Goal: Task Accomplishment & Management: Manage account settings

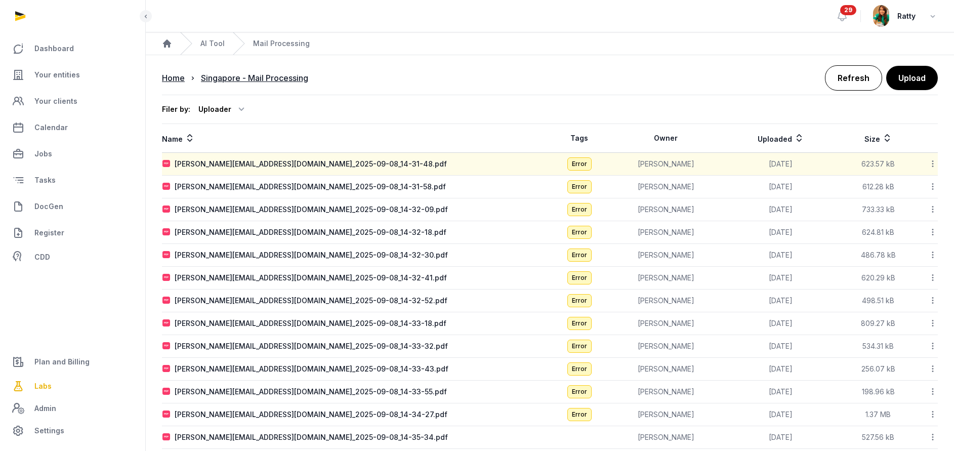
click at [847, 81] on link "Refresh" at bounding box center [853, 77] width 57 height 25
click at [931, 162] on icon at bounding box center [932, 163] width 9 height 11
click at [909, 191] on div "Reanalyze" at bounding box center [896, 190] width 81 height 18
click at [934, 190] on icon at bounding box center [932, 186] width 9 height 11
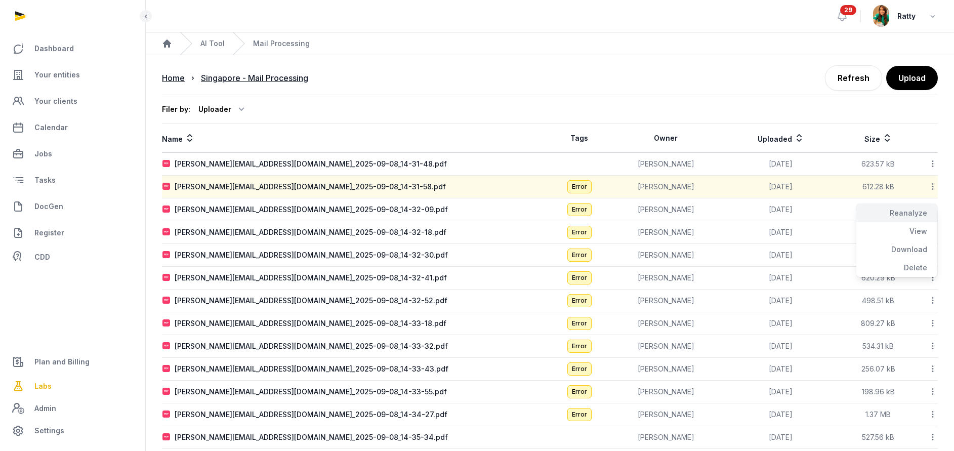
click at [910, 213] on div "Reanalyze" at bounding box center [896, 213] width 81 height 18
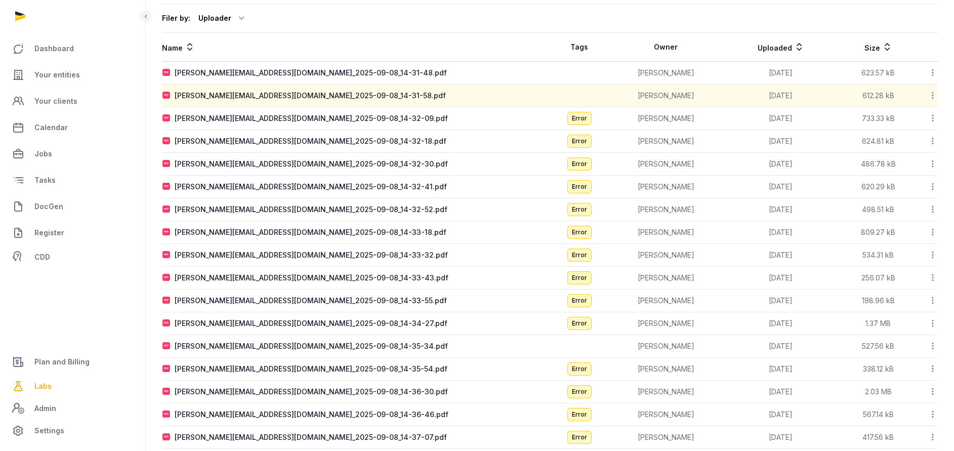
scroll to position [121, 0]
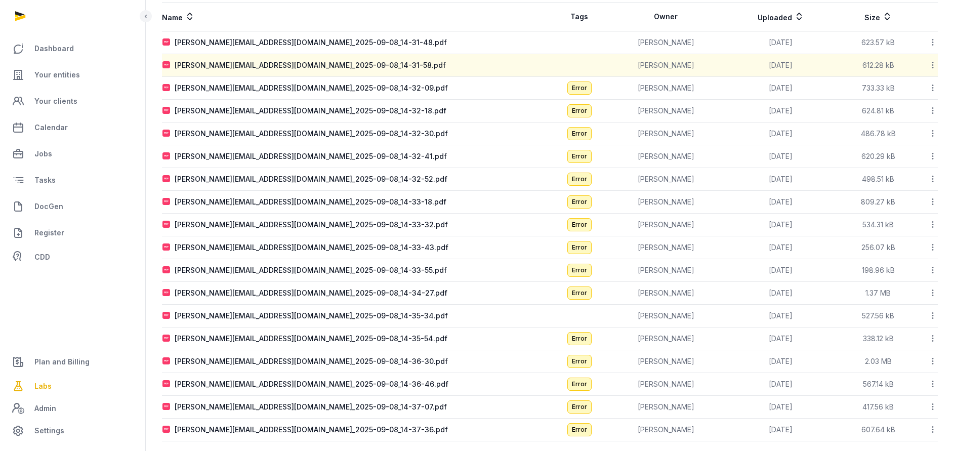
click at [933, 431] on icon at bounding box center [932, 429] width 9 height 11
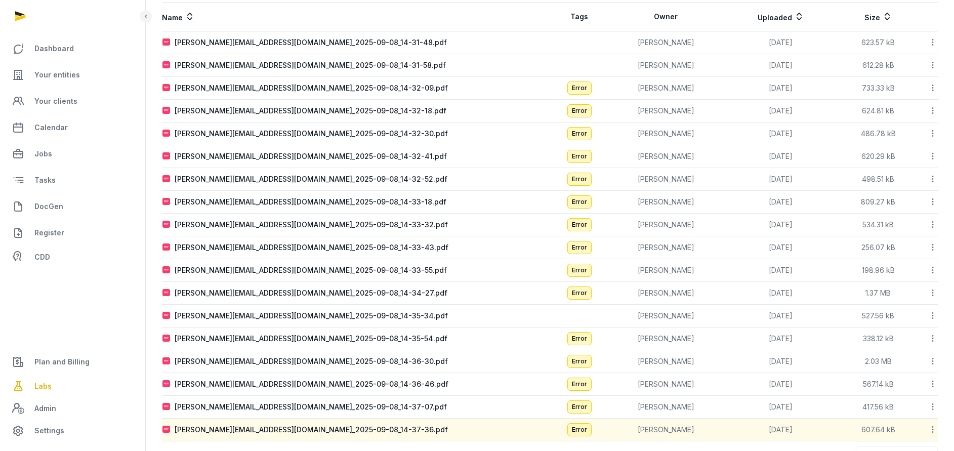
click at [933, 431] on icon at bounding box center [932, 429] width 9 height 11
click at [933, 429] on icon at bounding box center [932, 429] width 9 height 11
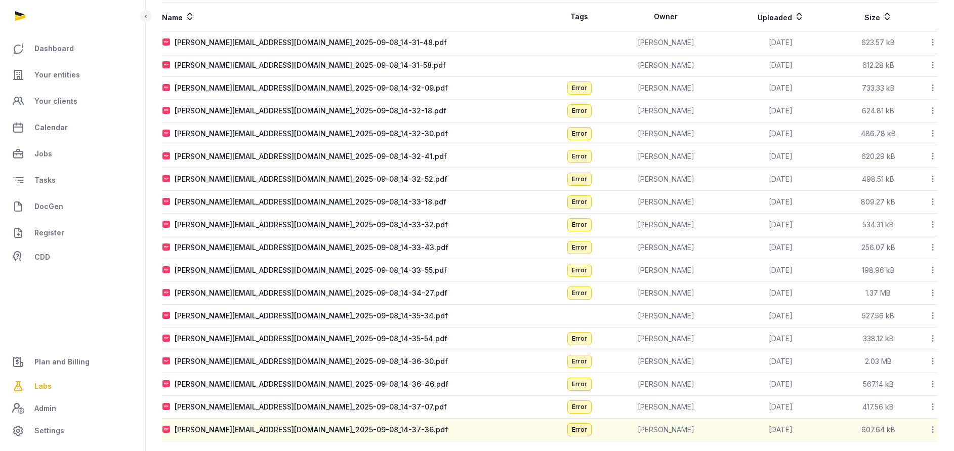
click at [933, 136] on icon at bounding box center [932, 133] width 9 height 11
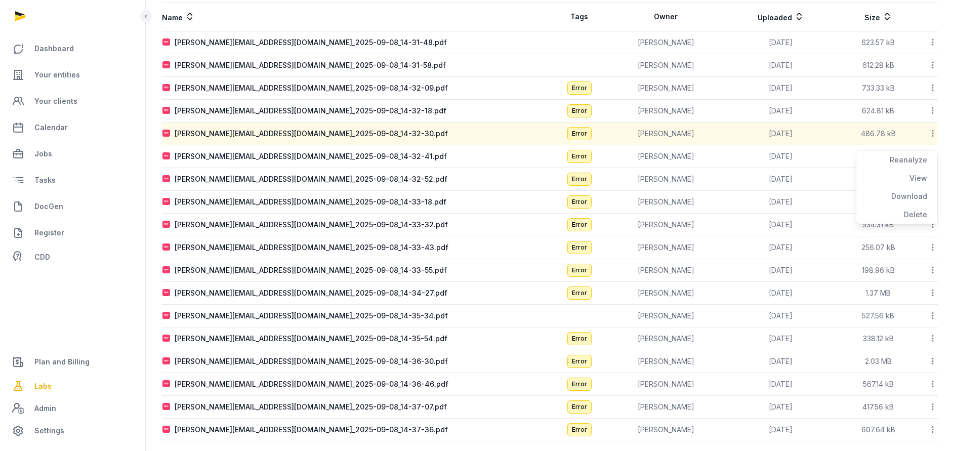
click at [904, 166] on div "Reanalyze" at bounding box center [896, 160] width 81 height 18
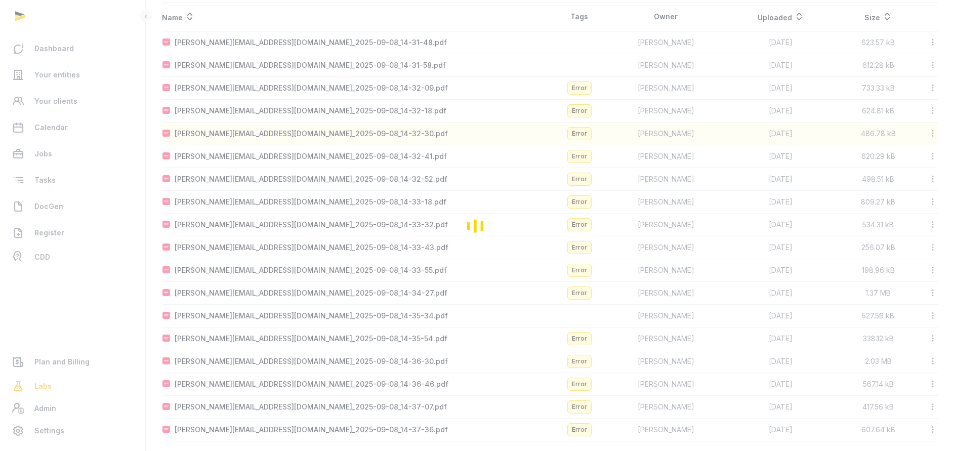
click at [0, 0] on div "Loading" at bounding box center [0, 0] width 0 height 0
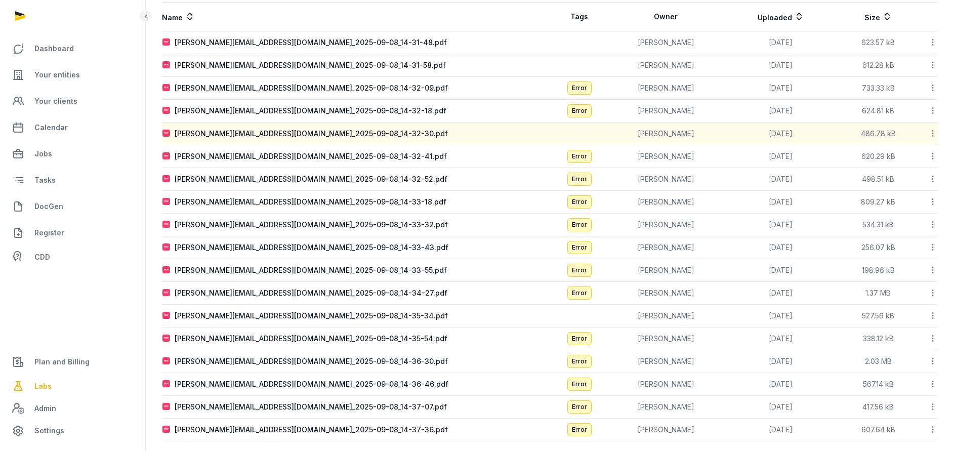
click at [933, 156] on icon at bounding box center [932, 156] width 9 height 11
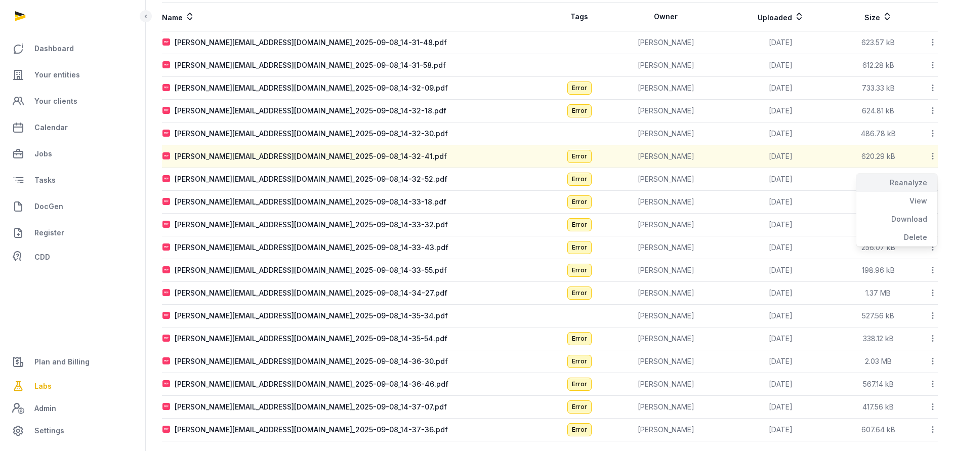
click at [915, 182] on div "Reanalyze" at bounding box center [896, 183] width 81 height 18
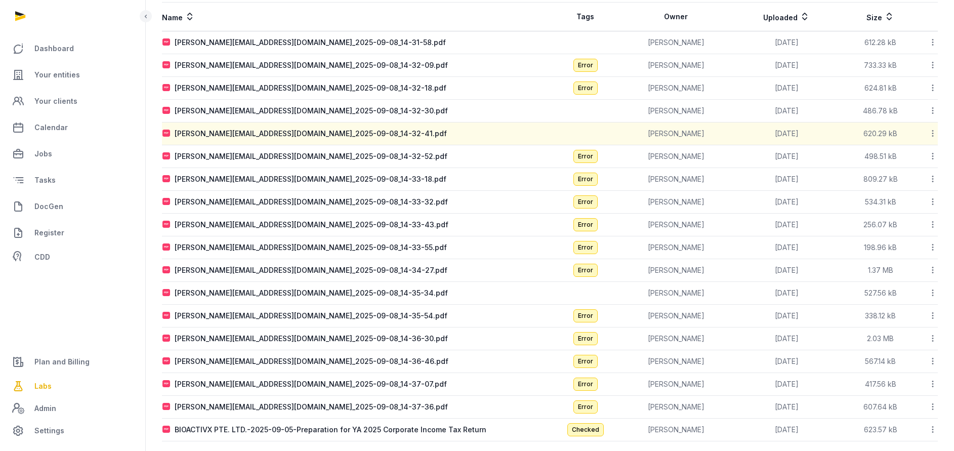
click at [933, 181] on icon at bounding box center [932, 179] width 9 height 11
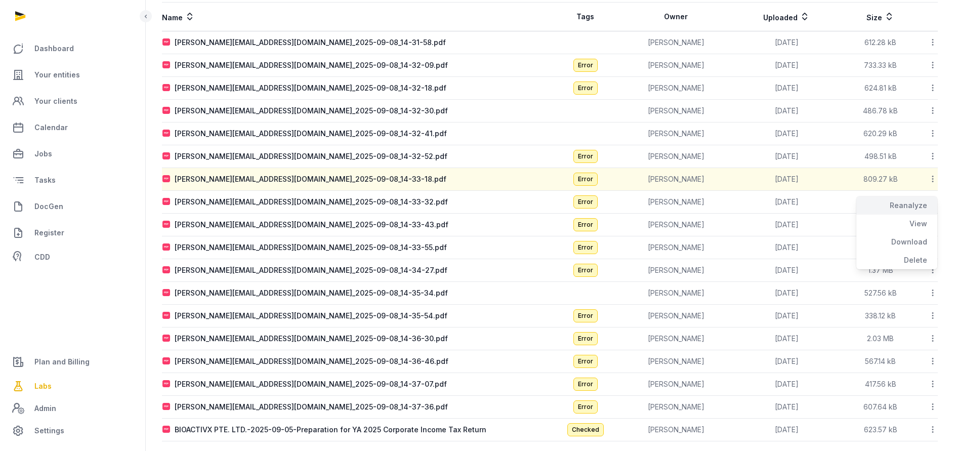
click at [906, 204] on div "Reanalyze" at bounding box center [896, 205] width 81 height 18
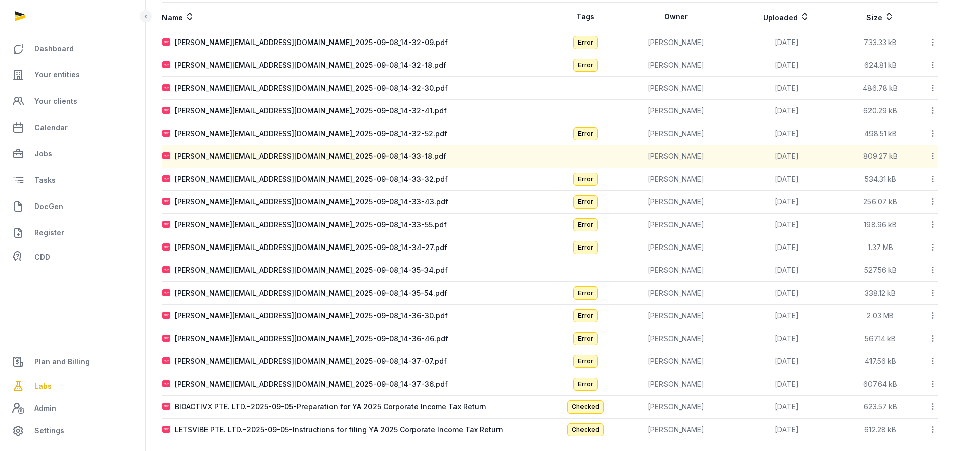
click at [932, 203] on icon at bounding box center [932, 201] width 9 height 11
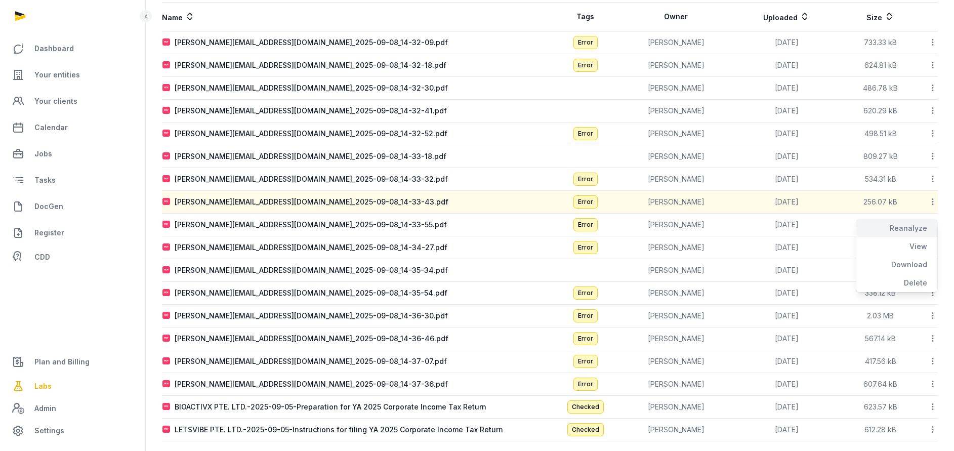
click at [914, 232] on div "Reanalyze" at bounding box center [896, 228] width 81 height 18
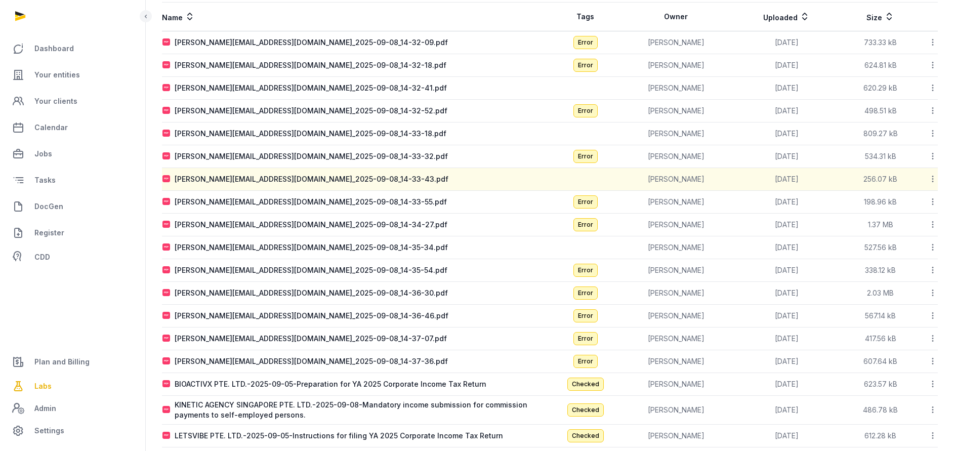
click at [932, 224] on icon at bounding box center [932, 224] width 9 height 11
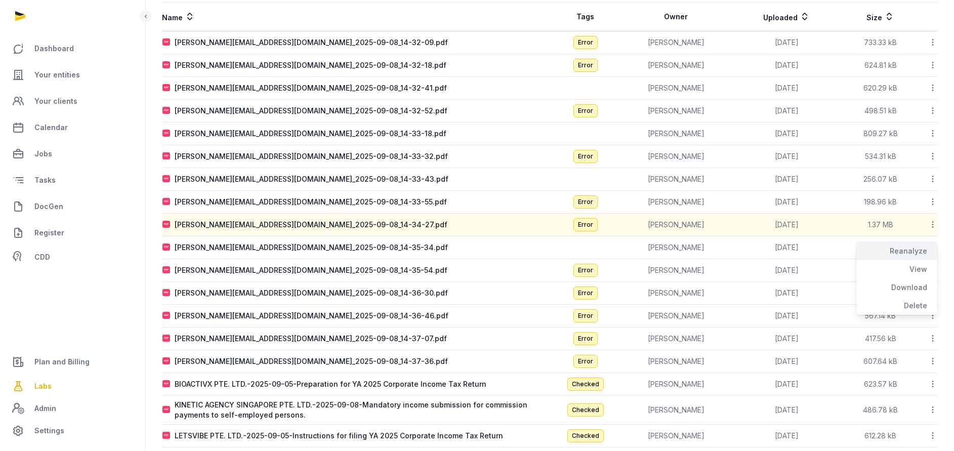
click at [909, 246] on div "Reanalyze" at bounding box center [896, 251] width 81 height 18
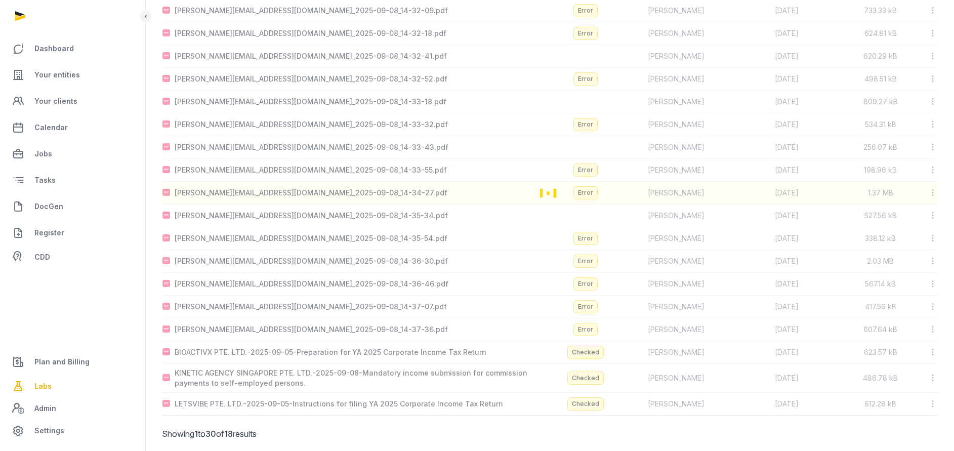
scroll to position [171, 0]
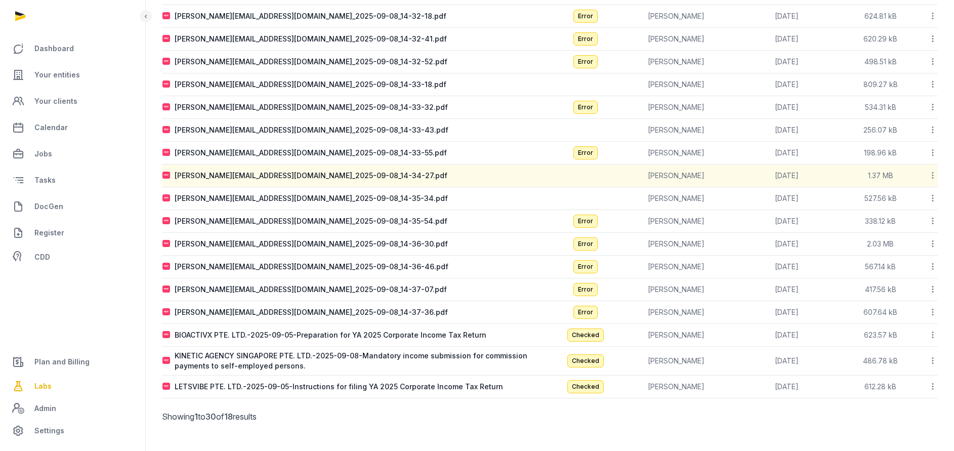
click at [934, 312] on icon at bounding box center [932, 312] width 9 height 11
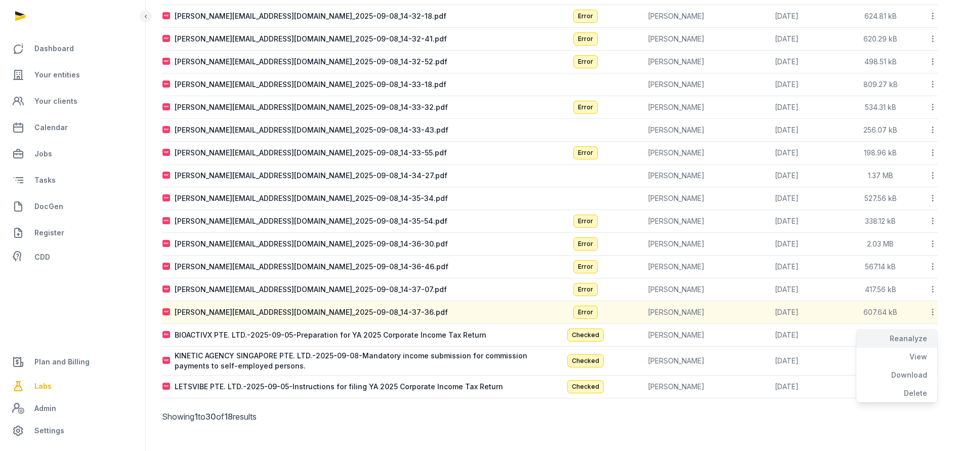
click at [905, 338] on div "Reanalyze" at bounding box center [896, 338] width 81 height 18
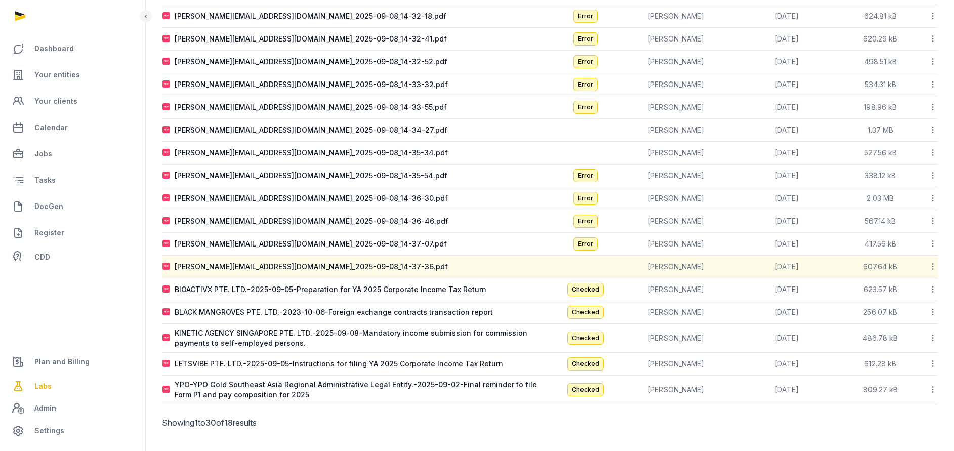
click at [929, 243] on icon at bounding box center [932, 243] width 9 height 11
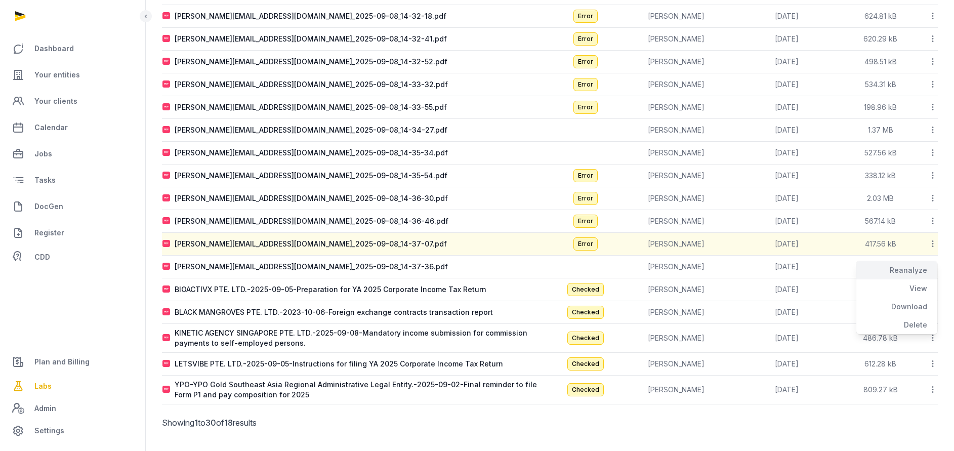
click at [912, 267] on div "Reanalyze" at bounding box center [896, 270] width 81 height 18
click at [935, 130] on icon at bounding box center [932, 129] width 9 height 11
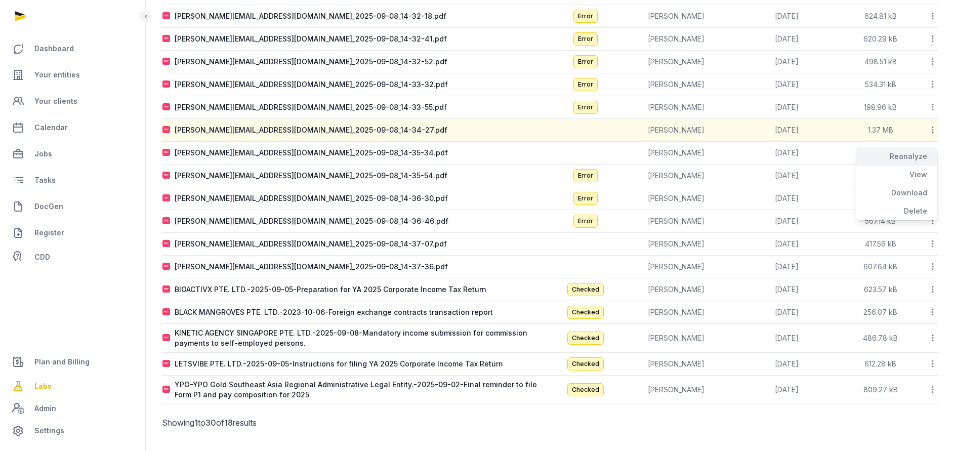
click at [922, 153] on div "Reanalyze" at bounding box center [896, 156] width 81 height 18
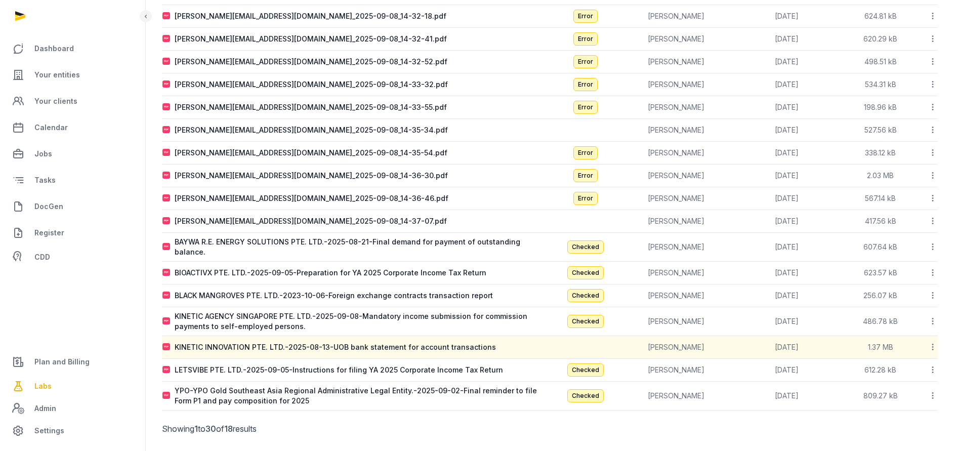
click at [931, 153] on icon at bounding box center [932, 152] width 9 height 11
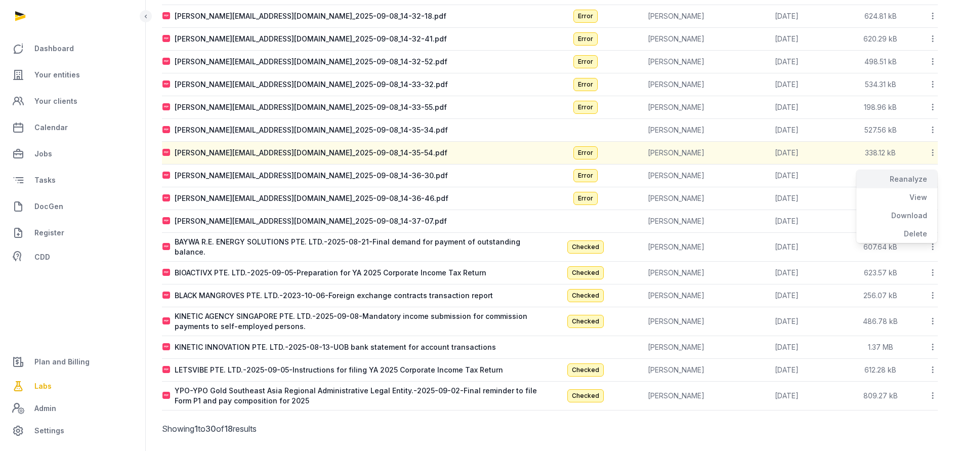
click at [922, 172] on div "Reanalyze" at bounding box center [896, 179] width 81 height 18
click at [931, 86] on icon at bounding box center [932, 84] width 9 height 11
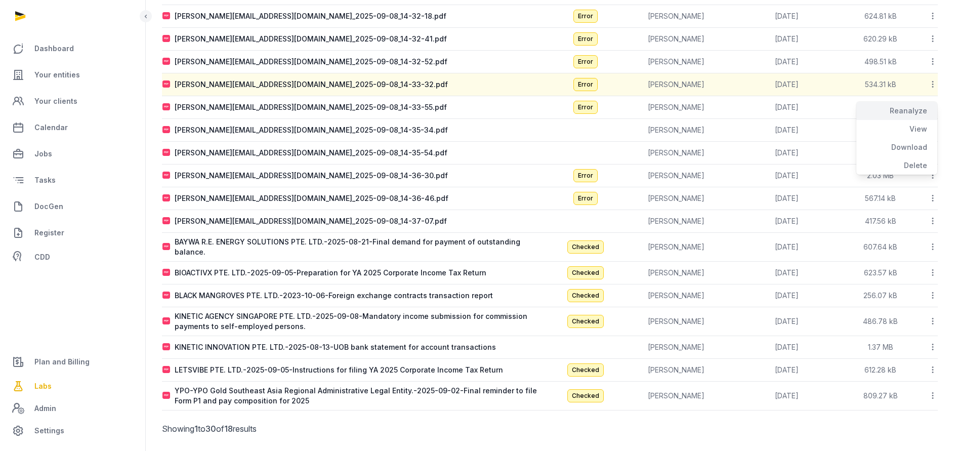
click at [908, 107] on div "Reanalyze" at bounding box center [896, 111] width 81 height 18
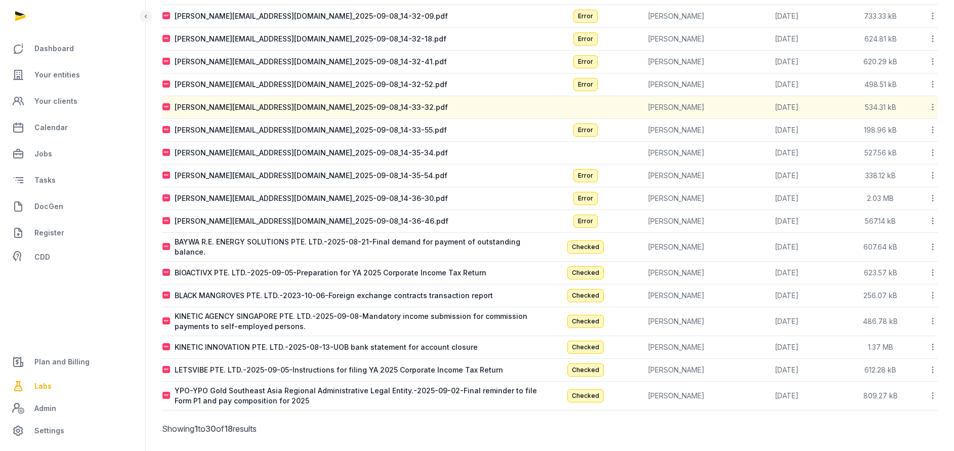
click at [932, 62] on icon at bounding box center [932, 61] width 9 height 11
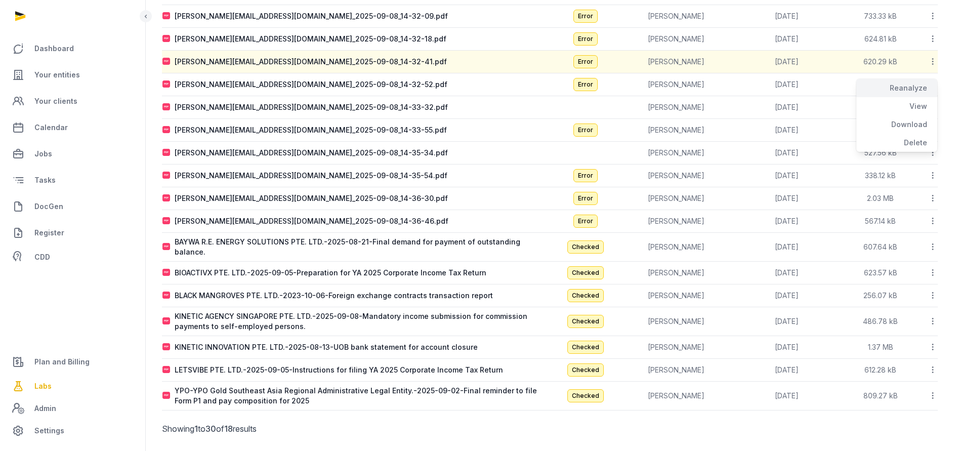
click at [911, 89] on div "Reanalyze" at bounding box center [896, 88] width 81 height 18
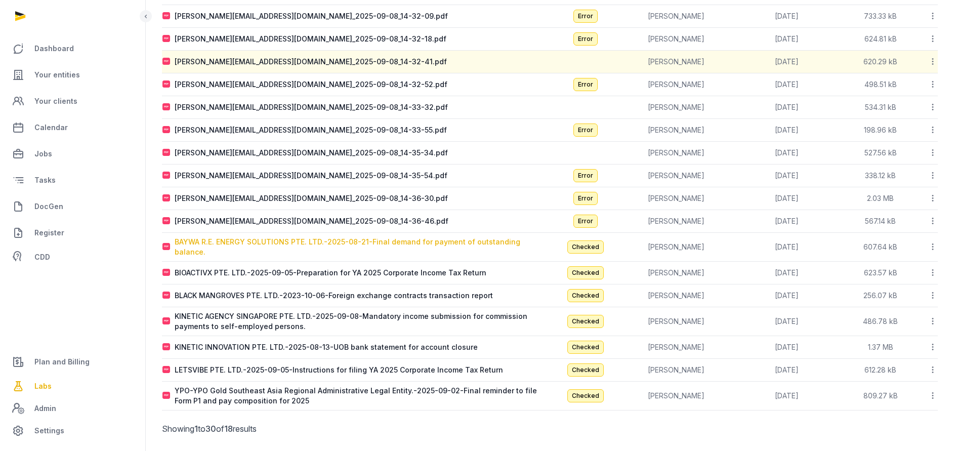
click at [338, 243] on div "BAYWA R.E. ENERGY SOLUTIONS PTE. LTD.-2025-08-21-Final demand for payment of ou…" at bounding box center [362, 247] width 375 height 20
type input "**********"
type textarea "**********"
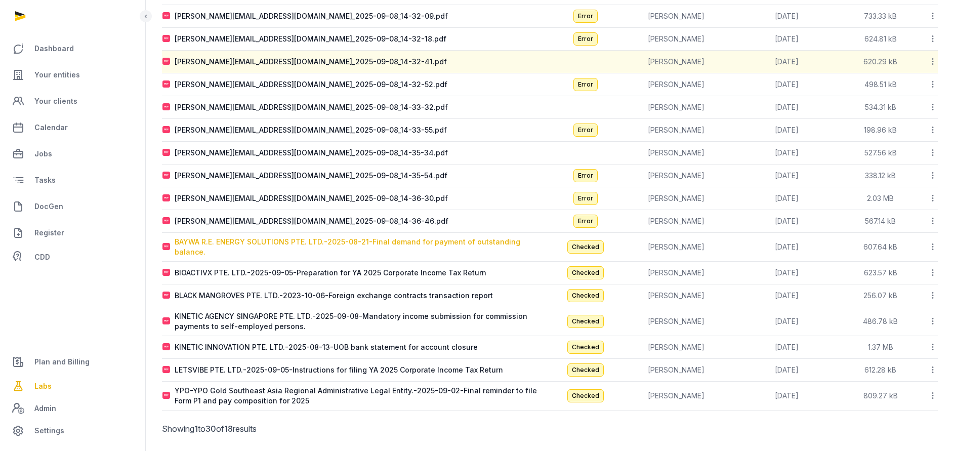
type input "**********"
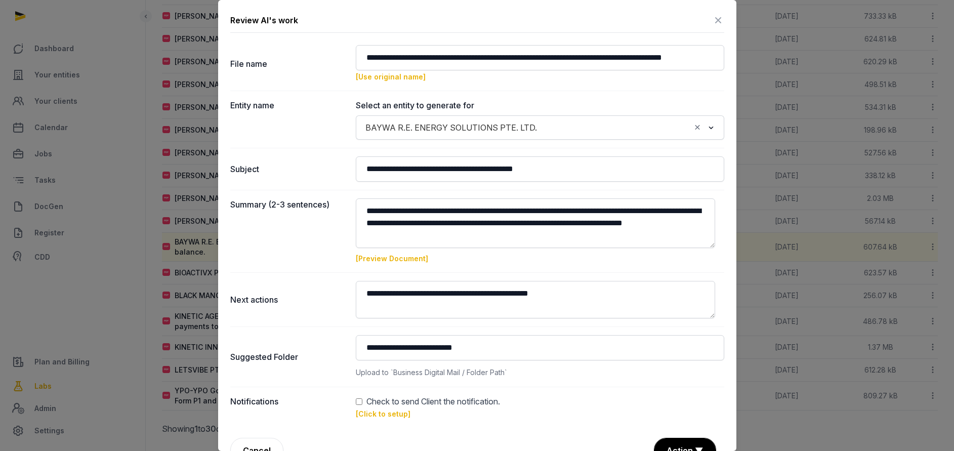
click at [387, 409] on link "[Click to setup]" at bounding box center [383, 413] width 55 height 9
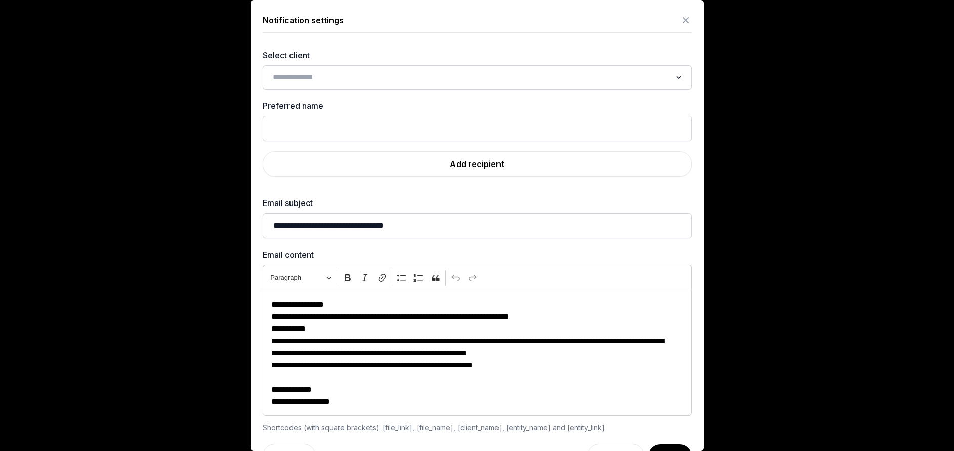
scroll to position [30, 0]
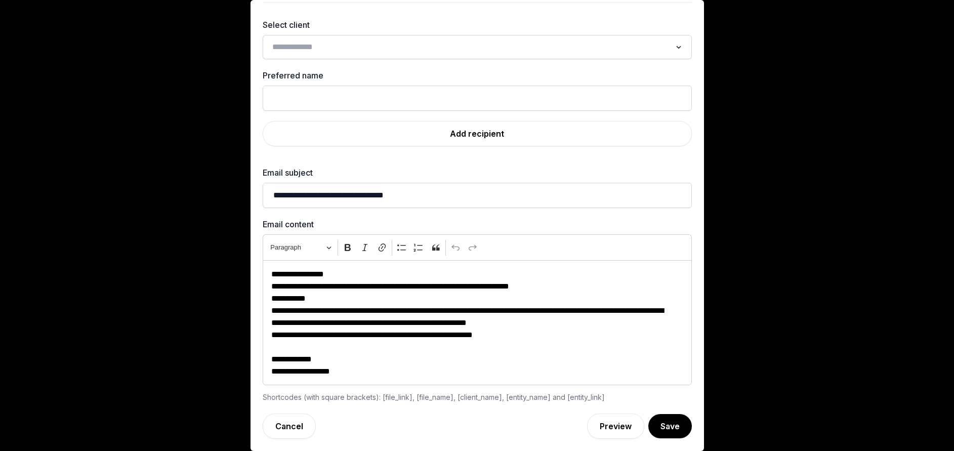
click at [372, 54] on input "Search for option" at bounding box center [470, 47] width 402 height 14
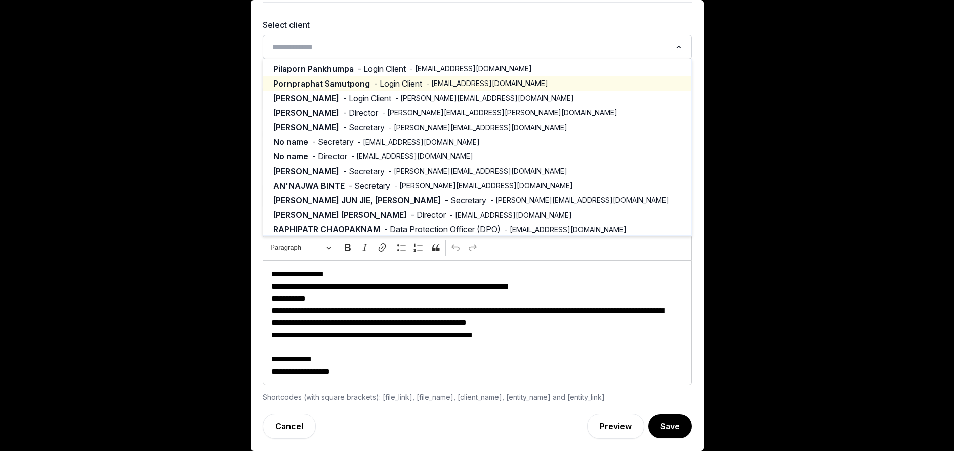
click at [362, 83] on span "Pornpraphat Samutpong" at bounding box center [321, 84] width 97 height 12
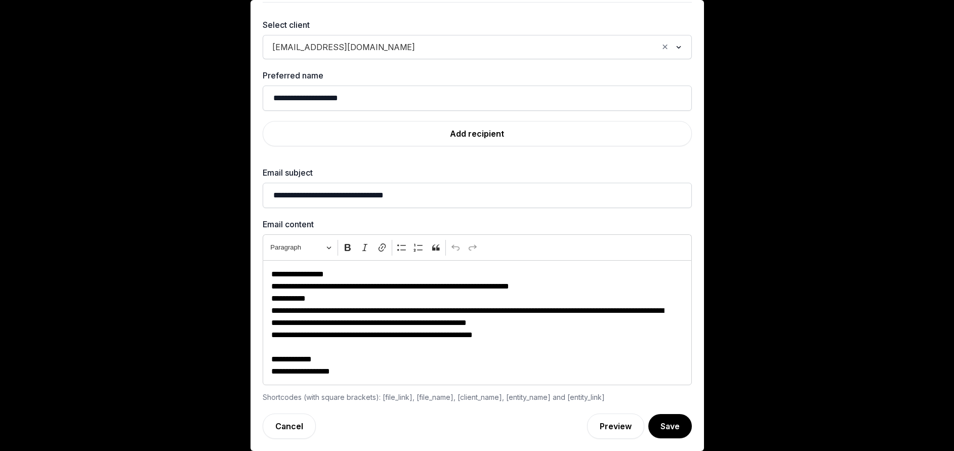
click at [368, 47] on span "[EMAIL_ADDRESS][DOMAIN_NAME]" at bounding box center [344, 47] width 148 height 14
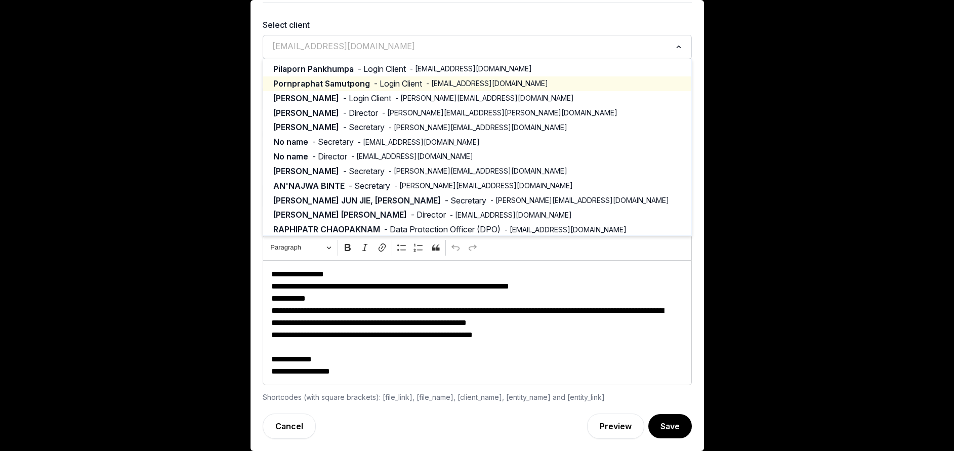
click at [368, 46] on span "[EMAIL_ADDRESS][DOMAIN_NAME]" at bounding box center [344, 46] width 148 height 12
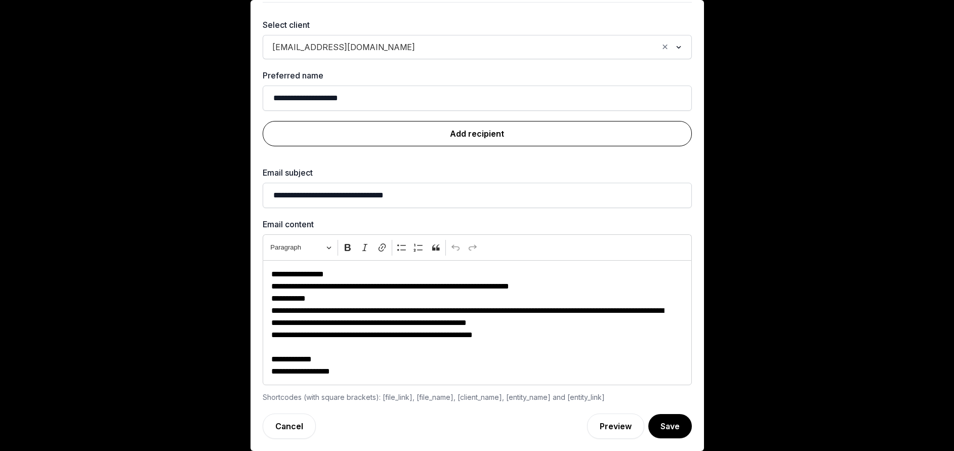
click at [463, 128] on link "Add recipient" at bounding box center [477, 133] width 429 height 25
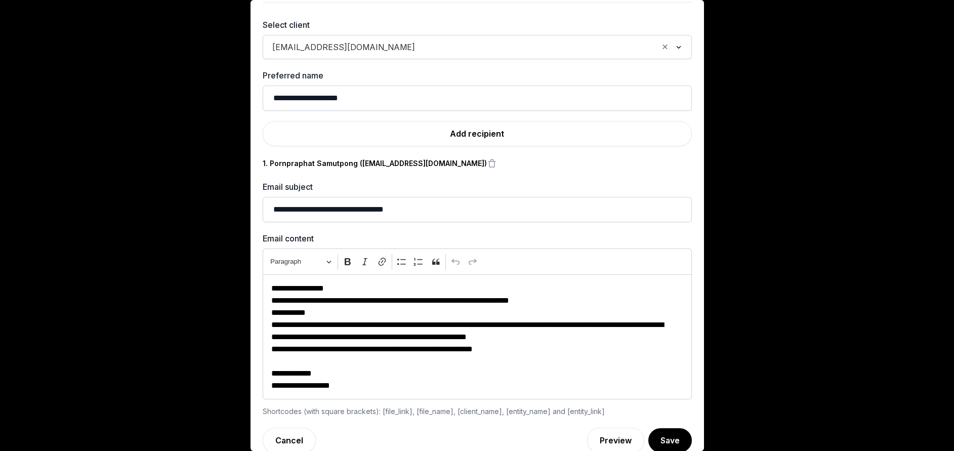
click at [424, 51] on div "[EMAIL_ADDRESS][DOMAIN_NAME]" at bounding box center [463, 46] width 391 height 16
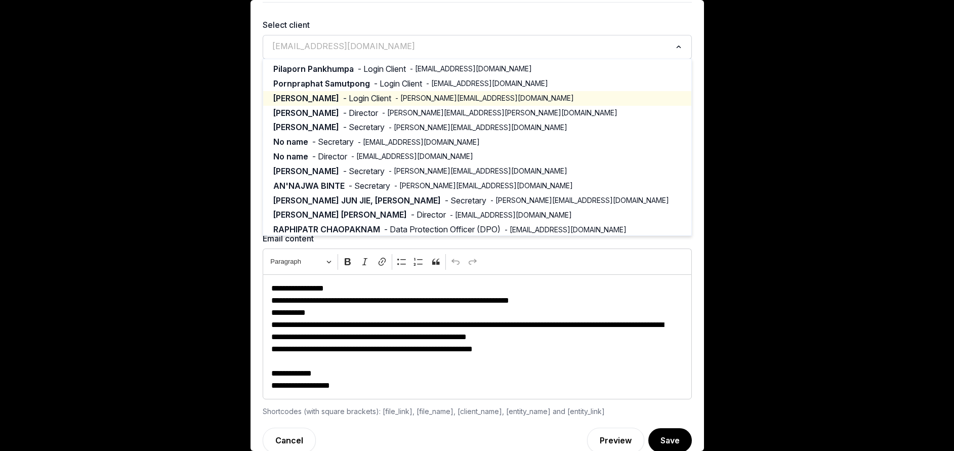
click at [385, 101] on span "- Login Client" at bounding box center [367, 99] width 48 height 12
type input "**********"
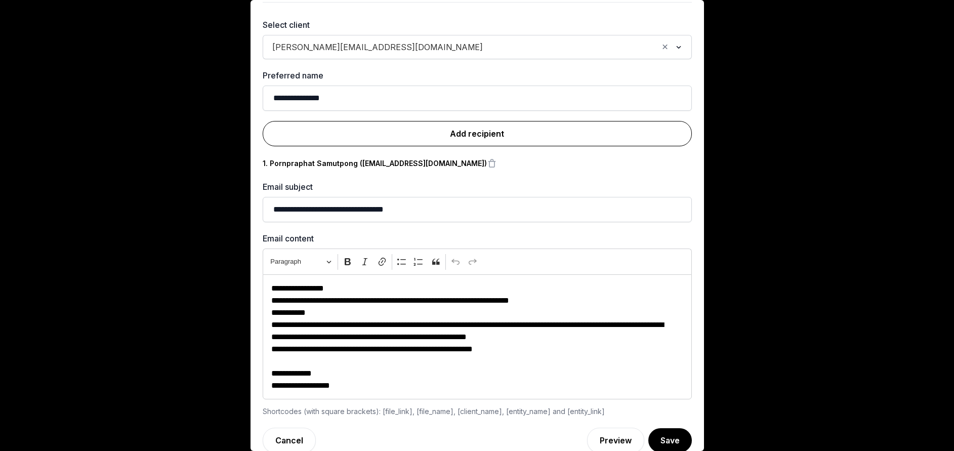
click at [481, 138] on link "Add recipient" at bounding box center [477, 133] width 429 height 25
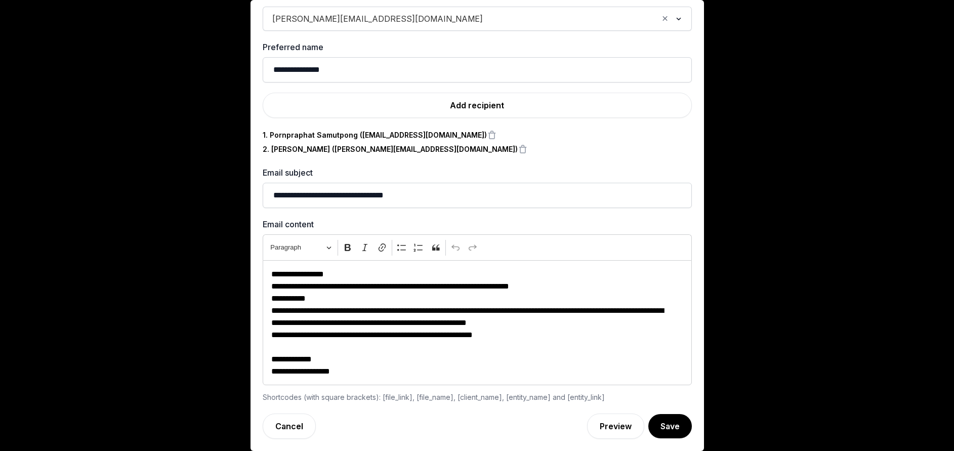
scroll to position [177, 0]
drag, startPoint x: 668, startPoint y: 422, endPoint x: 670, endPoint y: 416, distance: 5.8
click at [668, 422] on button "Save" at bounding box center [670, 426] width 44 height 24
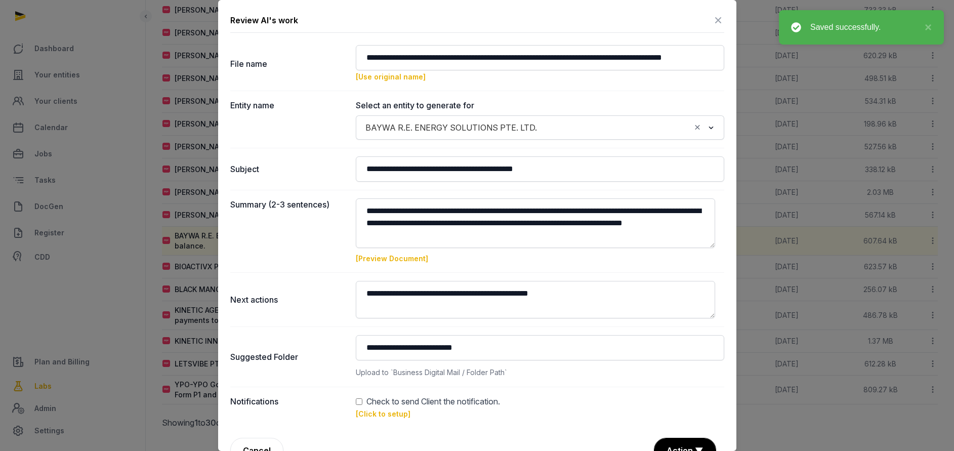
click at [679, 438] on button "Action ▼" at bounding box center [684, 450] width 61 height 24
click at [678, 382] on div "Approve" at bounding box center [683, 392] width 81 height 20
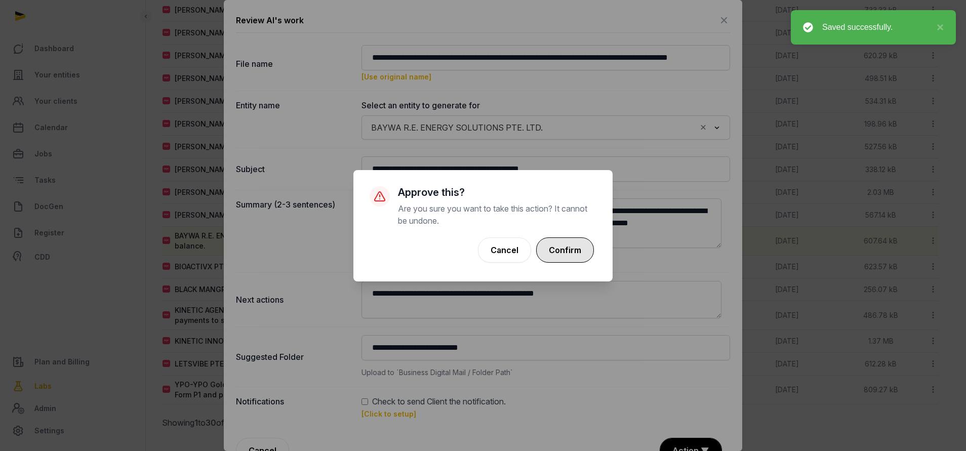
click at [574, 246] on button "Confirm" at bounding box center [565, 249] width 58 height 25
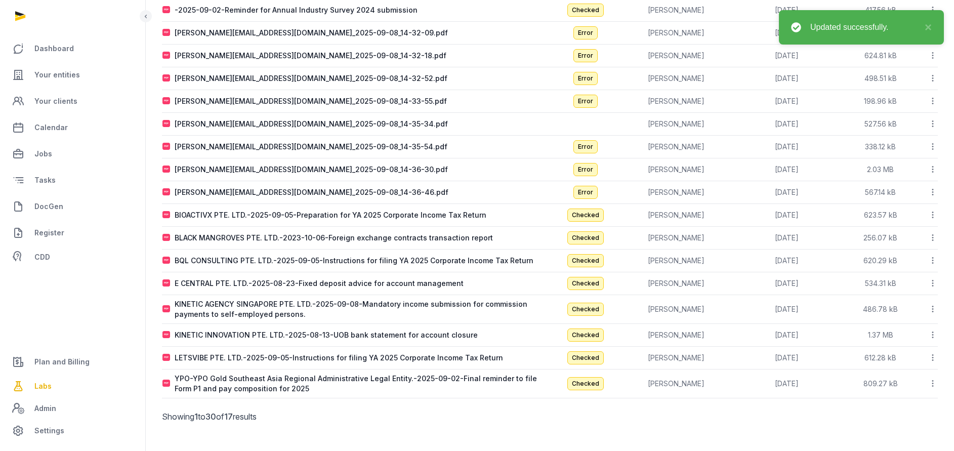
scroll to position [154, 0]
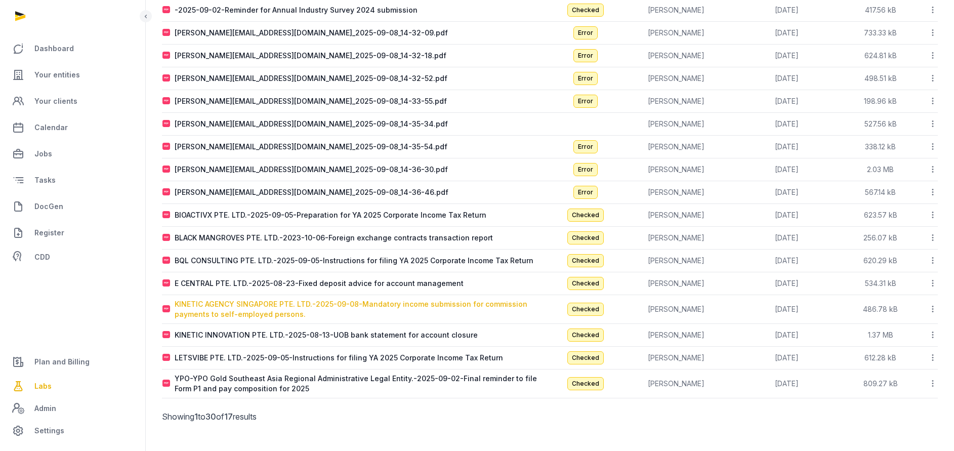
click at [242, 301] on div "KINETIC AGENCY SINGAPORE PTE. LTD.-2025-09-08-Mandatory income submission for c…" at bounding box center [362, 309] width 375 height 20
type input "**********"
type textarea "**********"
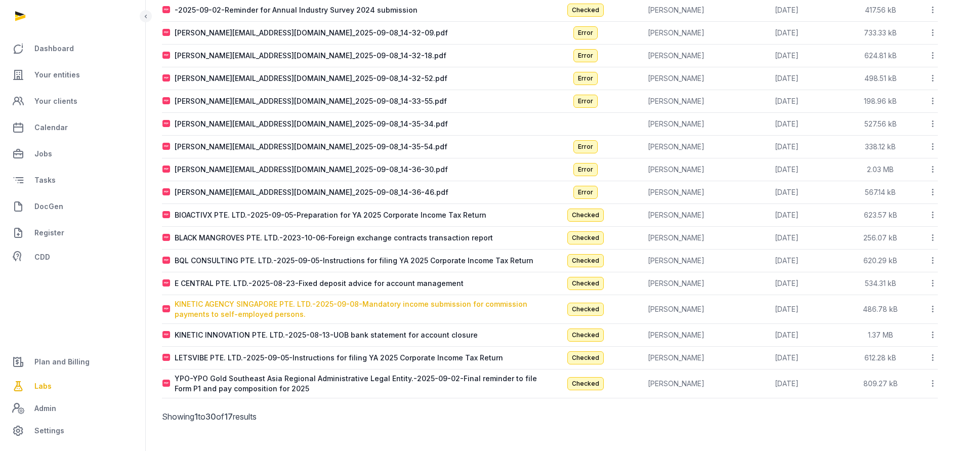
type input "**********"
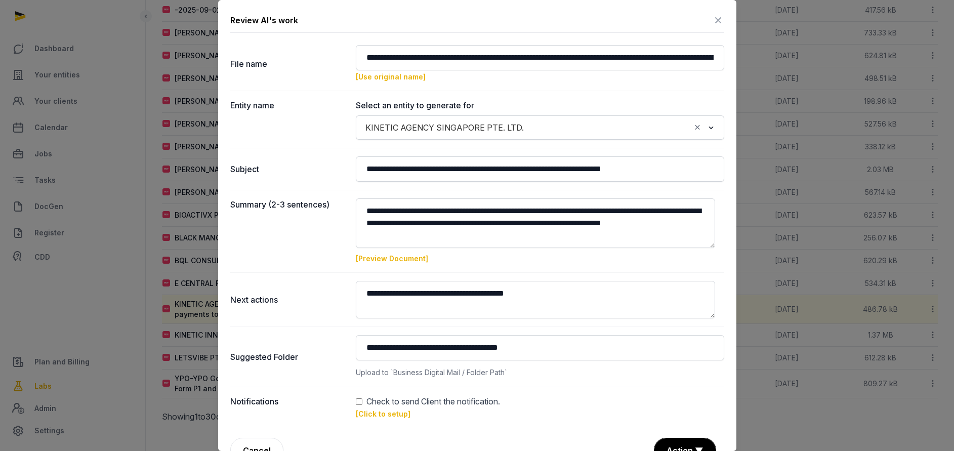
click at [379, 409] on link "[Click to setup]" at bounding box center [383, 413] width 55 height 9
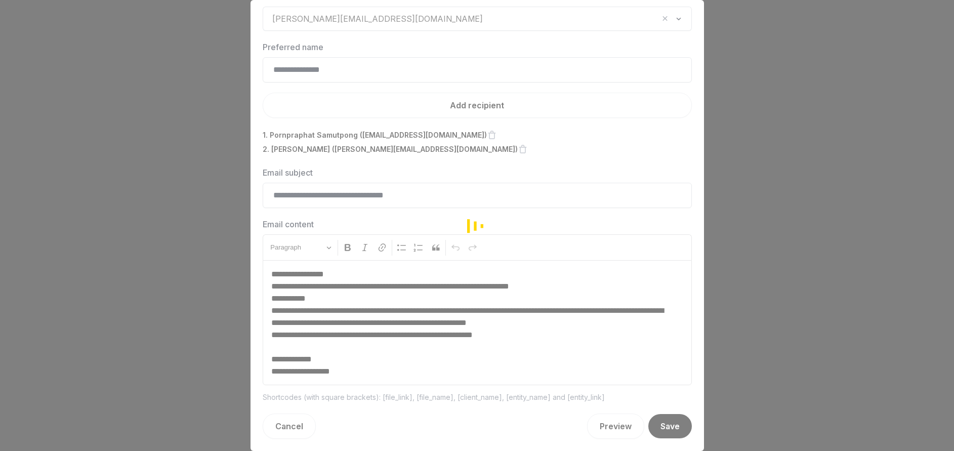
click at [422, 24] on div "Loading" at bounding box center [477, 225] width 954 height 451
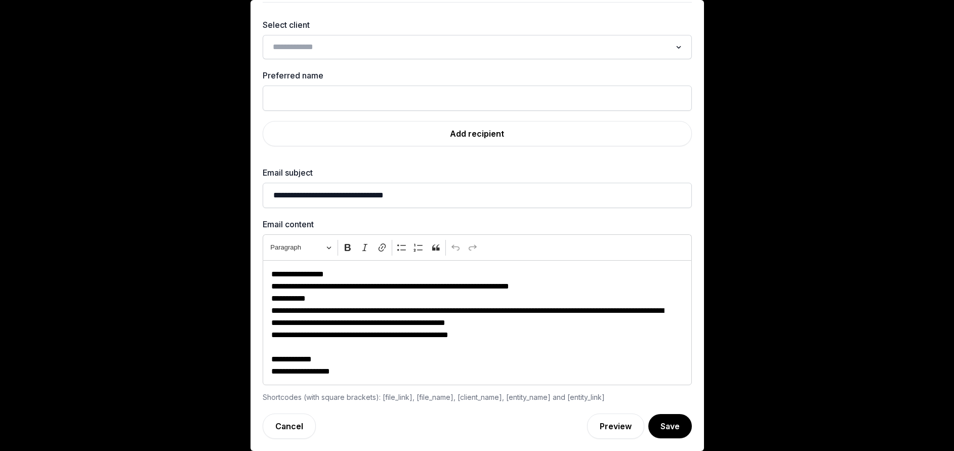
scroll to position [30, 0]
click at [404, 47] on input "Search for option" at bounding box center [470, 47] width 402 height 14
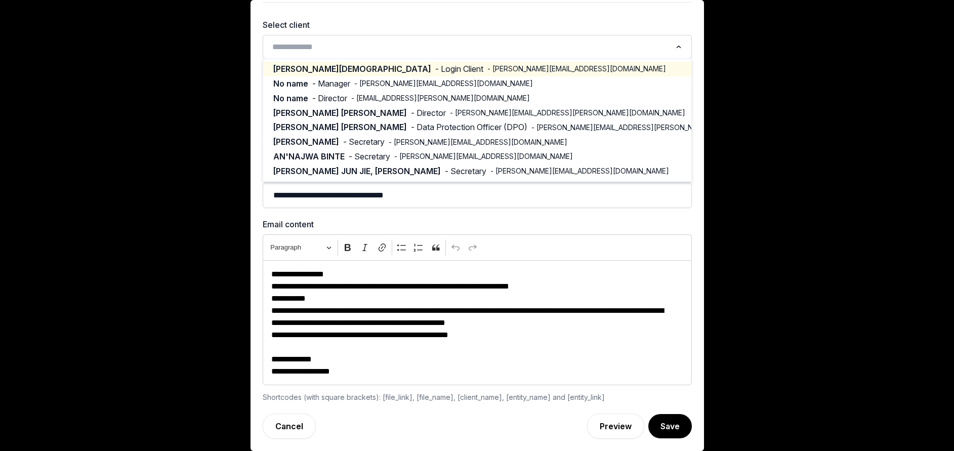
click at [487, 71] on span "- [PERSON_NAME][EMAIL_ADDRESS][DOMAIN_NAME]" at bounding box center [576, 69] width 179 height 10
type input "**********"
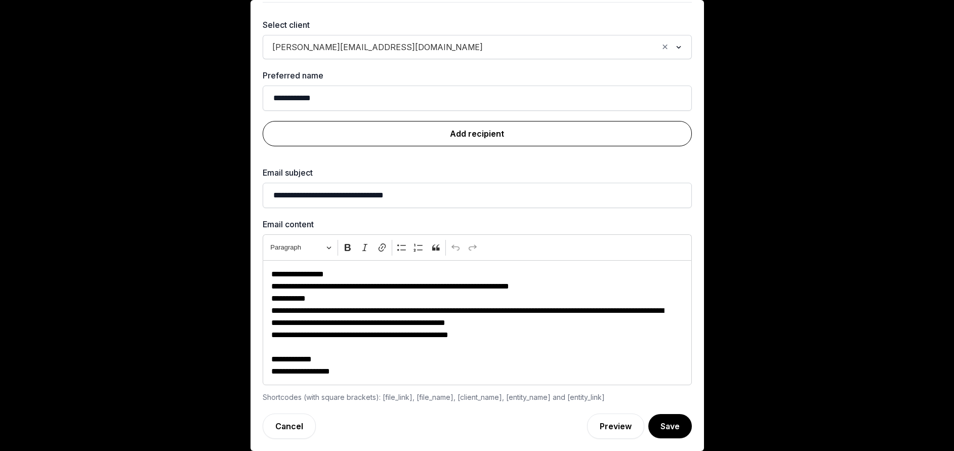
click at [487, 139] on link "Add recipient" at bounding box center [477, 133] width 429 height 25
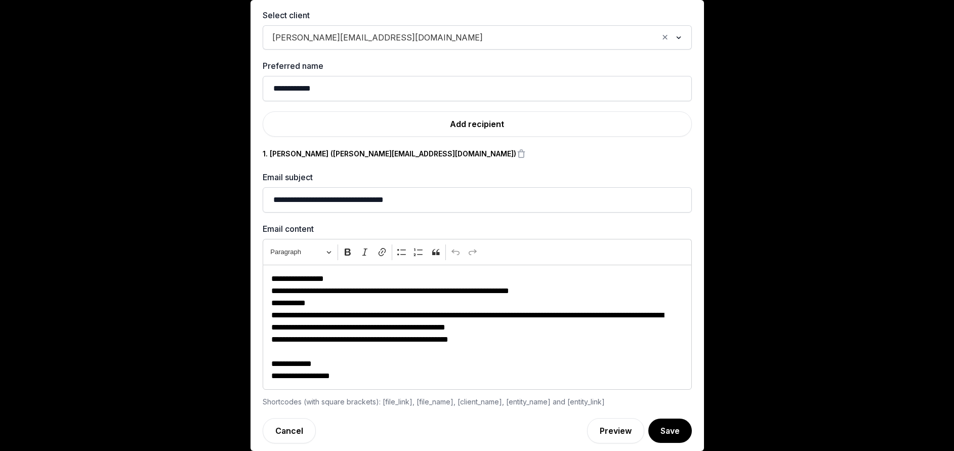
scroll to position [45, 0]
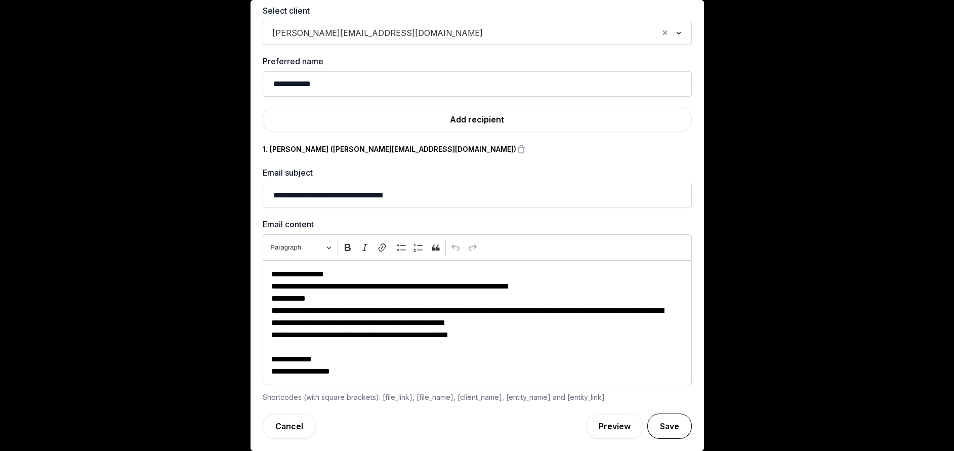
click at [651, 422] on button "Save" at bounding box center [669, 425] width 45 height 25
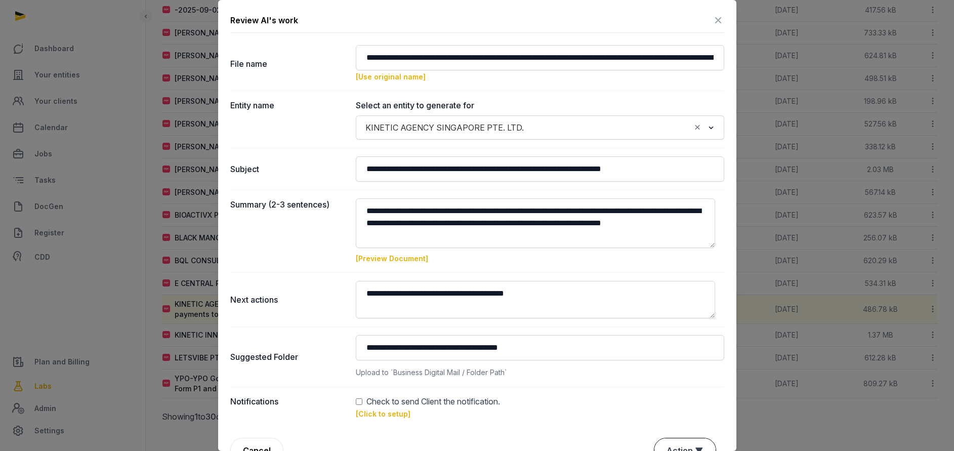
click at [664, 438] on button "Action ▼" at bounding box center [684, 450] width 61 height 24
click at [666, 382] on div "Approve" at bounding box center [683, 392] width 81 height 20
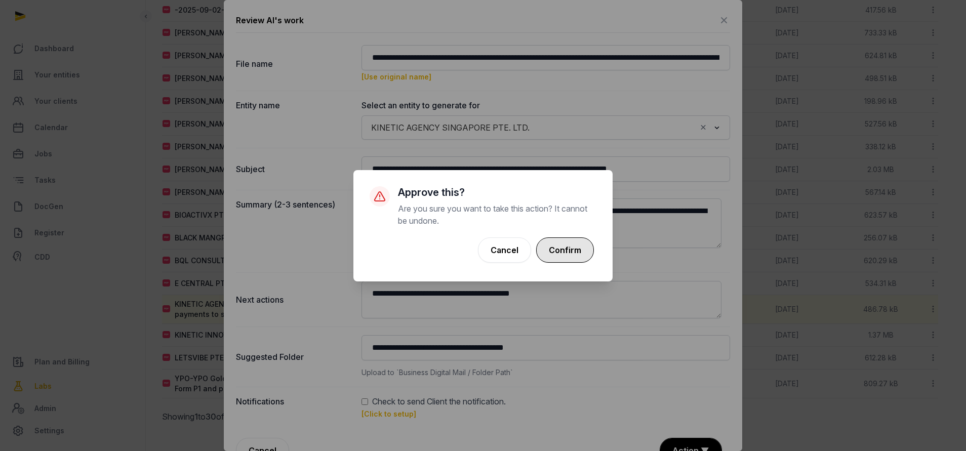
click at [574, 254] on button "Confirm" at bounding box center [565, 249] width 58 height 25
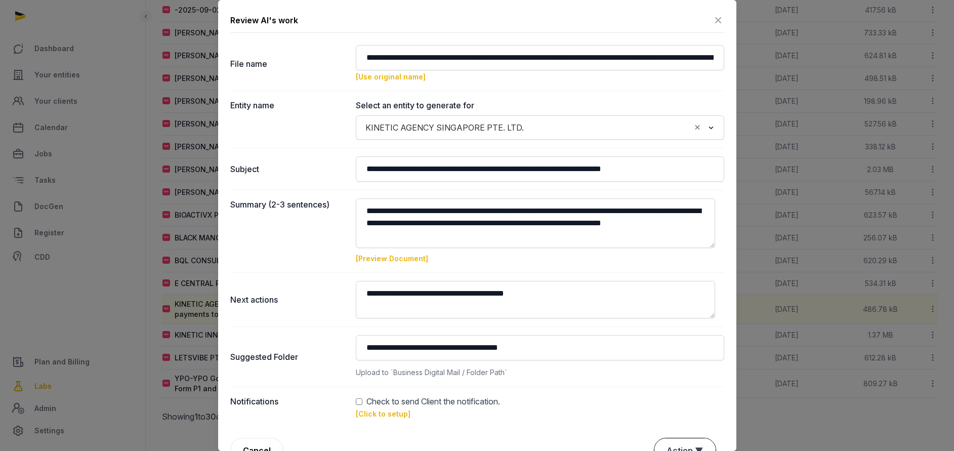
click at [680, 438] on button "Action ▼" at bounding box center [684, 450] width 61 height 24
click at [664, 382] on div "Approve" at bounding box center [683, 392] width 81 height 20
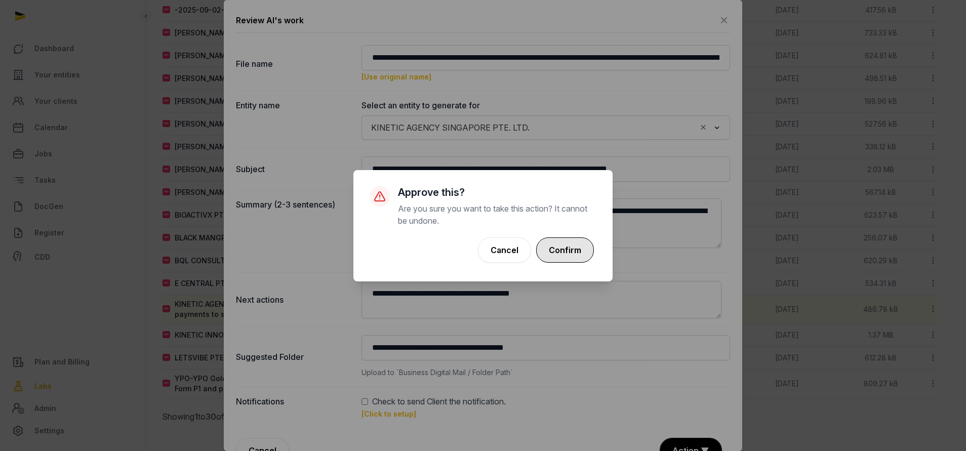
click at [553, 252] on button "Confirm" at bounding box center [565, 249] width 58 height 25
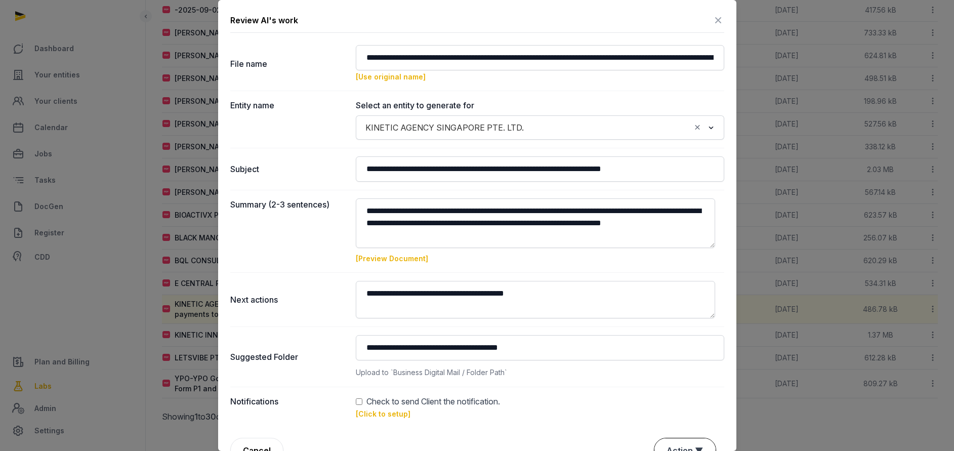
click at [654, 438] on button "Action ▼" at bounding box center [684, 450] width 61 height 24
click at [670, 382] on div "Approve" at bounding box center [683, 392] width 81 height 20
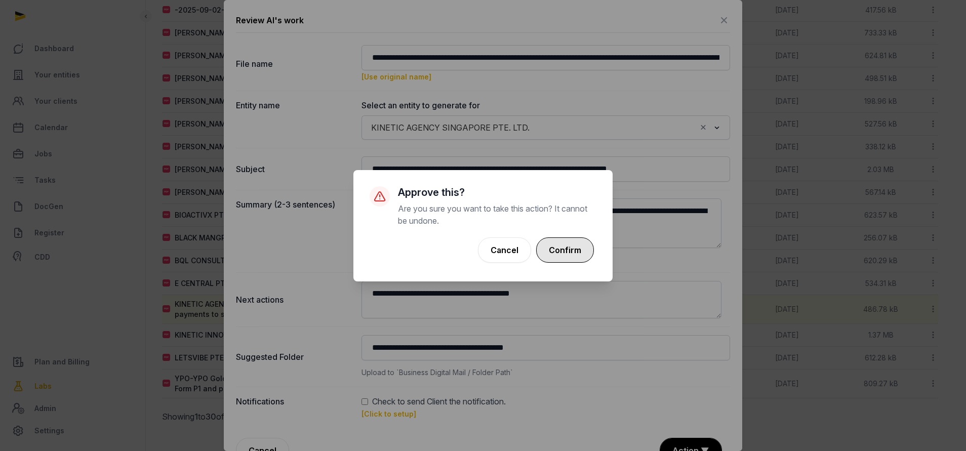
click at [564, 251] on button "Confirm" at bounding box center [565, 249] width 58 height 25
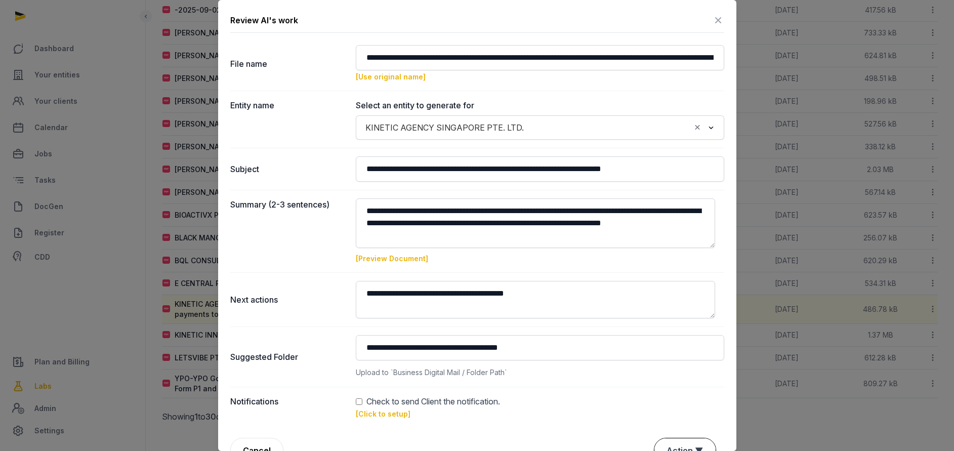
click at [678, 438] on button "Action ▼" at bounding box center [684, 450] width 61 height 24
click at [664, 382] on div "Approve" at bounding box center [683, 392] width 81 height 20
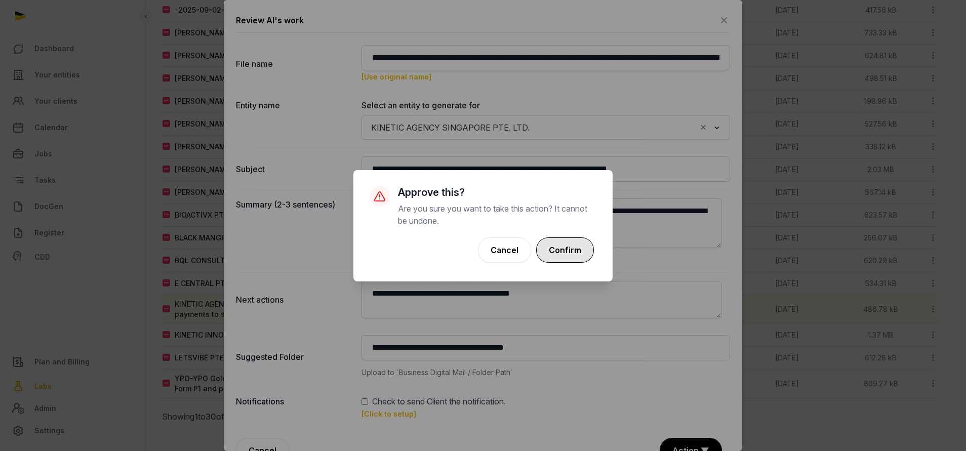
click at [576, 247] on button "Confirm" at bounding box center [565, 249] width 58 height 25
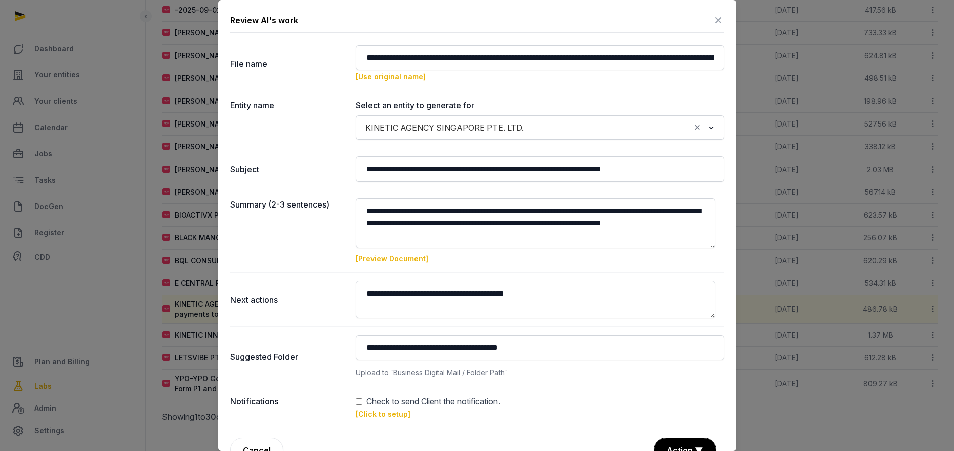
scroll to position [24, 0]
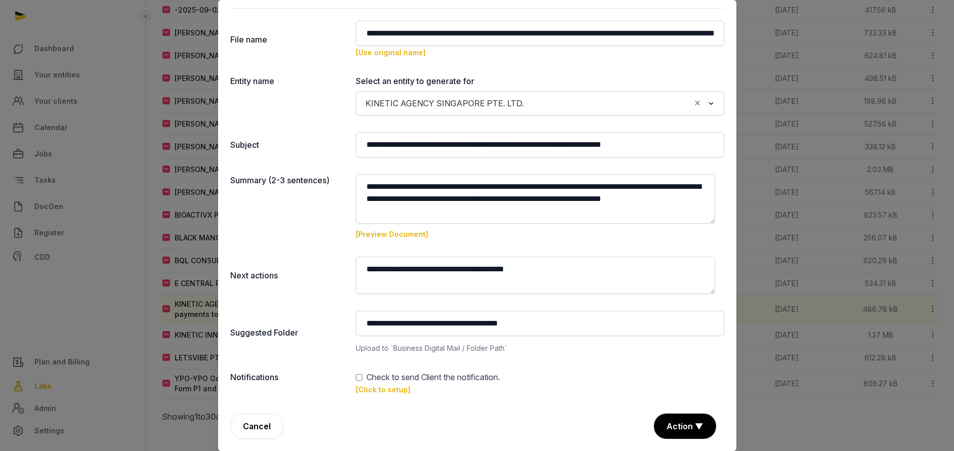
click at [380, 388] on link "[Click to setup]" at bounding box center [383, 389] width 55 height 9
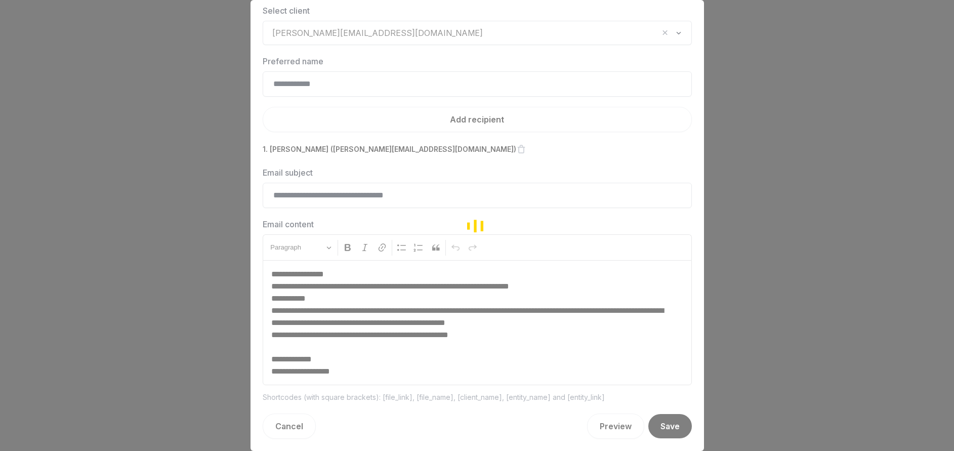
click at [418, 30] on div "Loading" at bounding box center [477, 225] width 954 height 451
drag, startPoint x: 693, startPoint y: 73, endPoint x: 699, endPoint y: 20, distance: 54.0
click at [699, 20] on div "Dashboard Your entities Your clients Calendar Jobs Tasks DocGen Register CDD Pl…" at bounding box center [477, 148] width 954 height 605
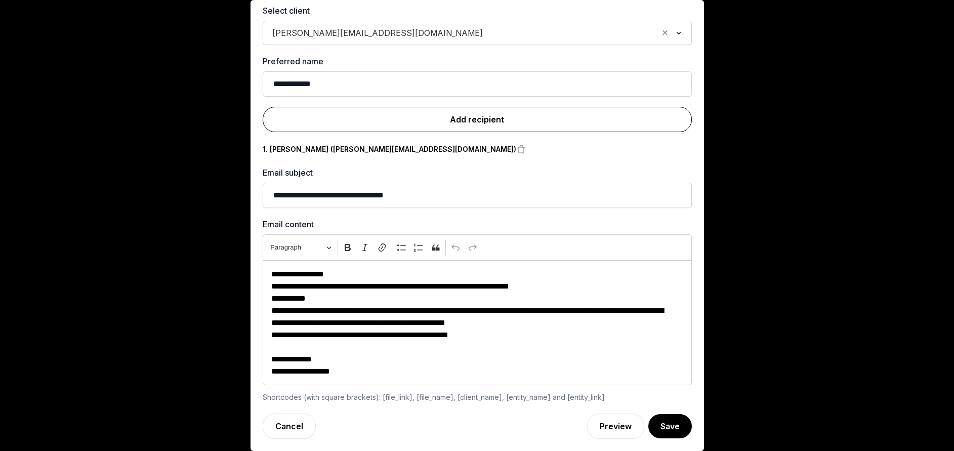
click at [459, 124] on link "Add recipient" at bounding box center [477, 119] width 429 height 25
click at [478, 117] on link "Add recipient" at bounding box center [477, 119] width 429 height 25
click at [651, 428] on button "Save" at bounding box center [669, 425] width 45 height 25
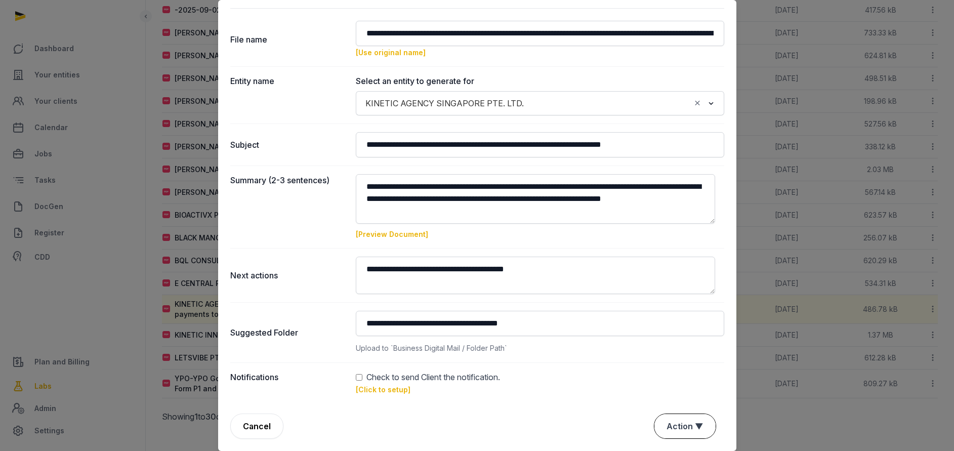
click at [672, 423] on button "Action ▼" at bounding box center [684, 426] width 61 height 24
click at [667, 363] on div "Approve" at bounding box center [683, 368] width 81 height 20
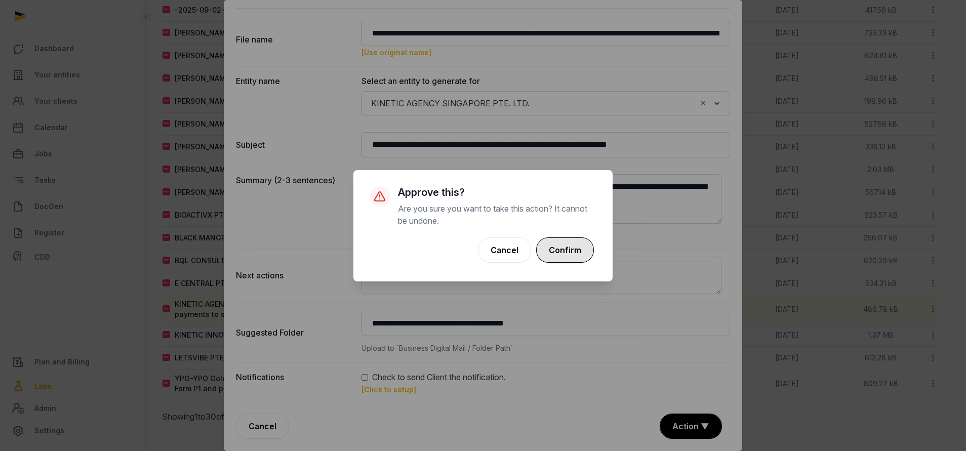
click at [561, 241] on button "Confirm" at bounding box center [565, 249] width 58 height 25
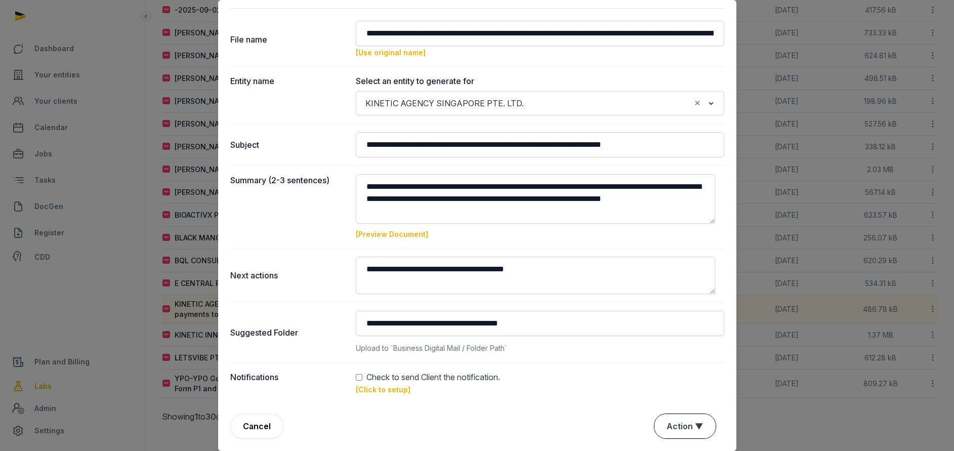
click at [673, 419] on button "Action ▼" at bounding box center [684, 426] width 61 height 24
click at [669, 371] on div "Approve" at bounding box center [683, 368] width 81 height 20
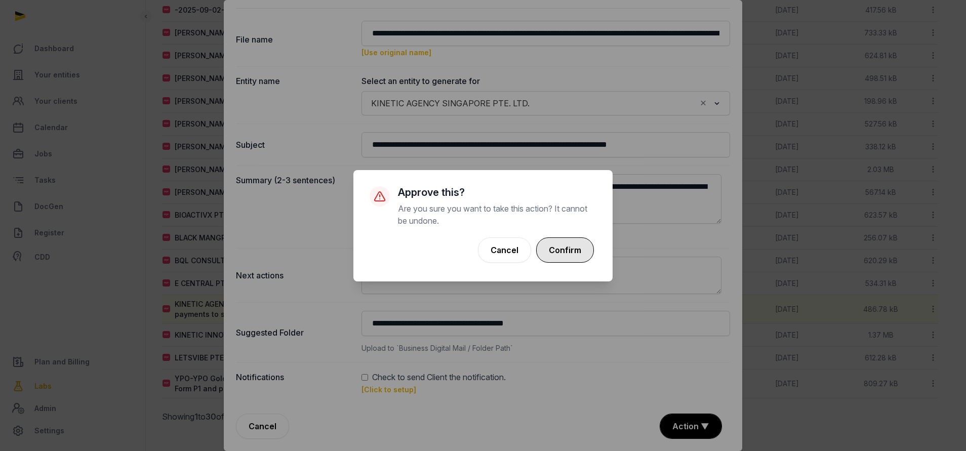
click at [562, 243] on button "Confirm" at bounding box center [565, 249] width 58 height 25
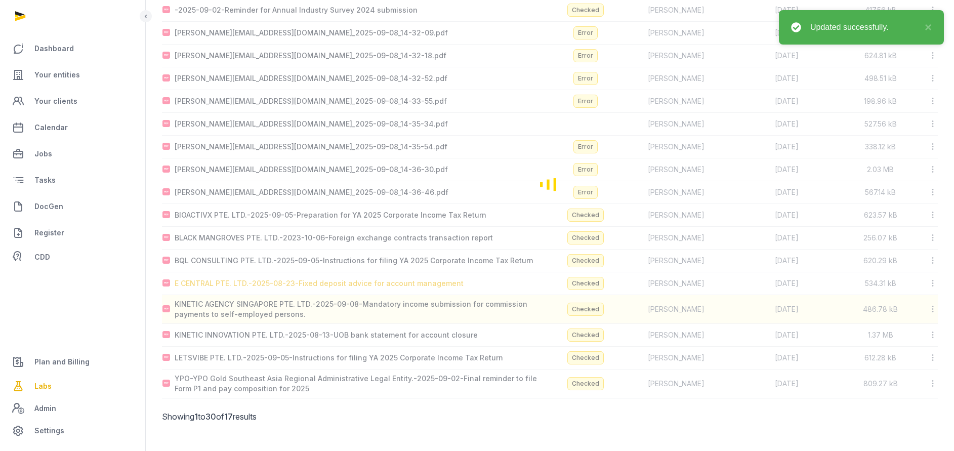
scroll to position [125, 0]
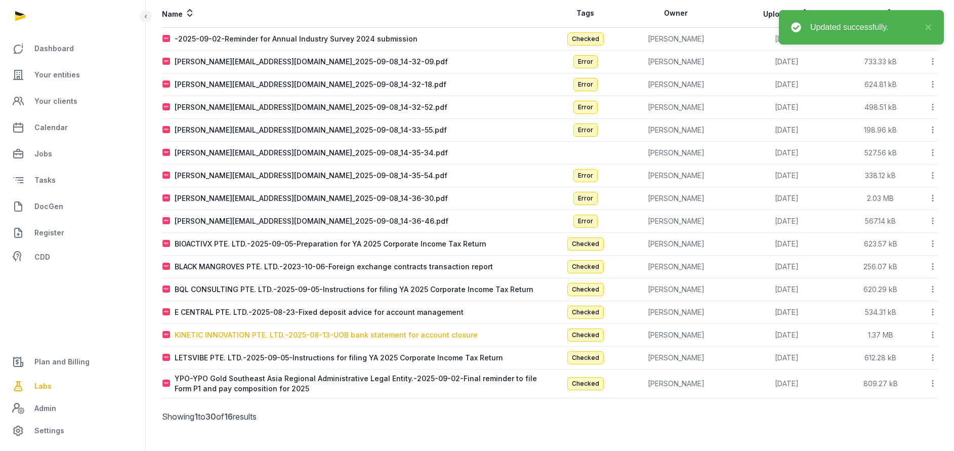
click at [223, 335] on div "KINETIC INNOVATION PTE. LTD.-2025-08-13-UOB bank statement for account closure" at bounding box center [326, 335] width 303 height 10
type input "**********"
type textarea "**********"
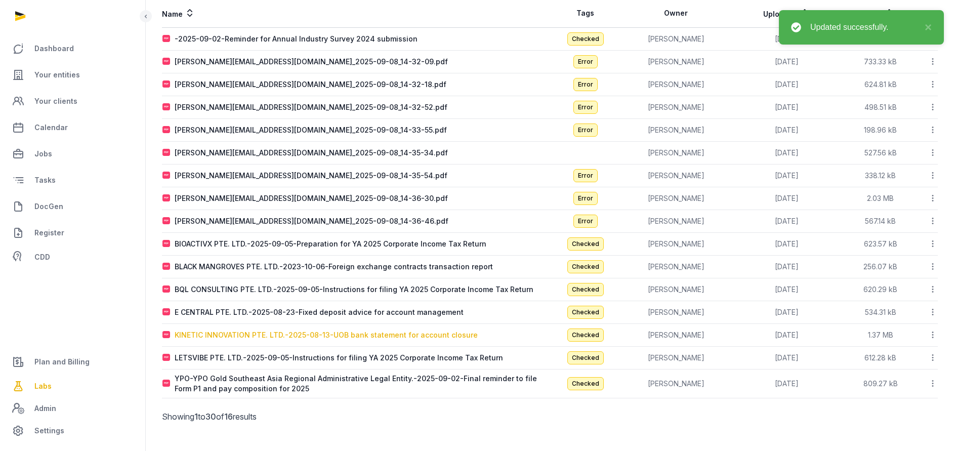
type input "**********"
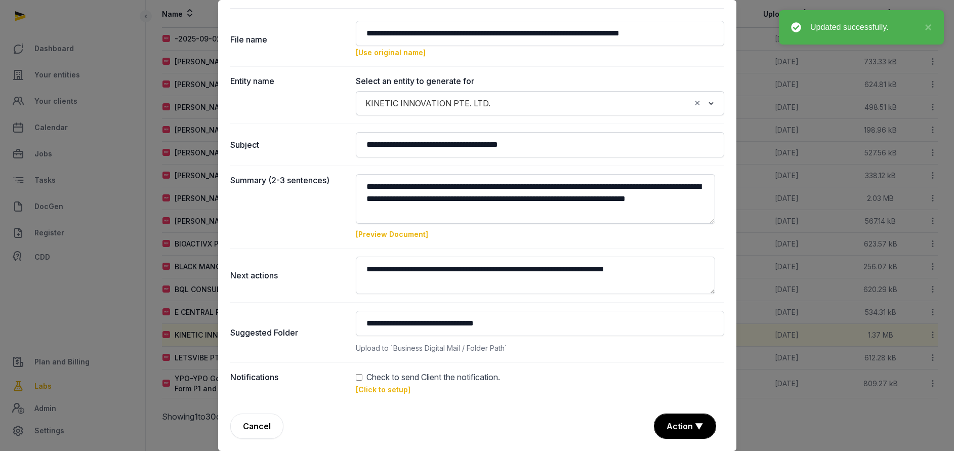
click at [368, 389] on link "[Click to setup]" at bounding box center [383, 389] width 55 height 9
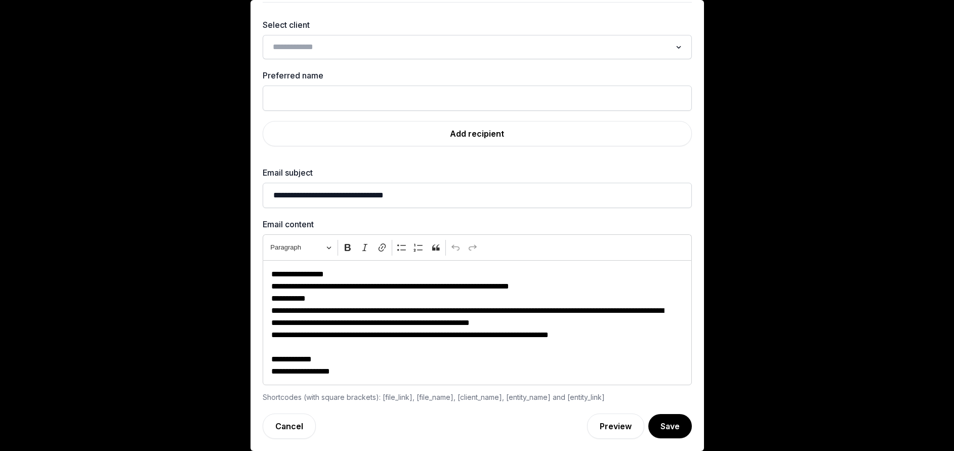
scroll to position [30, 0]
click at [314, 42] on input "Search for option" at bounding box center [470, 47] width 402 height 14
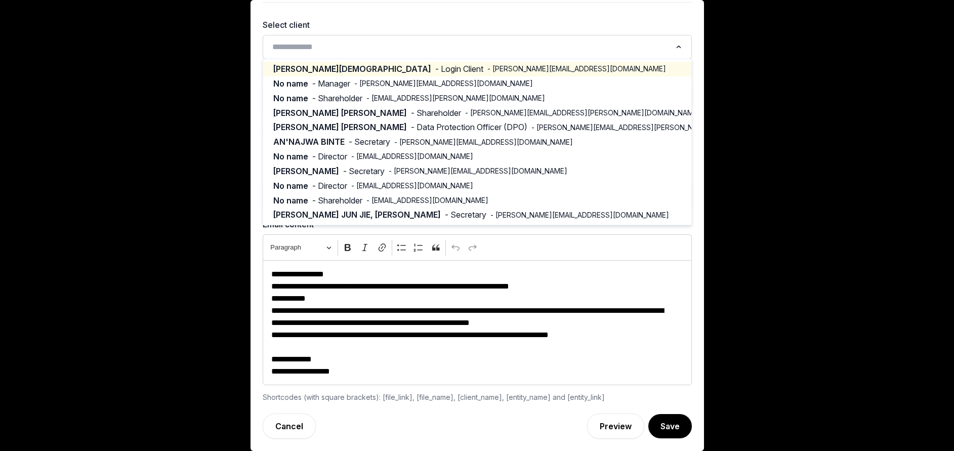
click at [314, 68] on span "[PERSON_NAME][DEMOGRAPHIC_DATA]" at bounding box center [352, 69] width 158 height 12
type input "**********"
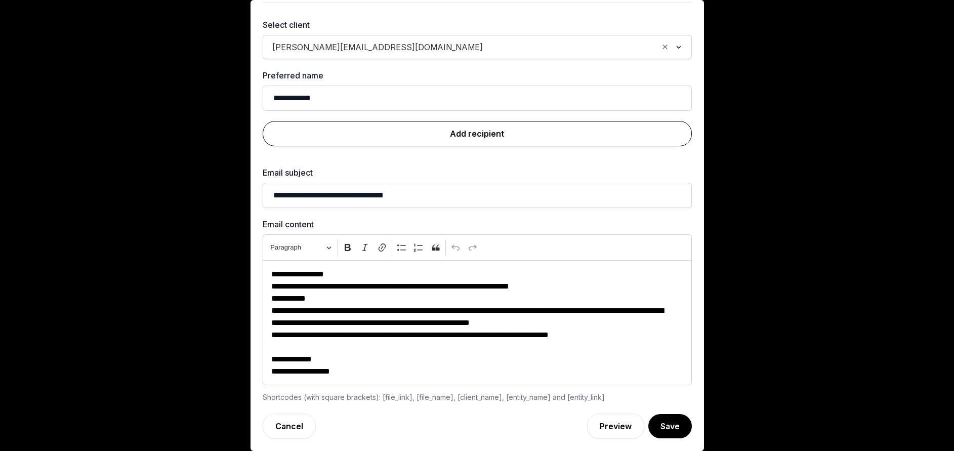
click at [459, 132] on link "Add recipient" at bounding box center [477, 133] width 429 height 25
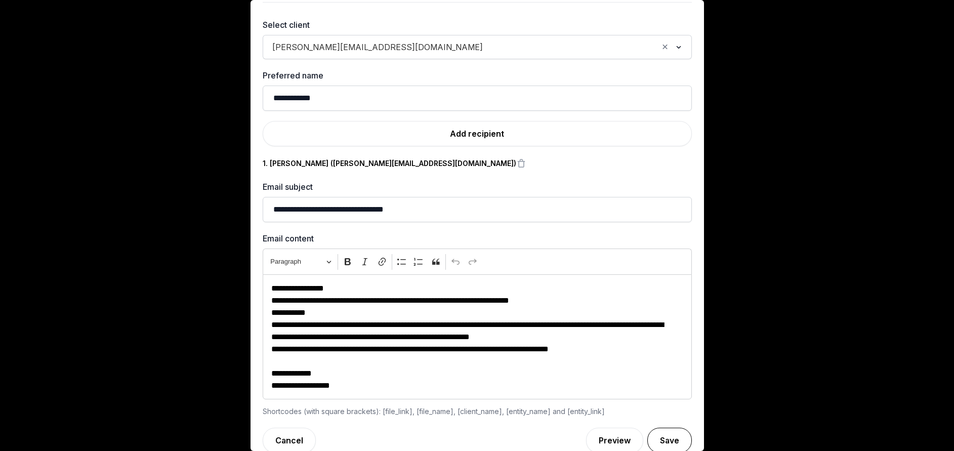
click at [650, 443] on button "Save" at bounding box center [669, 440] width 45 height 25
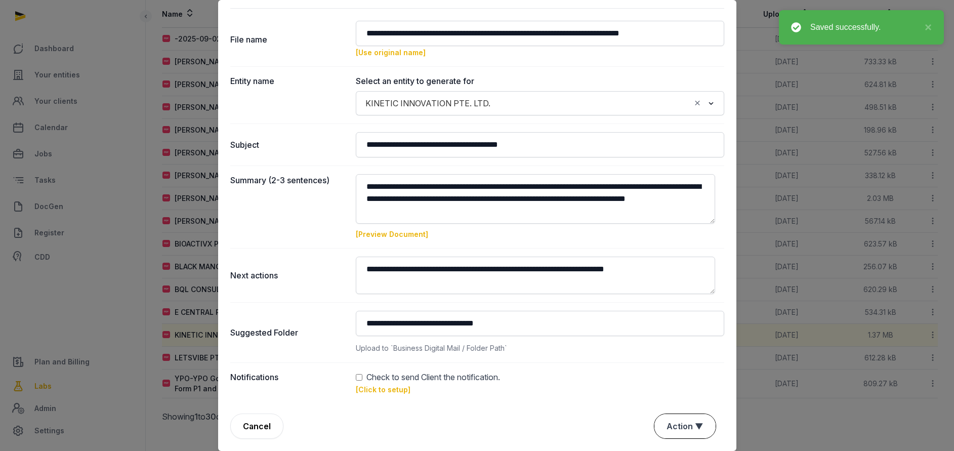
click at [685, 424] on button "Action ▼" at bounding box center [684, 426] width 61 height 24
click at [675, 371] on div "Approve" at bounding box center [683, 368] width 81 height 20
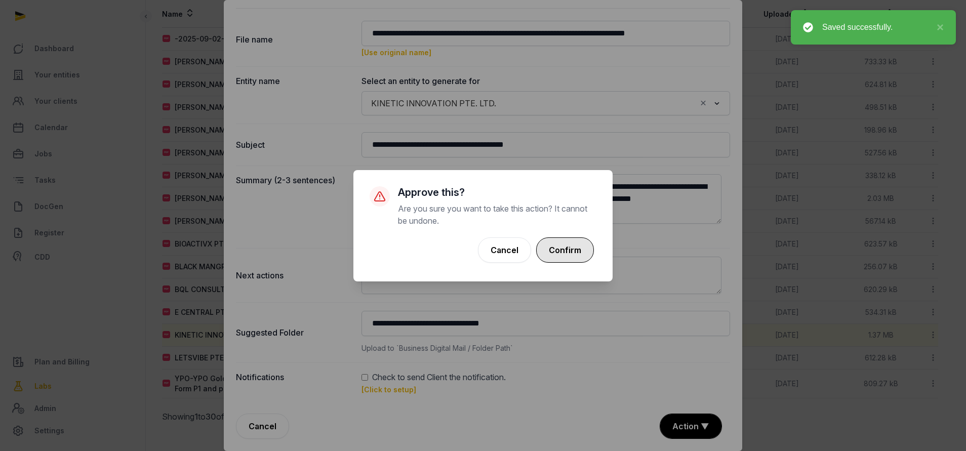
click at [564, 253] on button "Confirm" at bounding box center [565, 249] width 58 height 25
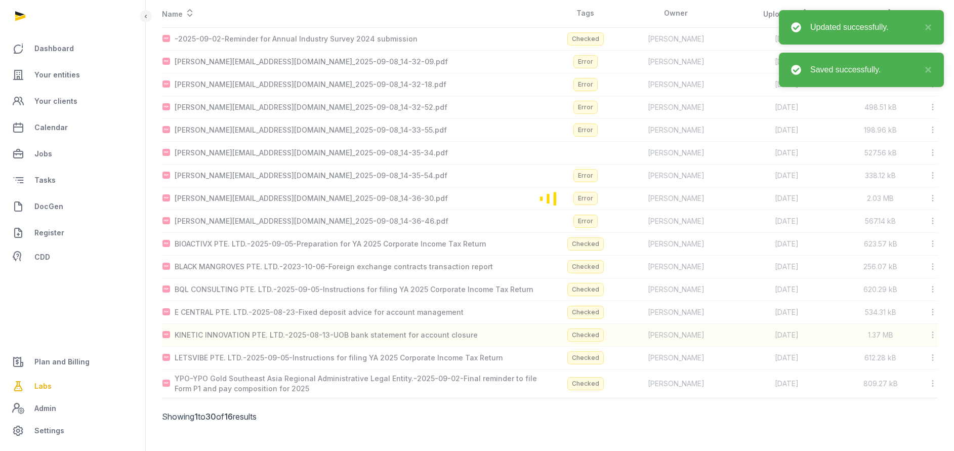
scroll to position [102, 0]
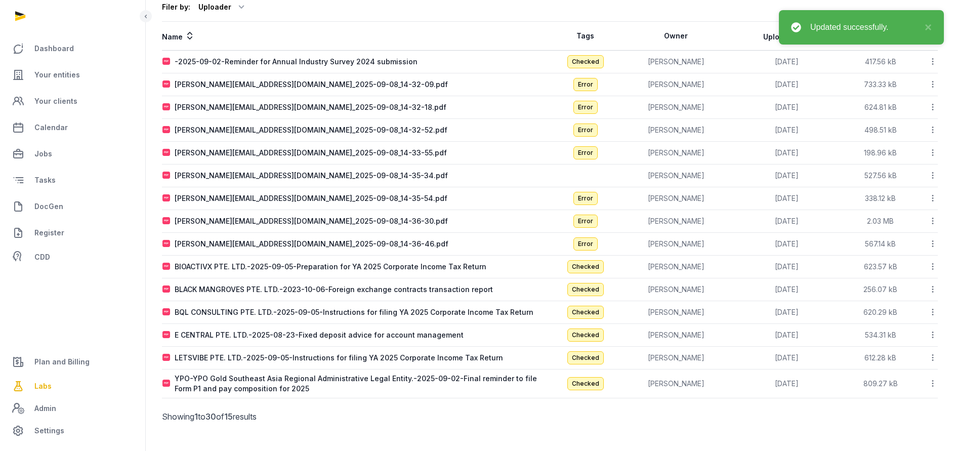
click at [934, 199] on icon at bounding box center [932, 198] width 9 height 11
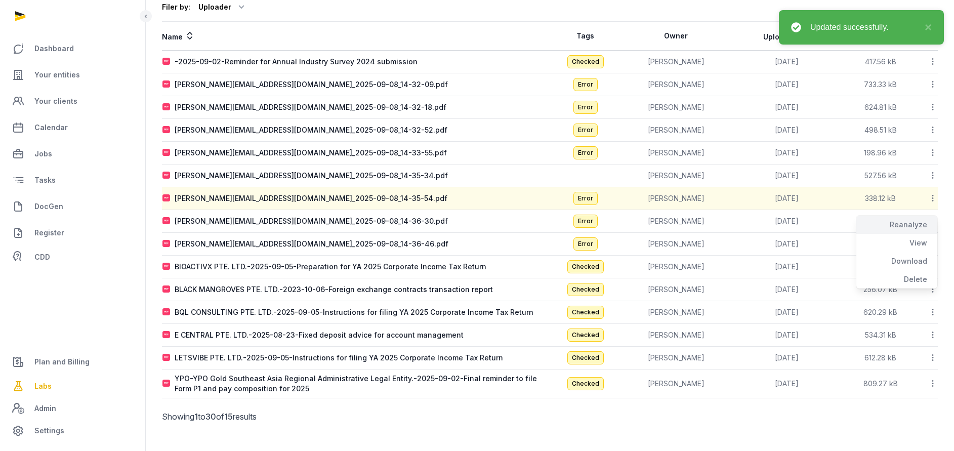
click at [917, 221] on div "Reanalyze" at bounding box center [896, 225] width 81 height 18
click at [933, 173] on icon at bounding box center [932, 175] width 9 height 11
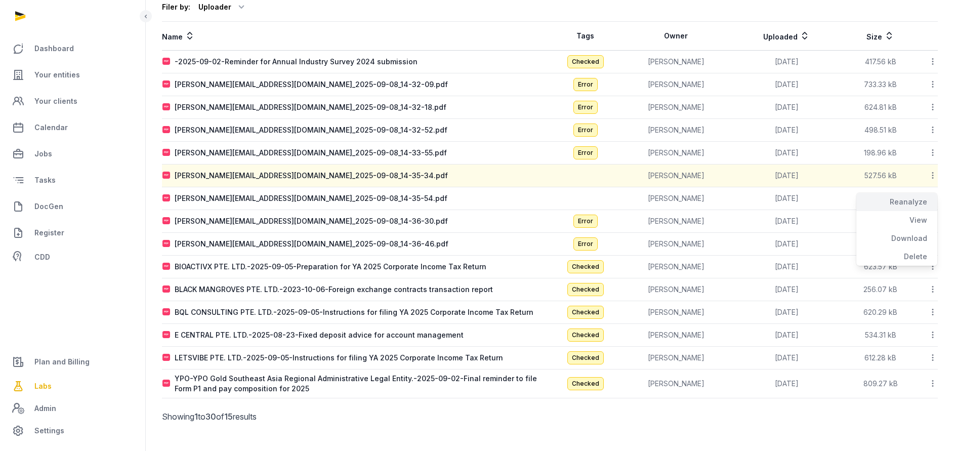
click at [922, 197] on div "Reanalyze" at bounding box center [896, 202] width 81 height 18
click at [931, 150] on icon at bounding box center [932, 152] width 9 height 11
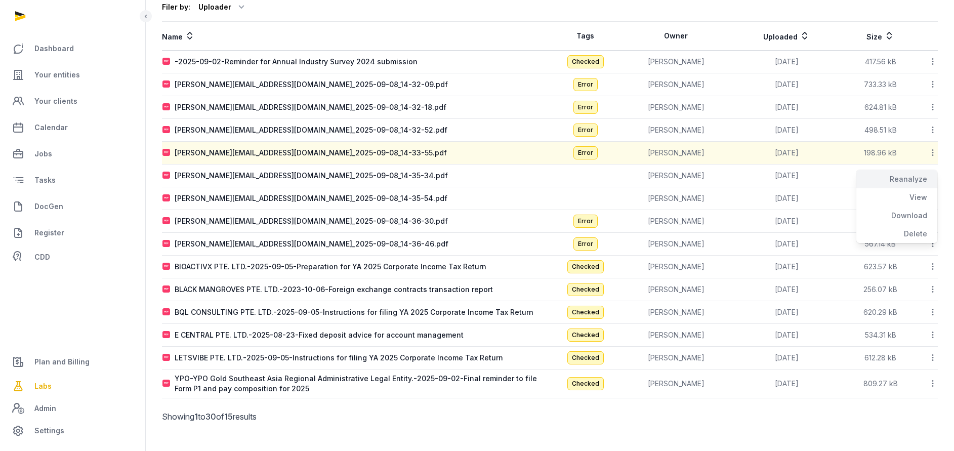
click at [919, 174] on div "Reanalyze" at bounding box center [896, 179] width 81 height 18
click at [932, 128] on icon at bounding box center [932, 129] width 9 height 11
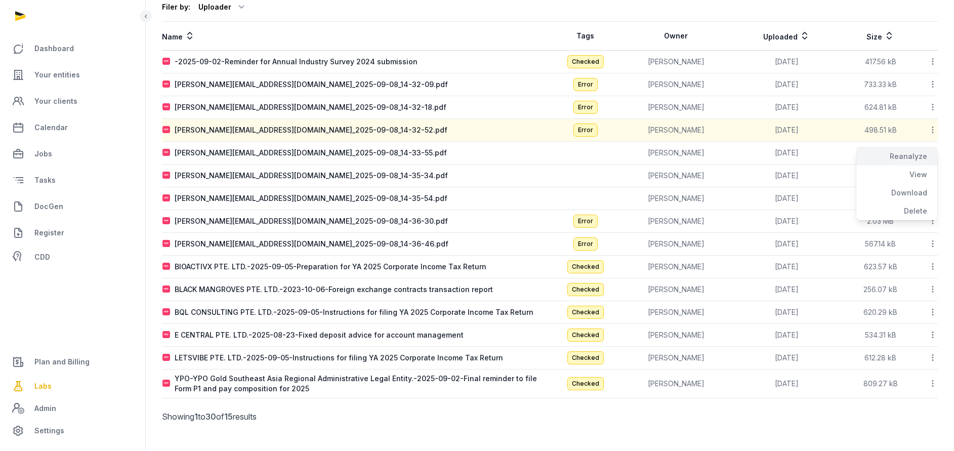
click at [913, 154] on div "Reanalyze" at bounding box center [896, 156] width 81 height 18
click at [931, 104] on icon at bounding box center [932, 107] width 9 height 11
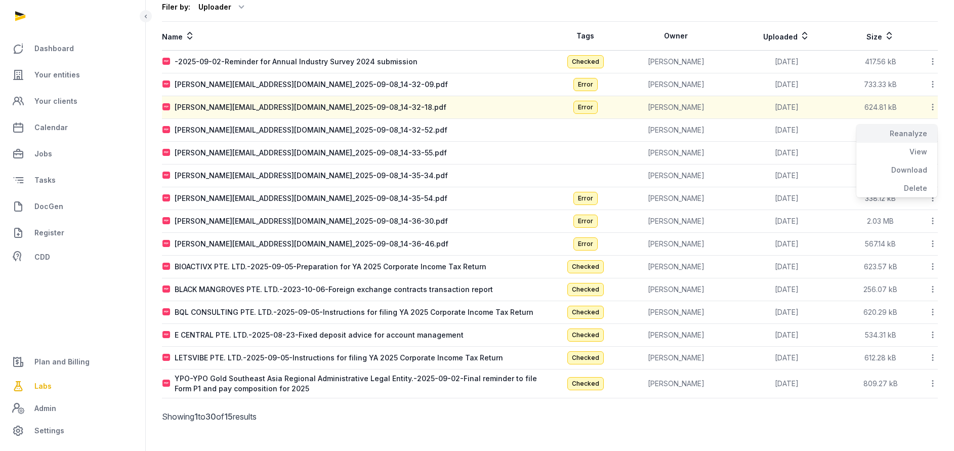
click at [913, 140] on div "Reanalyze" at bounding box center [896, 133] width 81 height 18
click at [932, 87] on icon at bounding box center [932, 84] width 9 height 11
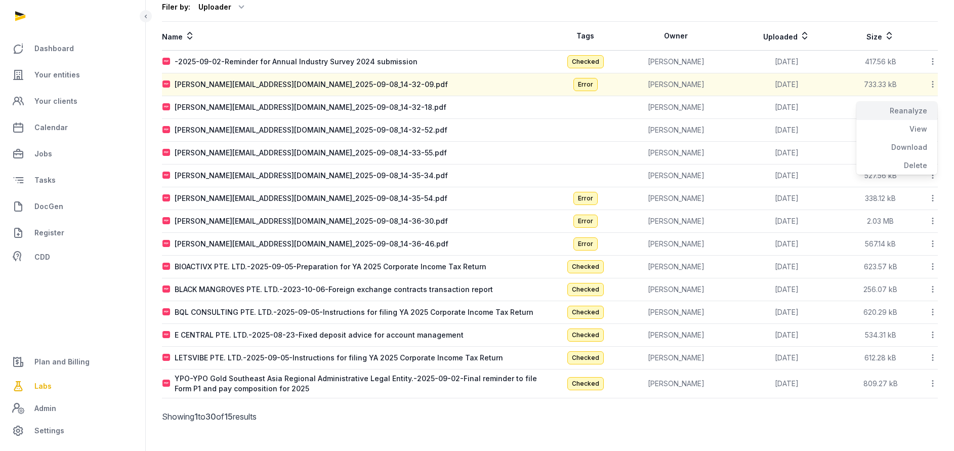
click at [919, 108] on div "Reanalyze" at bounding box center [896, 111] width 81 height 18
click at [299, 265] on div "BIOACTIVX PTE. LTD.-2025-09-05-Preparation for YA 2025 Corporate Income Tax Ret…" at bounding box center [331, 267] width 312 height 10
type input "**********"
type textarea "**********"
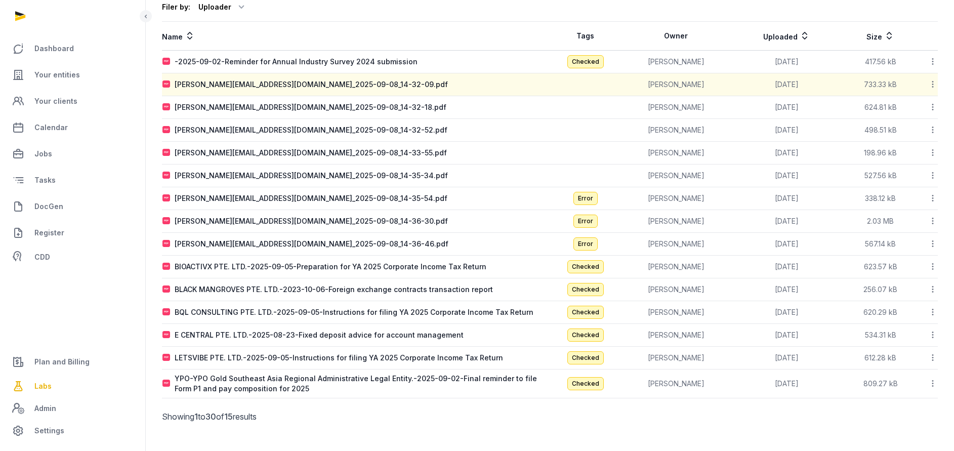
type textarea "**********"
type input "**********"
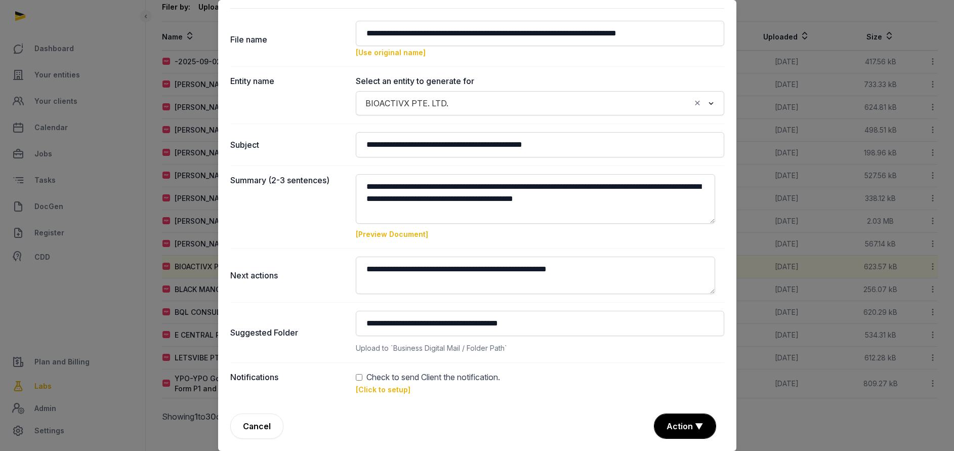
click at [368, 387] on link "[Click to setup]" at bounding box center [383, 389] width 55 height 9
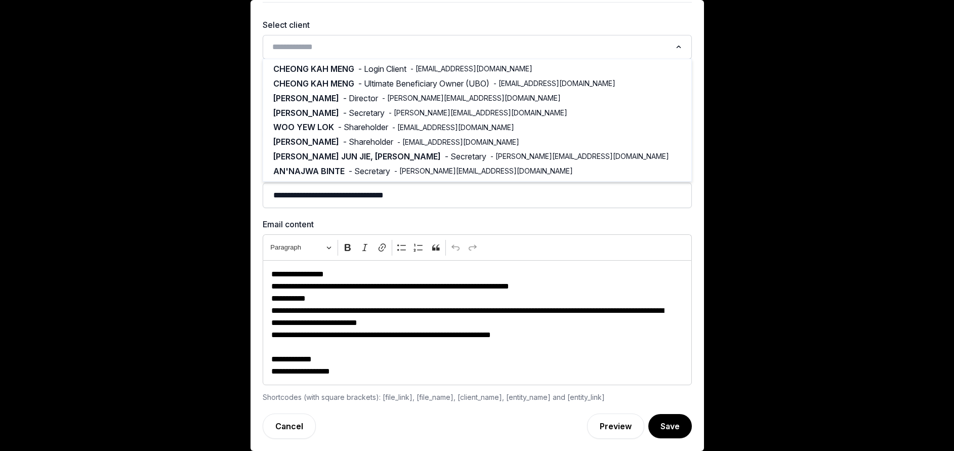
click at [347, 49] on input "Search for option" at bounding box center [470, 47] width 402 height 14
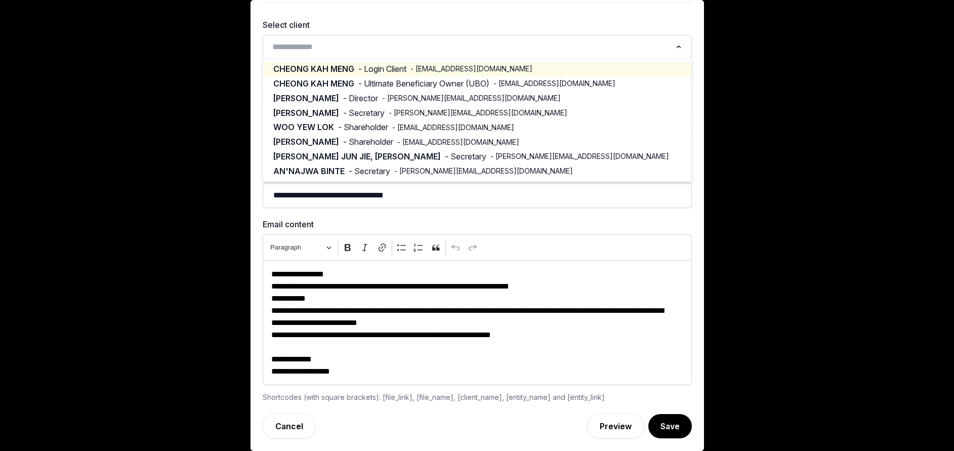
click at [340, 68] on span "CHEONG KAH MENG" at bounding box center [313, 69] width 81 height 12
type input "**********"
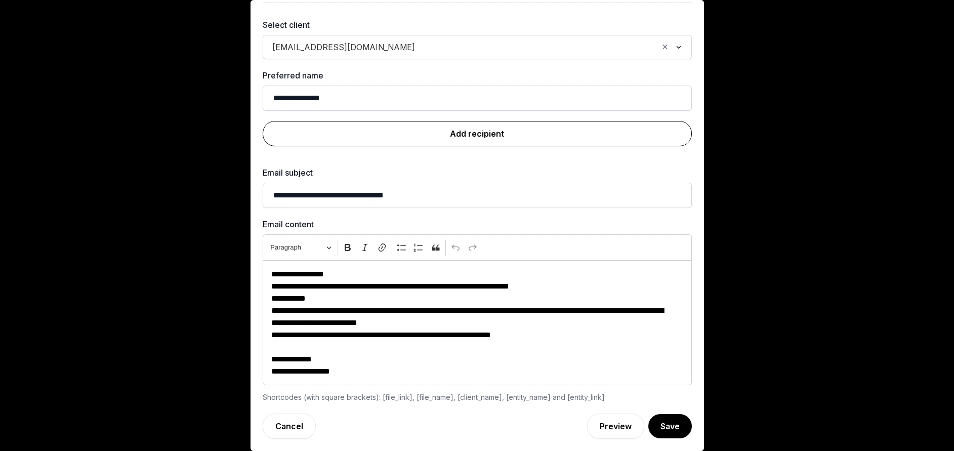
click at [433, 126] on link "Add recipient" at bounding box center [477, 133] width 429 height 25
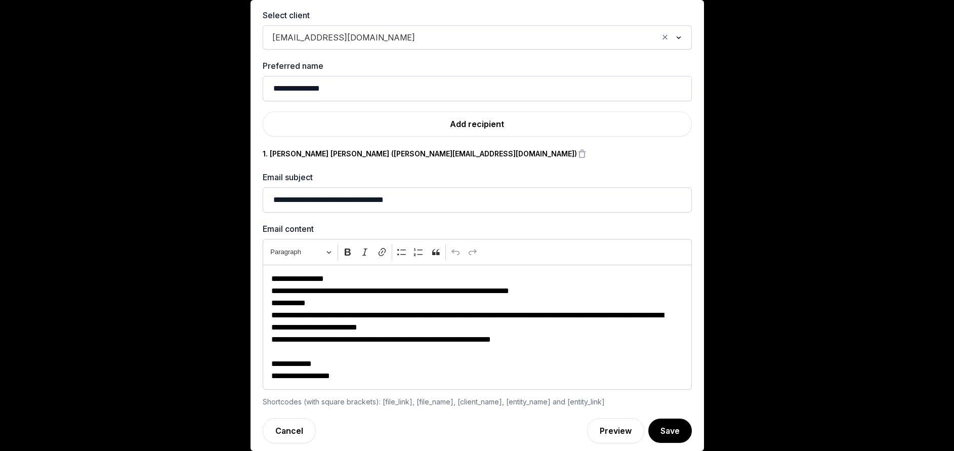
scroll to position [45, 0]
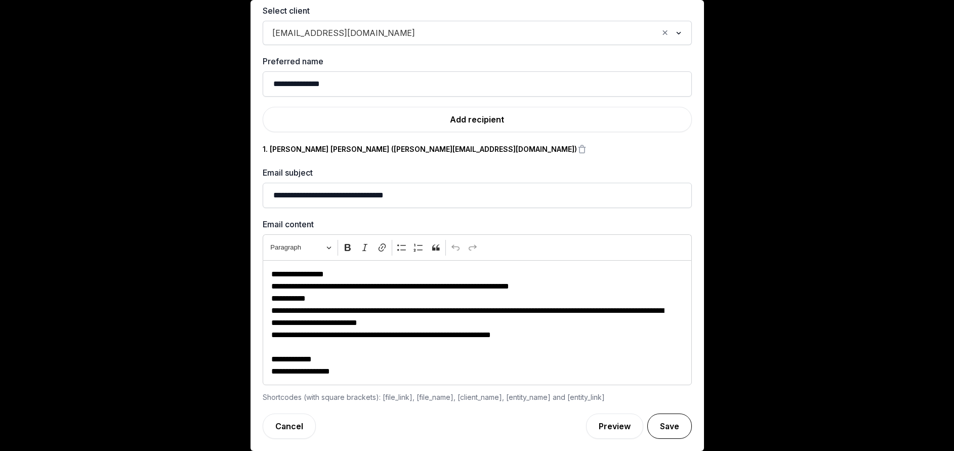
click at [651, 430] on button "Save" at bounding box center [669, 425] width 45 height 25
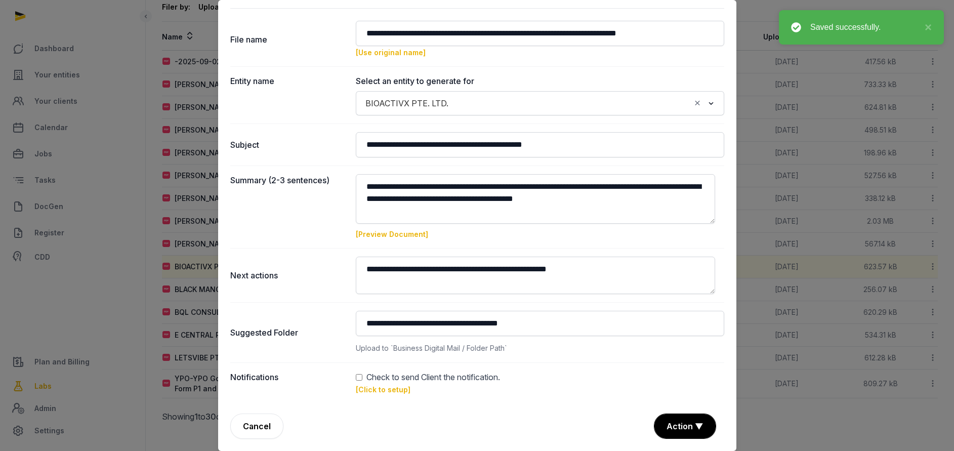
click at [668, 411] on div "**********" at bounding box center [477, 213] width 518 height 475
click at [668, 413] on div "**********" at bounding box center [477, 213] width 518 height 475
click at [668, 424] on button "Action ▼" at bounding box center [684, 426] width 61 height 24
click at [656, 362] on div "Approve" at bounding box center [683, 368] width 81 height 20
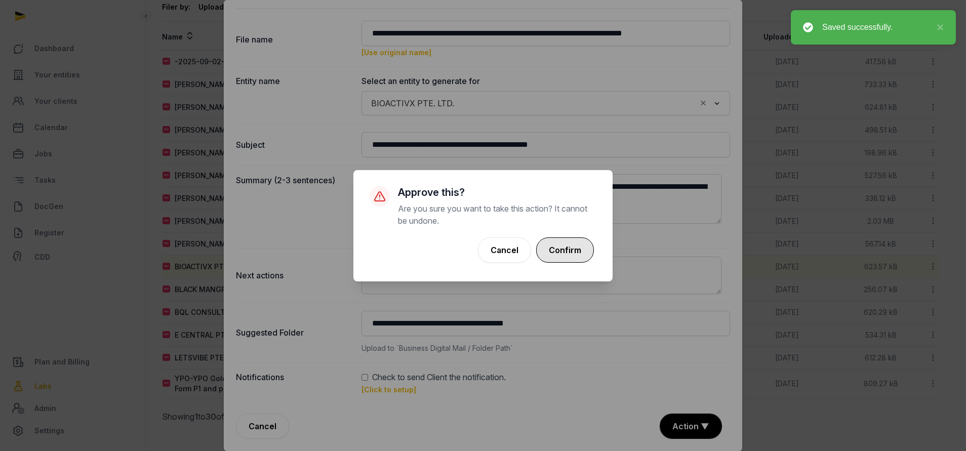
click at [563, 241] on button "Confirm" at bounding box center [565, 249] width 58 height 25
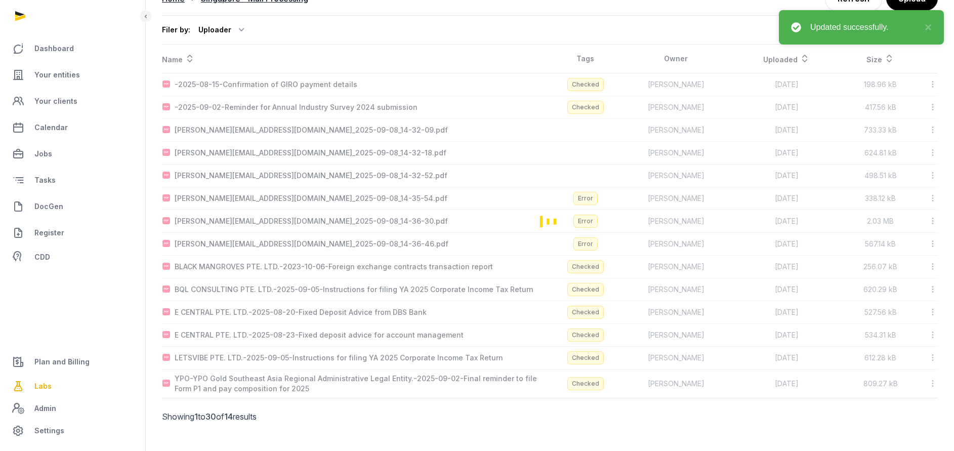
scroll to position [79, 0]
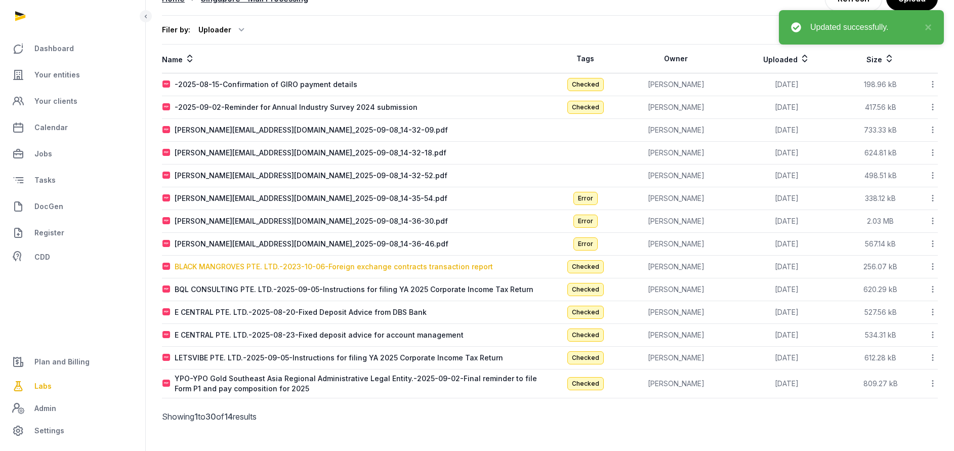
click at [304, 269] on div "BLACK MANGROVES PTE. LTD.-2023-10-06-Foreign exchange contracts transaction rep…" at bounding box center [334, 267] width 318 height 10
type input "**********"
type textarea "**********"
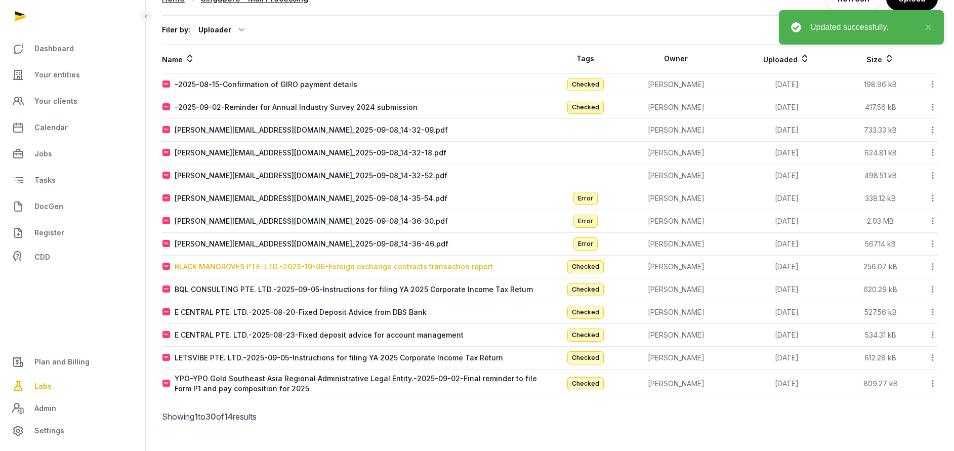
type input "**********"
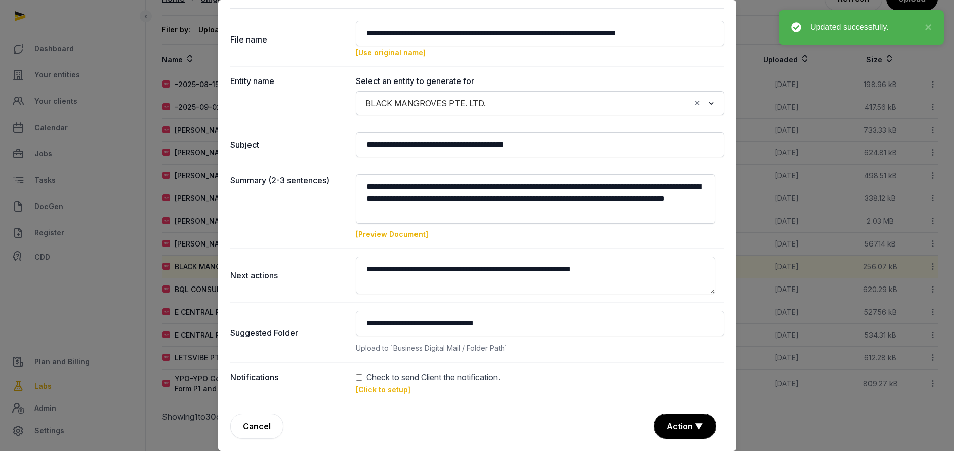
click at [379, 390] on link "[Click to setup]" at bounding box center [383, 389] width 55 height 9
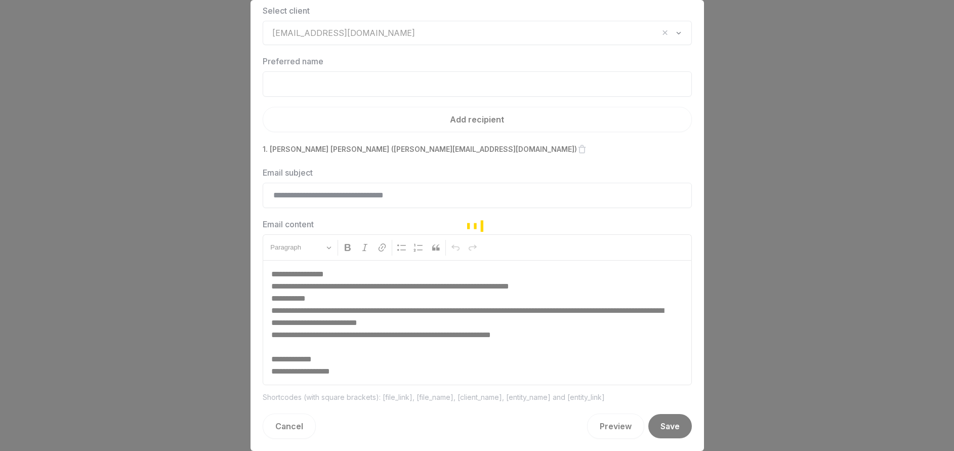
scroll to position [43, 0]
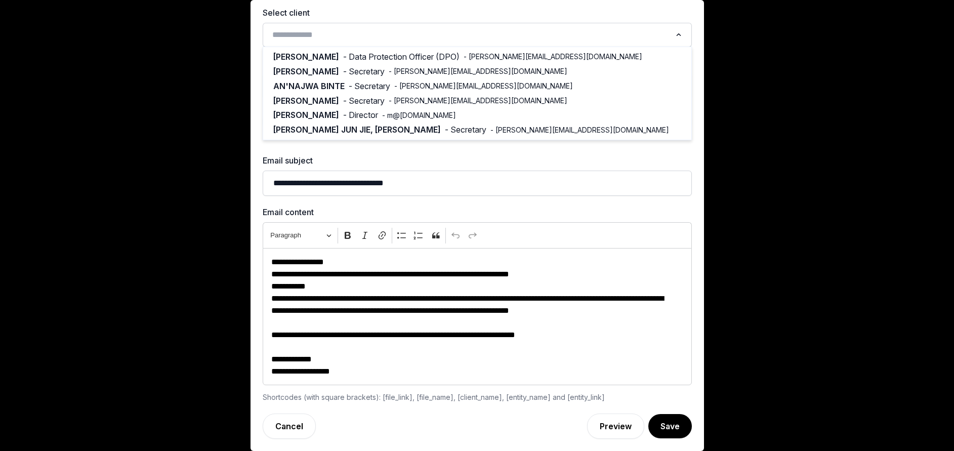
click at [359, 40] on input "Search for option" at bounding box center [470, 35] width 402 height 14
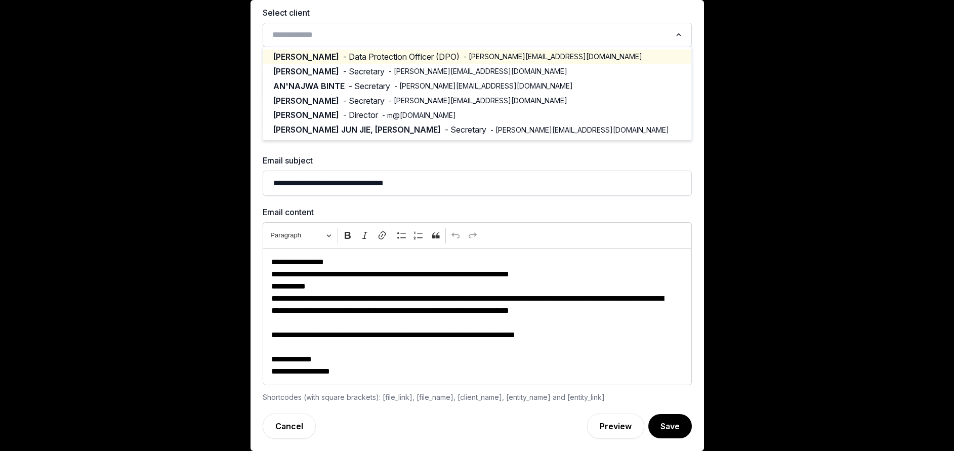
click at [353, 58] on span "- Data Protection Officer (DPO)" at bounding box center [401, 57] width 116 height 12
type input "******"
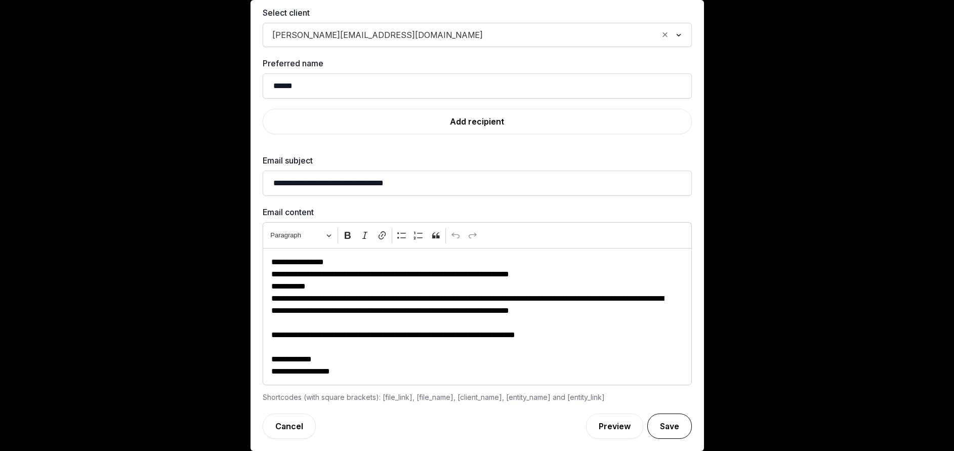
click at [647, 428] on button "Save" at bounding box center [669, 425] width 45 height 25
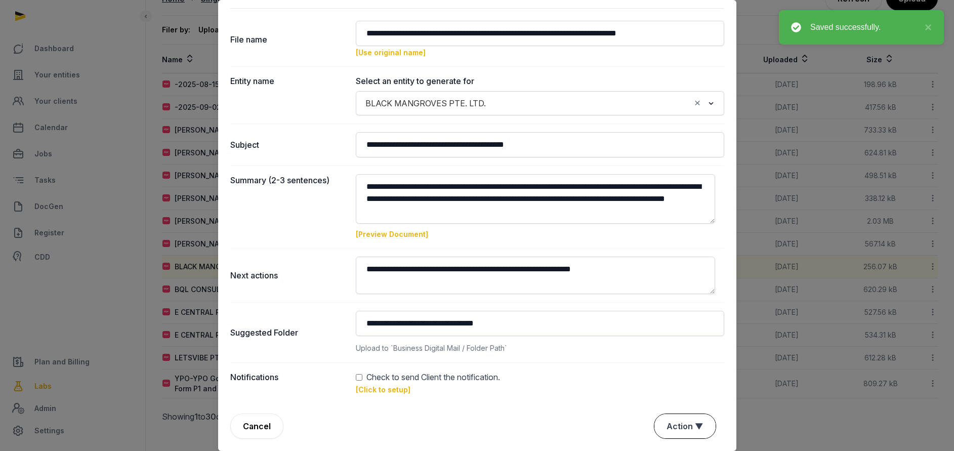
click at [681, 425] on button "Action ▼" at bounding box center [684, 426] width 61 height 24
click at [666, 372] on div "Approve" at bounding box center [683, 368] width 81 height 20
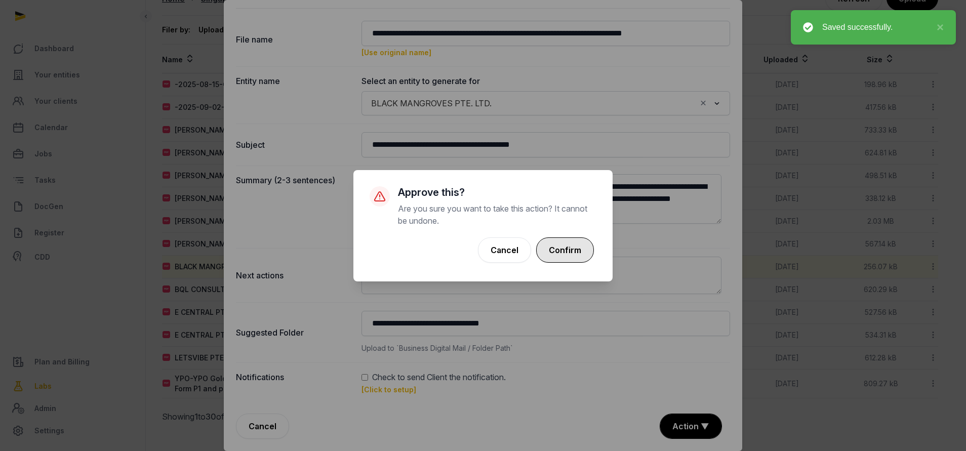
click at [556, 243] on button "Confirm" at bounding box center [565, 249] width 58 height 25
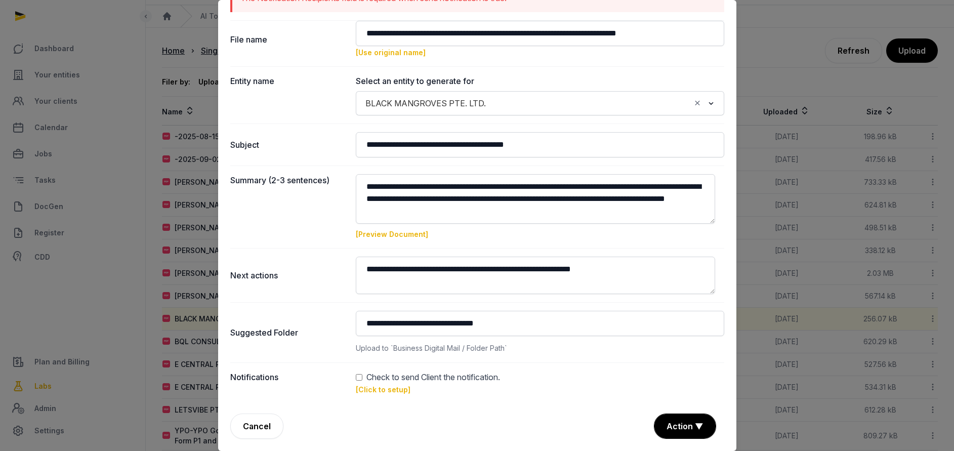
scroll to position [79, 0]
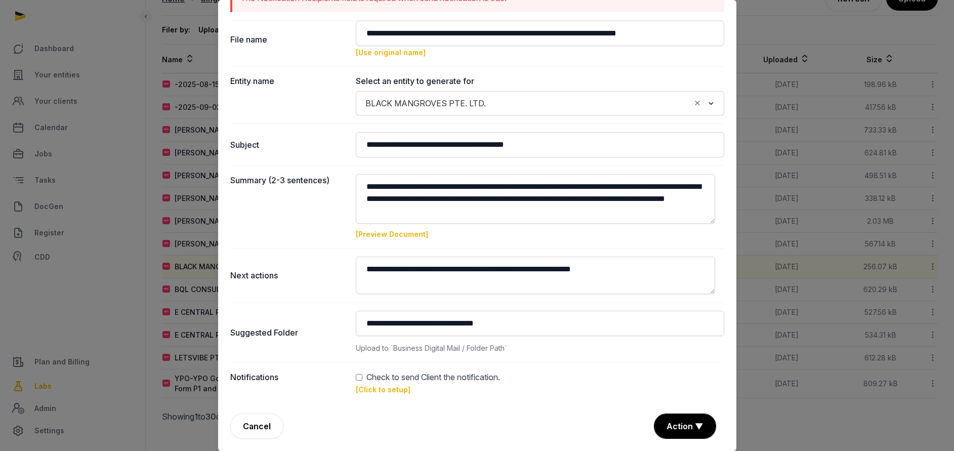
click at [383, 391] on link "[Click to setup]" at bounding box center [383, 389] width 55 height 9
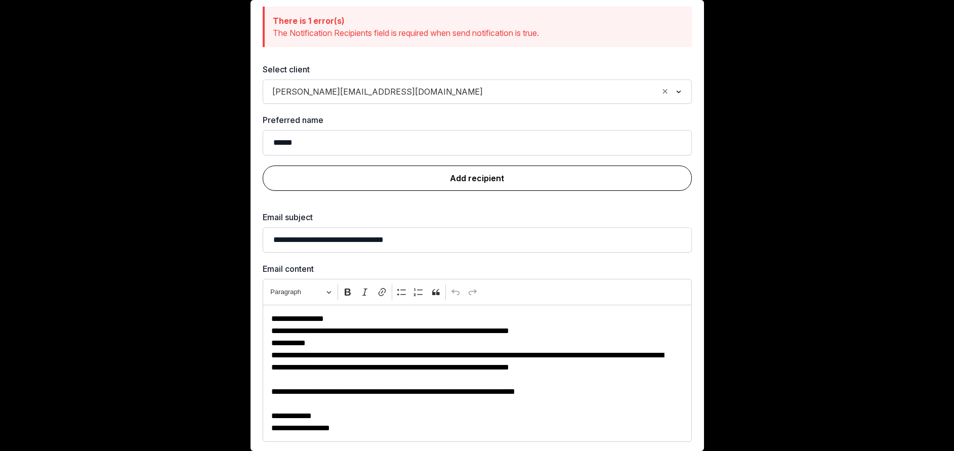
click at [468, 178] on link "Add recipient" at bounding box center [477, 177] width 429 height 25
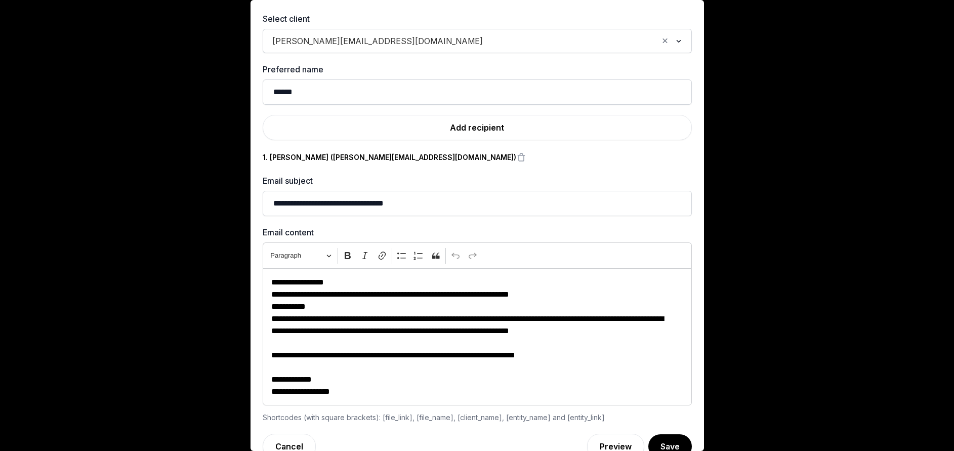
scroll to position [113, 0]
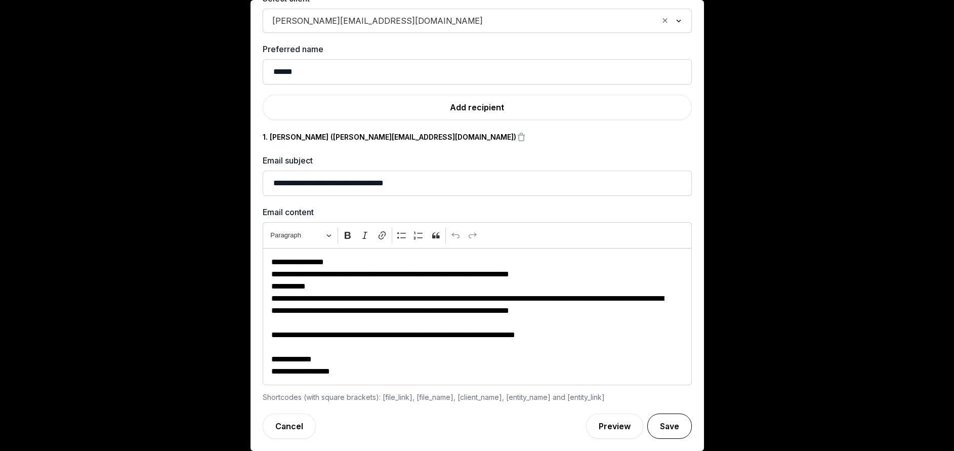
click at [666, 428] on button "Save" at bounding box center [669, 425] width 45 height 25
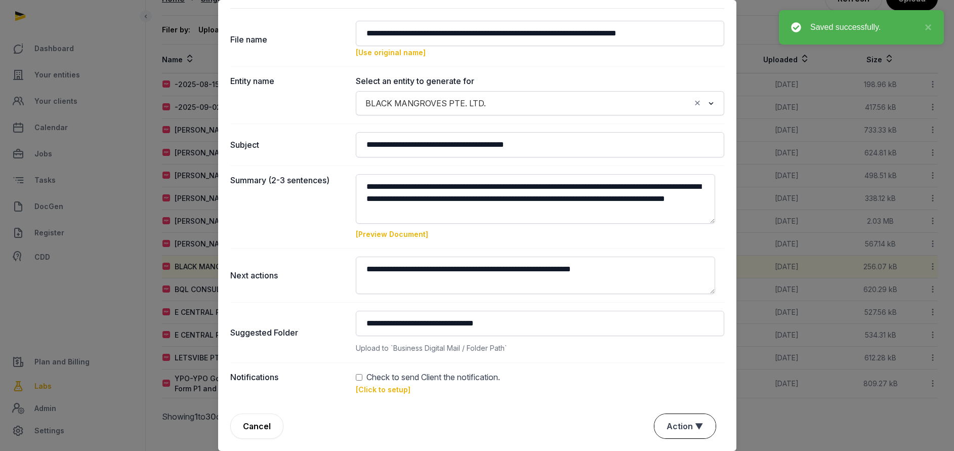
click at [663, 429] on button "Action ▼" at bounding box center [684, 426] width 61 height 24
click at [653, 373] on div "Approve" at bounding box center [683, 368] width 81 height 20
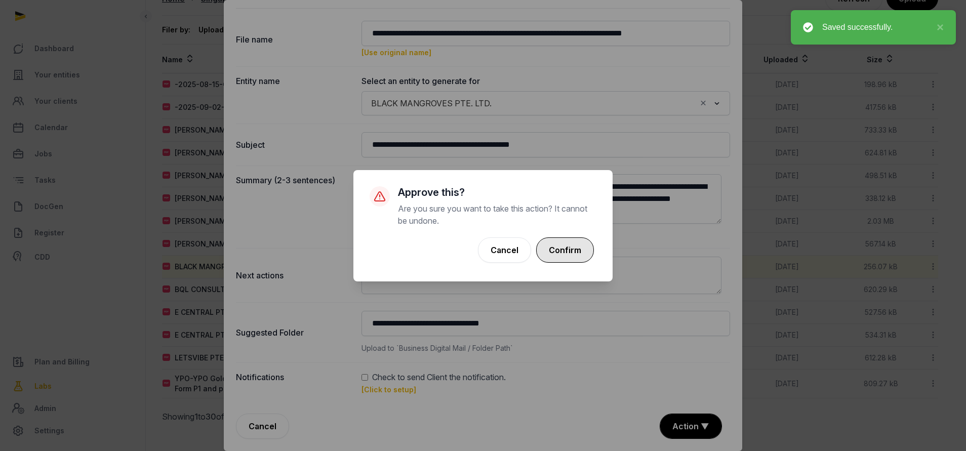
click at [569, 240] on button "Confirm" at bounding box center [565, 249] width 58 height 25
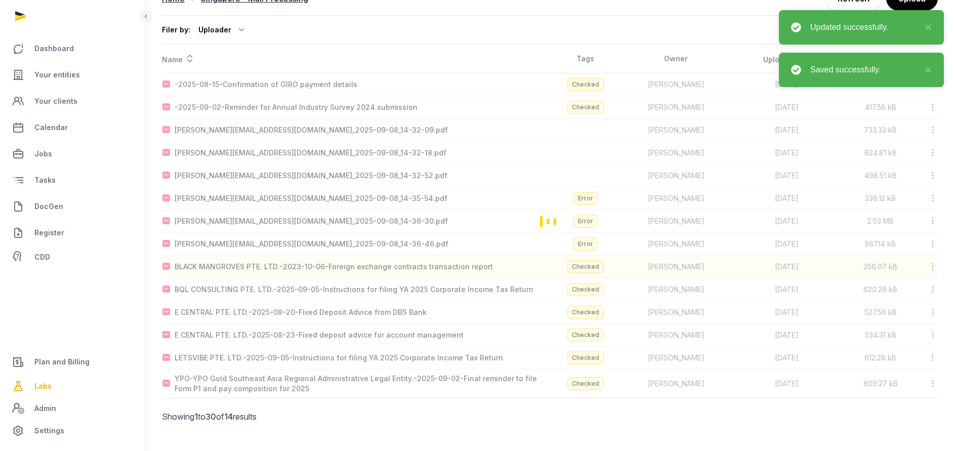
scroll to position [57, 0]
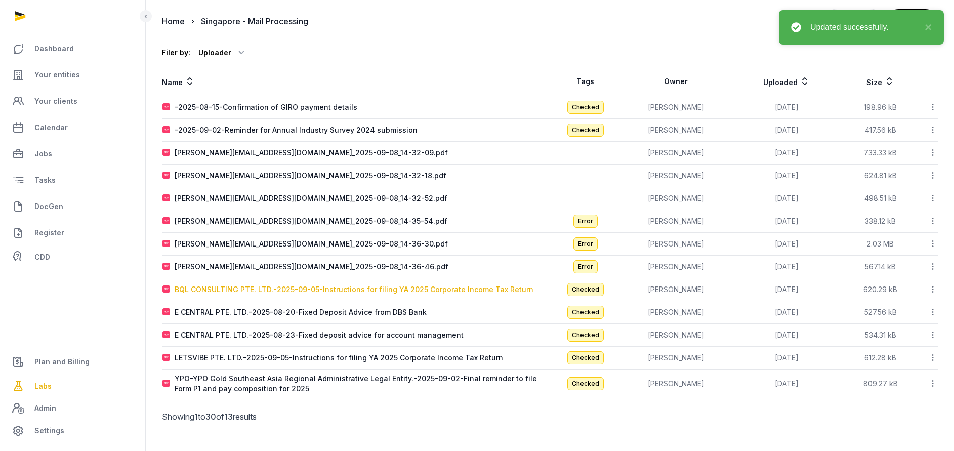
click at [273, 291] on div "BQL CONSULTING PTE. LTD.-2025-09-05-Instructions for filing YA 2025 Corporate I…" at bounding box center [354, 289] width 359 height 10
type input "**********"
type textarea "**********"
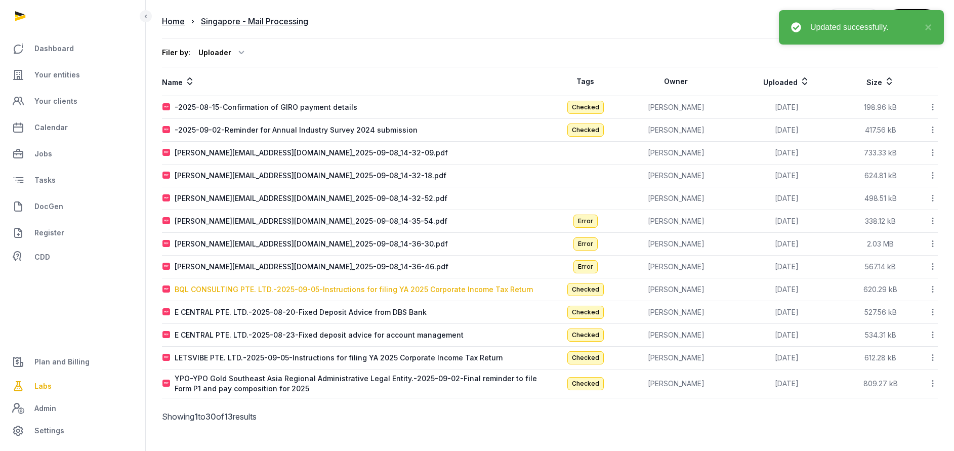
type input "**********"
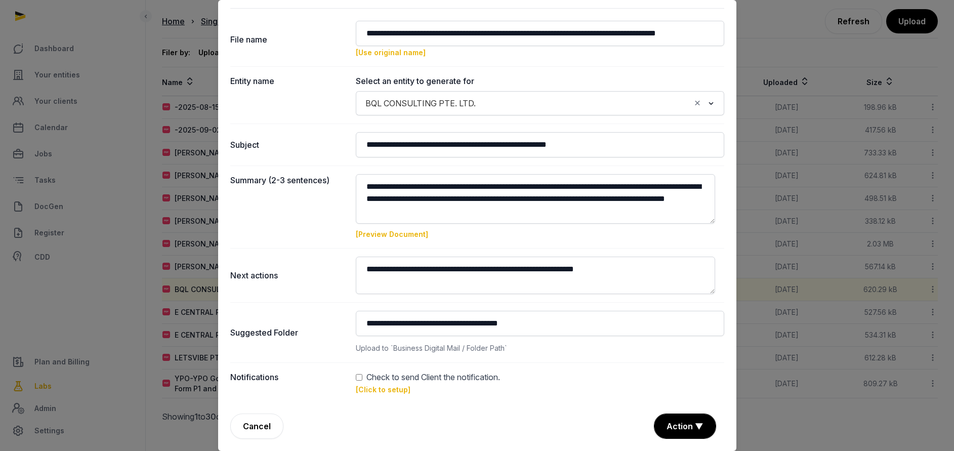
click at [371, 389] on link "[Click to setup]" at bounding box center [383, 389] width 55 height 9
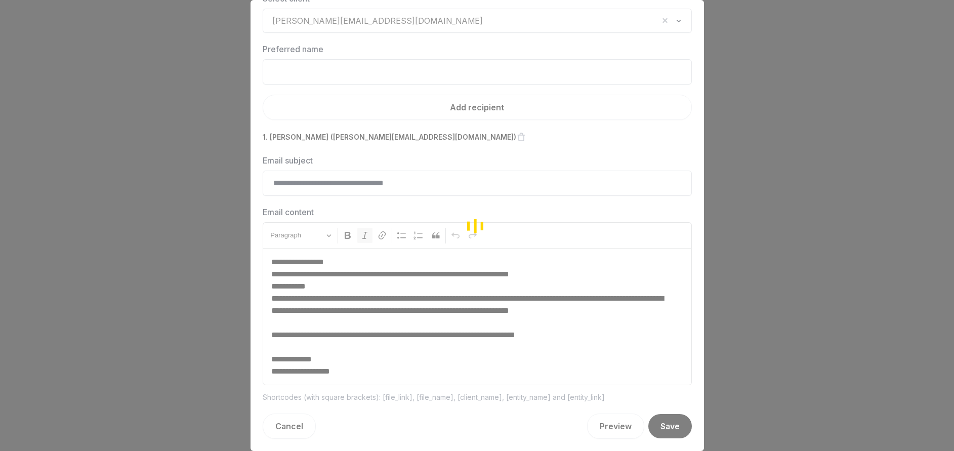
scroll to position [43, 0]
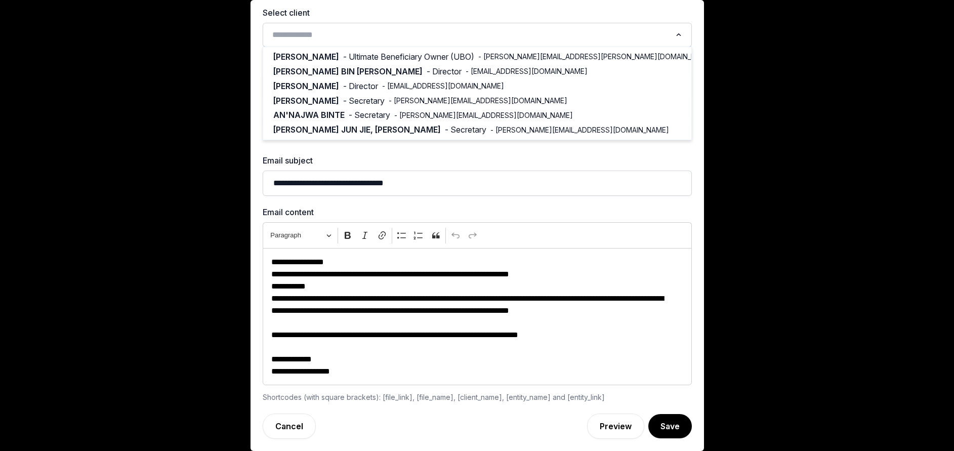
click at [329, 30] on input "Search for option" at bounding box center [470, 35] width 402 height 14
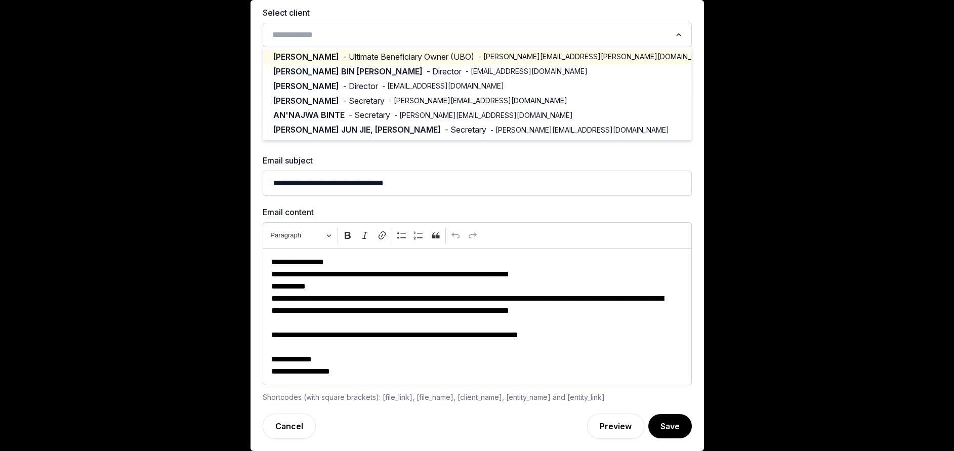
click at [364, 56] on span "- Ultimate Beneficiary Owner (UBO)" at bounding box center [408, 57] width 131 height 12
type input "*******"
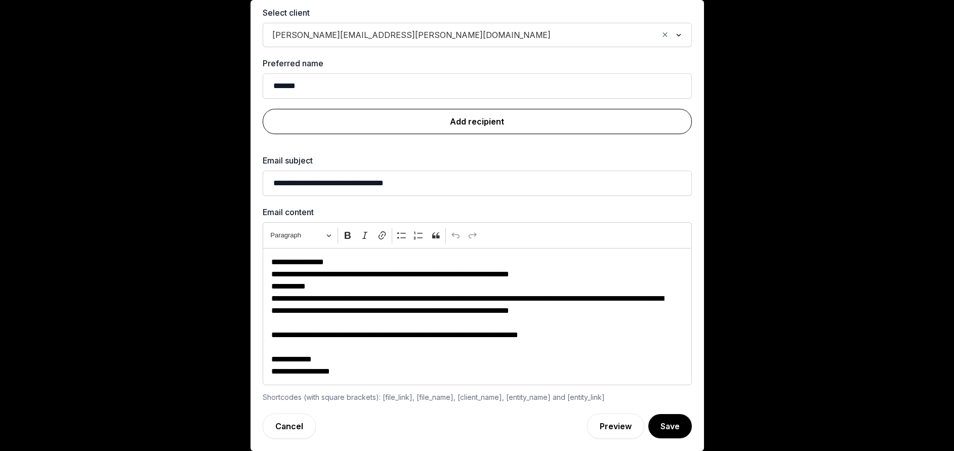
click at [522, 130] on link "Add recipient" at bounding box center [477, 121] width 429 height 25
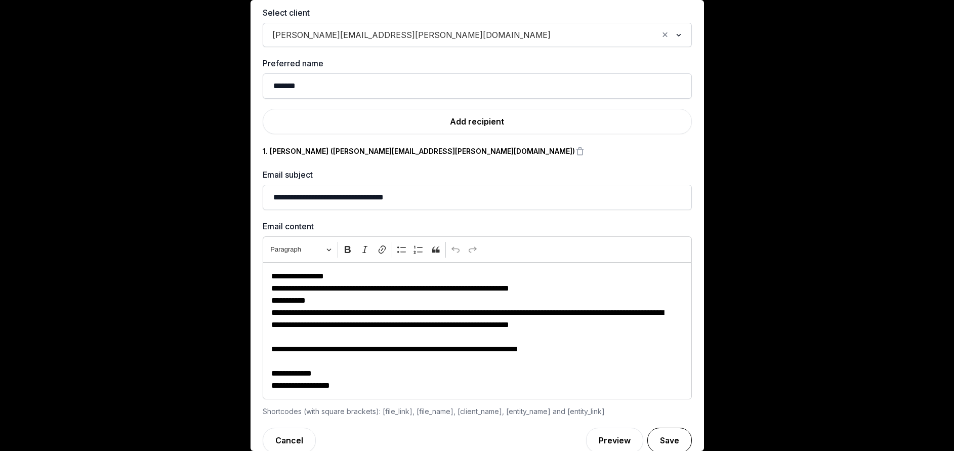
click at [655, 435] on button "Save" at bounding box center [669, 440] width 45 height 25
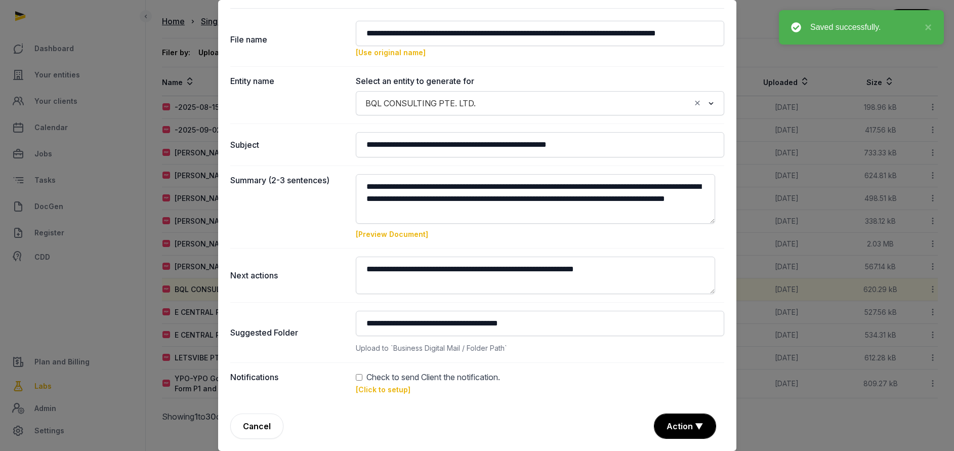
click at [677, 422] on button "Action ▼" at bounding box center [684, 426] width 61 height 24
click at [658, 367] on div "Approve" at bounding box center [683, 368] width 81 height 20
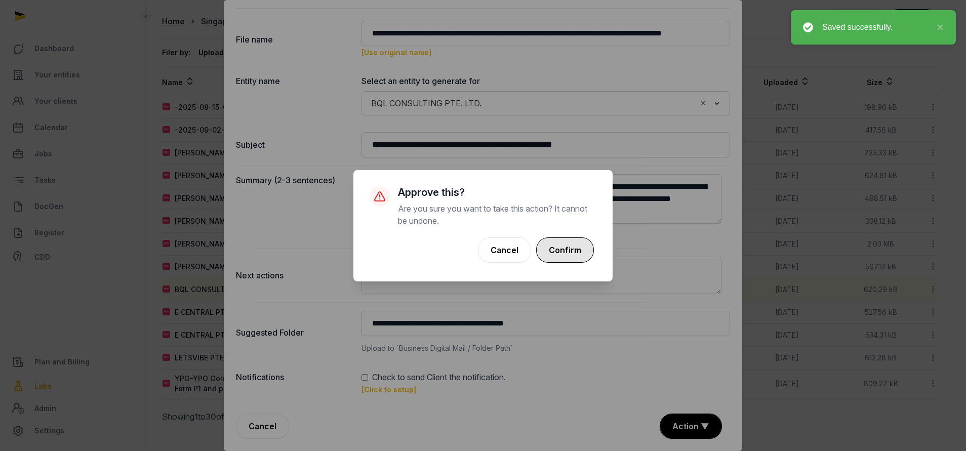
click at [567, 246] on button "Confirm" at bounding box center [565, 249] width 58 height 25
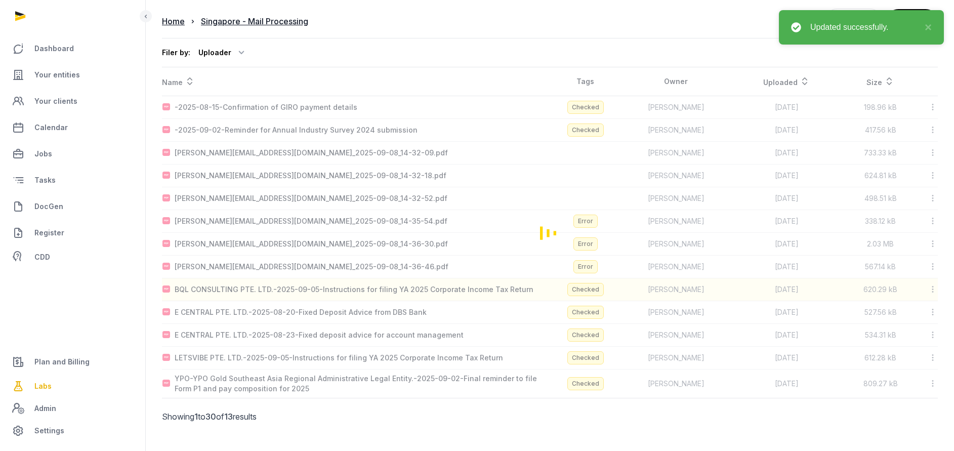
scroll to position [34, 0]
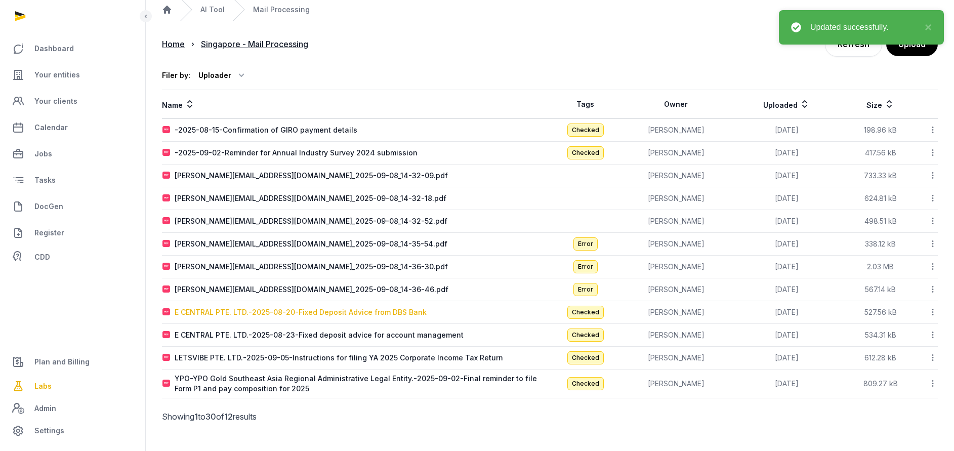
click at [255, 311] on div "E CENTRAL PTE. LTD.-2025-08-20-Fixed Deposit Advice from DBS Bank" at bounding box center [301, 312] width 252 height 10
type input "**********"
type textarea "**********"
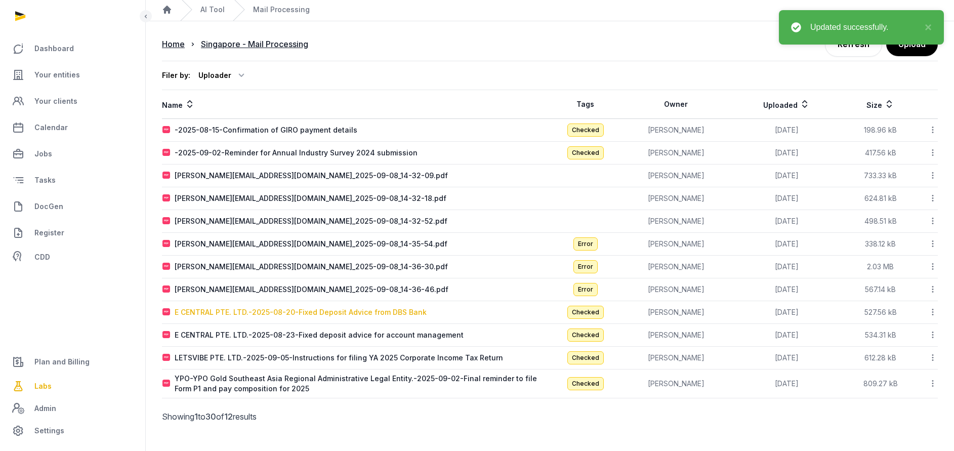
type input "**********"
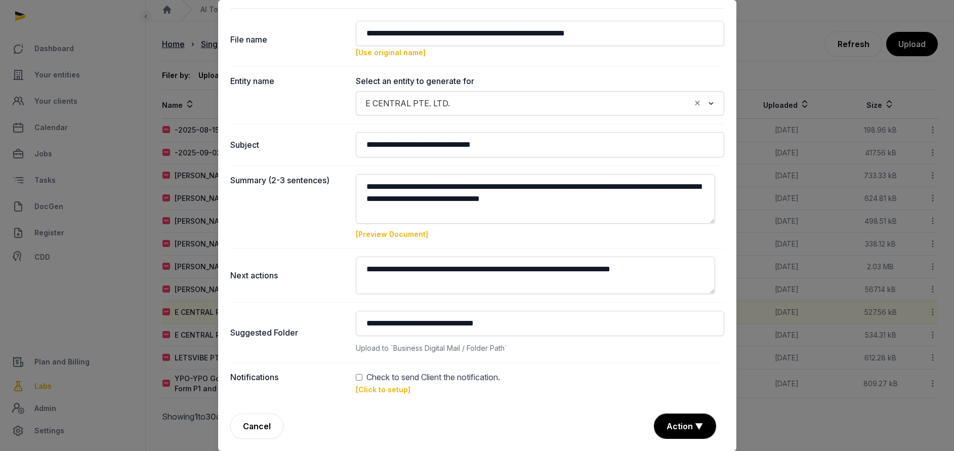
click at [393, 386] on link "[Click to setup]" at bounding box center [383, 389] width 55 height 9
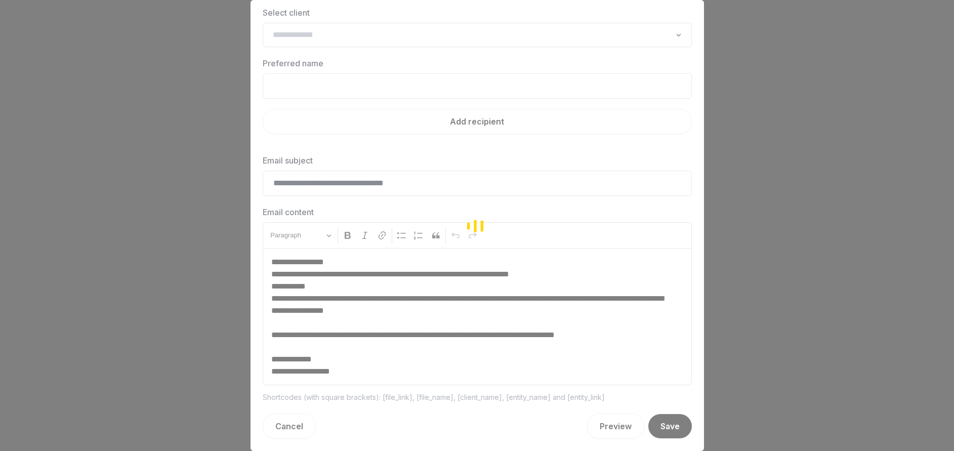
scroll to position [30, 0]
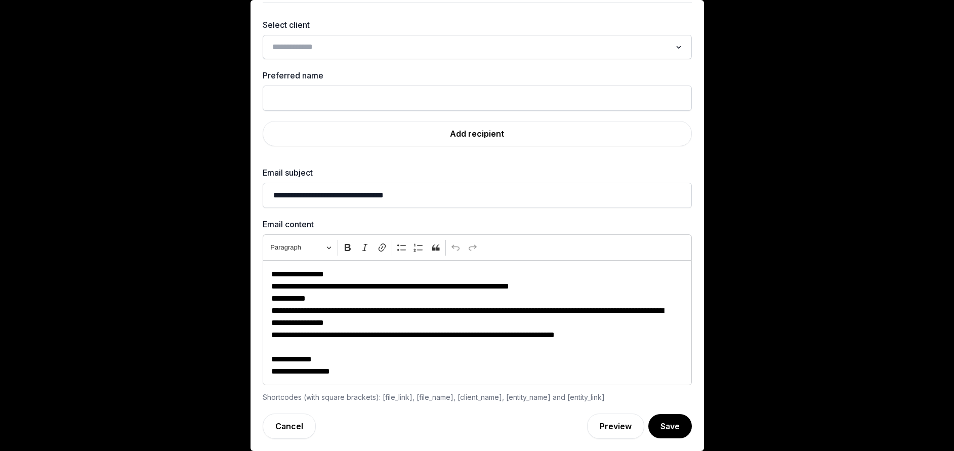
click at [367, 46] on input "Search for option" at bounding box center [470, 47] width 402 height 14
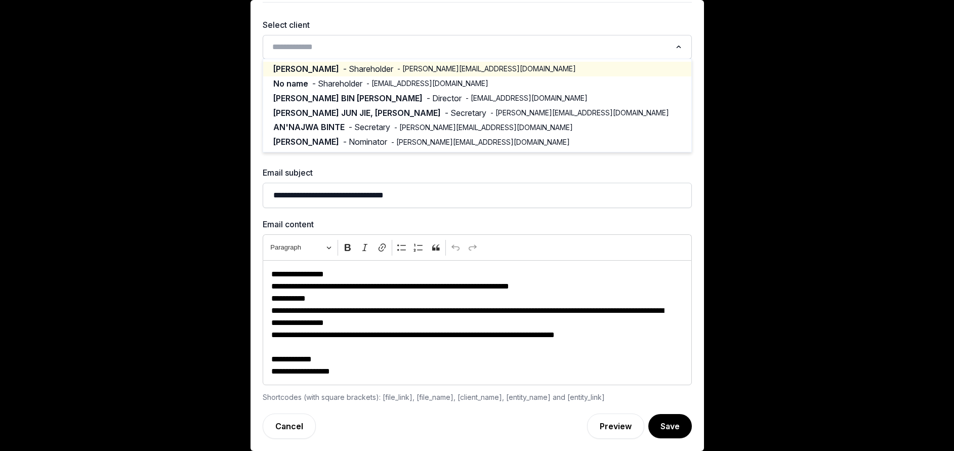
click at [397, 67] on span "- [PERSON_NAME][EMAIL_ADDRESS][DOMAIN_NAME]" at bounding box center [486, 69] width 179 height 10
type input "********"
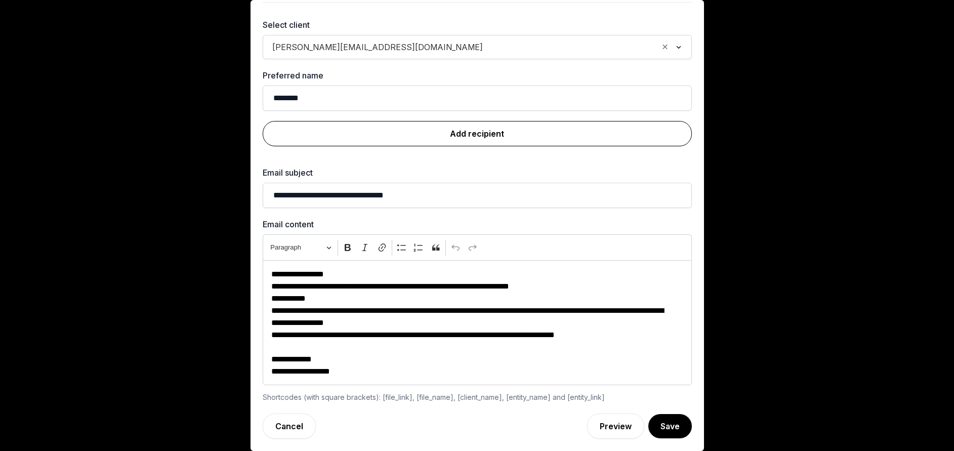
click at [470, 127] on link "Add recipient" at bounding box center [477, 133] width 429 height 25
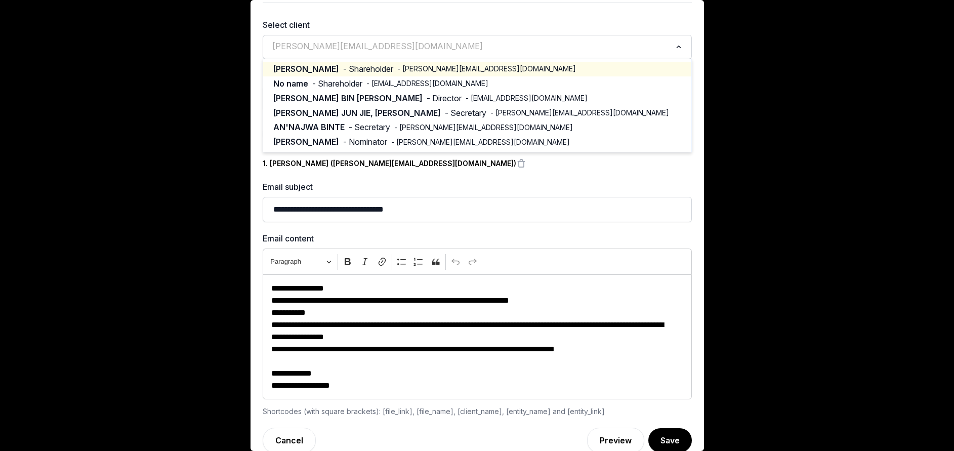
click at [387, 51] on input "Search for option" at bounding box center [470, 47] width 402 height 14
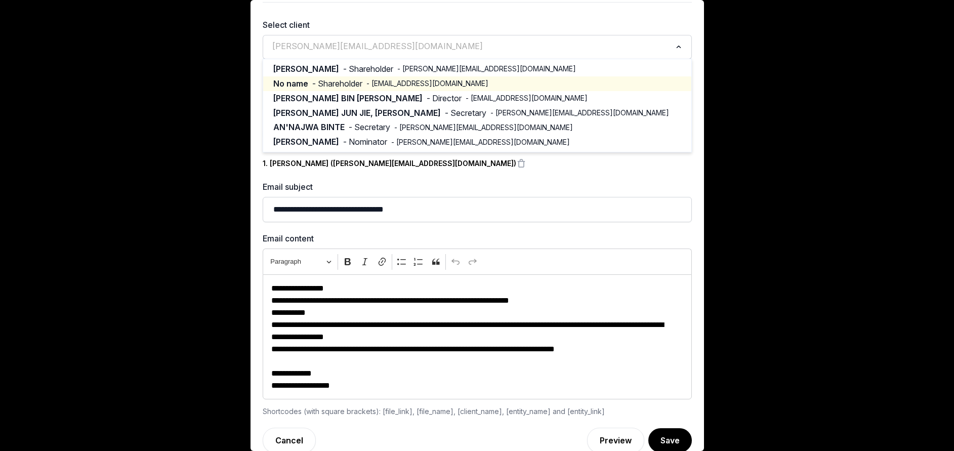
click at [366, 81] on span "- [EMAIL_ADDRESS][DOMAIN_NAME]" at bounding box center [427, 83] width 122 height 10
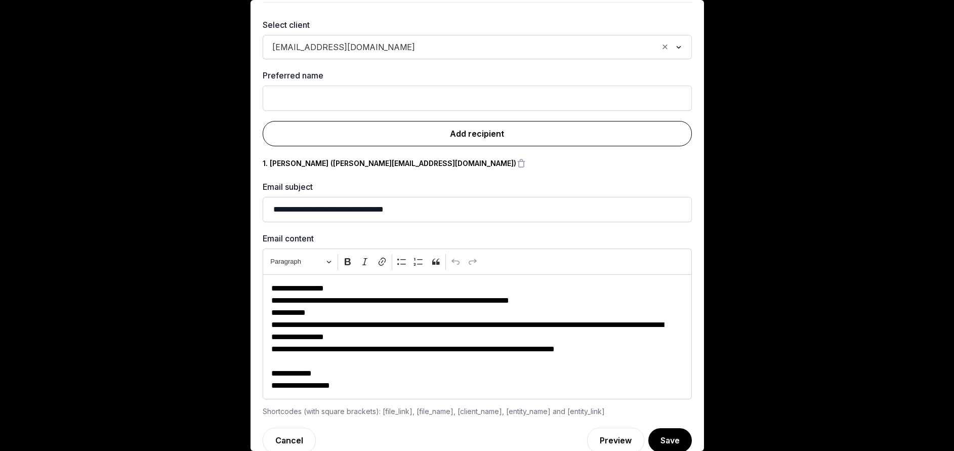
click at [441, 135] on link "Add recipient" at bounding box center [477, 133] width 429 height 25
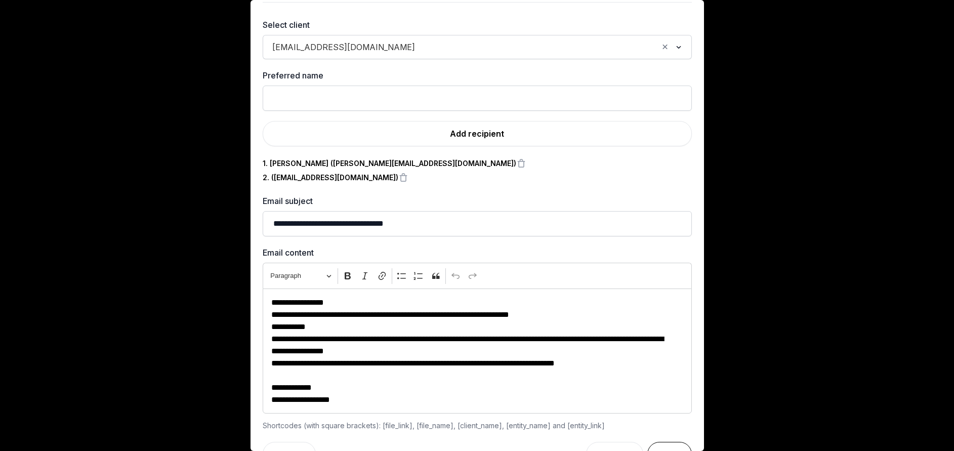
click at [647, 444] on button "Save" at bounding box center [669, 454] width 45 height 25
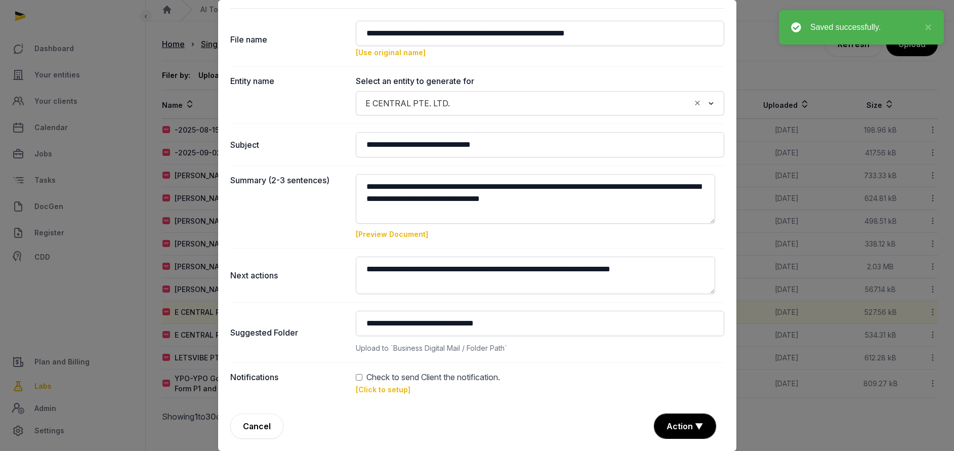
click at [670, 425] on button "Action ▼" at bounding box center [684, 426] width 61 height 24
click at [656, 368] on div "Approve" at bounding box center [683, 368] width 81 height 20
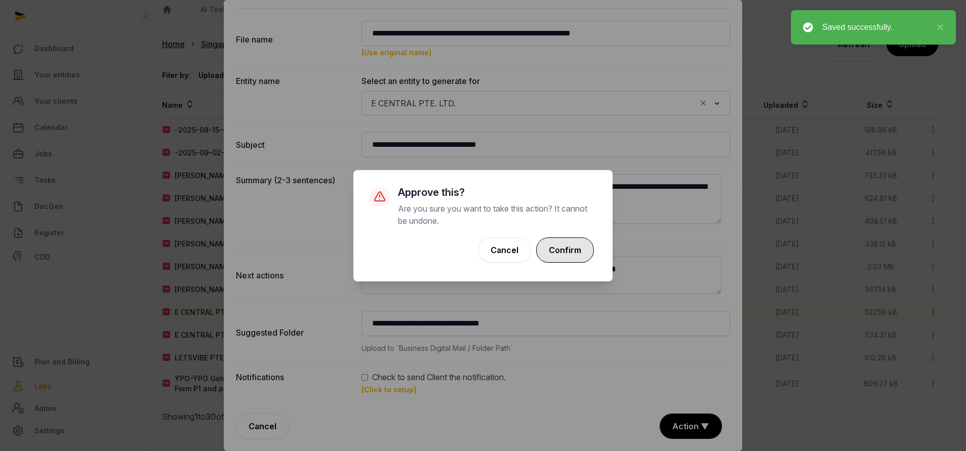
click at [564, 242] on button "Confirm" at bounding box center [565, 249] width 58 height 25
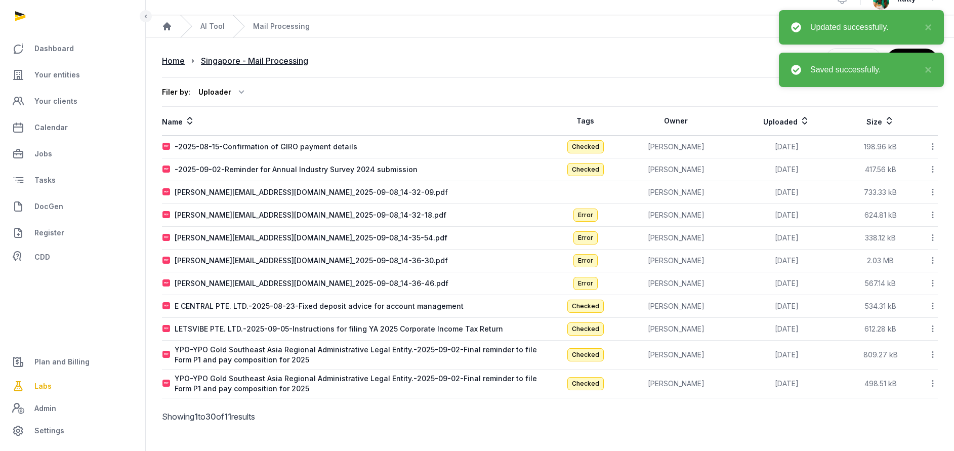
scroll to position [17, 0]
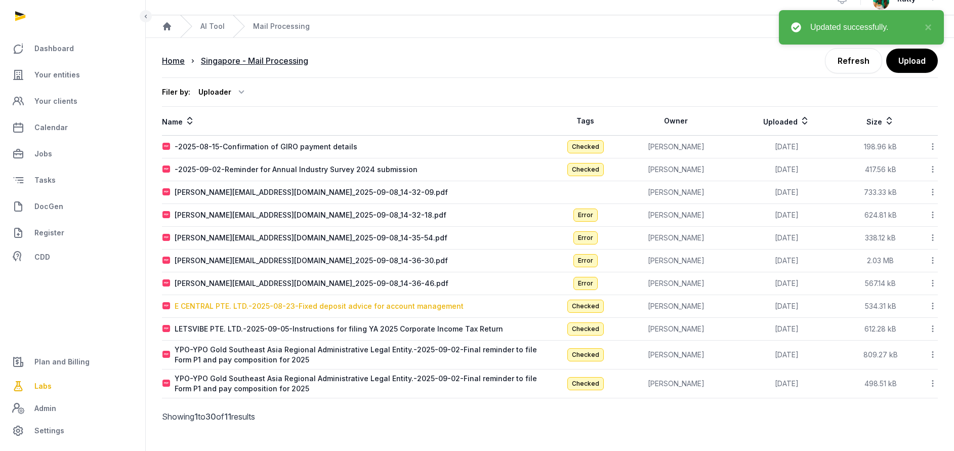
click at [284, 303] on div "E CENTRAL PTE. LTD.-2025-08-23-Fixed deposit advice for account management" at bounding box center [319, 306] width 289 height 10
type input "**********"
type textarea "**********"
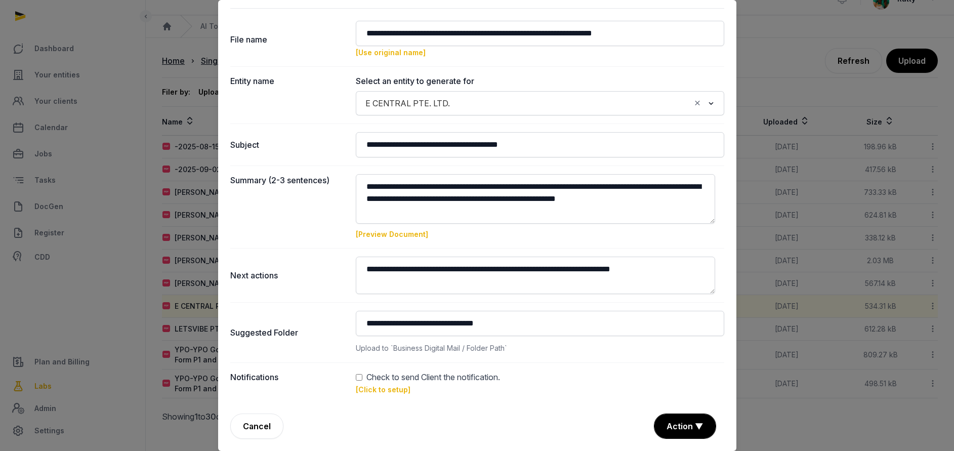
click at [381, 388] on link "[Click to setup]" at bounding box center [383, 389] width 55 height 9
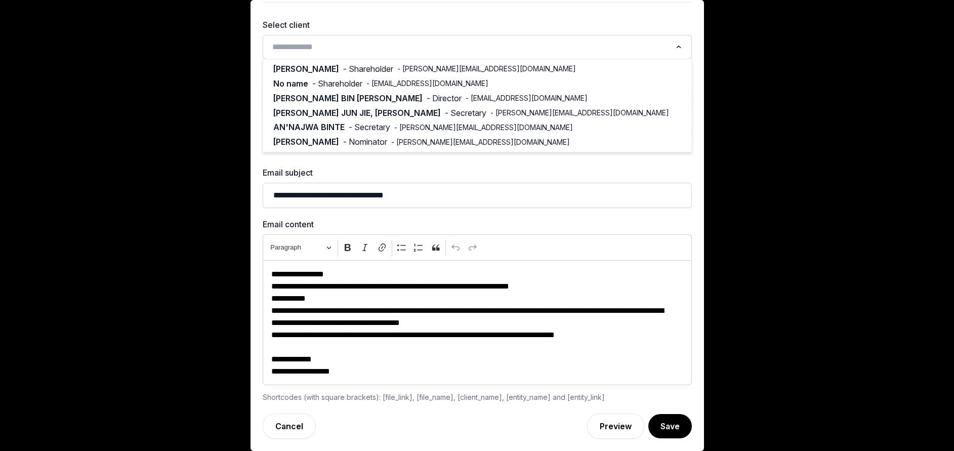
click at [311, 43] on input "Search for option" at bounding box center [470, 47] width 402 height 14
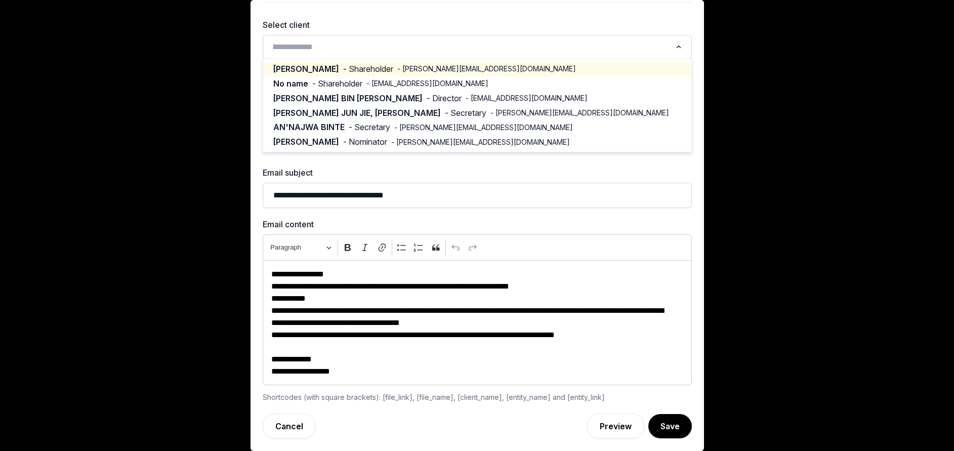
click at [343, 70] on span "- Shareholder" at bounding box center [368, 69] width 50 height 12
type input "********"
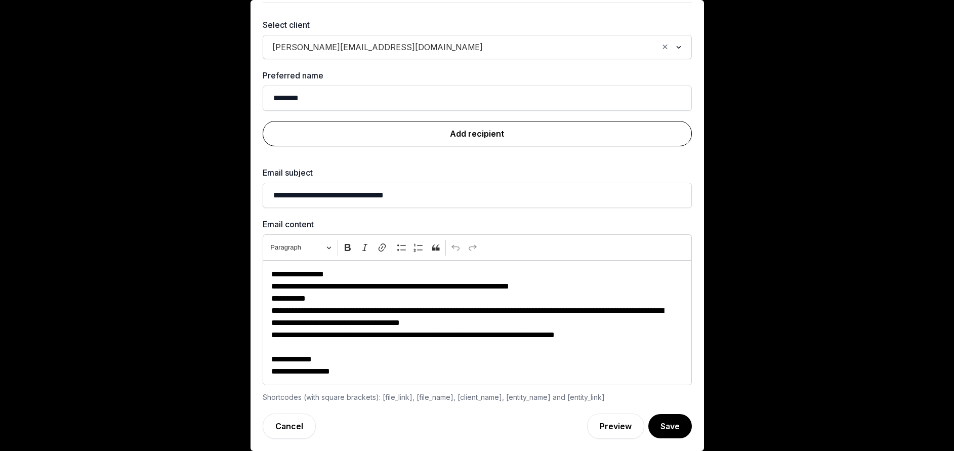
click at [433, 131] on link "Add recipient" at bounding box center [477, 133] width 429 height 25
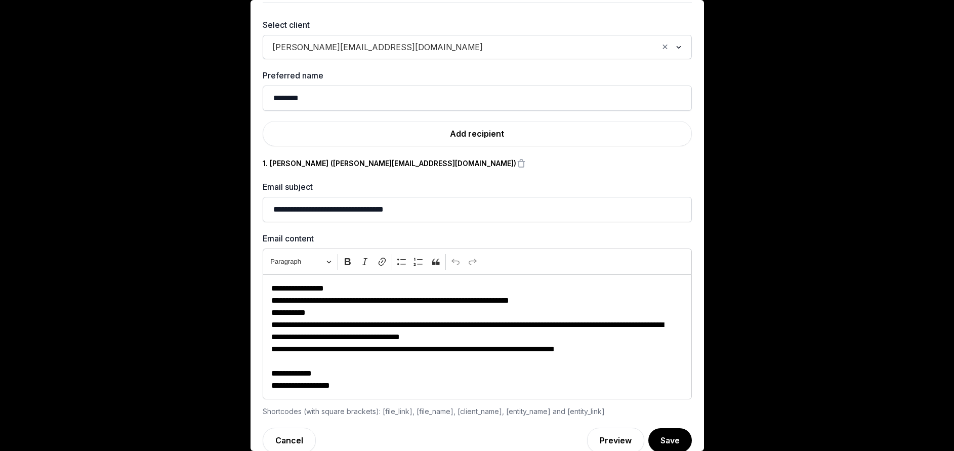
click at [332, 52] on span "[PERSON_NAME][EMAIL_ADDRESS][DOMAIN_NAME]" at bounding box center [378, 47] width 216 height 14
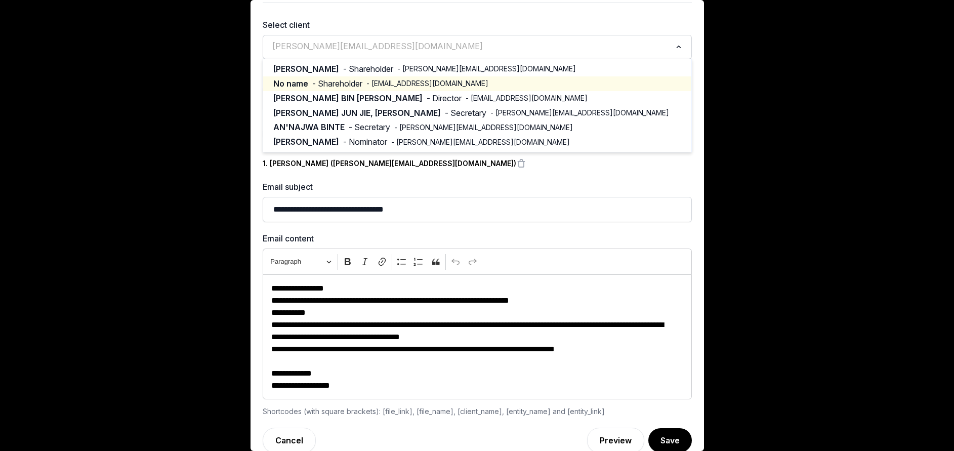
click at [337, 86] on span "- Shareholder" at bounding box center [337, 84] width 50 height 12
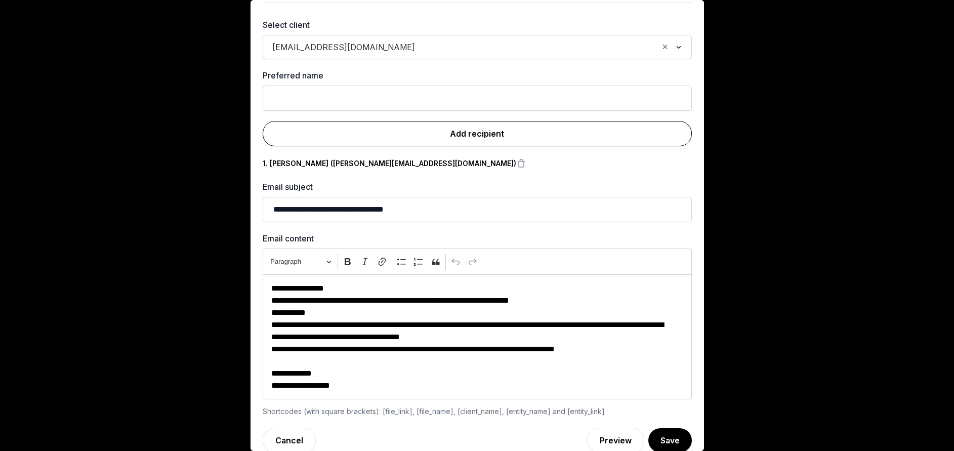
click at [465, 138] on link "Add recipient" at bounding box center [477, 133] width 429 height 25
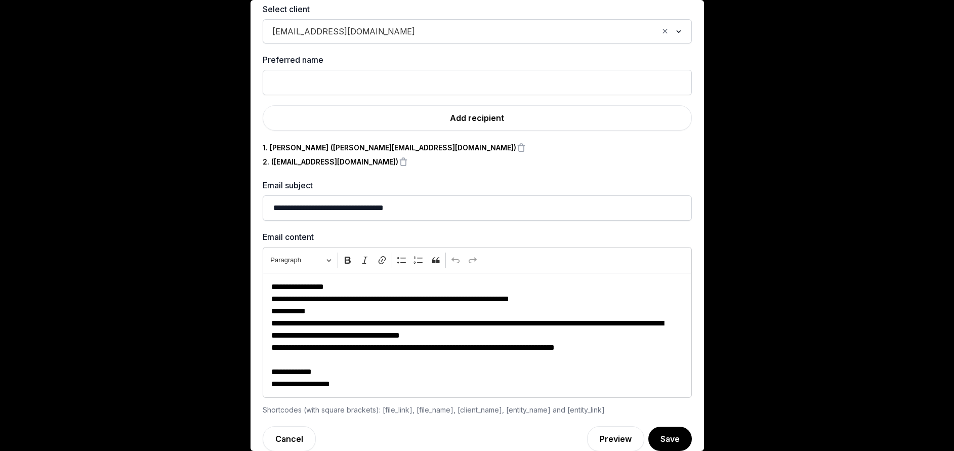
scroll to position [59, 0]
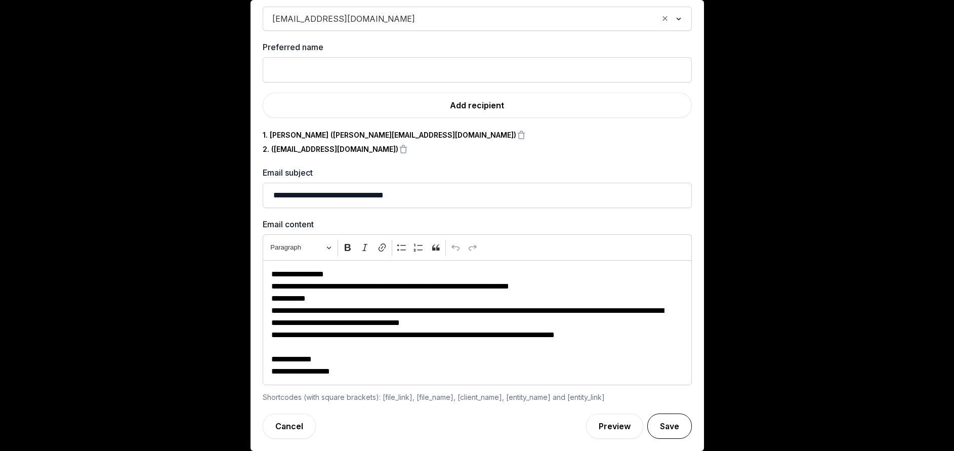
click at [649, 428] on button "Save" at bounding box center [669, 425] width 45 height 25
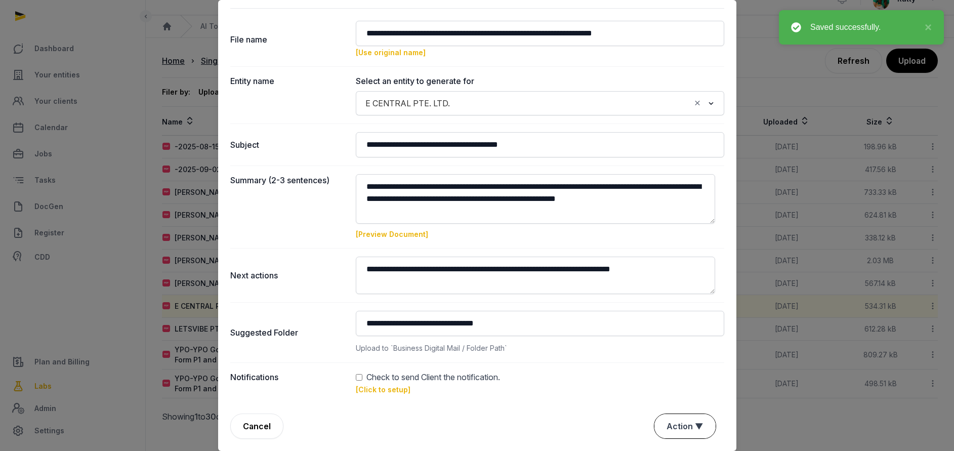
click at [669, 417] on button "Action ▼" at bounding box center [684, 426] width 61 height 24
click at [666, 371] on div "Approve" at bounding box center [683, 368] width 81 height 20
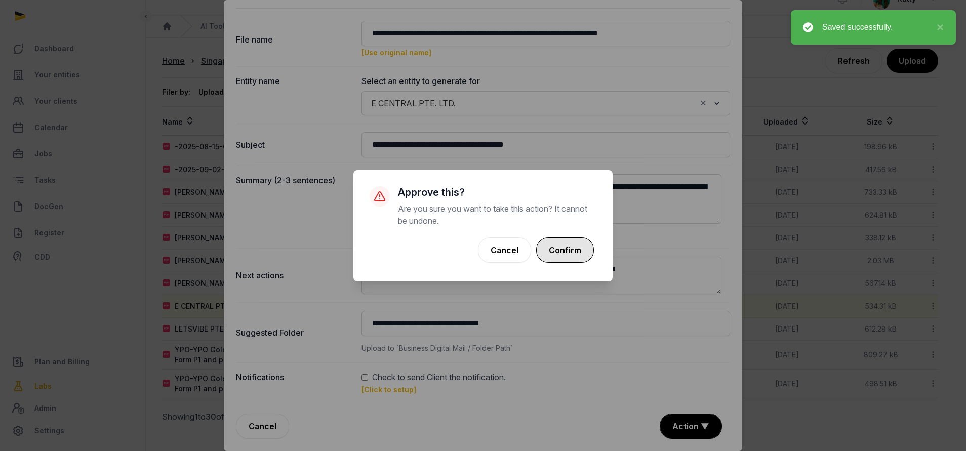
click at [578, 253] on button "Confirm" at bounding box center [565, 249] width 58 height 25
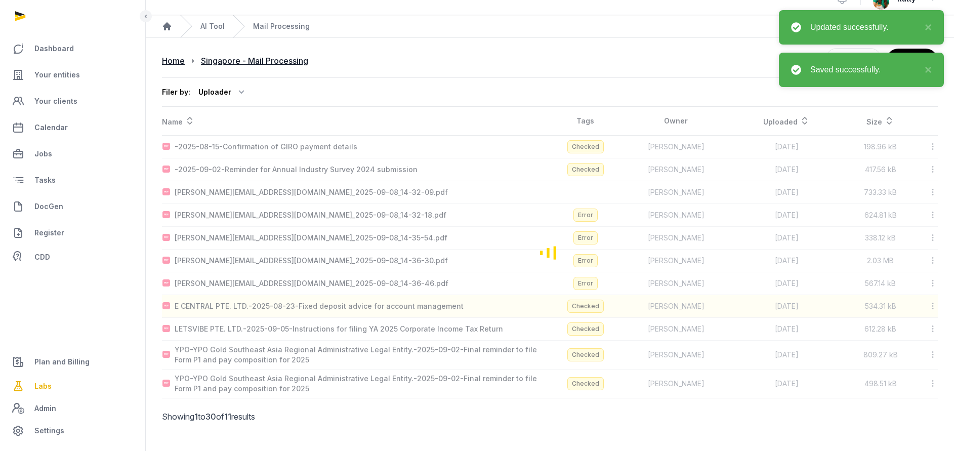
scroll to position [1, 0]
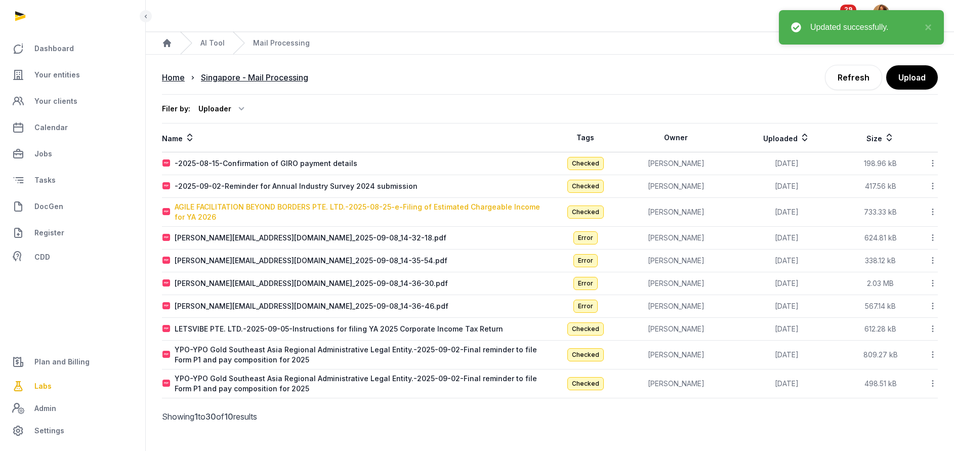
click at [250, 205] on div "AGILE FACILITATION BEYOND BORDERS PTE. LTD.-2025-08-25-e-Filing of Estimated Ch…" at bounding box center [362, 212] width 375 height 20
type input "**********"
type textarea "**********"
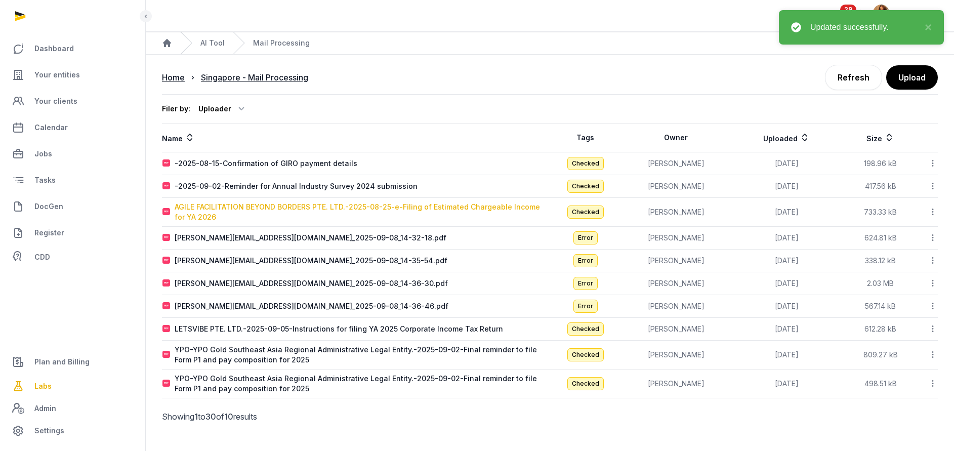
type input "**********"
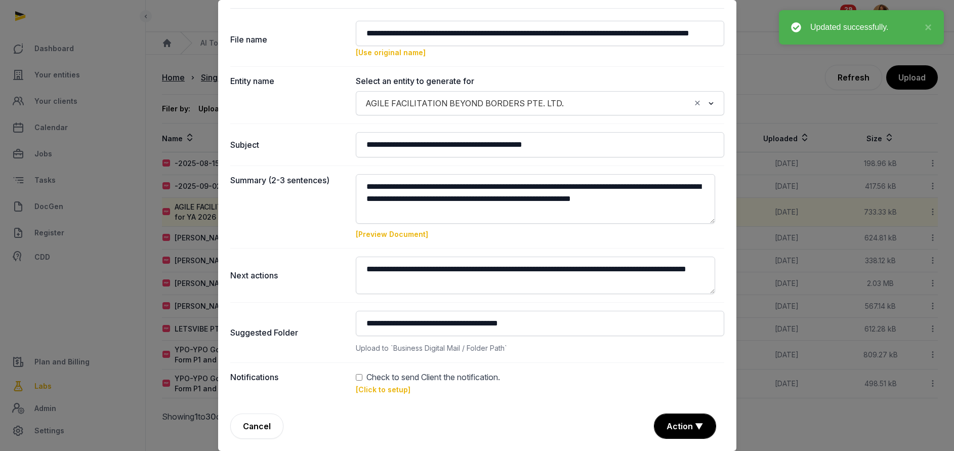
click at [360, 377] on div "Check to send Client the notification." at bounding box center [540, 377] width 368 height 12
click at [378, 389] on link "[Click to setup]" at bounding box center [383, 389] width 55 height 9
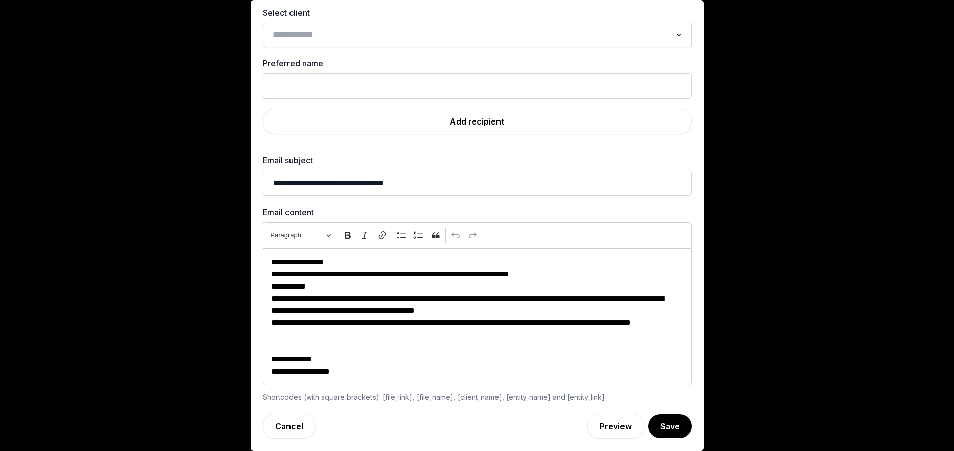
scroll to position [43, 0]
click at [355, 26] on div "Search for option" at bounding box center [470, 34] width 404 height 16
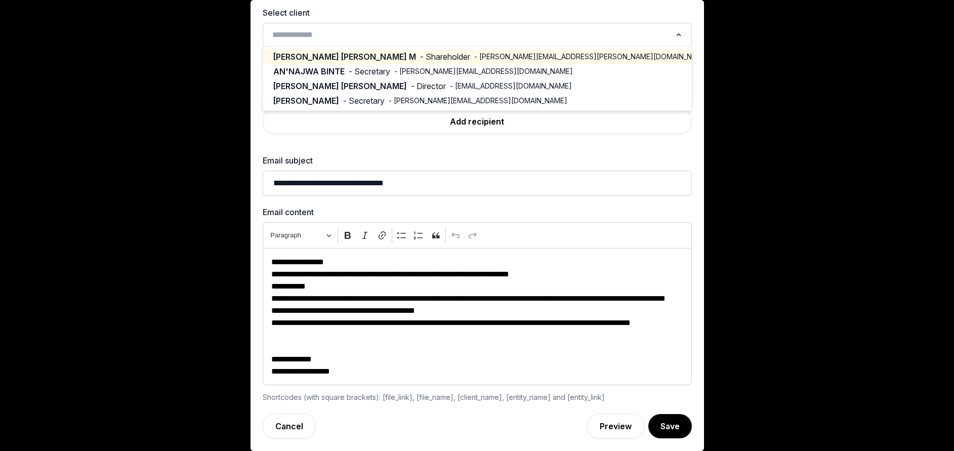
click at [420, 55] on span "- Shareholder" at bounding box center [445, 57] width 50 height 12
type input "**********"
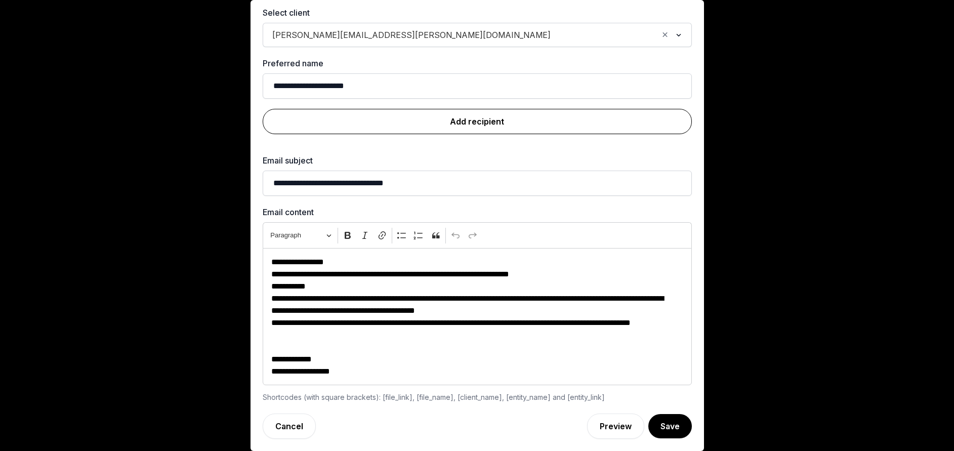
click at [446, 125] on link "Add recipient" at bounding box center [477, 121] width 429 height 25
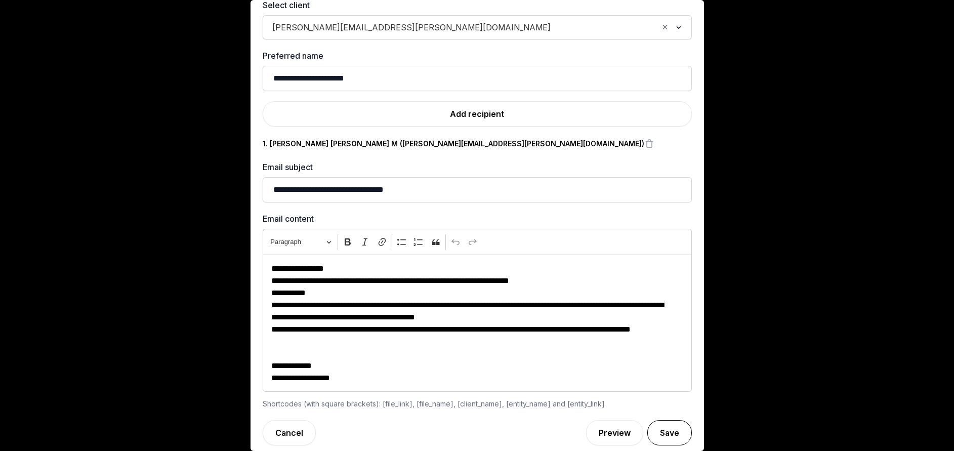
scroll to position [57, 0]
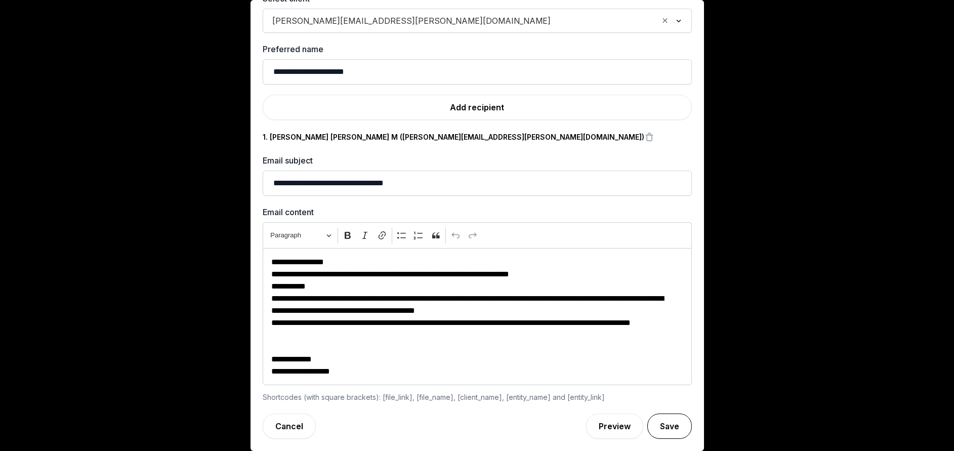
click at [653, 422] on button "Save" at bounding box center [669, 425] width 45 height 25
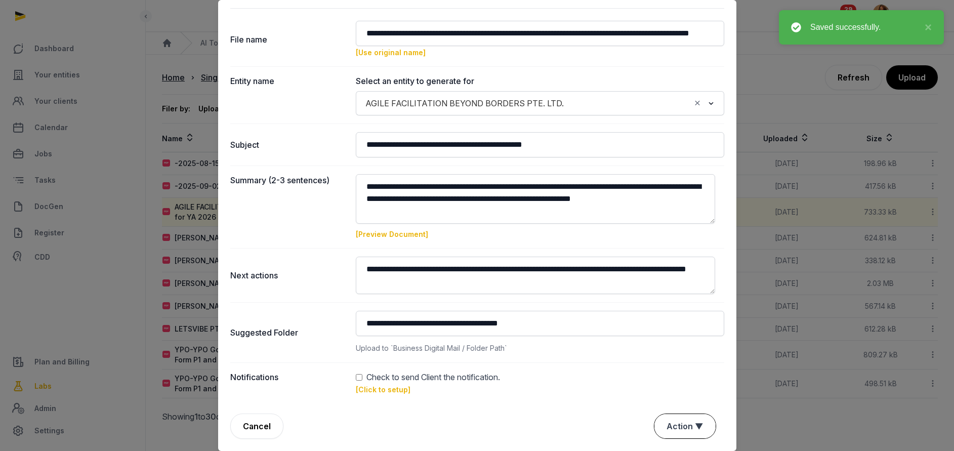
click at [673, 423] on button "Action ▼" at bounding box center [684, 426] width 61 height 24
click at [668, 374] on div "Approve" at bounding box center [683, 368] width 81 height 20
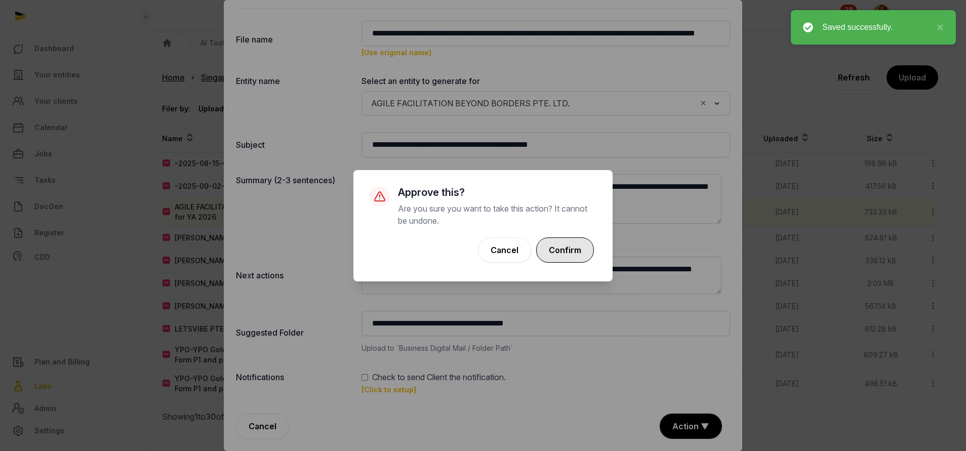
click at [583, 250] on button "Confirm" at bounding box center [565, 249] width 58 height 25
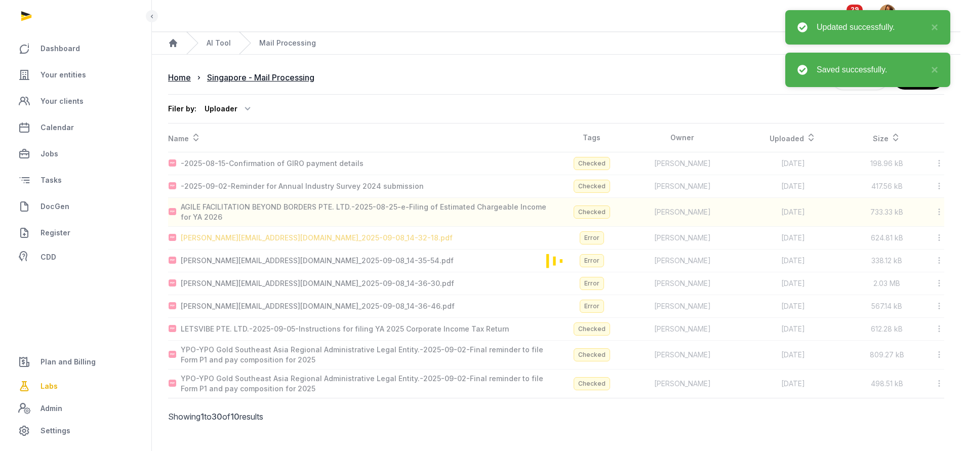
scroll to position [0, 0]
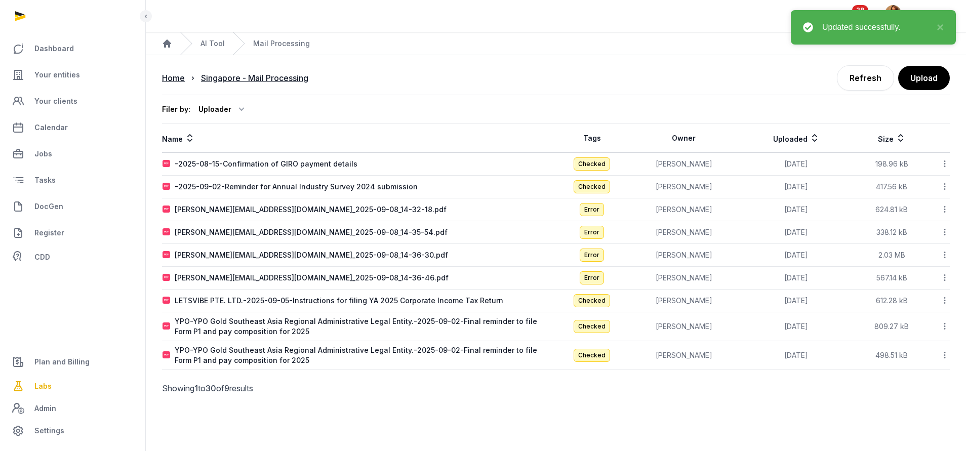
click at [944, 208] on icon at bounding box center [944, 209] width 9 height 11
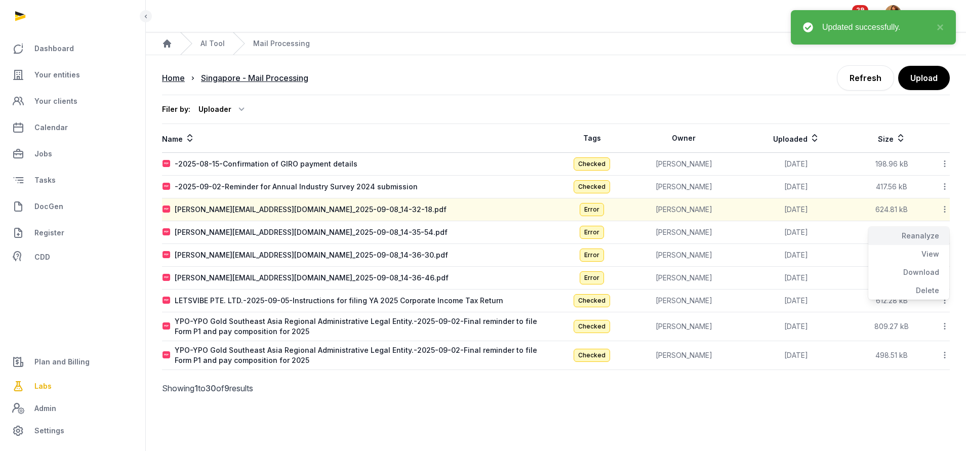
click at [926, 236] on div "Reanalyze" at bounding box center [908, 236] width 81 height 18
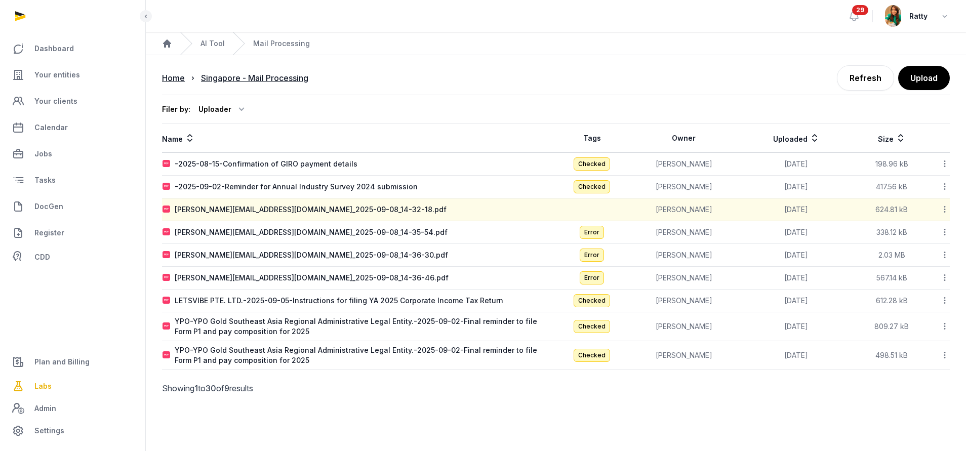
click at [946, 231] on icon at bounding box center [944, 232] width 9 height 11
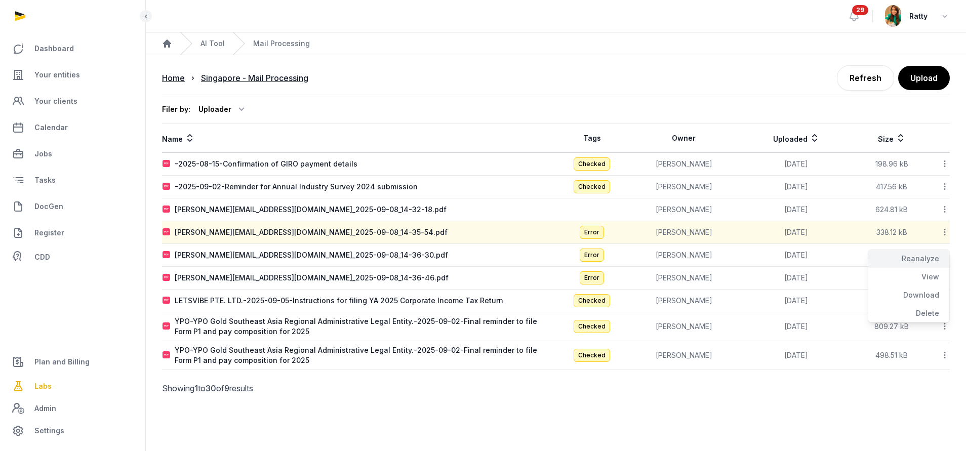
click at [935, 256] on div "Reanalyze" at bounding box center [908, 258] width 81 height 18
click at [945, 257] on icon at bounding box center [944, 254] width 9 height 11
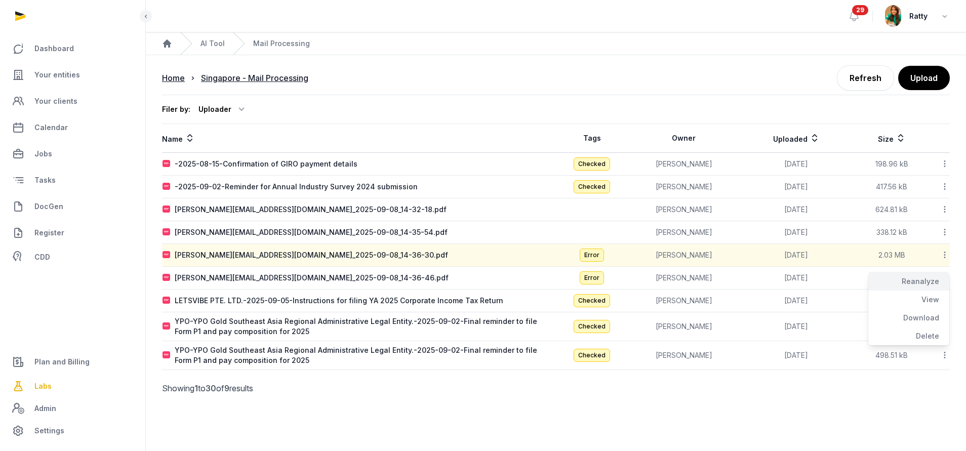
click at [921, 284] on div "Reanalyze" at bounding box center [908, 281] width 81 height 18
click at [947, 279] on icon at bounding box center [944, 277] width 9 height 11
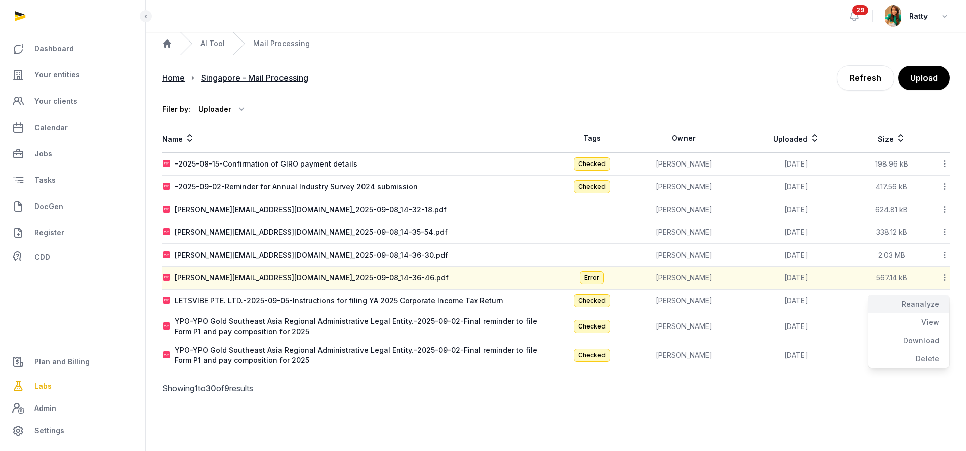
click at [928, 302] on div "Reanalyze" at bounding box center [908, 304] width 81 height 18
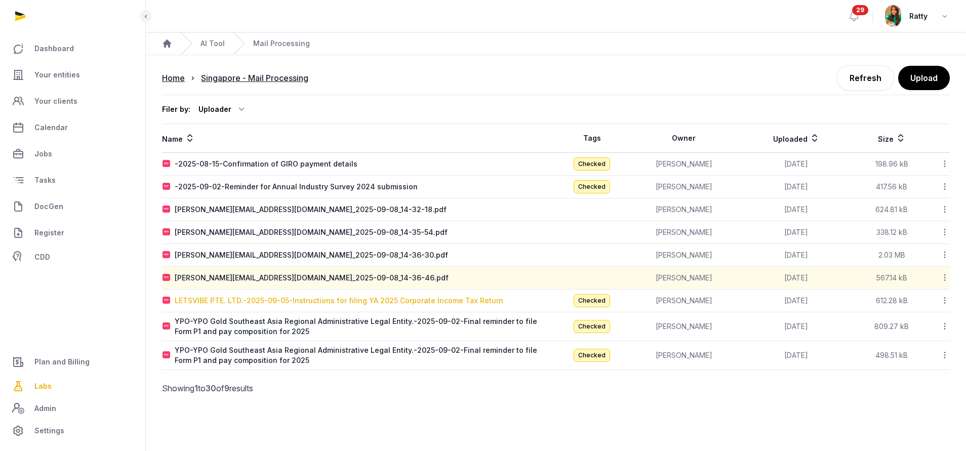
click at [284, 300] on div "LETSVIBE PTE. LTD.-2025-09-05-Instructions for filing YA 2025 Corporate Income …" at bounding box center [339, 301] width 328 height 10
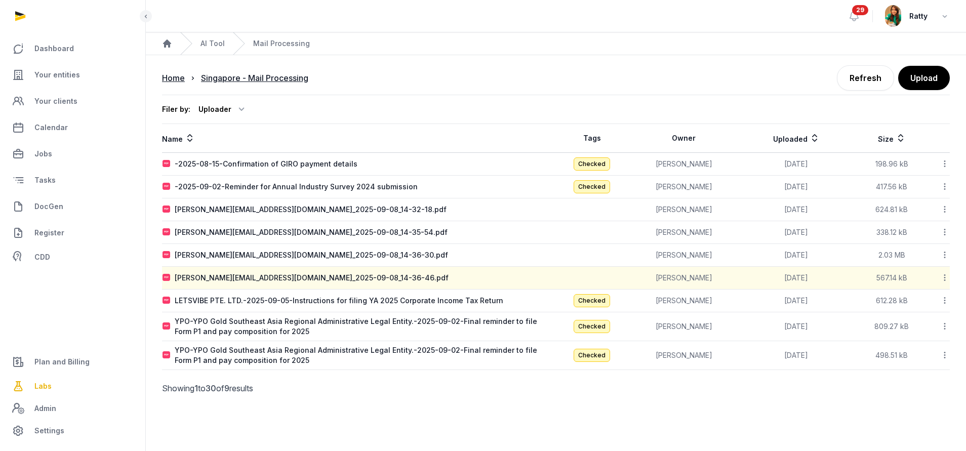
type input "**********"
type textarea "**********"
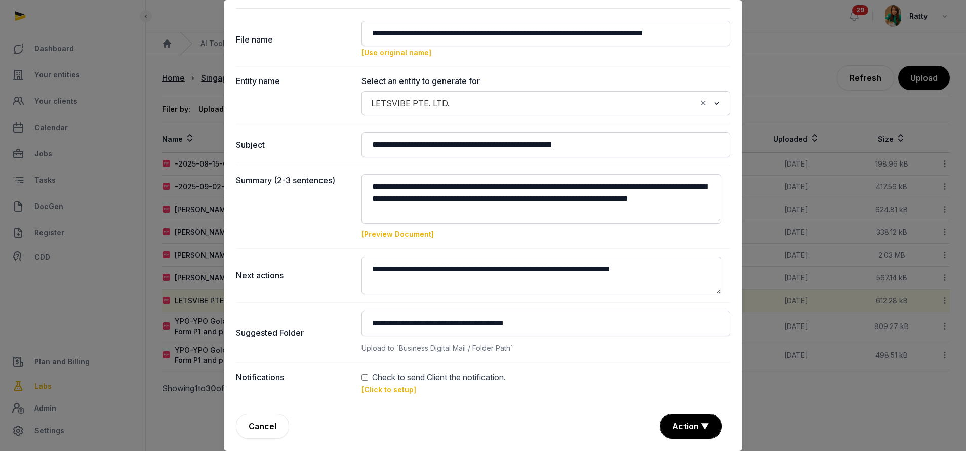
click at [384, 387] on link "[Click to setup]" at bounding box center [388, 389] width 55 height 9
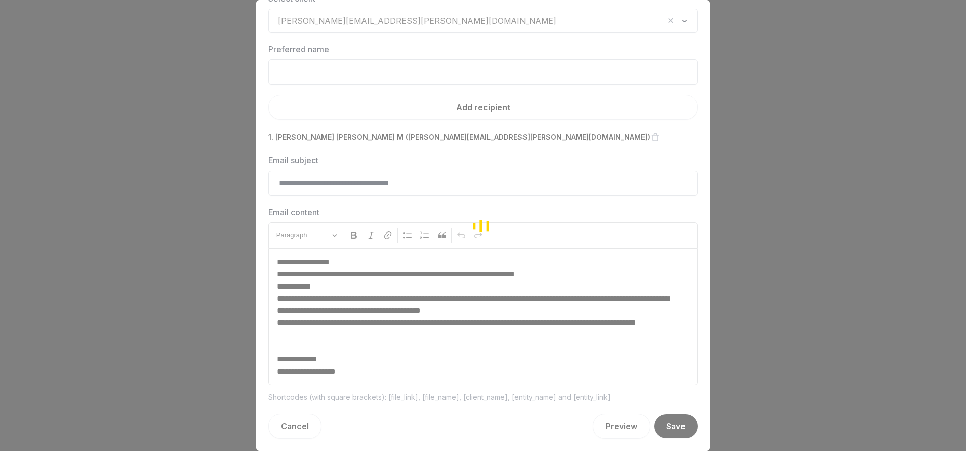
scroll to position [30, 0]
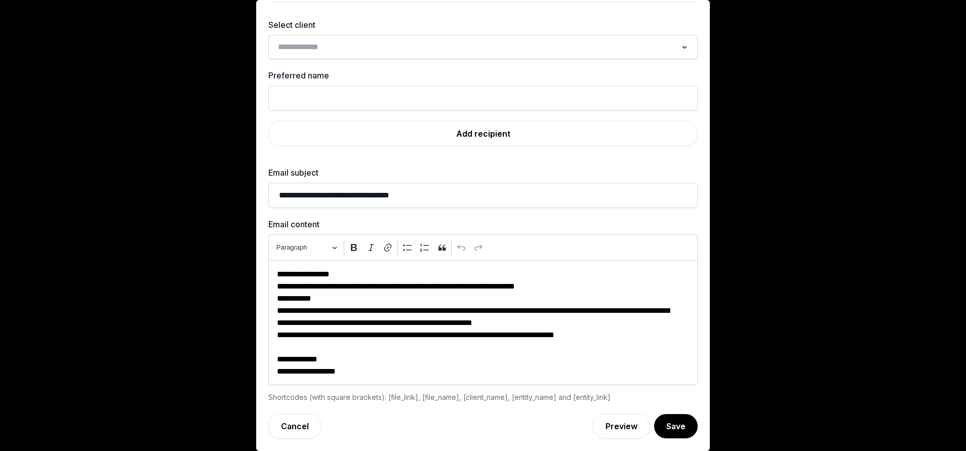
click at [333, 44] on input "Search for option" at bounding box center [475, 47] width 402 height 14
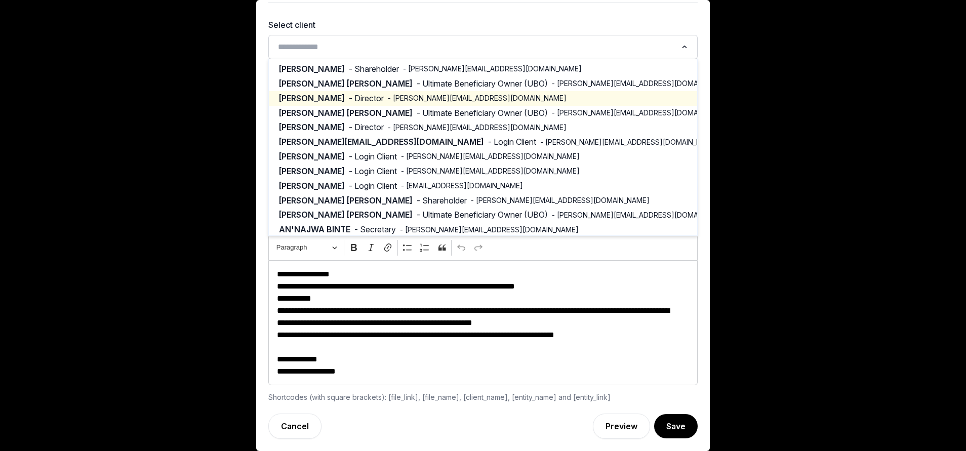
click at [384, 96] on span "- Director" at bounding box center [366, 99] width 35 height 12
type input "**********"
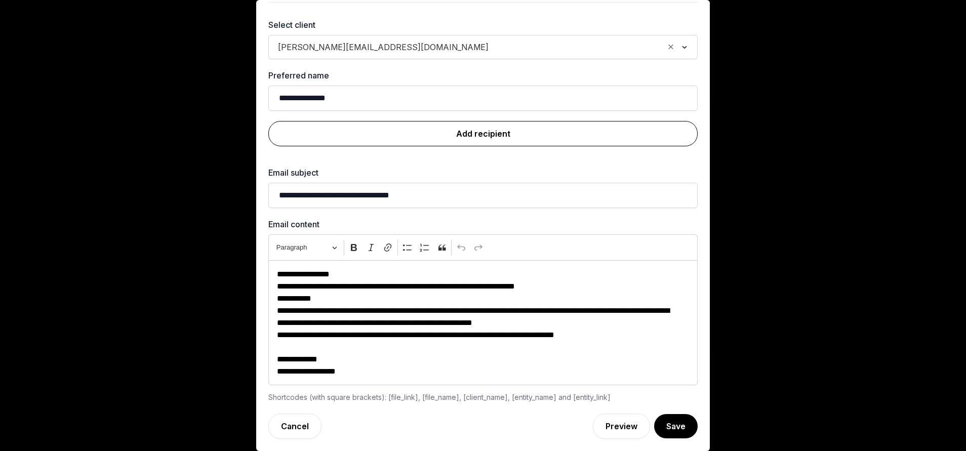
click at [453, 136] on link "Add recipient" at bounding box center [482, 133] width 429 height 25
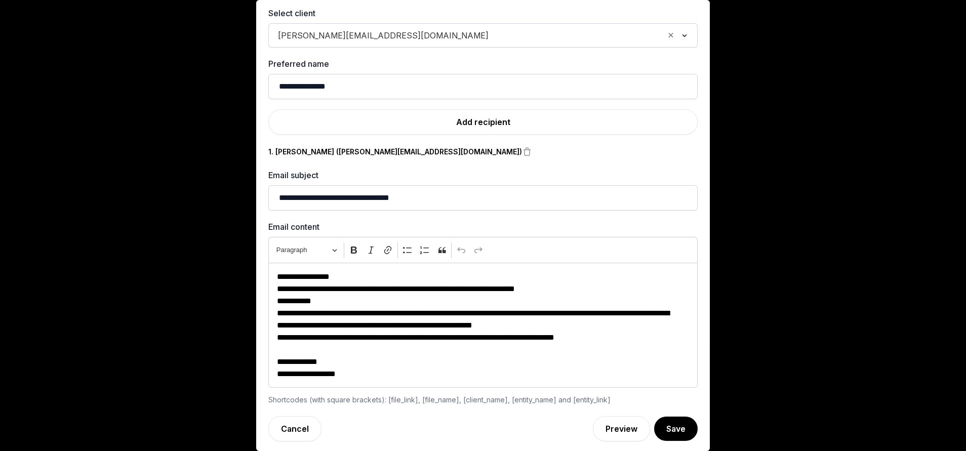
scroll to position [45, 0]
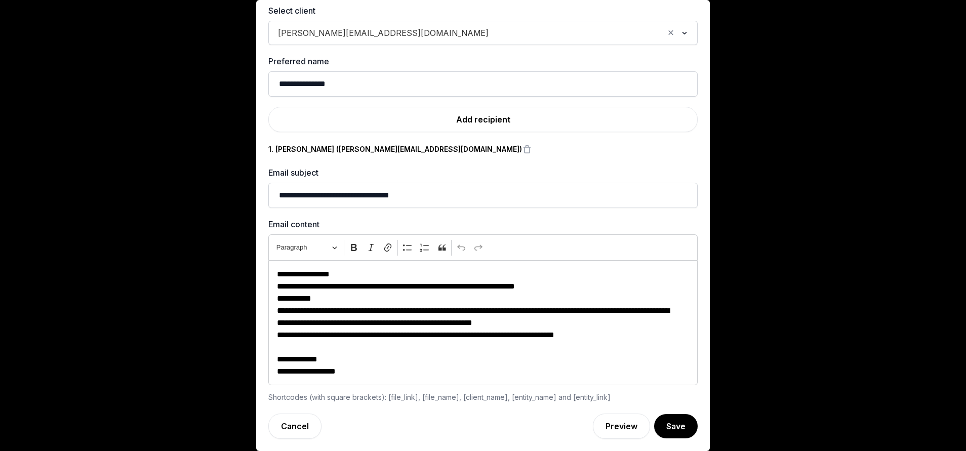
click at [632, 333] on p "**********" at bounding box center [477, 335] width 400 height 12
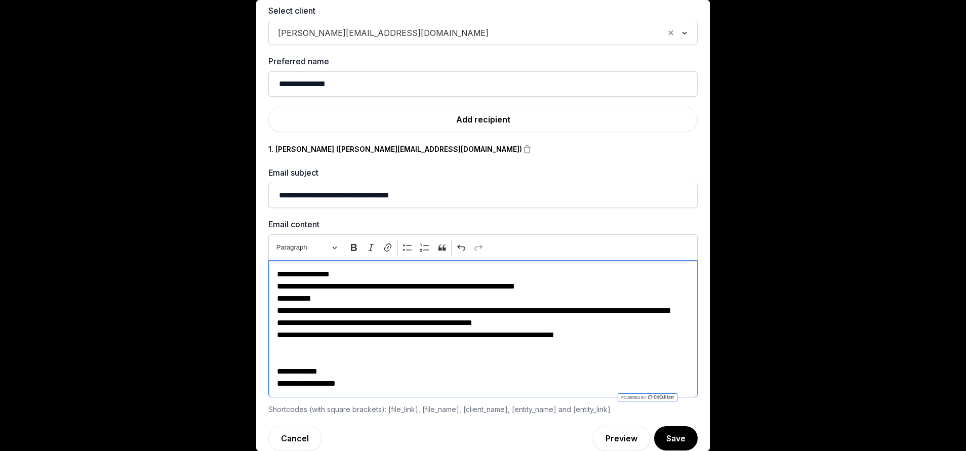
click at [654, 428] on button "Save" at bounding box center [676, 438] width 44 height 24
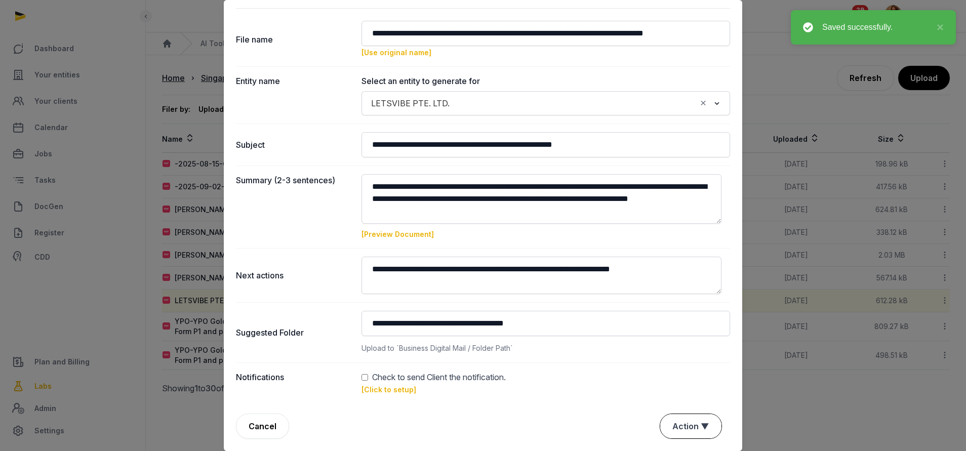
click at [676, 424] on button "Action ▼" at bounding box center [690, 426] width 61 height 24
click at [683, 370] on div "Approve" at bounding box center [689, 368] width 81 height 20
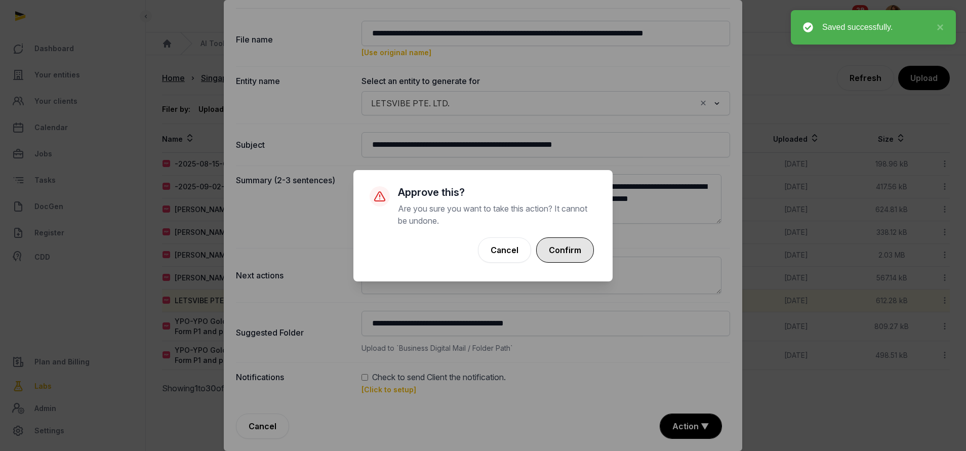
click at [560, 247] on button "Confirm" at bounding box center [565, 249] width 58 height 25
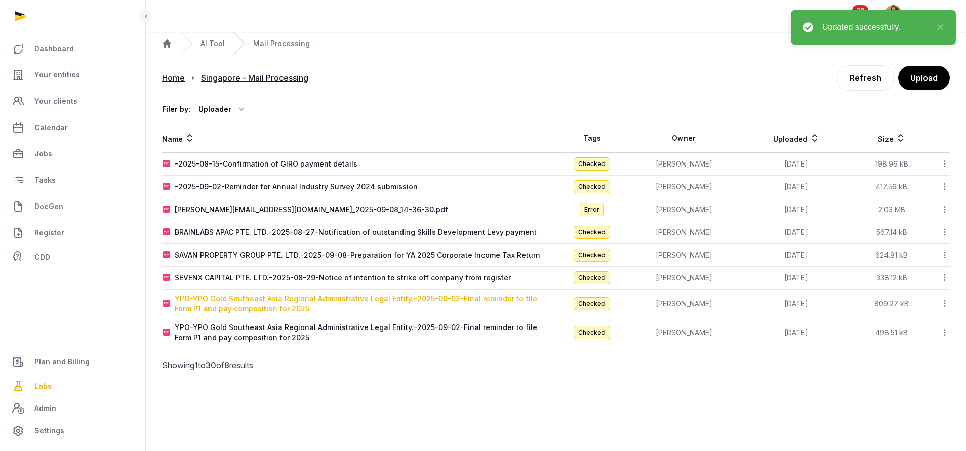
click at [234, 299] on div "YPO-YPO Gold Southeast Asia Regional Administrative Legal Entity.-2025-09-02-Fi…" at bounding box center [365, 304] width 381 height 20
type input "**********"
type textarea "**********"
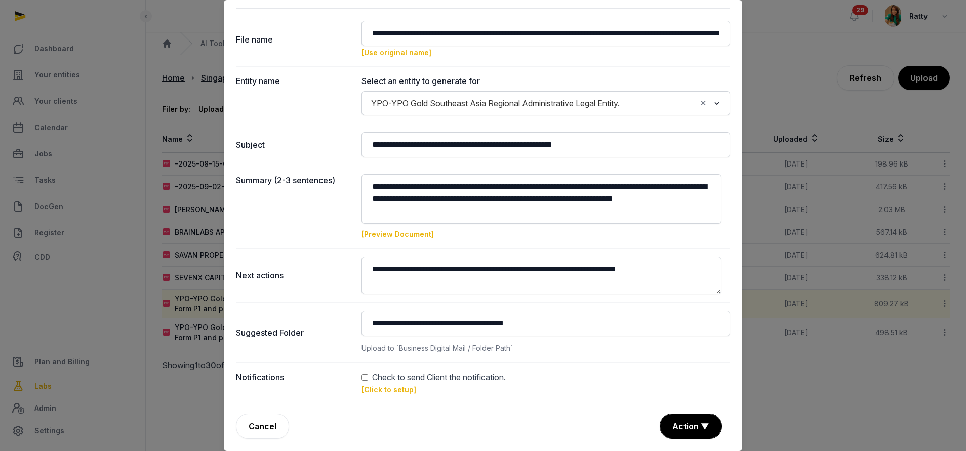
click at [385, 390] on link "[Click to setup]" at bounding box center [388, 389] width 55 height 9
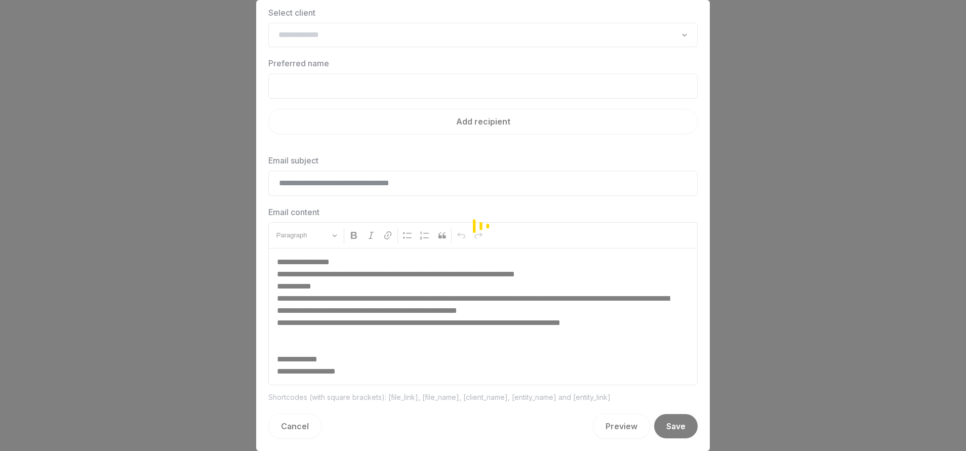
scroll to position [30, 0]
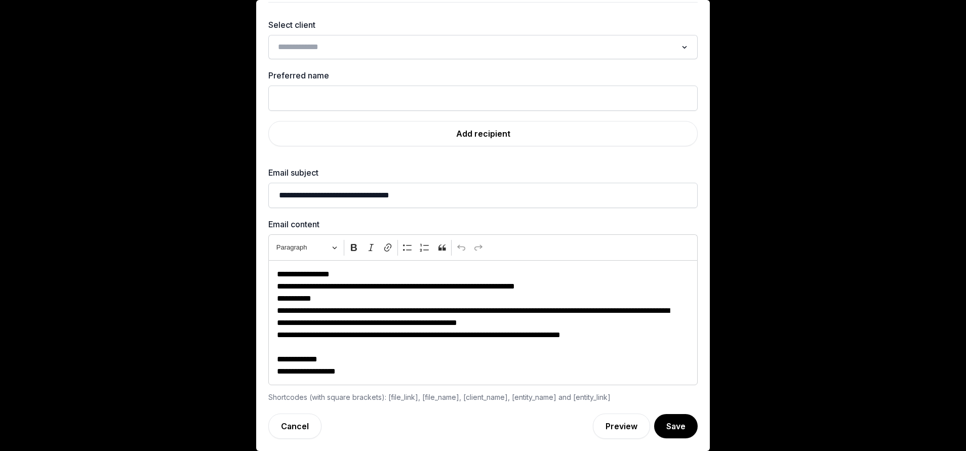
click at [338, 39] on div "Search for option" at bounding box center [475, 46] width 404 height 16
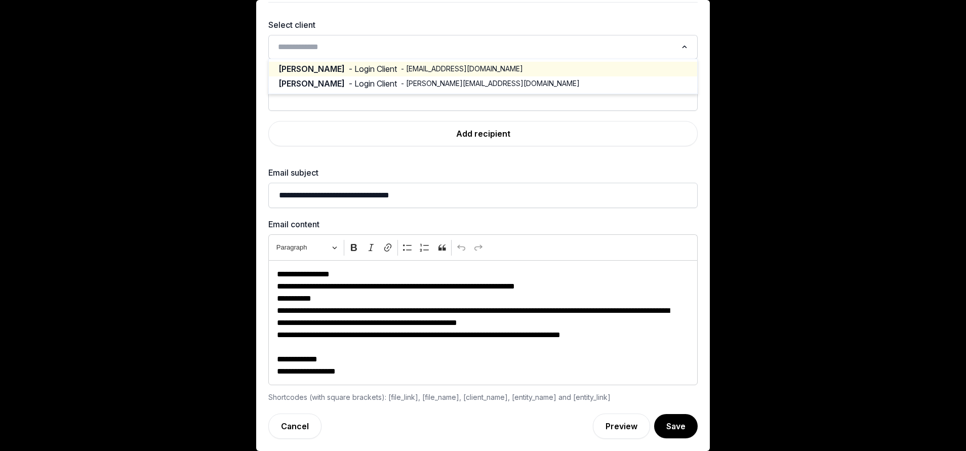
click at [372, 70] on span "- Login Client" at bounding box center [373, 69] width 48 height 12
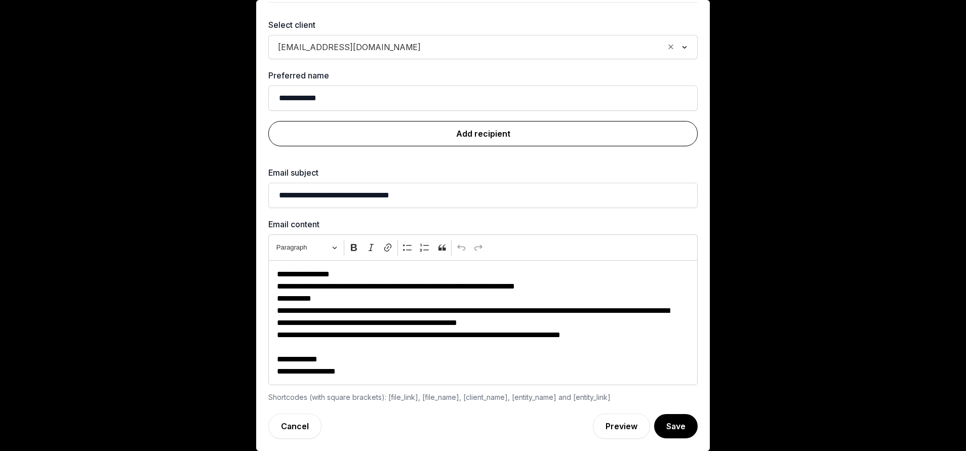
click at [453, 128] on link "Add recipient" at bounding box center [482, 133] width 429 height 25
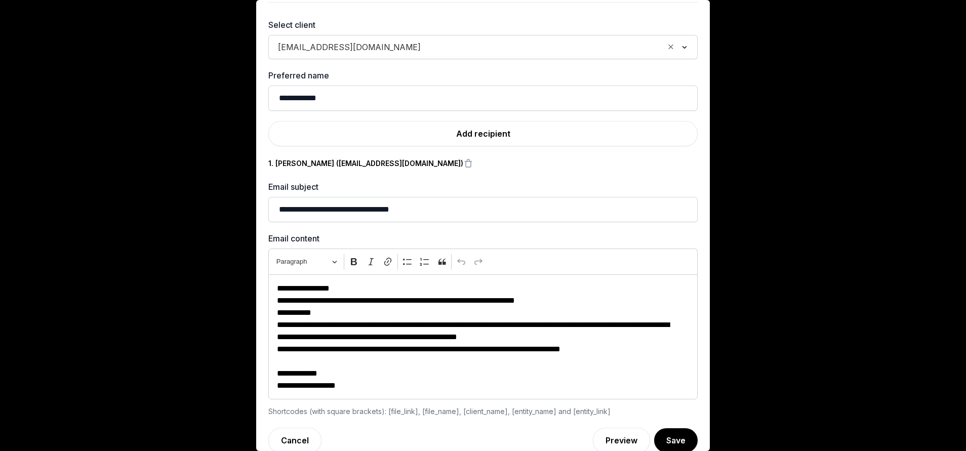
click at [344, 37] on div "[EMAIL_ADDRESS][DOMAIN_NAME] Loading..." at bounding box center [482, 47] width 429 height 24
click at [425, 44] on input "Search for option" at bounding box center [544, 47] width 238 height 14
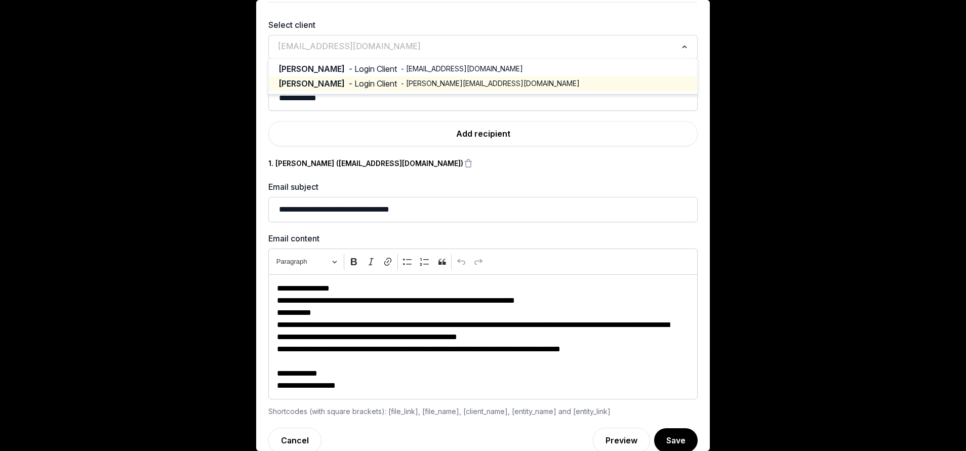
click at [401, 89] on span "- [PERSON_NAME][EMAIL_ADDRESS][DOMAIN_NAME]" at bounding box center [490, 83] width 179 height 10
type input "**********"
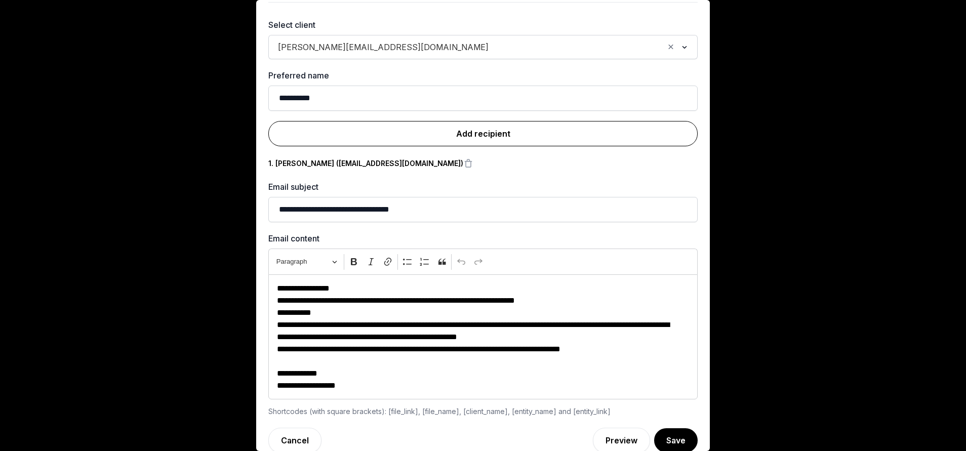
click at [461, 130] on link "Add recipient" at bounding box center [482, 133] width 429 height 25
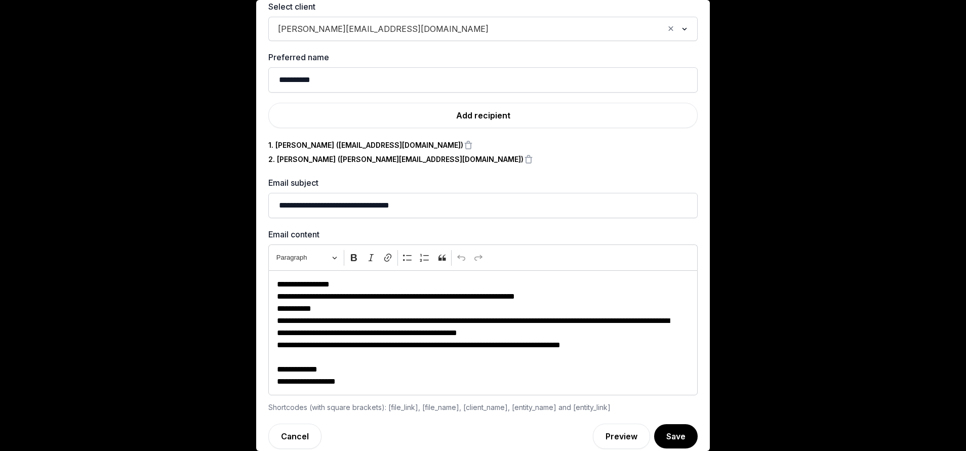
scroll to position [59, 0]
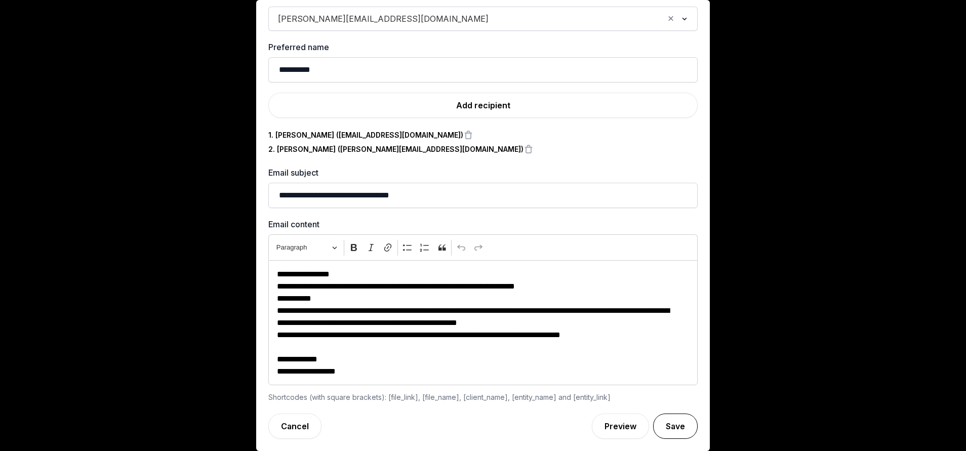
click at [663, 416] on button "Save" at bounding box center [675, 425] width 45 height 25
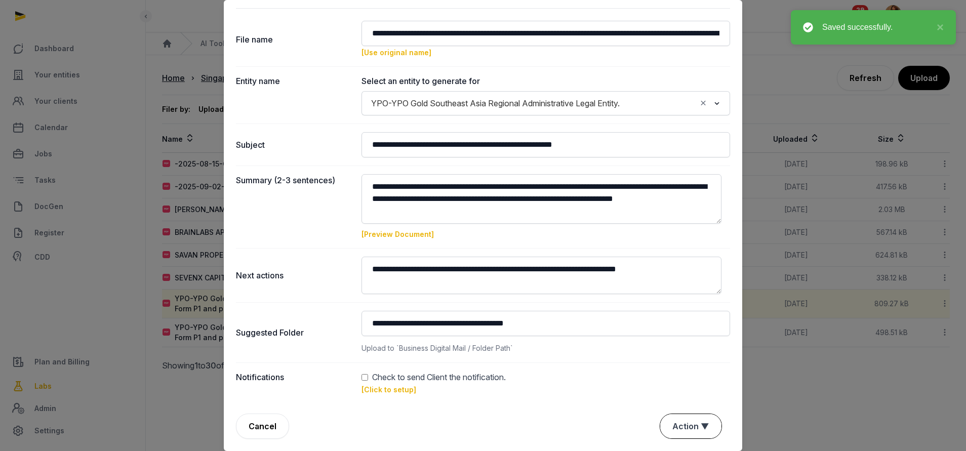
click at [665, 427] on button "Action ▼" at bounding box center [690, 426] width 61 height 24
click at [667, 370] on div "Approve" at bounding box center [689, 368] width 81 height 20
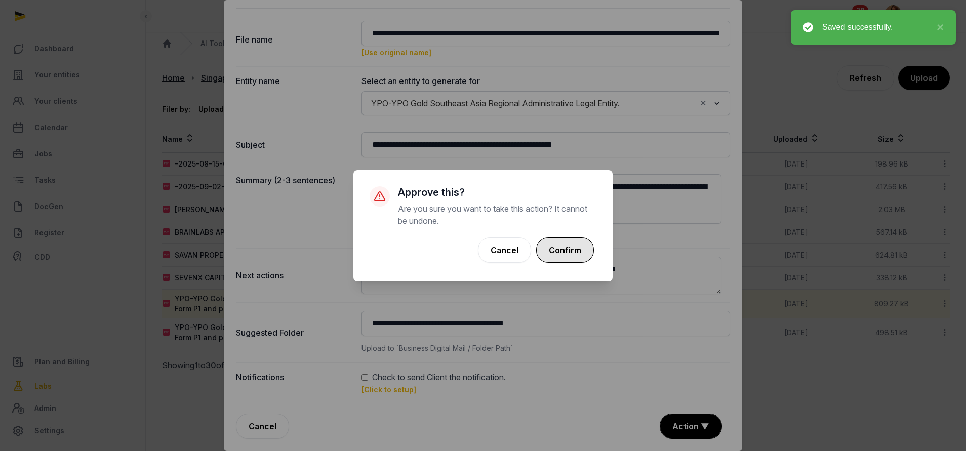
click at [571, 251] on button "Confirm" at bounding box center [565, 249] width 58 height 25
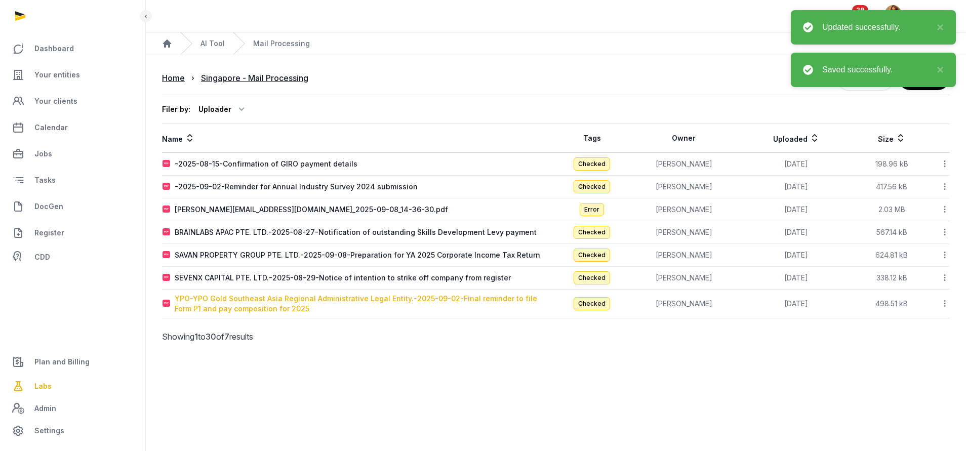
click at [255, 306] on div "YPO-YPO Gold Southeast Asia Regional Administrative Legal Entity.-2025-09-02-Fi…" at bounding box center [365, 304] width 381 height 20
type input "**********"
type textarea "**********"
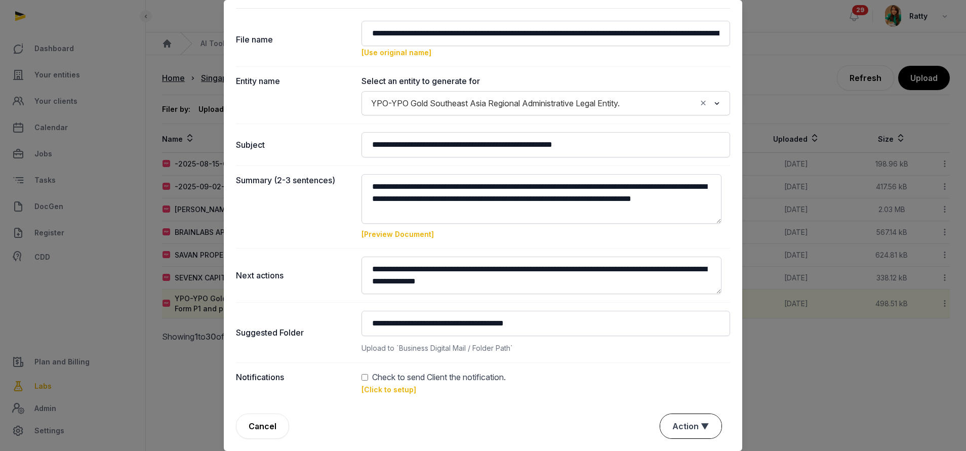
click at [663, 427] on button "Action ▼" at bounding box center [690, 426] width 61 height 24
click at [669, 373] on div "Approve" at bounding box center [689, 368] width 81 height 20
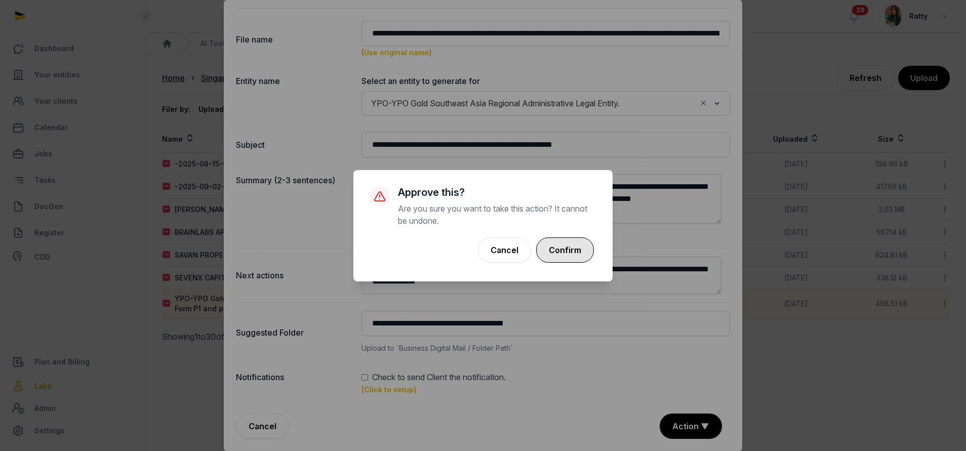
click at [557, 241] on button "Confirm" at bounding box center [565, 249] width 58 height 25
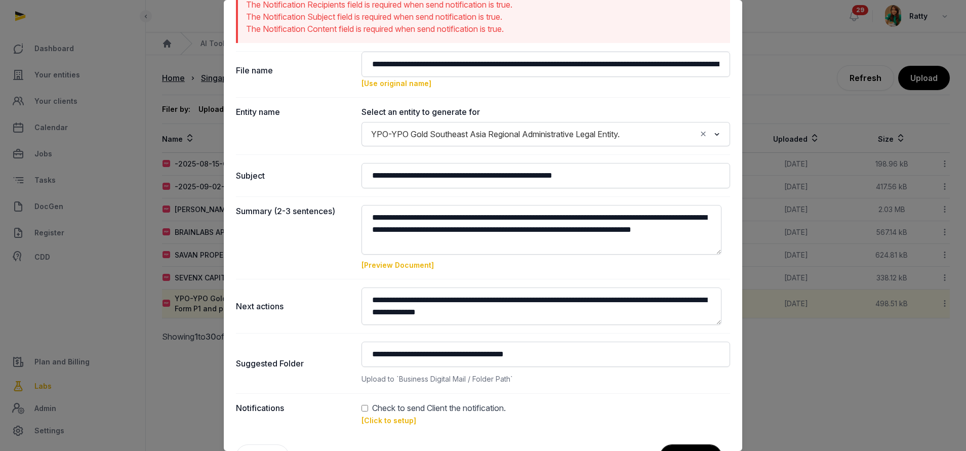
scroll to position [98, 0]
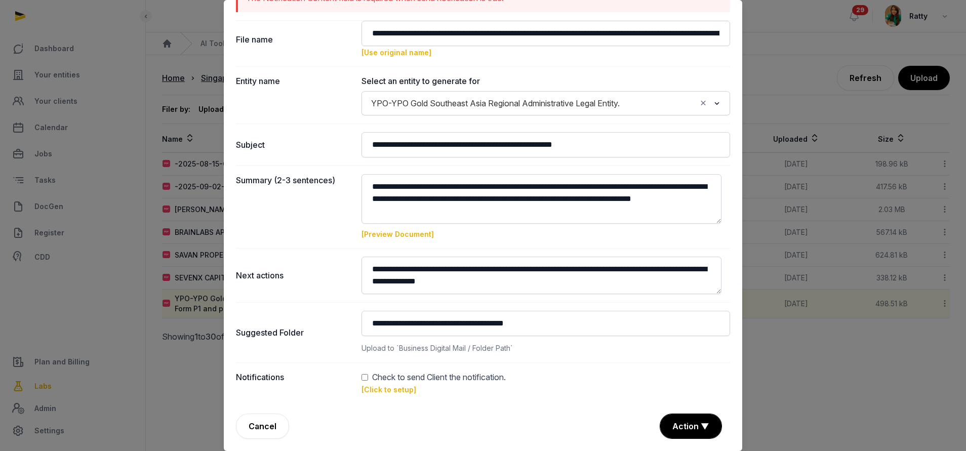
click at [380, 395] on dd "Check to send Client the notification. [Click to setup]" at bounding box center [545, 383] width 368 height 24
click at [384, 389] on link "[Click to setup]" at bounding box center [388, 389] width 55 height 9
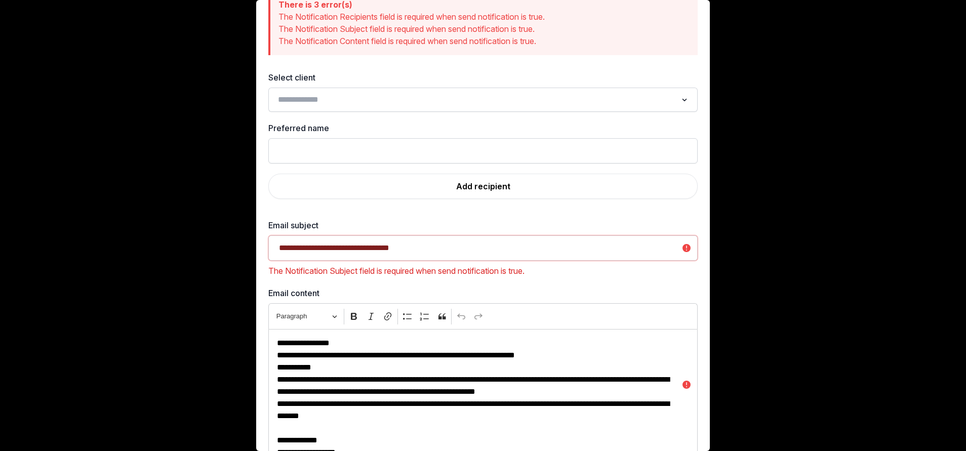
click at [327, 107] on div "Loading..." at bounding box center [482, 100] width 419 height 18
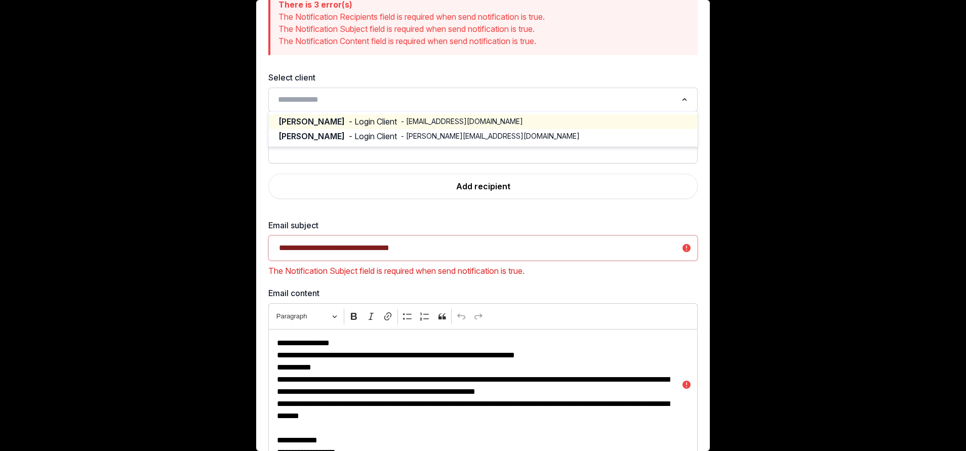
click at [349, 121] on span "- Login Client" at bounding box center [373, 122] width 48 height 12
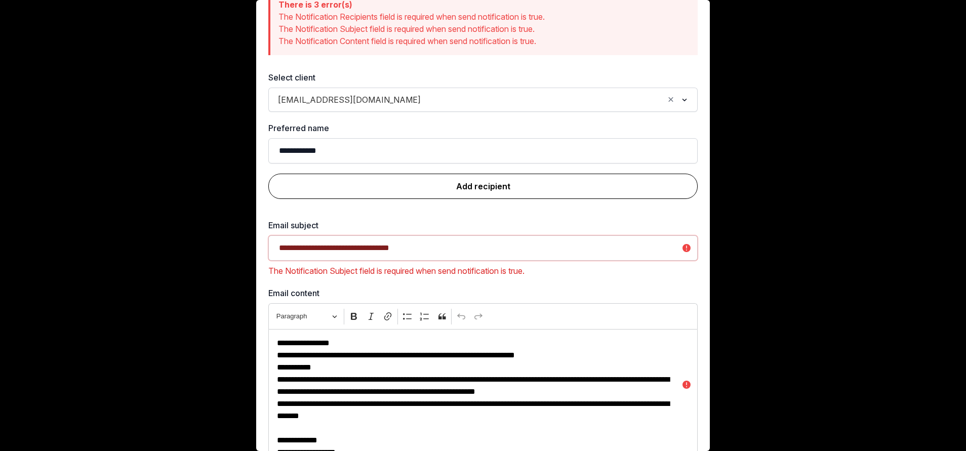
click at [462, 183] on link "Add recipient" at bounding box center [482, 186] width 429 height 25
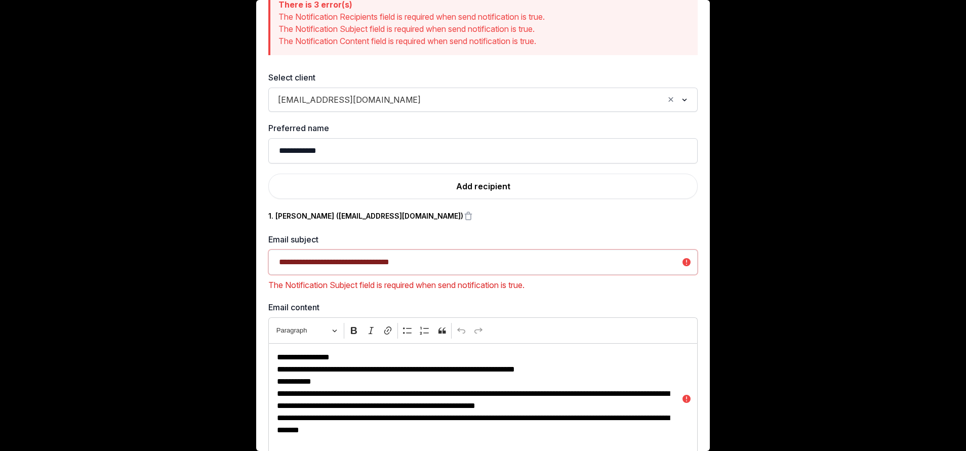
click at [425, 101] on input "Search for option" at bounding box center [544, 100] width 238 height 14
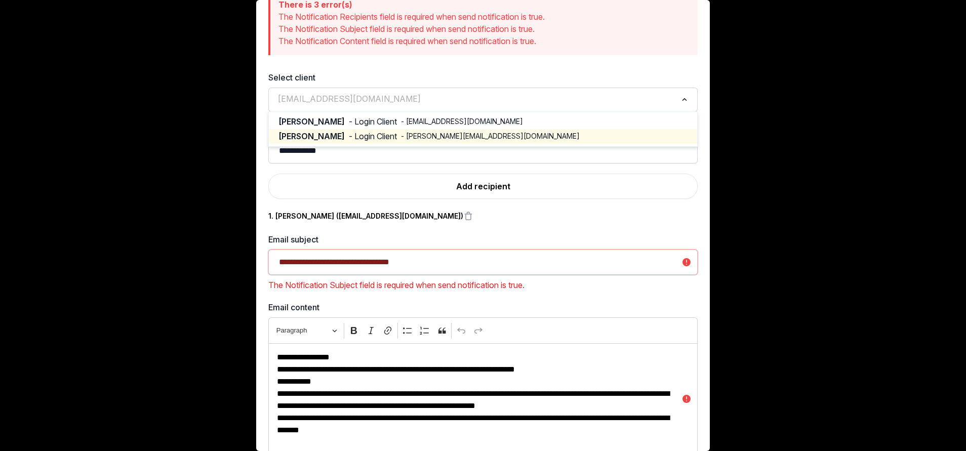
click at [354, 146] on ul "[PERSON_NAME] - Login Client - [EMAIL_ADDRESS][DOMAIN_NAME] [PERSON_NAME] - Log…" at bounding box center [482, 128] width 429 height 35
click at [361, 133] on span "- Login Client" at bounding box center [373, 137] width 48 height 12
type input "**********"
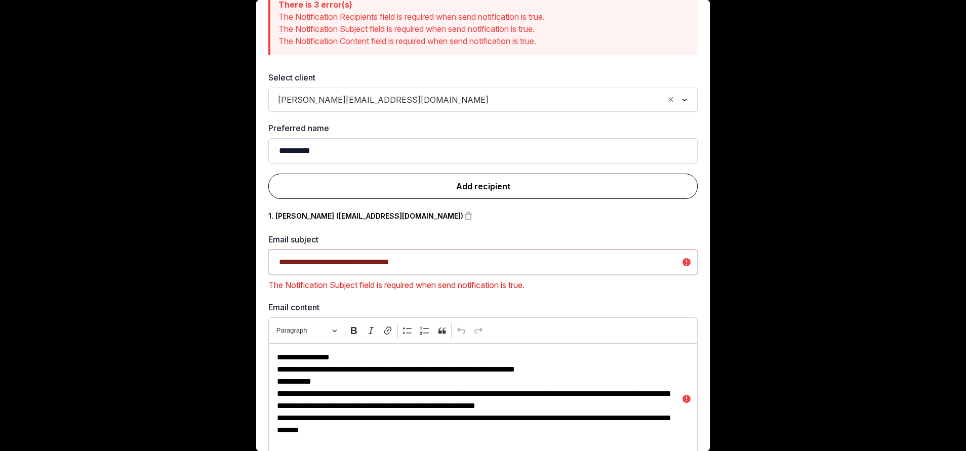
click at [484, 192] on link "Add recipient" at bounding box center [482, 186] width 429 height 25
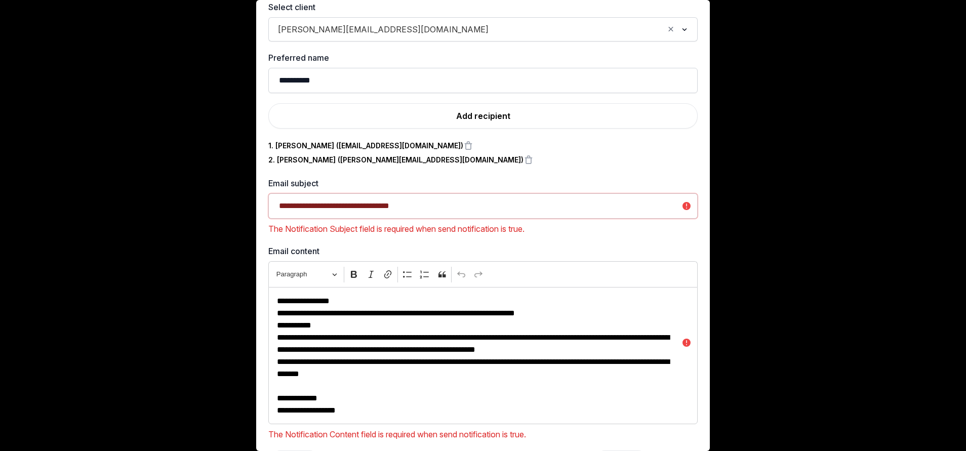
scroll to position [166, 0]
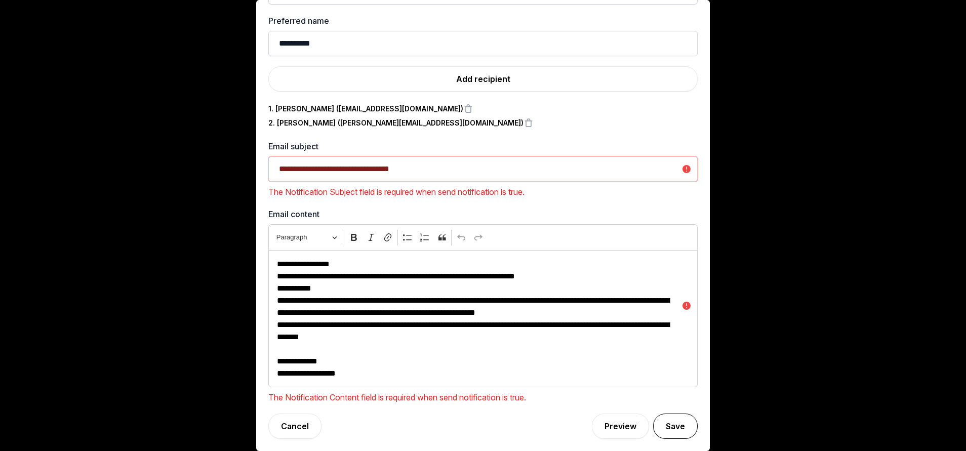
click at [653, 415] on button "Save" at bounding box center [675, 425] width 45 height 25
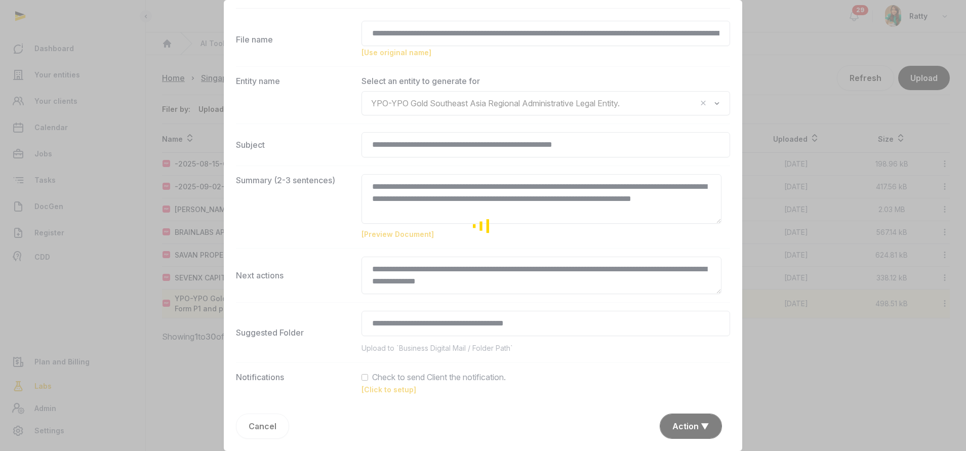
scroll to position [24, 0]
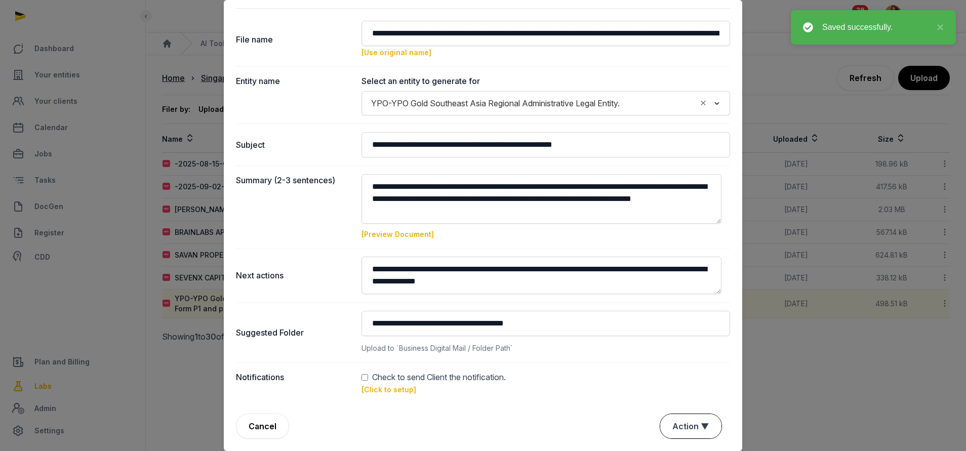
click at [670, 415] on button "Action ▼" at bounding box center [690, 426] width 61 height 24
click at [681, 362] on div "Approve" at bounding box center [689, 368] width 81 height 20
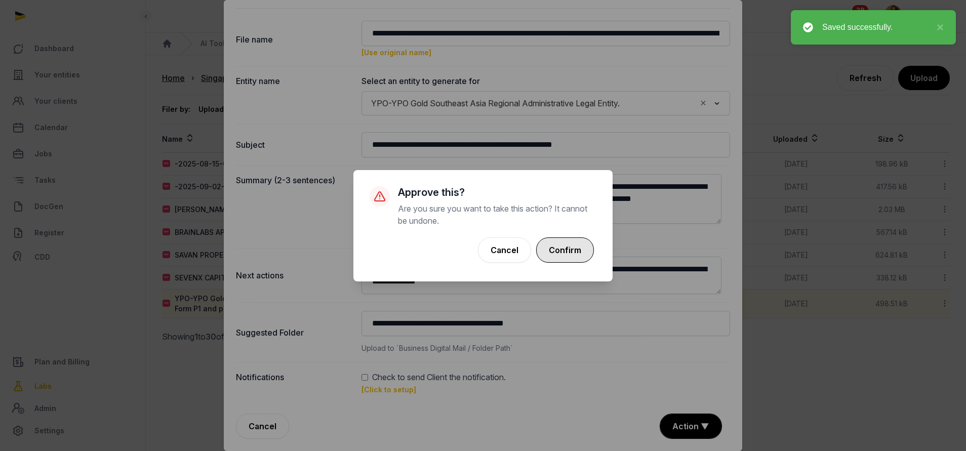
click at [563, 244] on button "Confirm" at bounding box center [565, 249] width 58 height 25
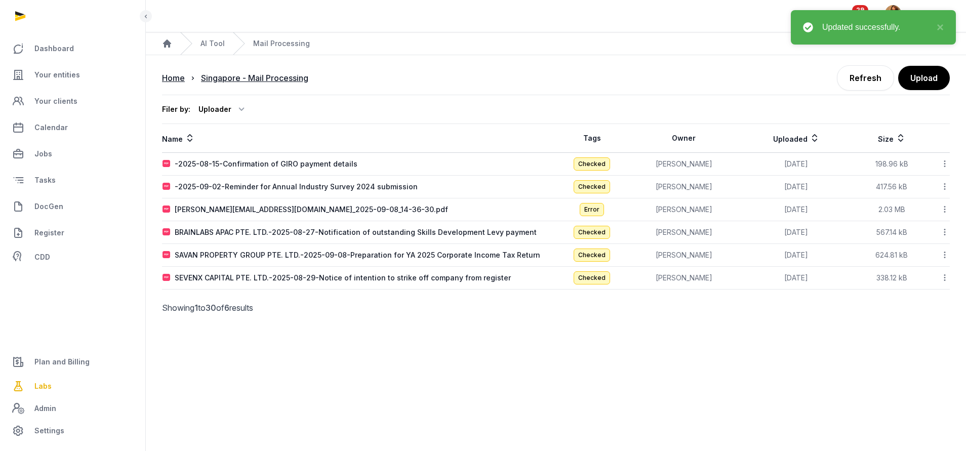
click at [256, 278] on div "SEVENX CAPITAL PTE. LTD.-2025-08-29-Notice of intention to strike off company f…" at bounding box center [343, 278] width 336 height 10
type input "**********"
type textarea "**********"
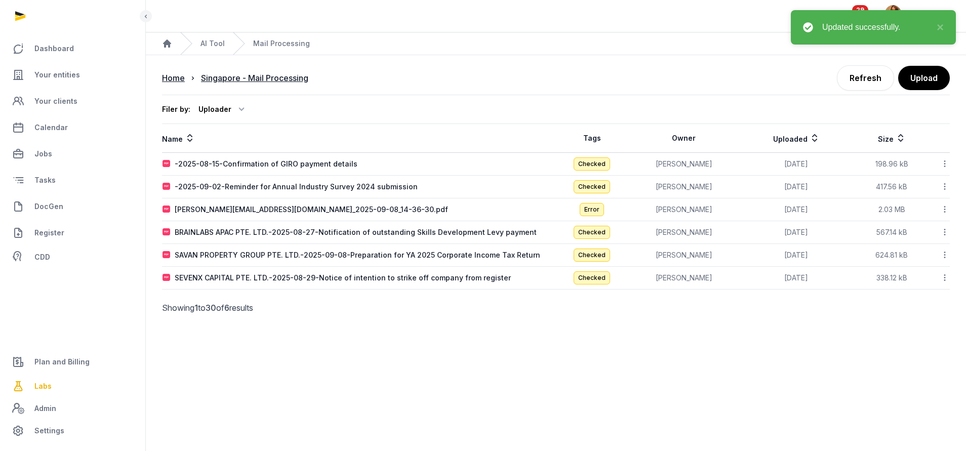
type input "**********"
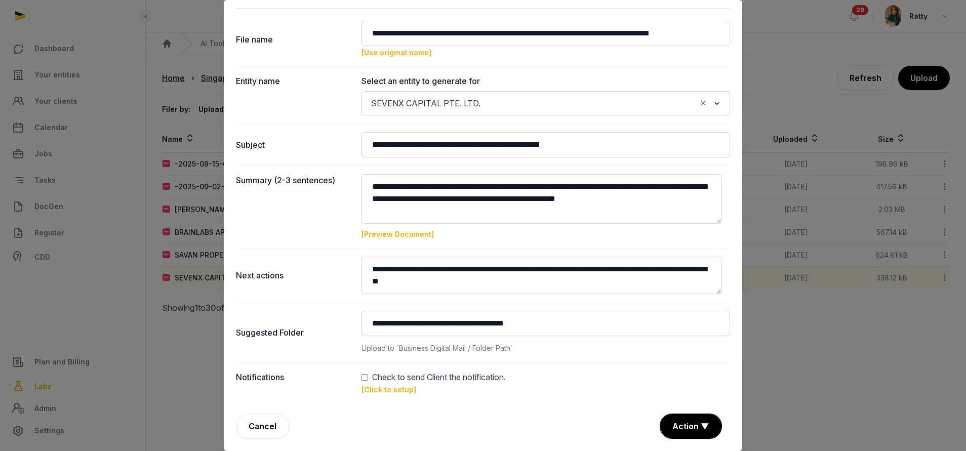
click at [390, 392] on link "[Click to setup]" at bounding box center [388, 389] width 55 height 9
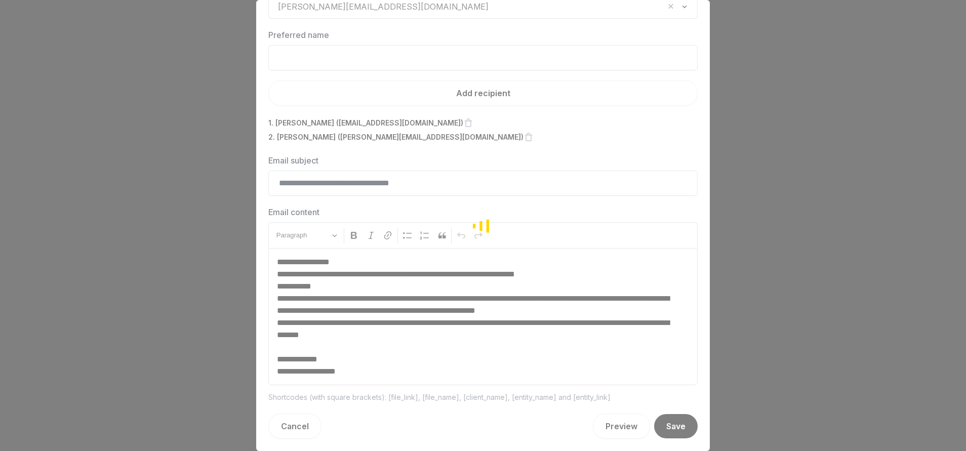
scroll to position [43, 0]
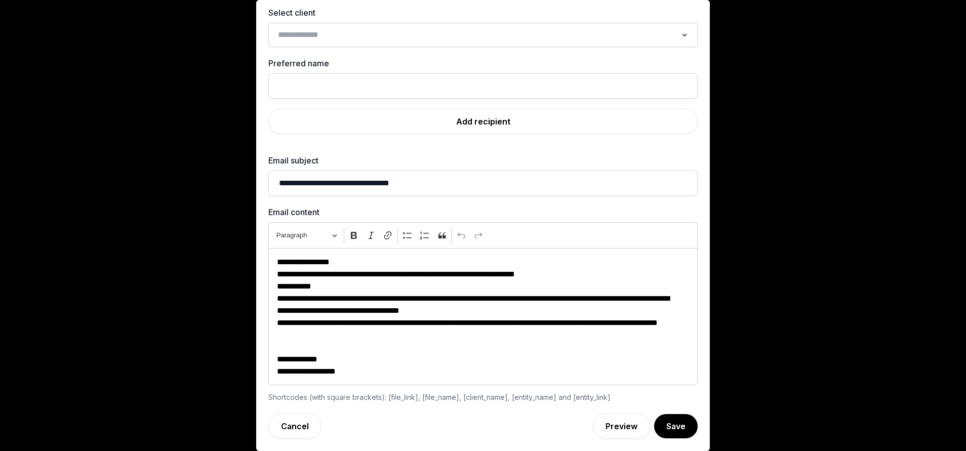
click at [324, 34] on input "Search for option" at bounding box center [475, 35] width 402 height 14
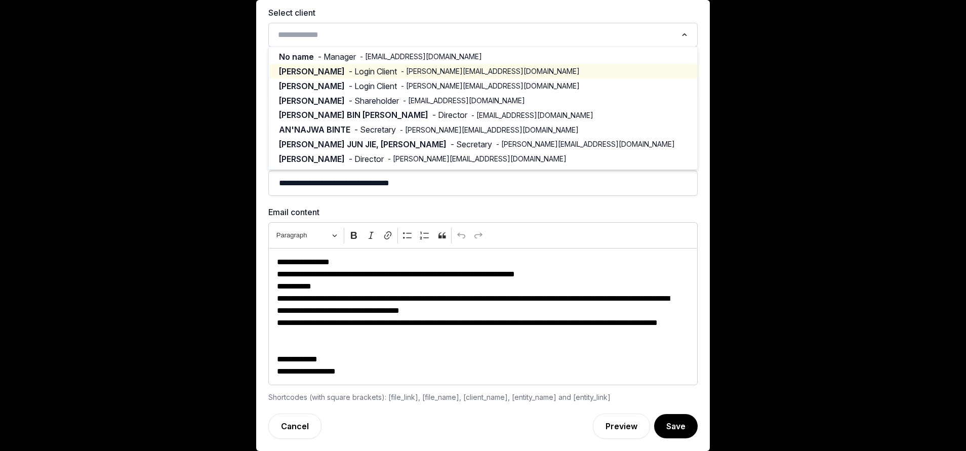
click at [401, 70] on span "- [PERSON_NAME][EMAIL_ADDRESS][DOMAIN_NAME]" at bounding box center [490, 71] width 179 height 10
type input "****"
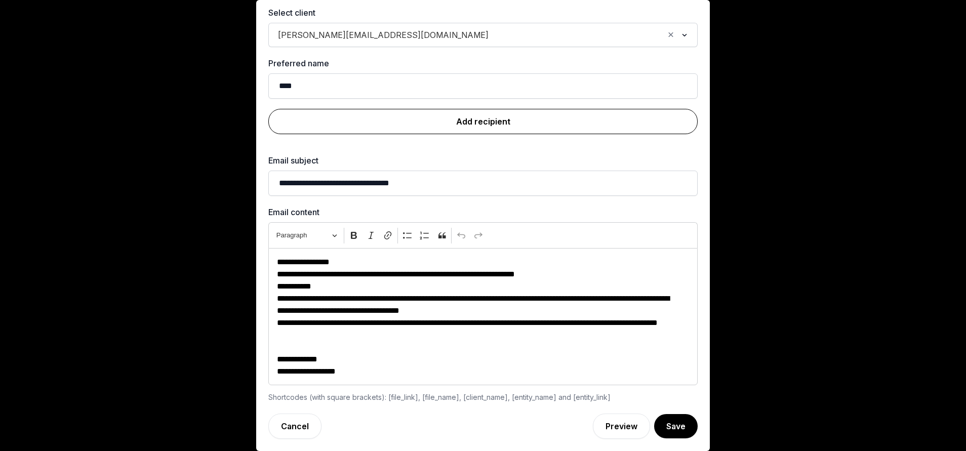
click at [477, 116] on link "Add recipient" at bounding box center [482, 121] width 429 height 25
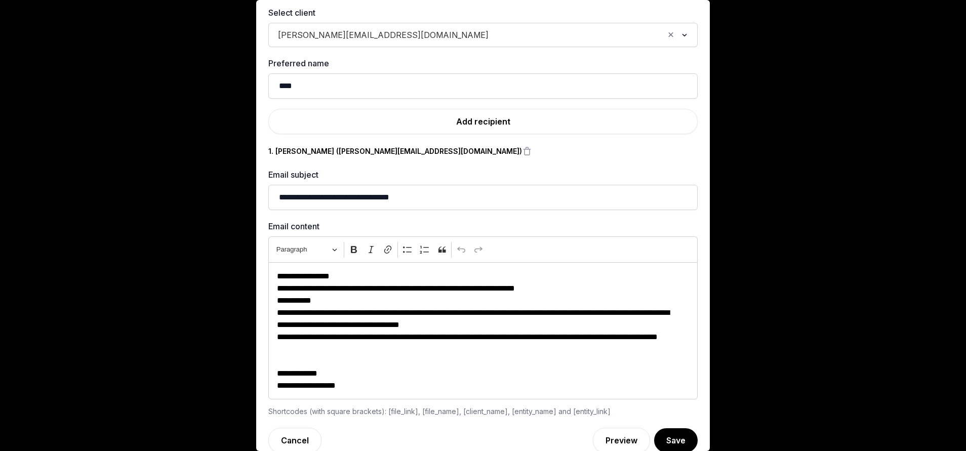
click at [350, 38] on span "[PERSON_NAME][EMAIL_ADDRESS][DOMAIN_NAME]" at bounding box center [383, 35] width 216 height 14
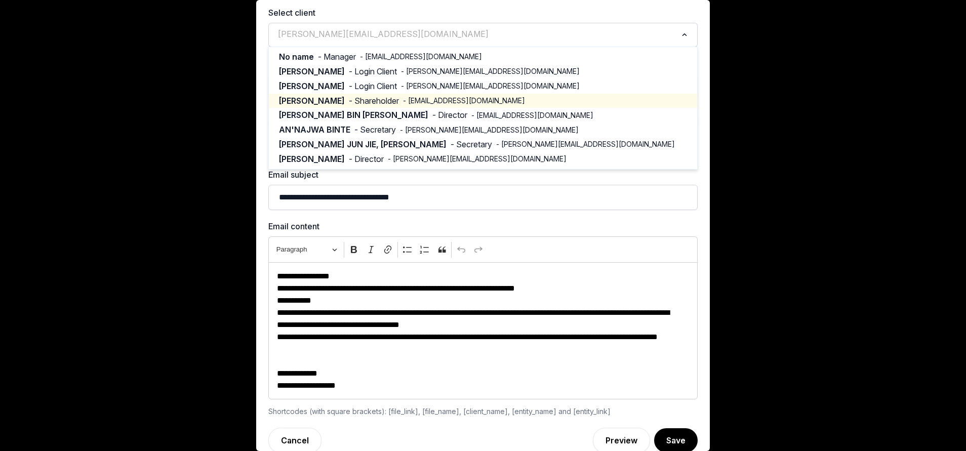
click at [403, 97] on span "- [EMAIL_ADDRESS][DOMAIN_NAME]" at bounding box center [464, 101] width 122 height 10
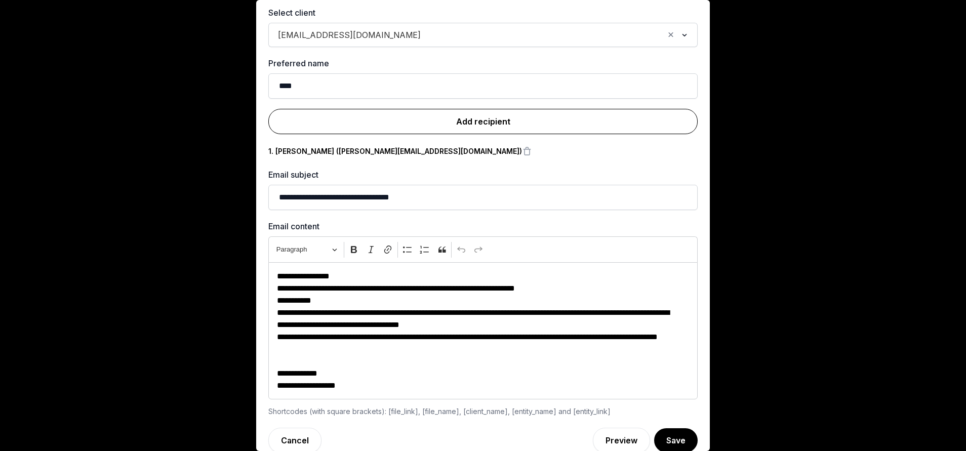
click at [438, 115] on link "Add recipient" at bounding box center [482, 121] width 429 height 25
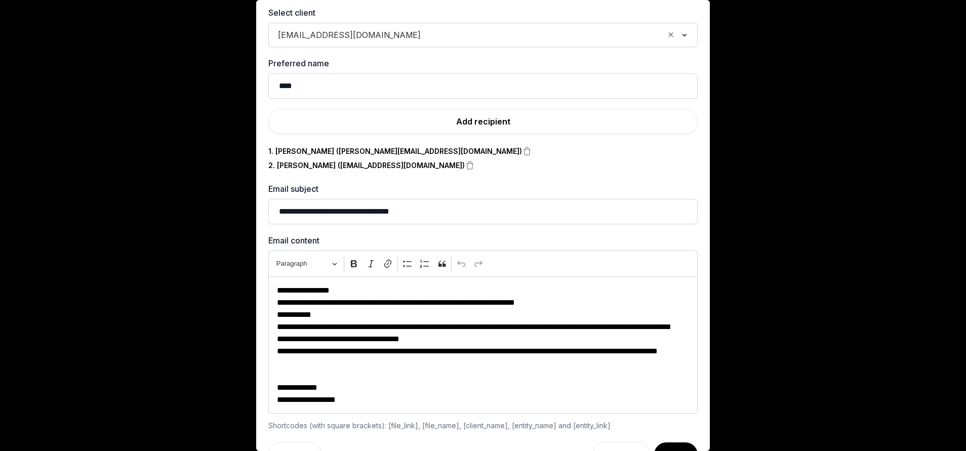
click at [425, 37] on input "Search for option" at bounding box center [544, 35] width 238 height 14
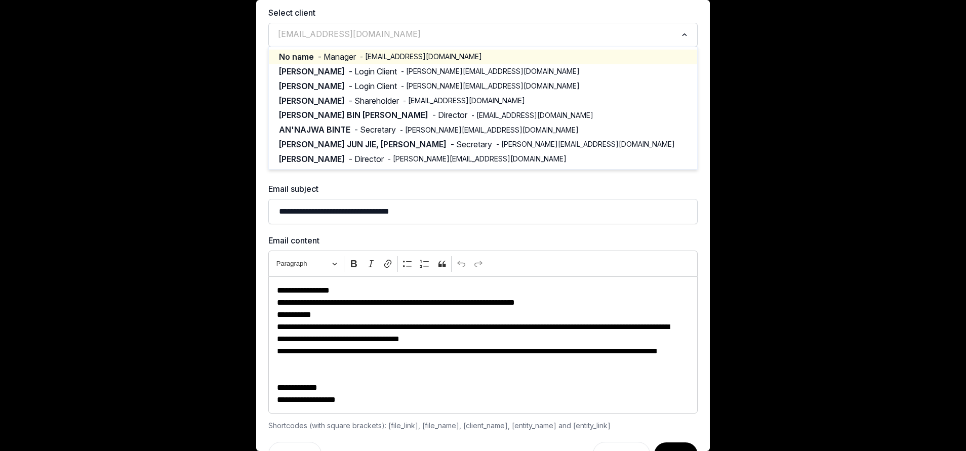
click at [361, 59] on span "- [EMAIL_ADDRESS][DOMAIN_NAME]" at bounding box center [421, 57] width 122 height 10
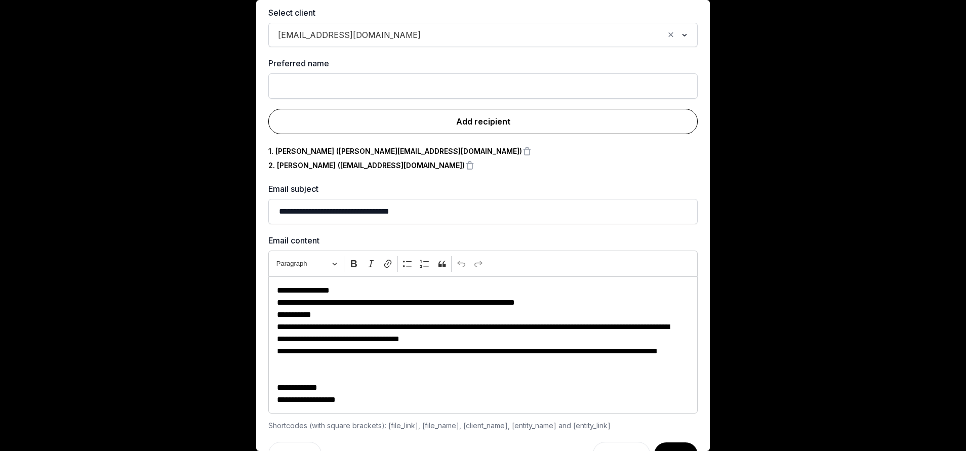
click at [427, 121] on link "Add recipient" at bounding box center [482, 121] width 429 height 25
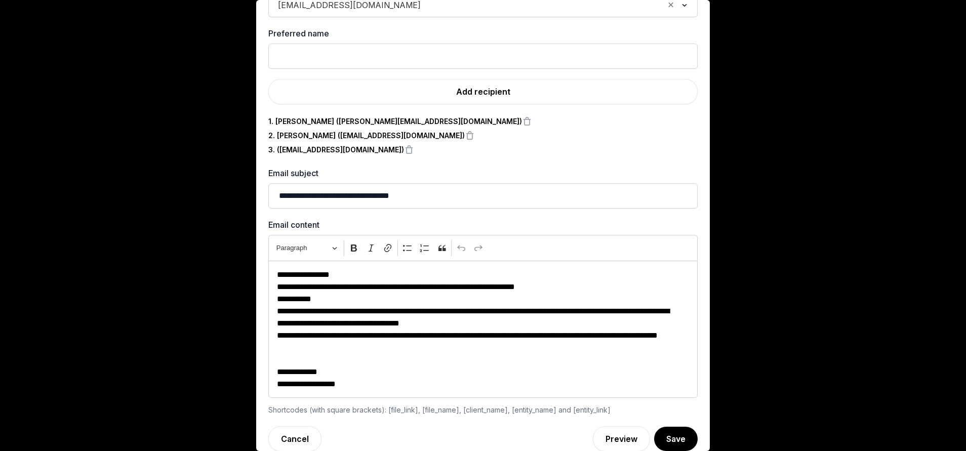
scroll to position [85, 0]
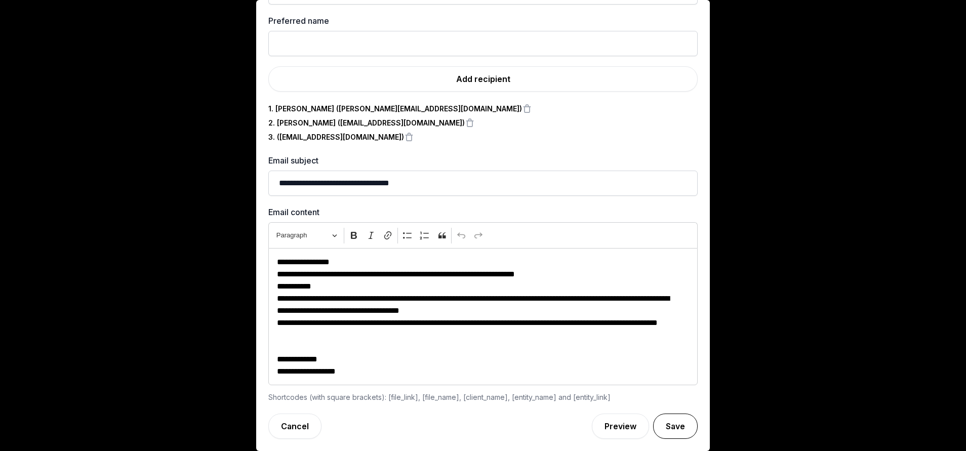
click at [661, 428] on button "Save" at bounding box center [675, 425] width 45 height 25
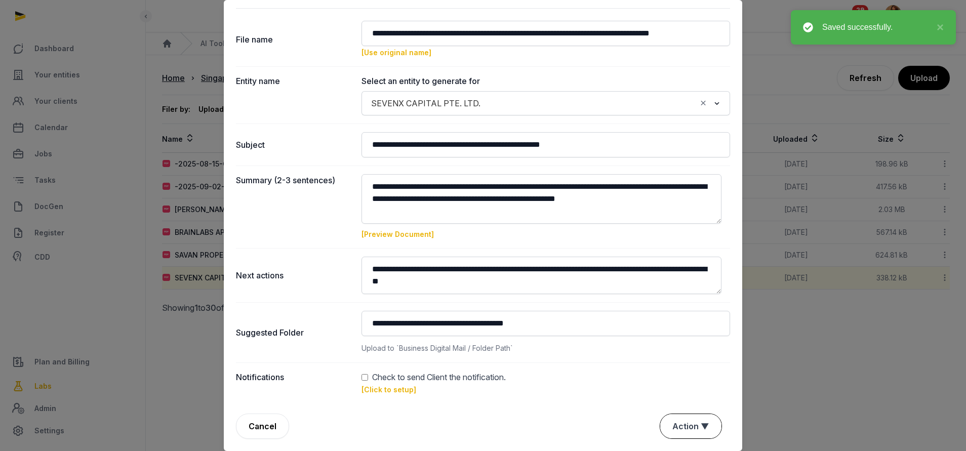
click at [691, 415] on button "Action ▼" at bounding box center [690, 426] width 61 height 24
click at [674, 366] on div "Approve" at bounding box center [689, 368] width 81 height 20
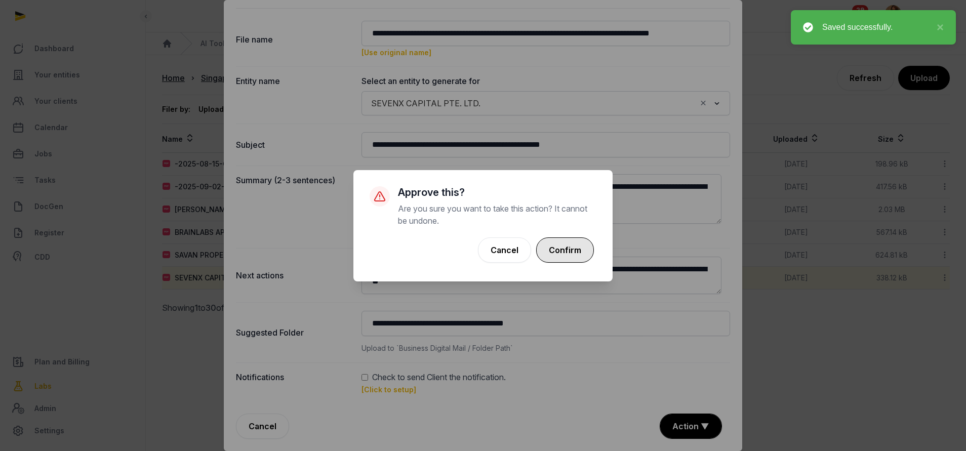
click at [561, 244] on button "Confirm" at bounding box center [565, 249] width 58 height 25
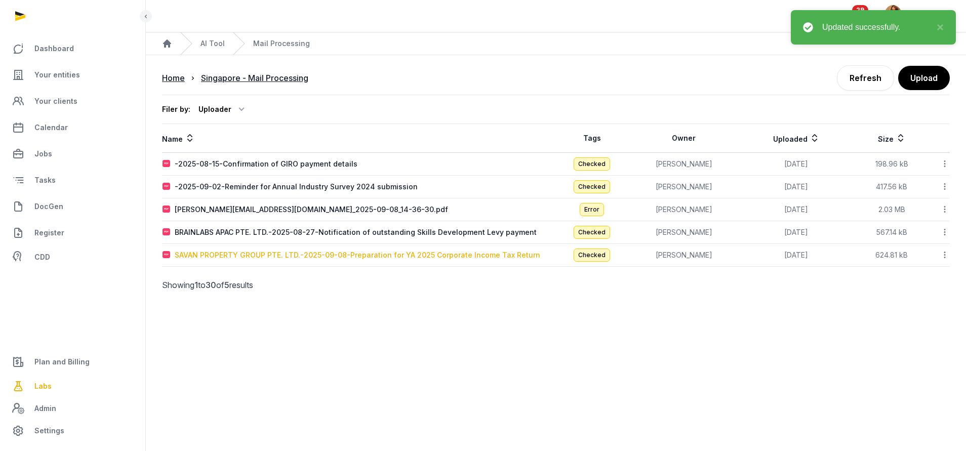
click at [267, 258] on div "SAVAN PROPERTY GROUP PTE. LTD.-2025-09-08-Preparation for YA 2025 Corporate Inc…" at bounding box center [357, 255] width 365 height 10
type input "**********"
type textarea "**********"
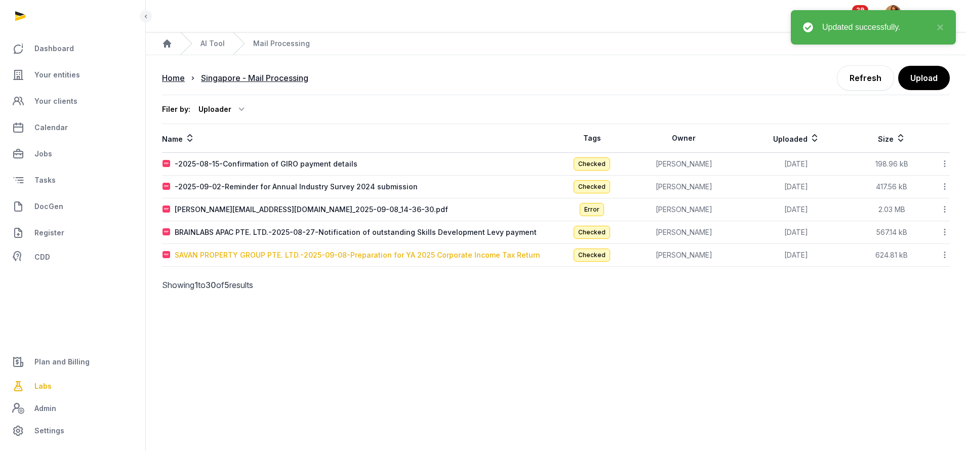
type input "**********"
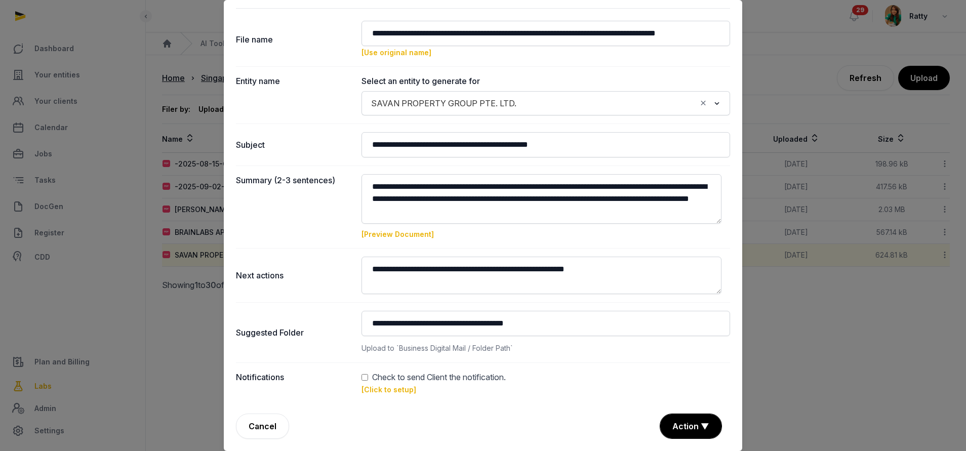
click at [377, 387] on link "[Click to setup]" at bounding box center [388, 389] width 55 height 9
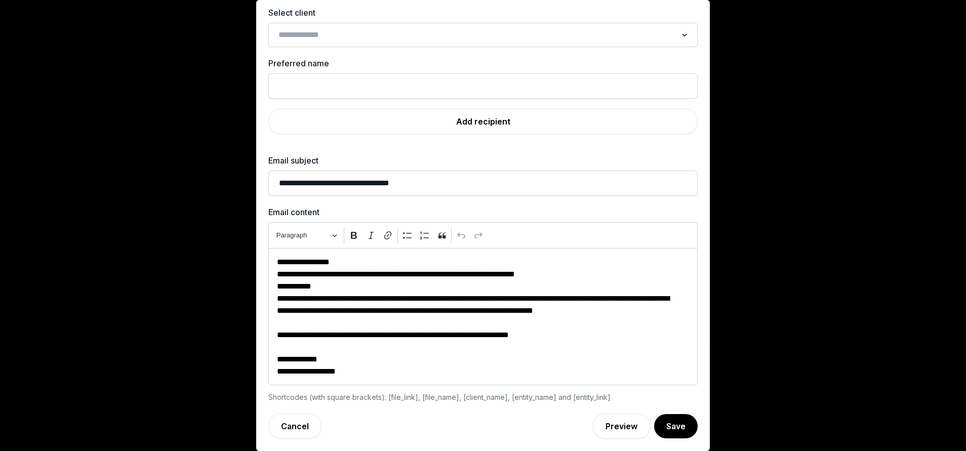
scroll to position [43, 0]
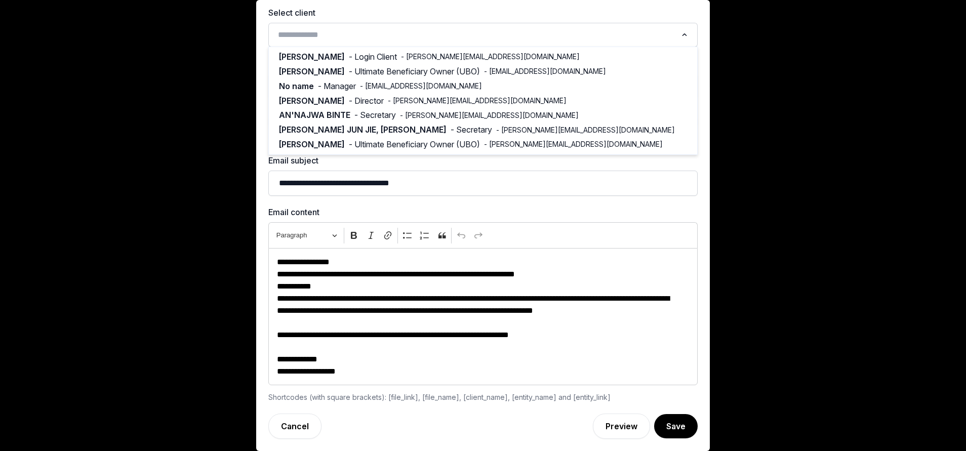
click at [346, 40] on input "Search for option" at bounding box center [475, 35] width 402 height 14
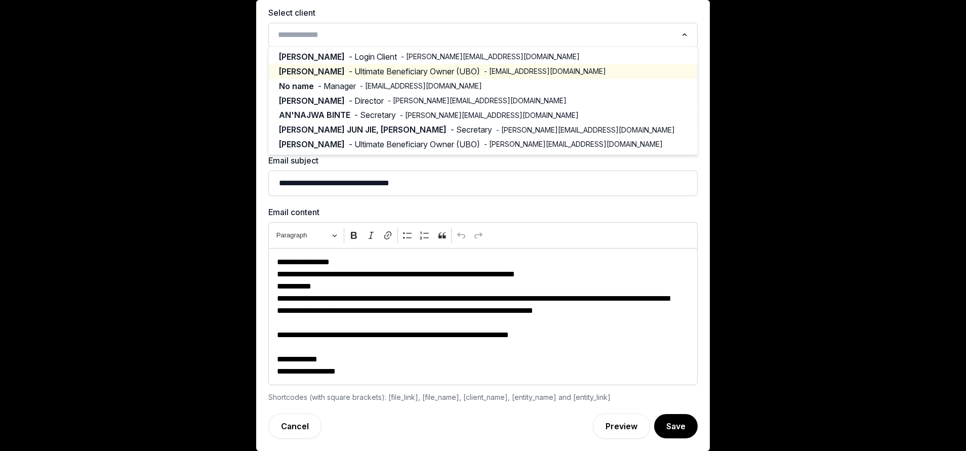
click at [349, 69] on span "- Ultimate Beneficiary Owner (UBO)" at bounding box center [414, 72] width 131 height 12
type input "****"
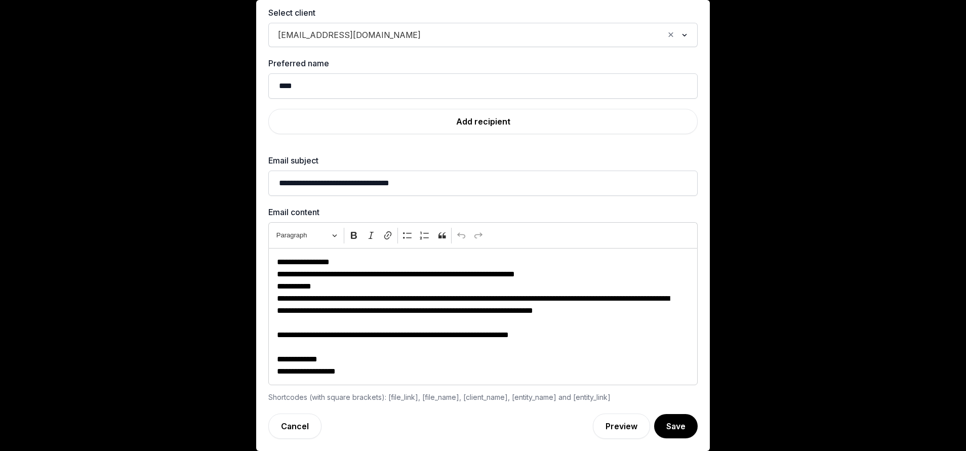
click at [331, 37] on span "[EMAIL_ADDRESS][DOMAIN_NAME]" at bounding box center [349, 35] width 148 height 14
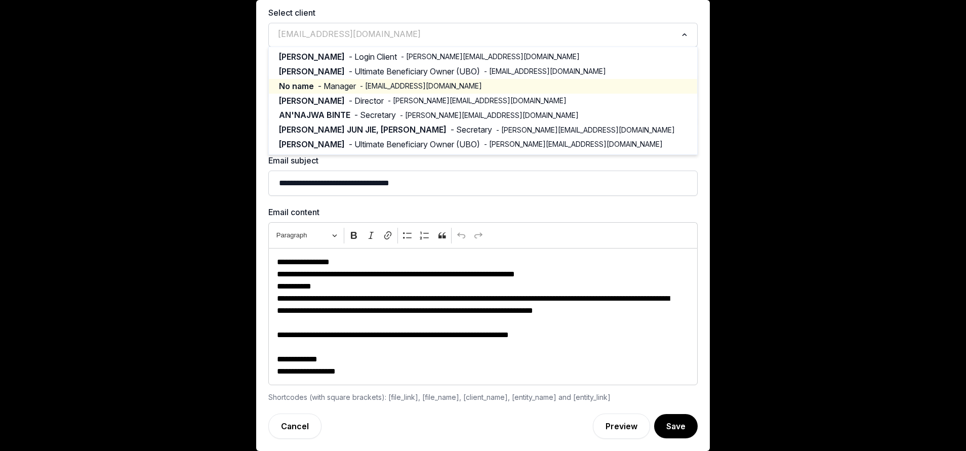
click at [323, 82] on span "- Manager" at bounding box center [337, 86] width 38 height 12
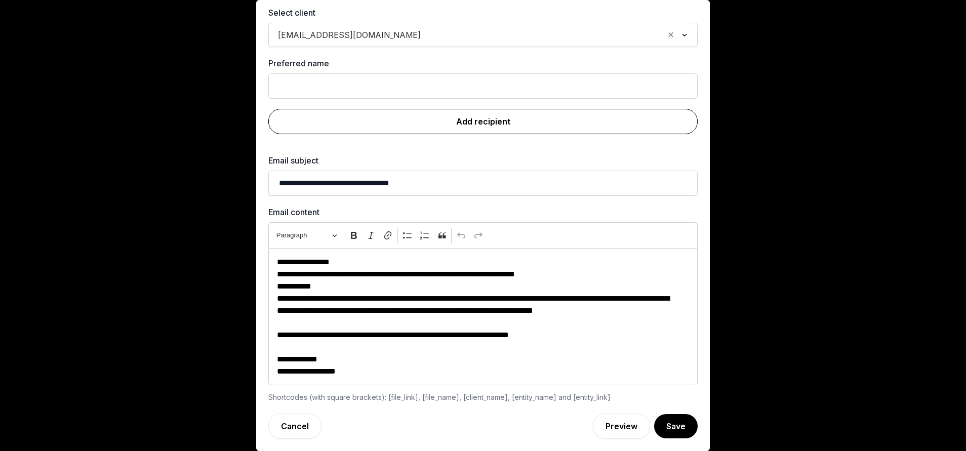
click at [477, 123] on link "Add recipient" at bounding box center [482, 121] width 429 height 25
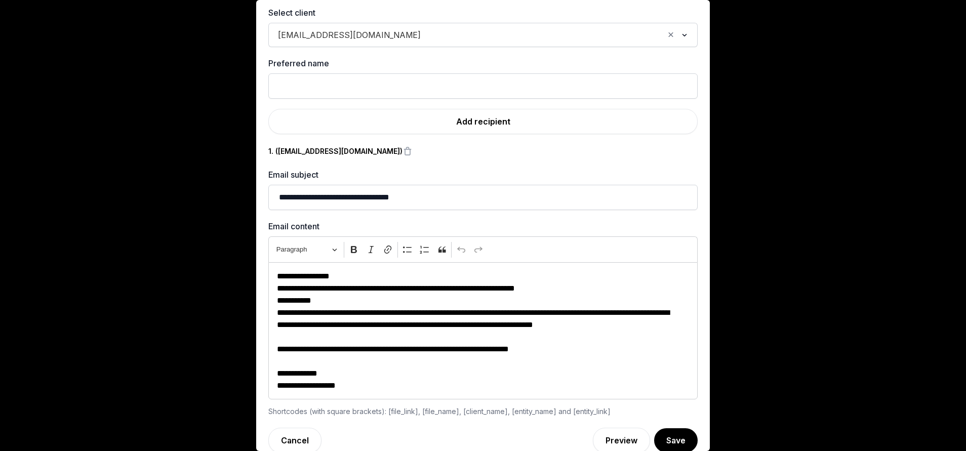
click at [367, 37] on span "[EMAIL_ADDRESS][DOMAIN_NAME]" at bounding box center [349, 35] width 148 height 14
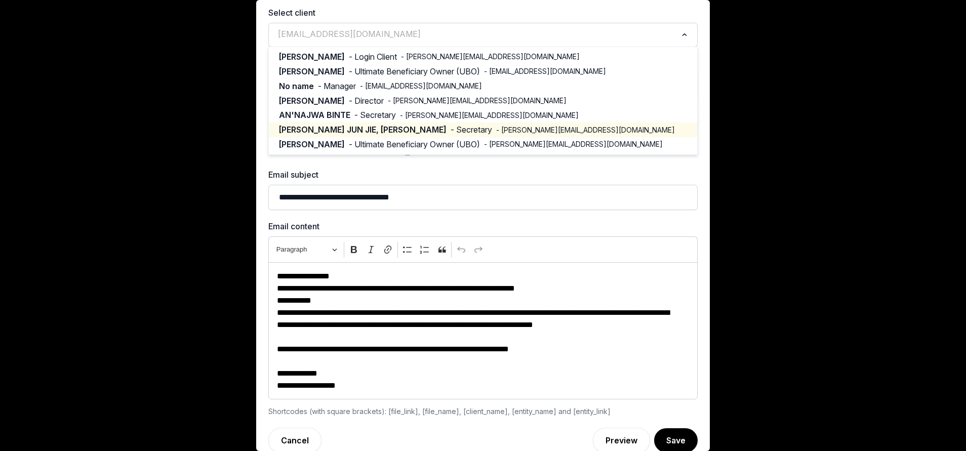
click at [611, 172] on label "Email subject" at bounding box center [482, 175] width 429 height 12
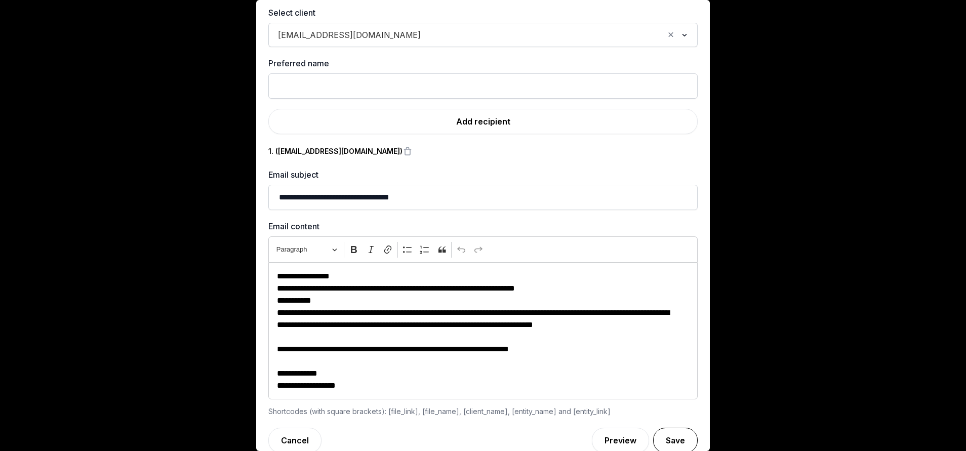
click at [660, 437] on button "Save" at bounding box center [675, 440] width 45 height 25
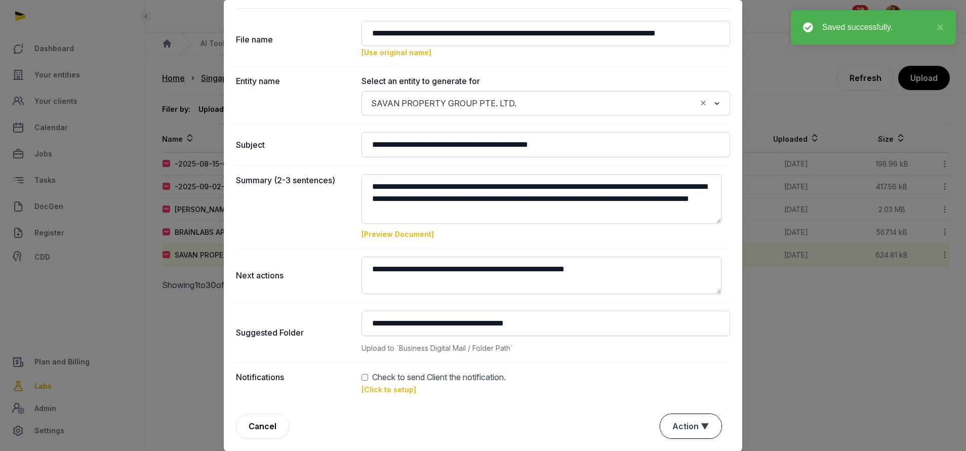
click at [660, 425] on button "Action ▼" at bounding box center [690, 426] width 61 height 24
click at [671, 371] on div "Approve" at bounding box center [689, 368] width 81 height 20
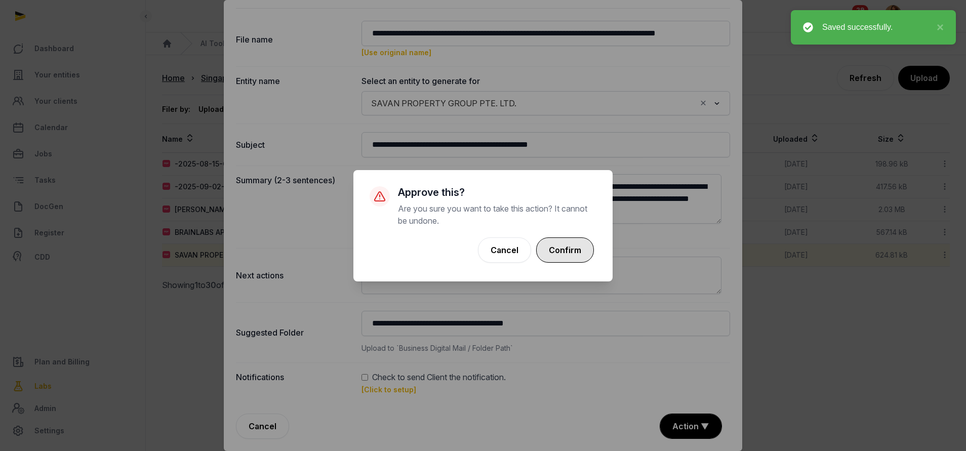
click at [574, 247] on button "Confirm" at bounding box center [565, 249] width 58 height 25
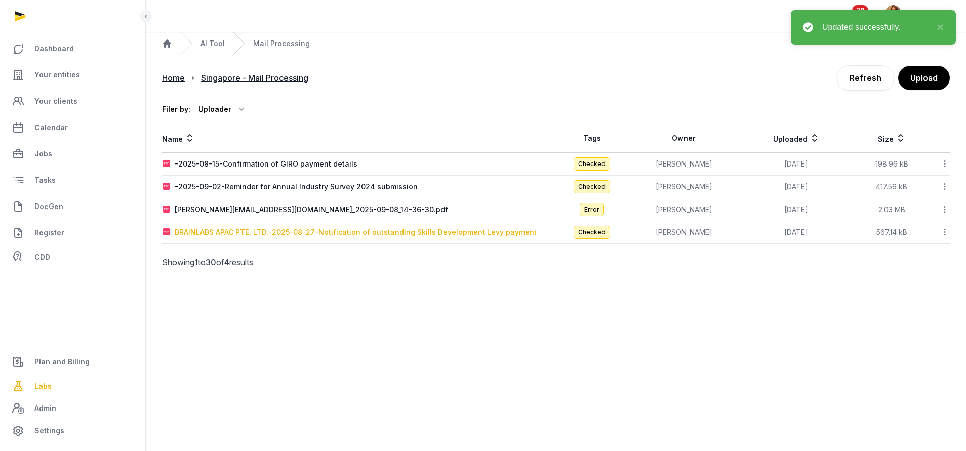
click at [365, 236] on div "BRAINLABS APAC PTE. LTD.-2025-08-27-Notification of outstanding Skills Developm…" at bounding box center [356, 232] width 362 height 10
type input "**********"
type textarea "**********"
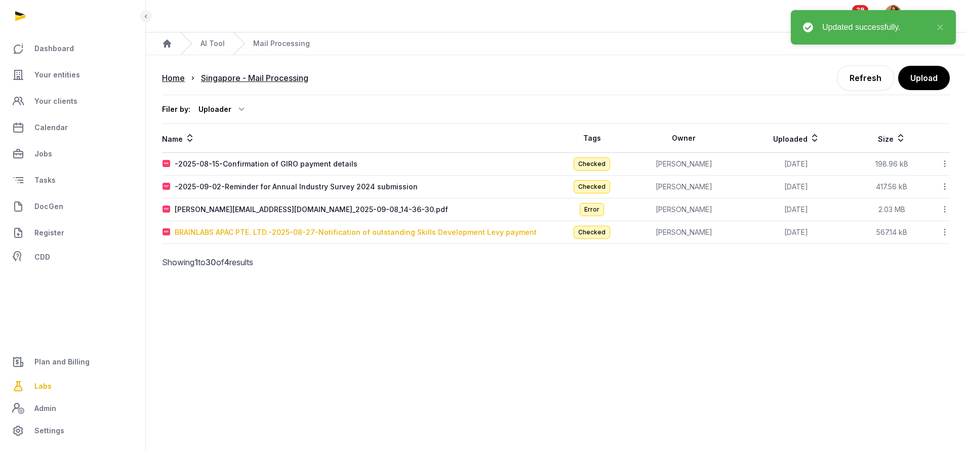
type input "**********"
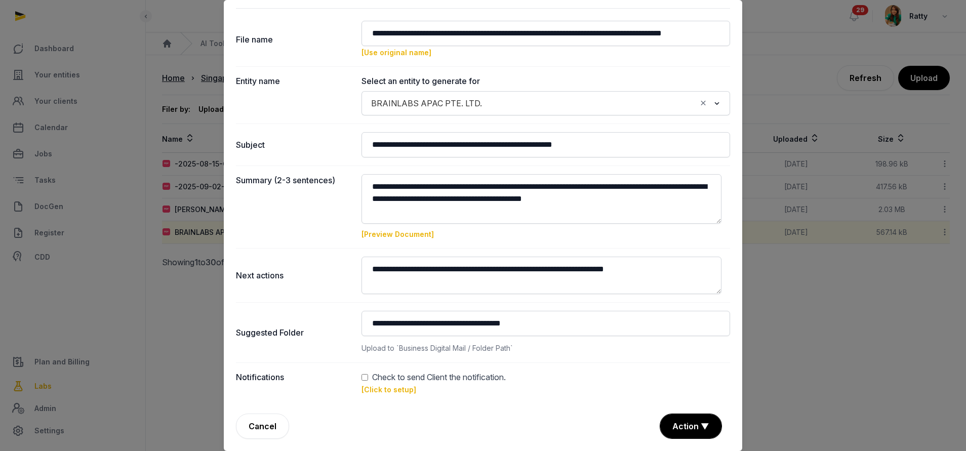
click at [373, 390] on link "[Click to setup]" at bounding box center [388, 389] width 55 height 9
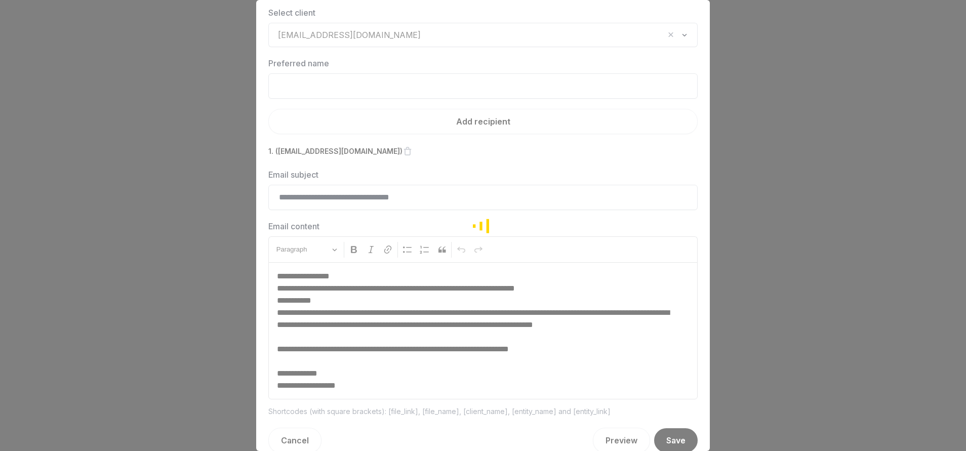
scroll to position [30, 0]
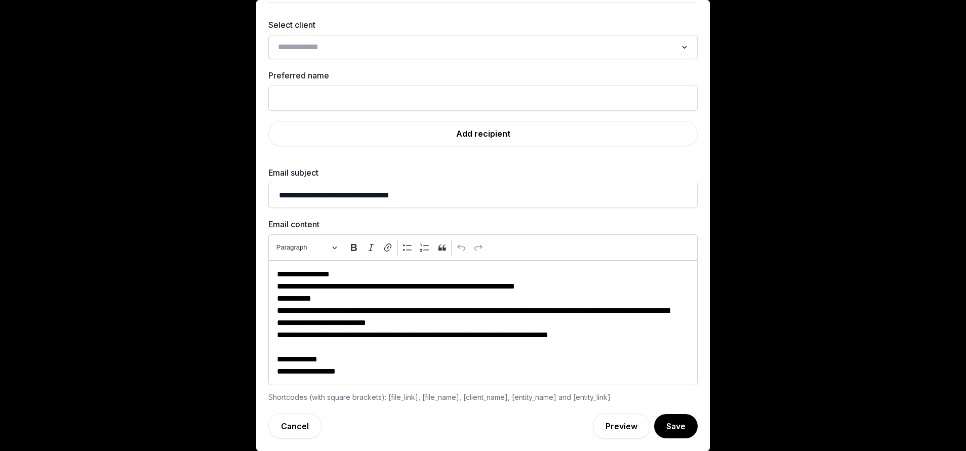
click at [322, 51] on input "Search for option" at bounding box center [475, 47] width 402 height 14
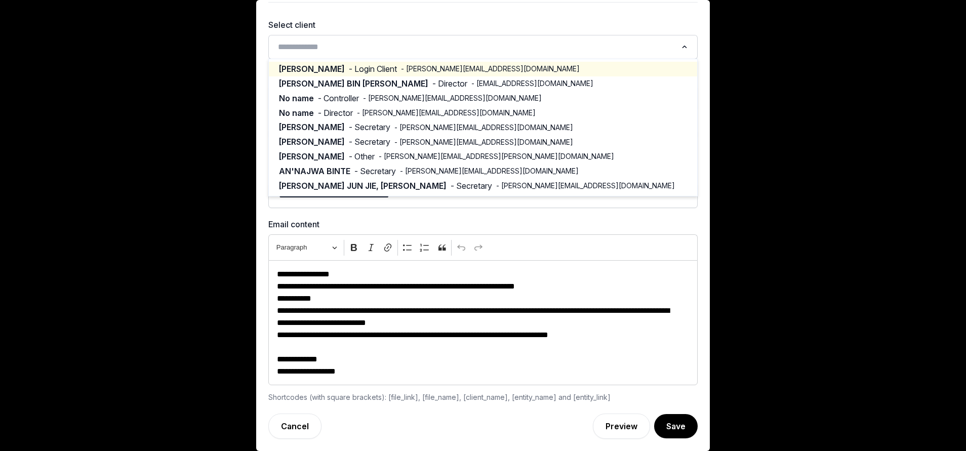
click at [401, 74] on span "- [PERSON_NAME][EMAIL_ADDRESS][DOMAIN_NAME]" at bounding box center [490, 69] width 179 height 10
type input "**********"
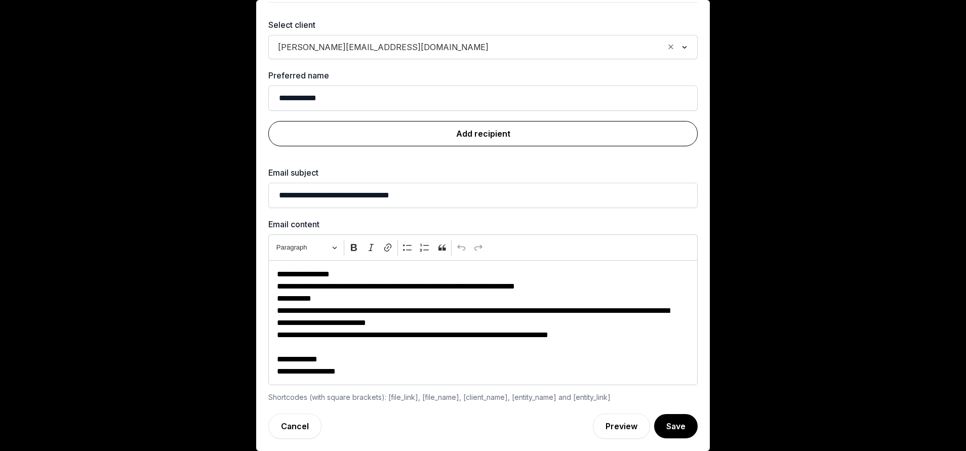
click at [521, 140] on link "Add recipient" at bounding box center [482, 133] width 429 height 25
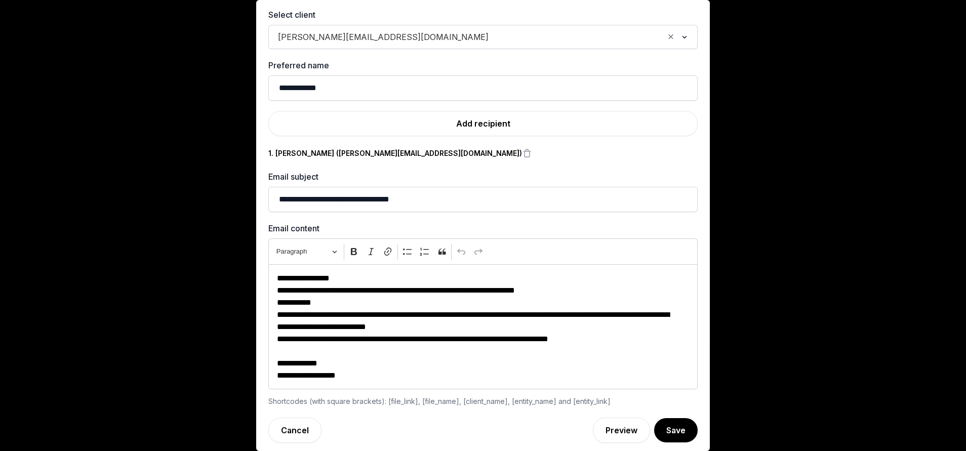
scroll to position [45, 0]
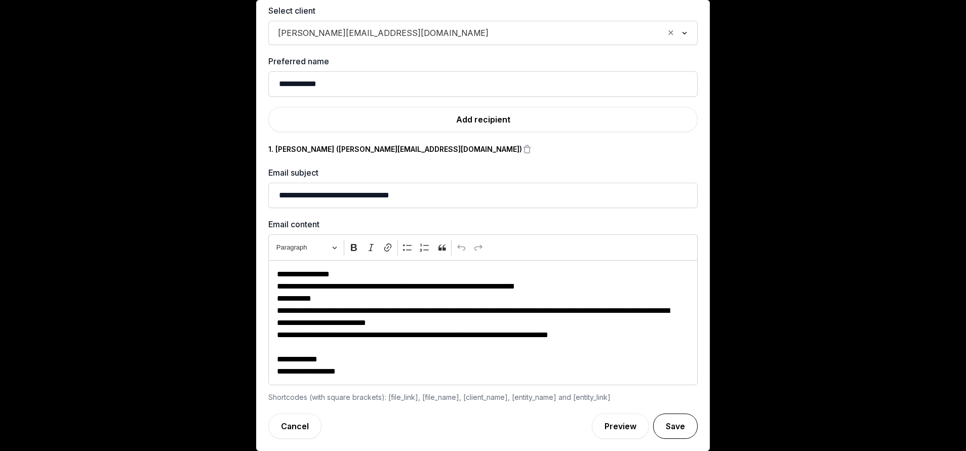
click at [666, 427] on button "Save" at bounding box center [675, 425] width 45 height 25
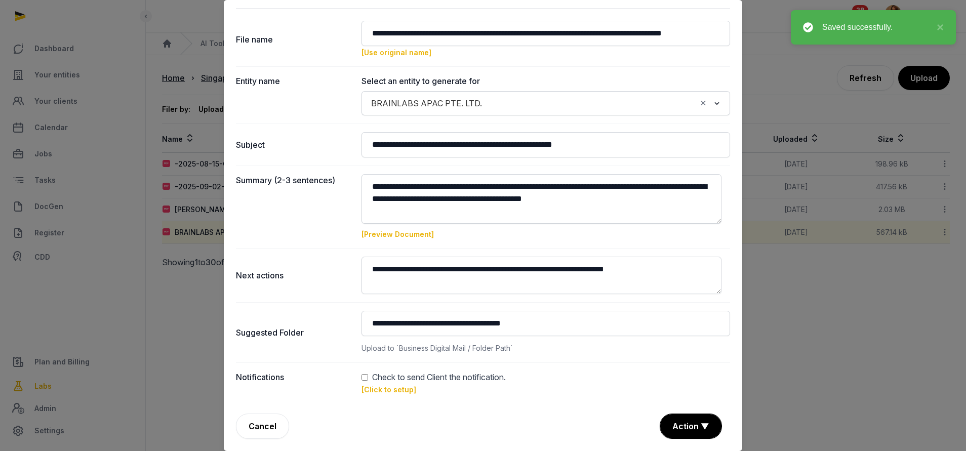
click at [672, 427] on button "Action ▼" at bounding box center [690, 426] width 61 height 24
click at [656, 373] on div "Approve" at bounding box center [689, 368] width 81 height 20
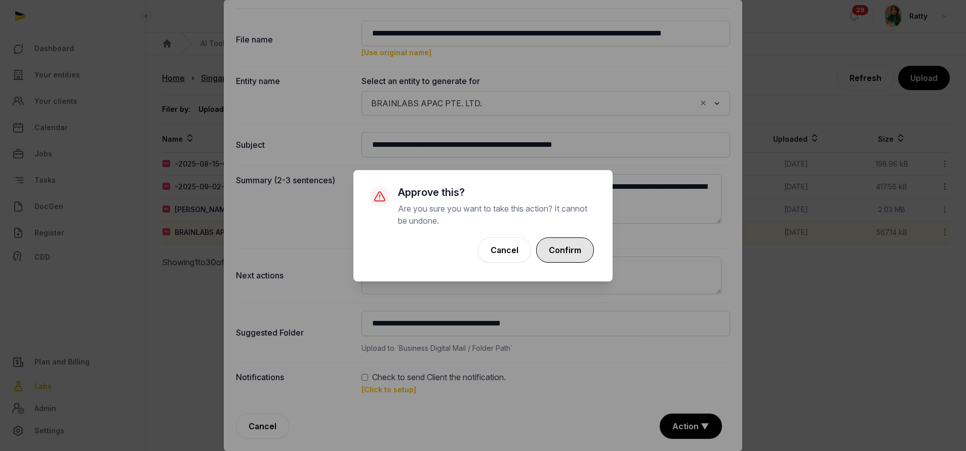
click at [559, 252] on button "Confirm" at bounding box center [565, 249] width 58 height 25
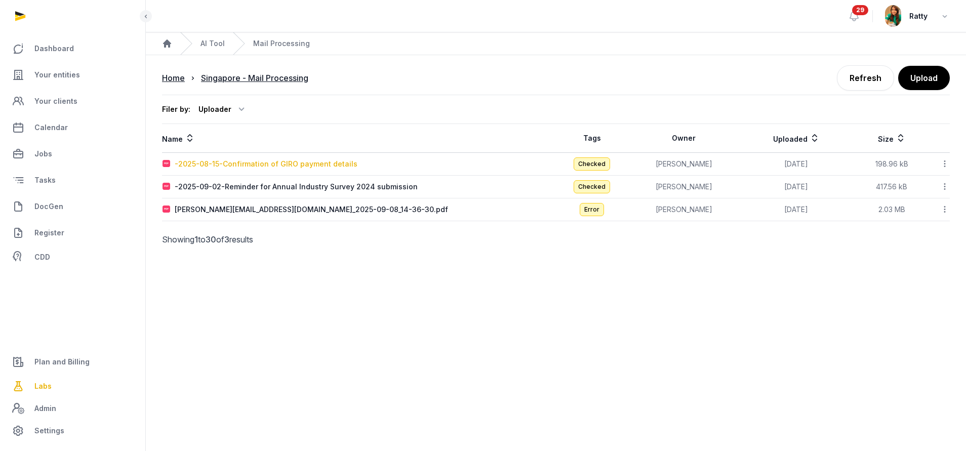
click at [267, 167] on div "-2025-08-15-Confirmation of GIRO payment details" at bounding box center [266, 164] width 183 height 10
type input "**********"
type textarea "**********"
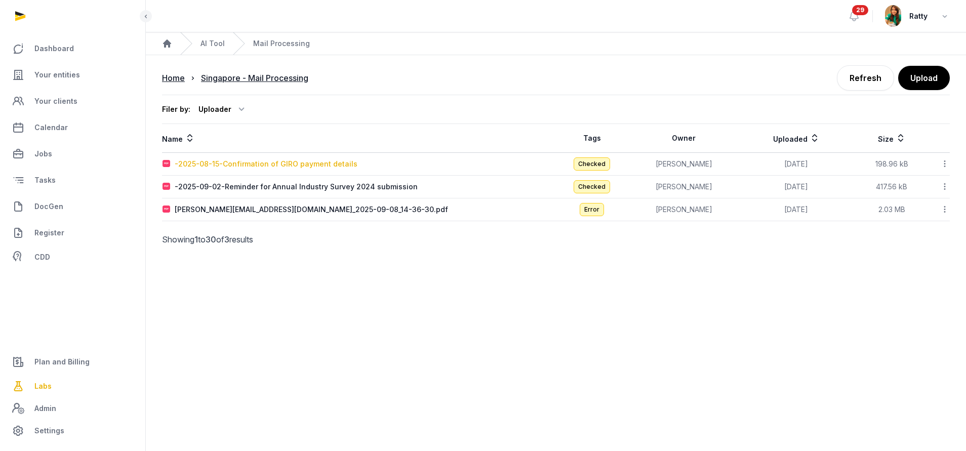
type input "**********"
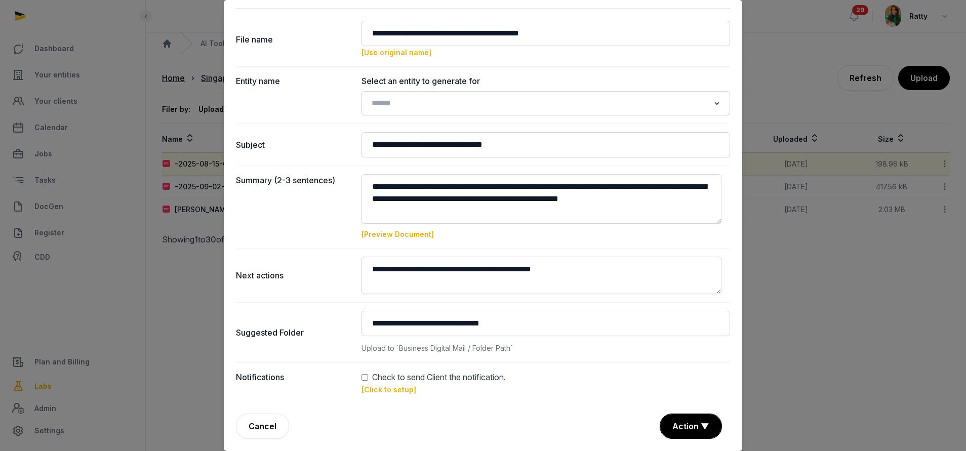
click at [387, 237] on link "[Preview Document]" at bounding box center [397, 234] width 72 height 9
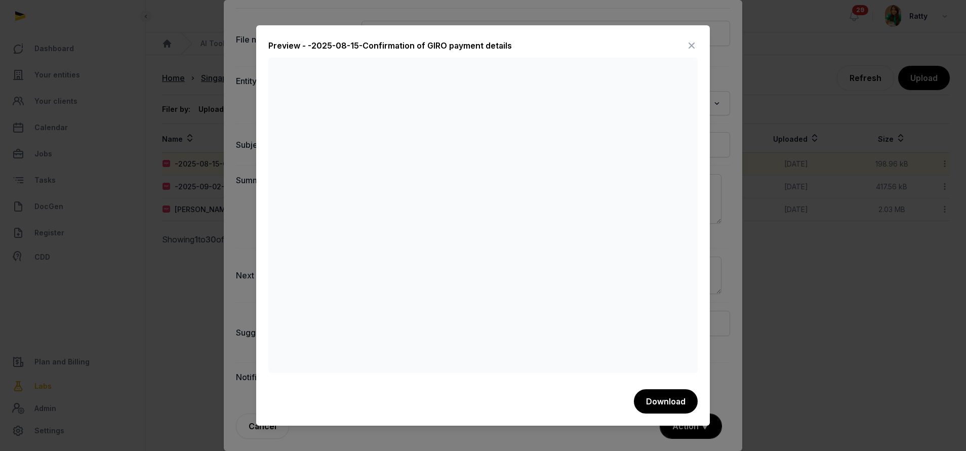
click at [688, 48] on icon at bounding box center [691, 45] width 12 height 16
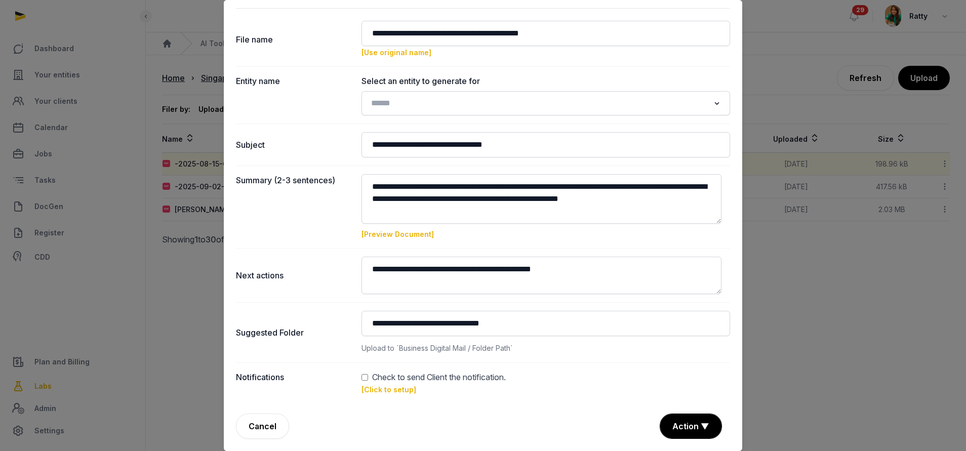
click at [426, 97] on input "Search for option" at bounding box center [538, 103] width 342 height 14
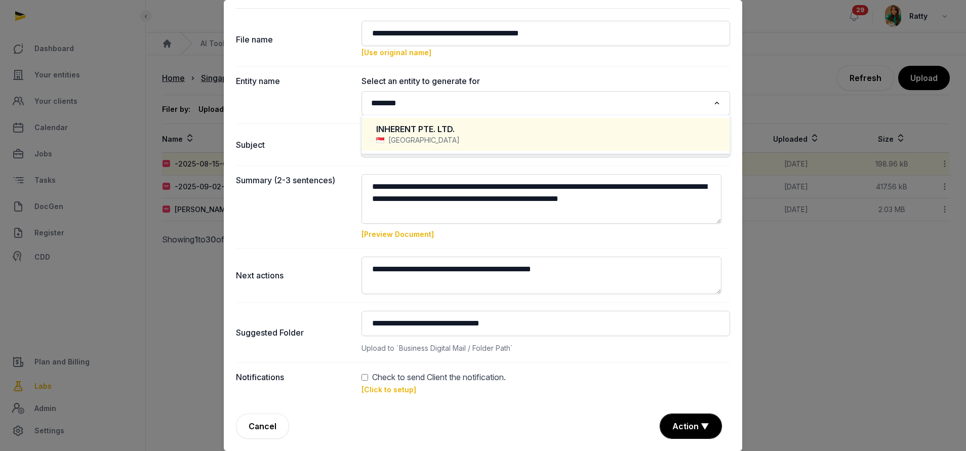
click at [414, 132] on div "INHERENT PTE. LTD." at bounding box center [545, 129] width 339 height 12
type input "********"
type input "**********"
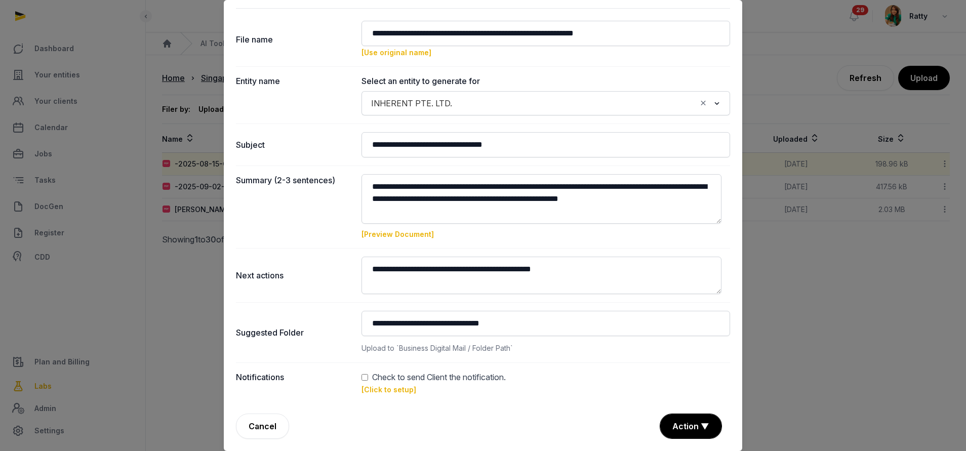
click at [384, 385] on dd "Check to send Client the notification. [Click to setup]" at bounding box center [545, 383] width 368 height 24
click at [383, 390] on link "[Click to setup]" at bounding box center [388, 389] width 55 height 9
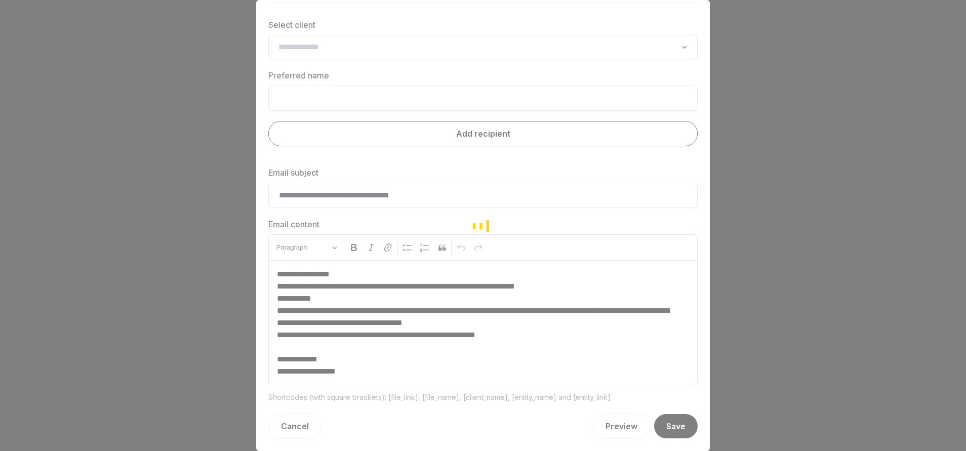
scroll to position [30, 0]
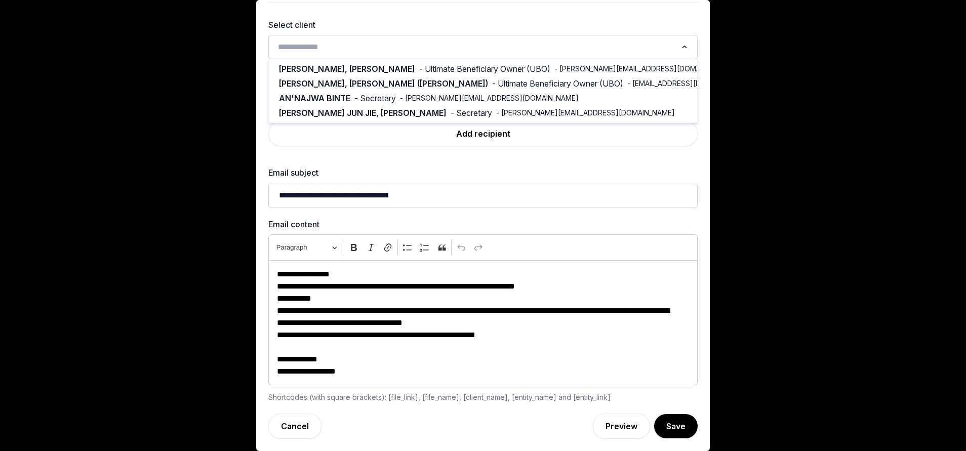
click at [349, 40] on input "Search for option" at bounding box center [475, 47] width 402 height 14
click at [370, 78] on span "[PERSON_NAME], [PERSON_NAME] ([PERSON_NAME])" at bounding box center [383, 84] width 209 height 12
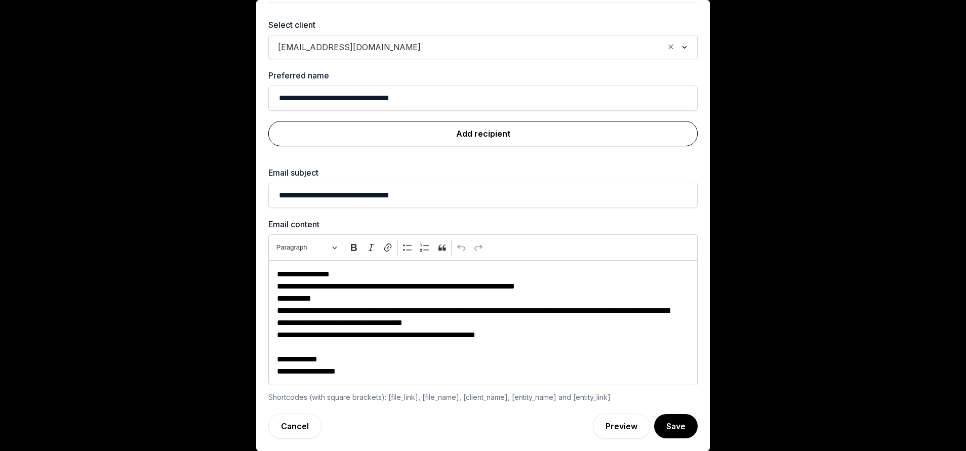
click at [480, 127] on link "Add recipient" at bounding box center [482, 133] width 429 height 25
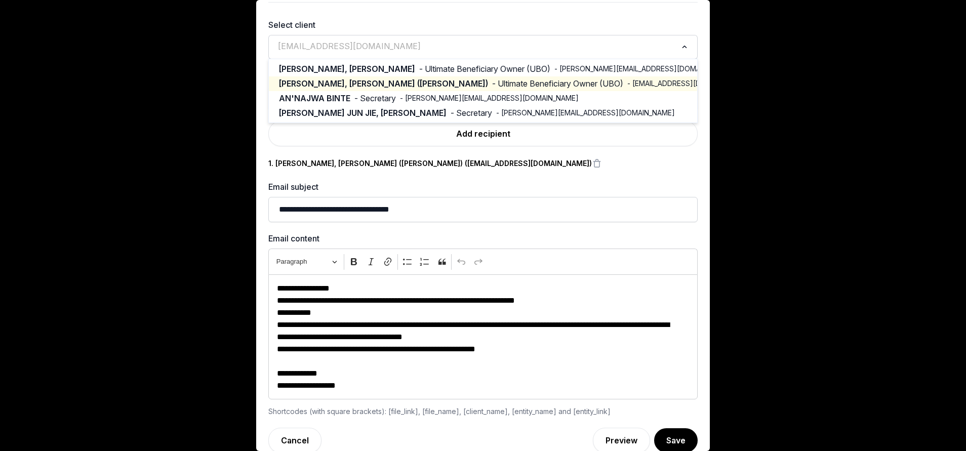
click at [406, 52] on input "Search for option" at bounding box center [475, 47] width 402 height 14
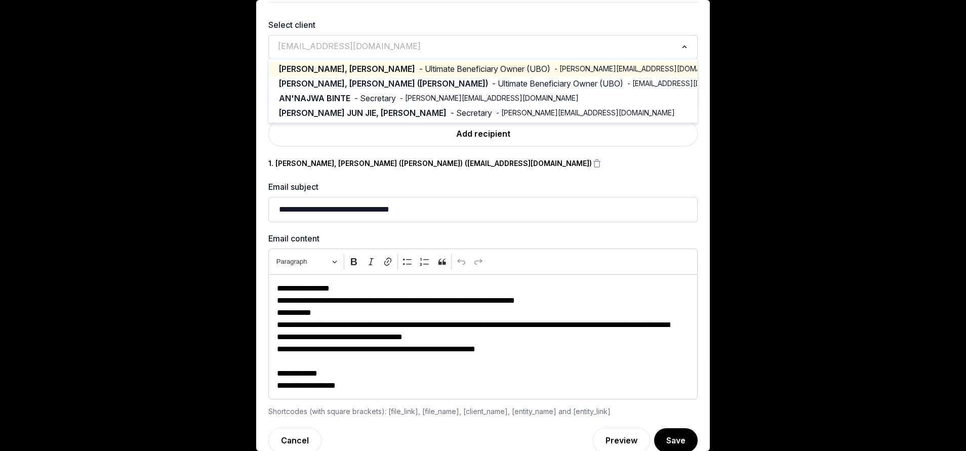
click at [419, 68] on span "- Ultimate Beneficiary Owner (UBO)" at bounding box center [484, 69] width 131 height 12
type input "**********"
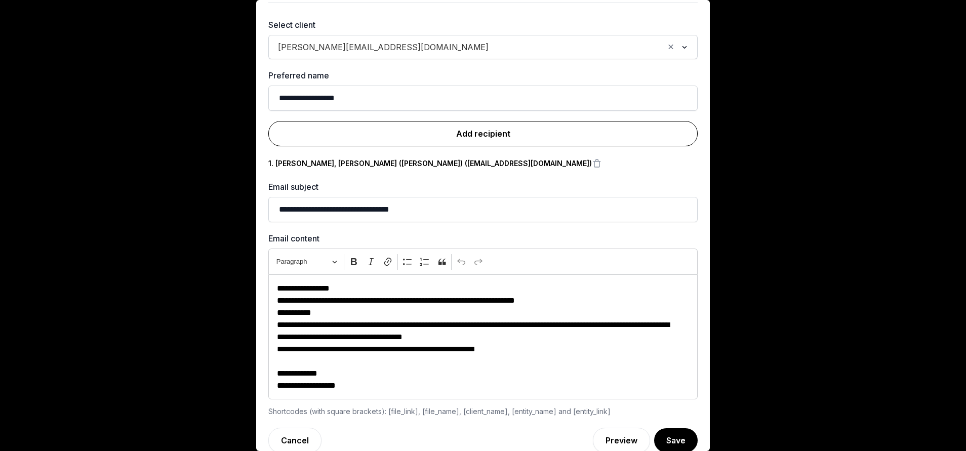
click at [476, 128] on link "Add recipient" at bounding box center [482, 133] width 429 height 25
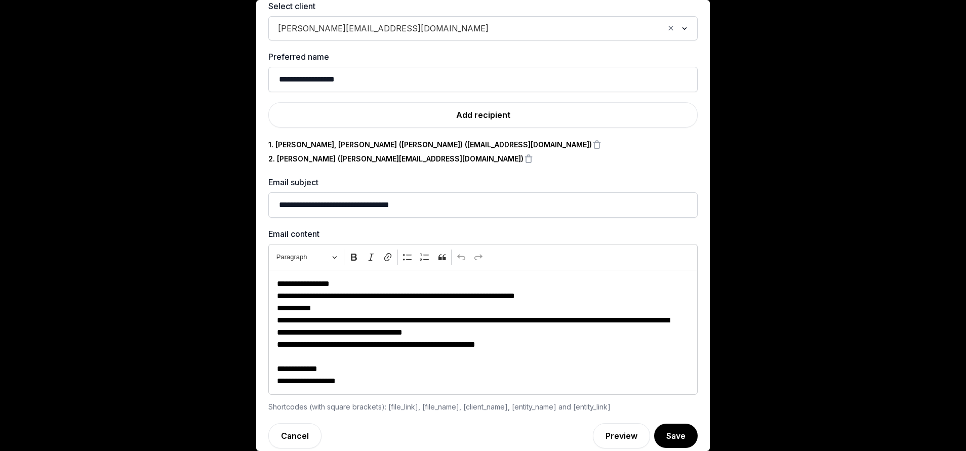
scroll to position [59, 0]
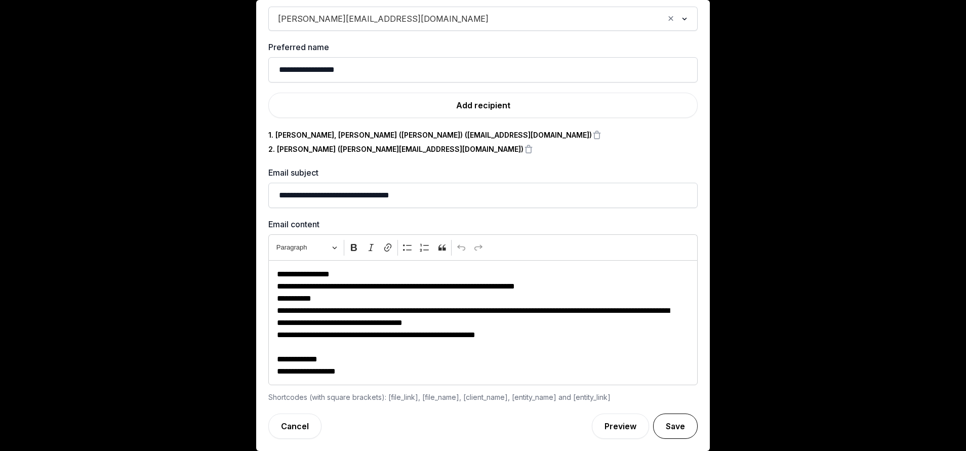
click at [653, 424] on button "Save" at bounding box center [675, 425] width 45 height 25
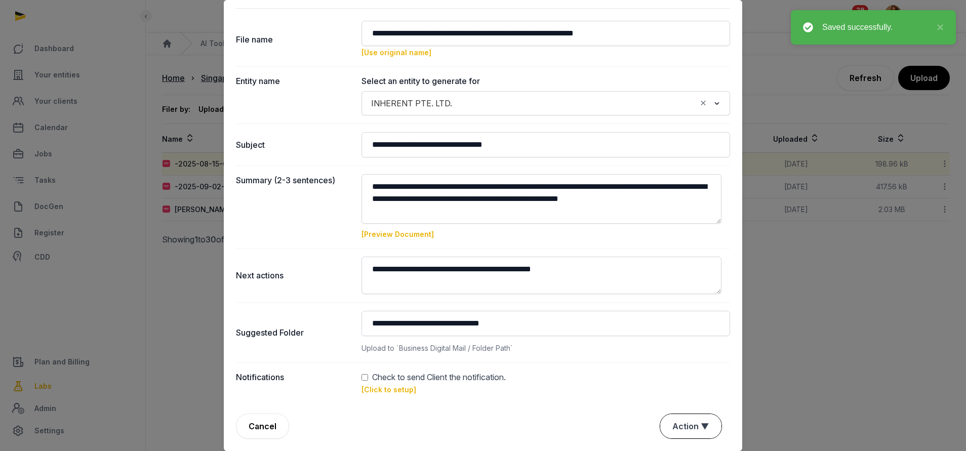
click at [680, 425] on button "Action ▼" at bounding box center [690, 426] width 61 height 24
click at [676, 364] on div "Approve" at bounding box center [689, 368] width 81 height 20
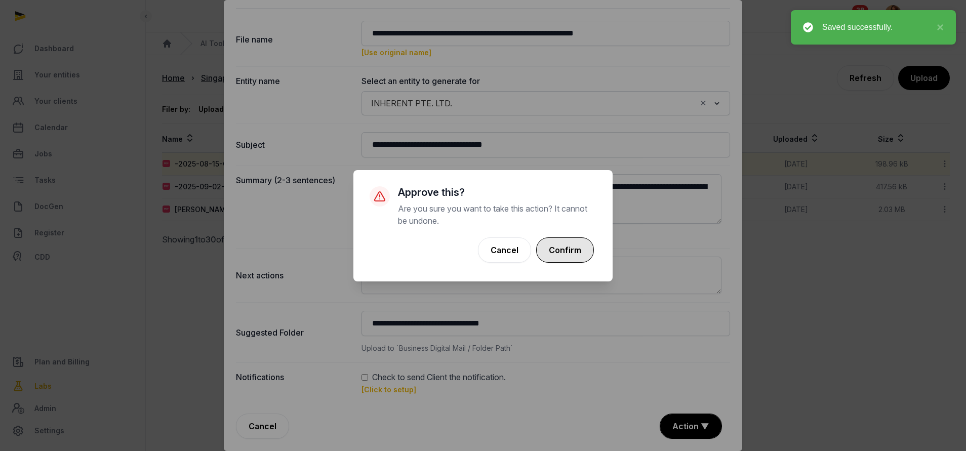
click at [568, 245] on button "Confirm" at bounding box center [565, 249] width 58 height 25
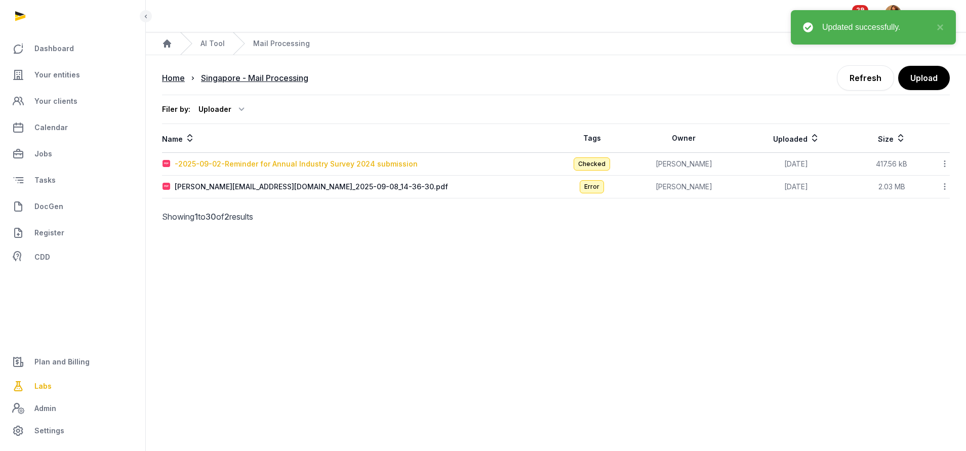
click at [226, 162] on div "-2025-09-02-Reminder for Annual Industry Survey 2024 submission" at bounding box center [296, 164] width 243 height 10
type input "**********"
type textarea "**********"
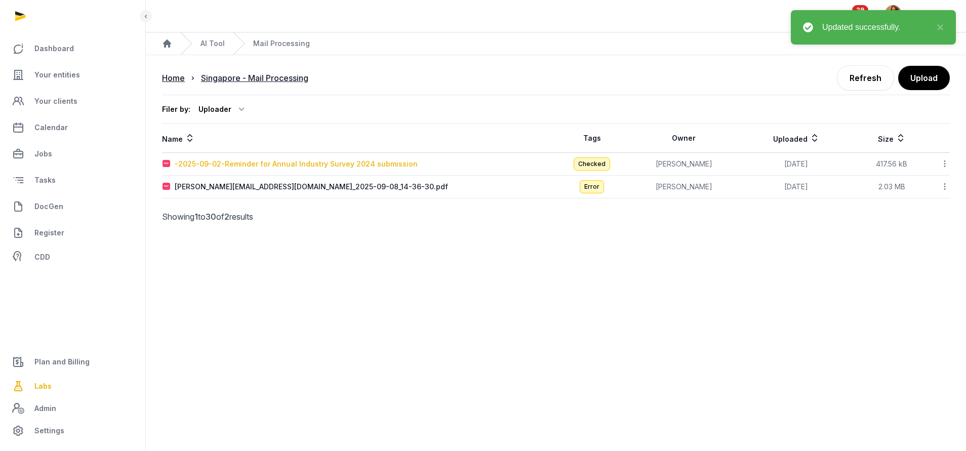
type input "**********"
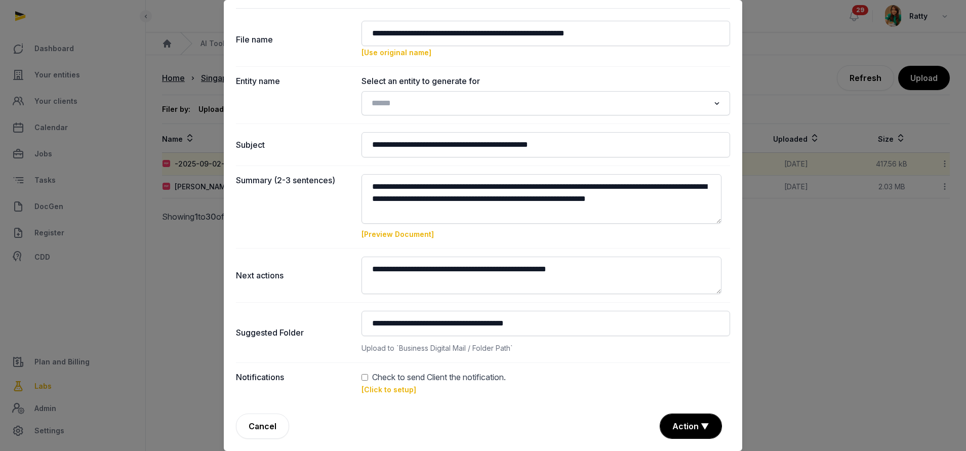
click at [398, 236] on link "[Preview Document]" at bounding box center [397, 234] width 72 height 9
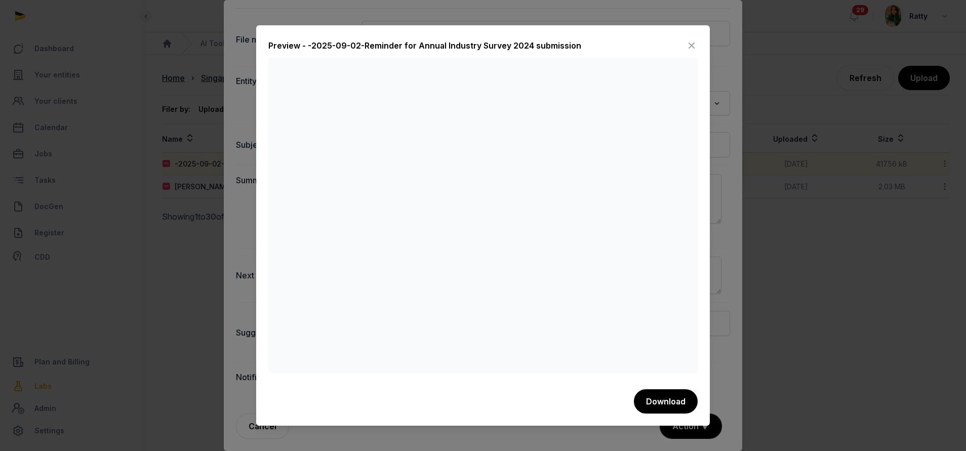
click at [685, 40] on icon at bounding box center [691, 45] width 12 height 16
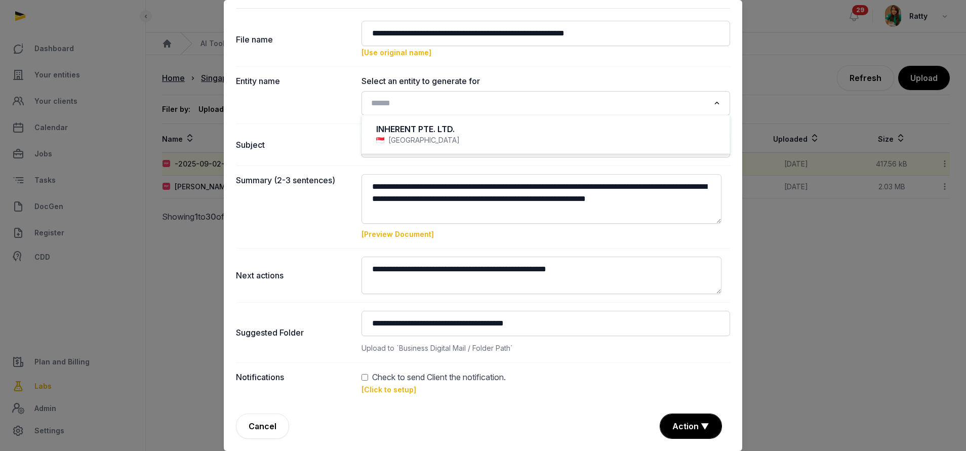
click at [405, 104] on input "Search for option" at bounding box center [538, 103] width 342 height 14
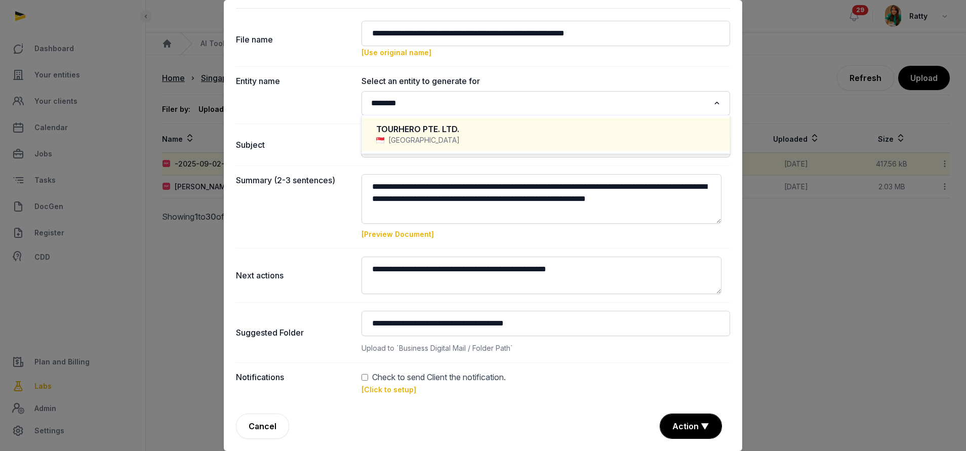
click at [420, 130] on div "TOURHERO PTE. LTD." at bounding box center [545, 129] width 339 height 12
type input "********"
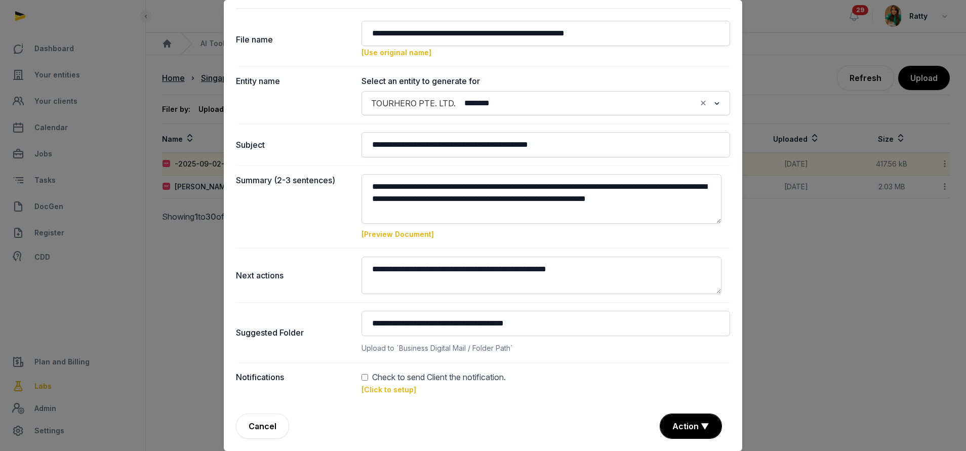
type input "**********"
click at [391, 386] on link "[Click to setup]" at bounding box center [388, 389] width 55 height 9
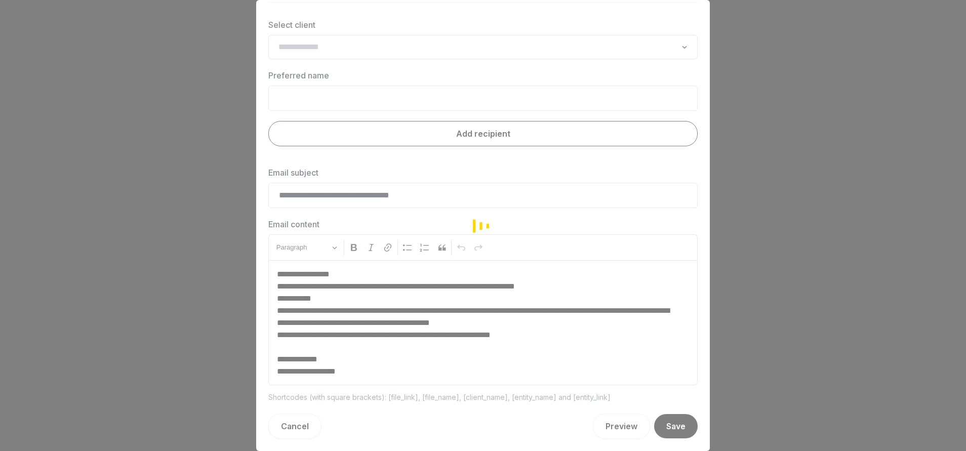
scroll to position [30, 0]
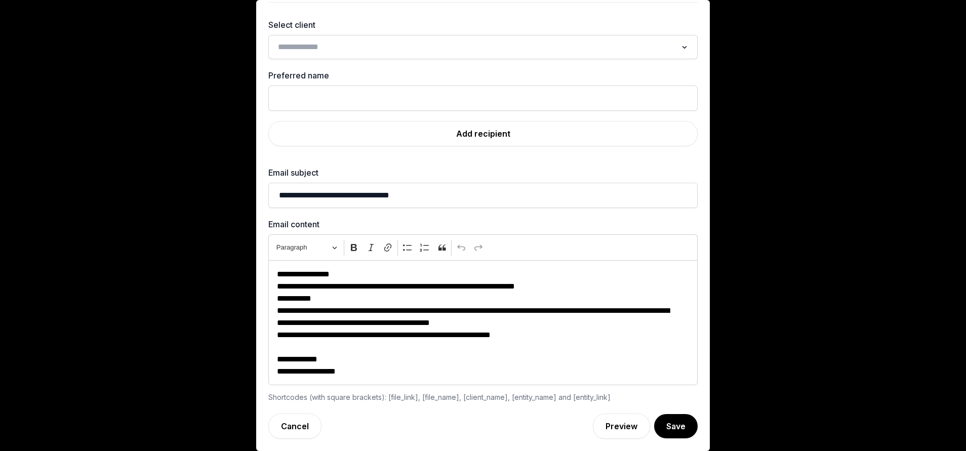
click at [327, 48] on input "Search for option" at bounding box center [475, 47] width 402 height 14
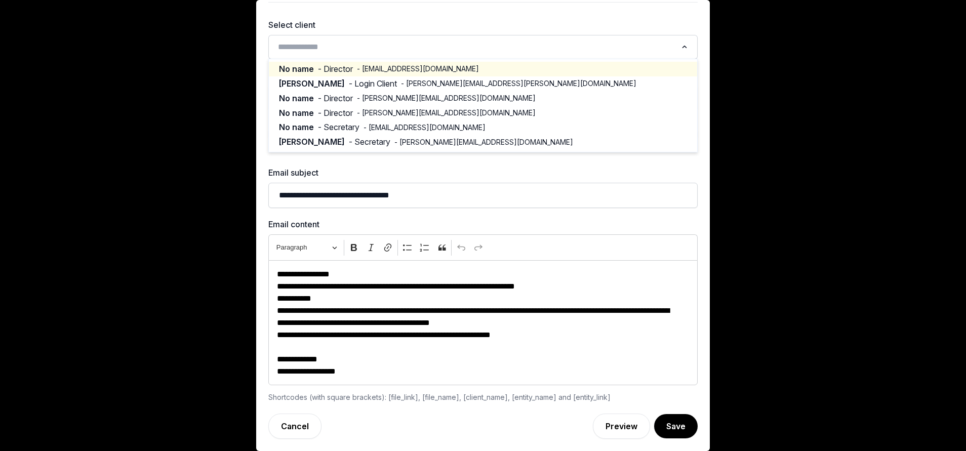
click at [372, 67] on span "- [EMAIL_ADDRESS][DOMAIN_NAME]" at bounding box center [418, 69] width 122 height 10
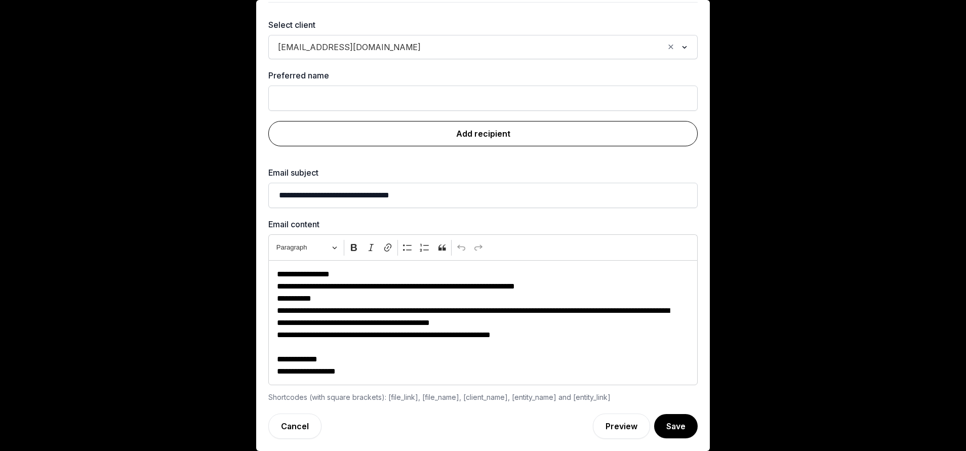
click at [518, 137] on link "Add recipient" at bounding box center [482, 133] width 429 height 25
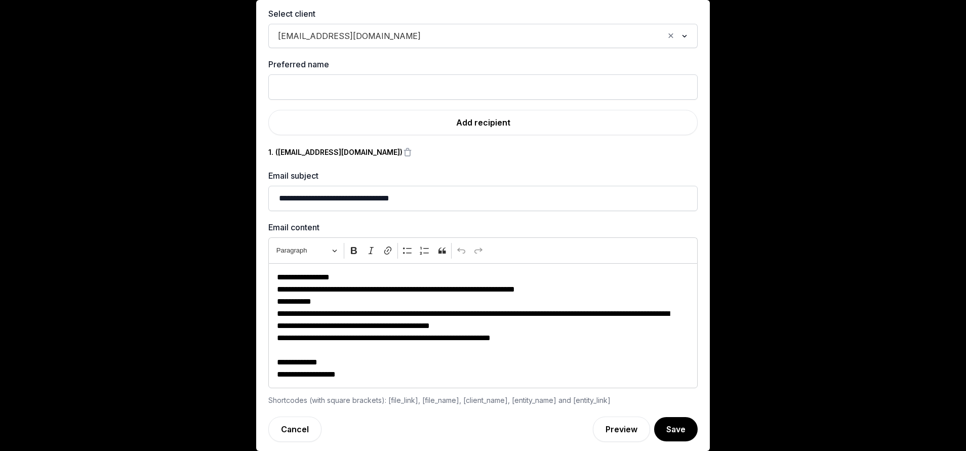
scroll to position [45, 0]
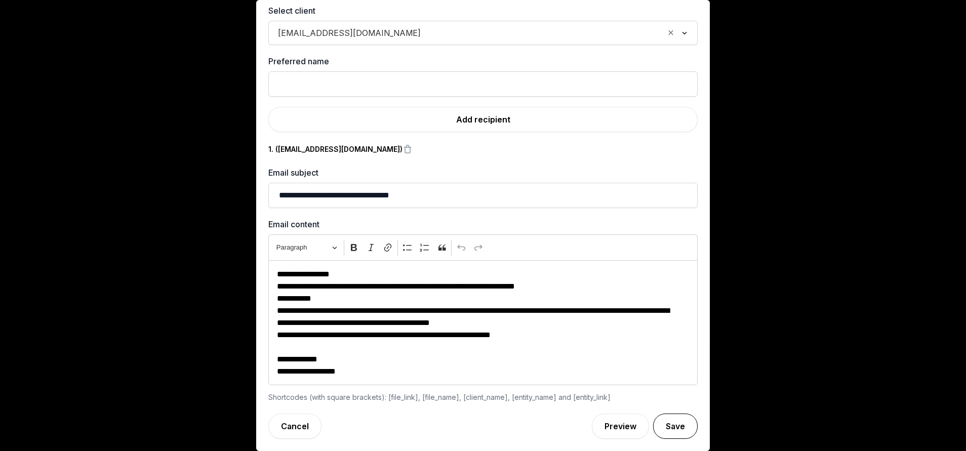
click at [661, 432] on button "Save" at bounding box center [675, 425] width 45 height 25
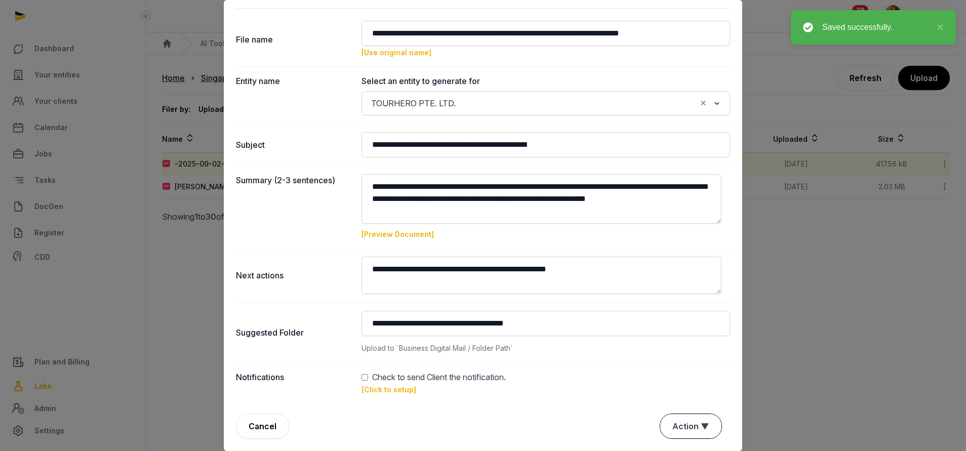
click at [678, 422] on button "Action ▼" at bounding box center [690, 426] width 61 height 24
click at [683, 372] on div "Approve" at bounding box center [689, 368] width 81 height 20
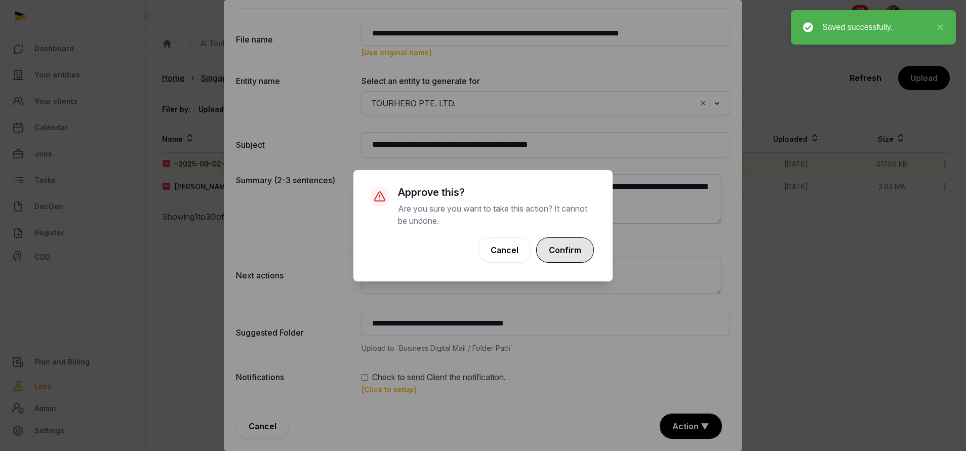
click at [578, 237] on button "Confirm" at bounding box center [565, 249] width 58 height 25
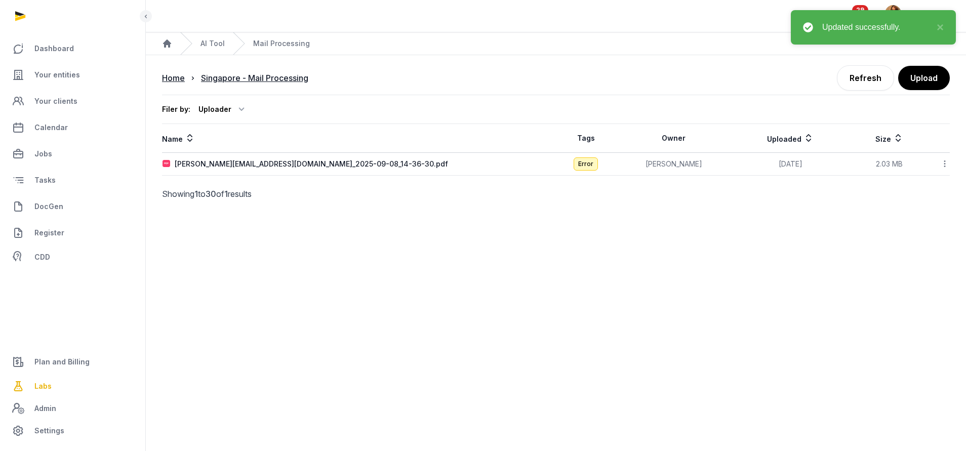
click at [944, 158] on icon at bounding box center [944, 163] width 9 height 11
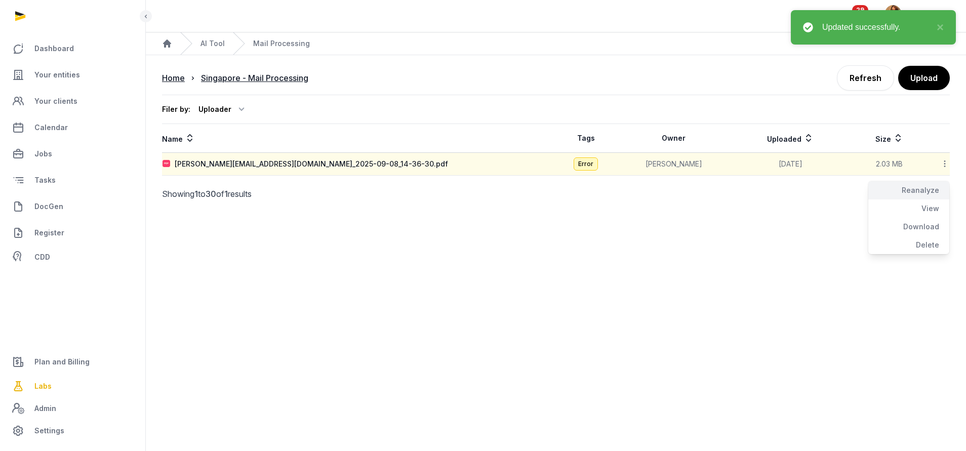
click at [921, 195] on div "Reanalyze" at bounding box center [908, 190] width 81 height 18
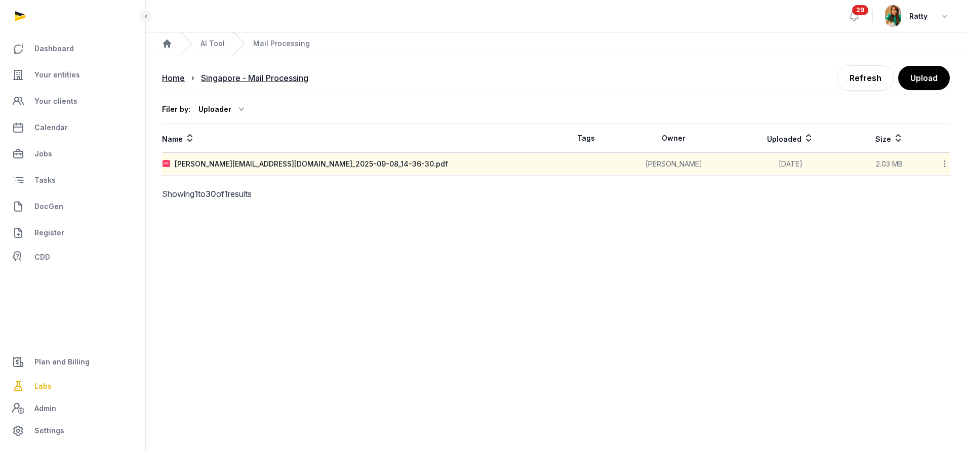
click at [944, 166] on icon at bounding box center [944, 163] width 9 height 11
click at [861, 79] on link "Refresh" at bounding box center [865, 77] width 57 height 25
click at [944, 161] on icon at bounding box center [944, 163] width 9 height 11
click at [904, 191] on div "Reanalyze" at bounding box center [908, 190] width 81 height 18
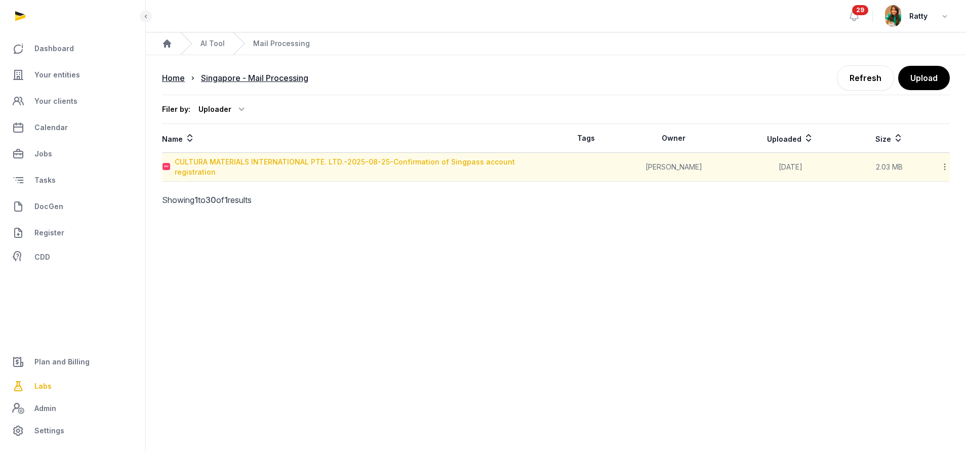
click at [399, 163] on div "CULTURA MATERIALS INTERNATIONAL PTE. LTD.-2025-08-25-Confirmation of Singpass a…" at bounding box center [365, 167] width 381 height 20
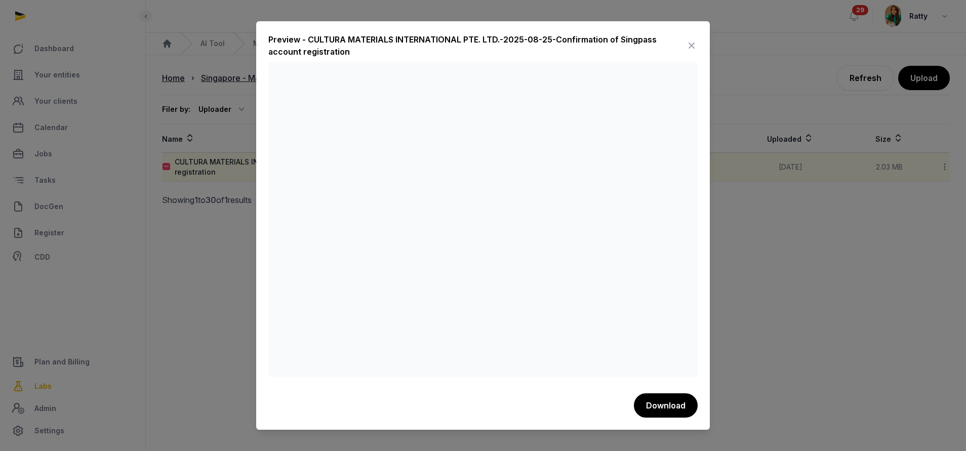
click at [697, 47] on div "Preview - CULTURA MATERIALS INTERNATIONAL PTE. LTD.-2025-08-25-Confirmation of …" at bounding box center [482, 225] width 453 height 409
click at [686, 47] on icon at bounding box center [691, 45] width 12 height 16
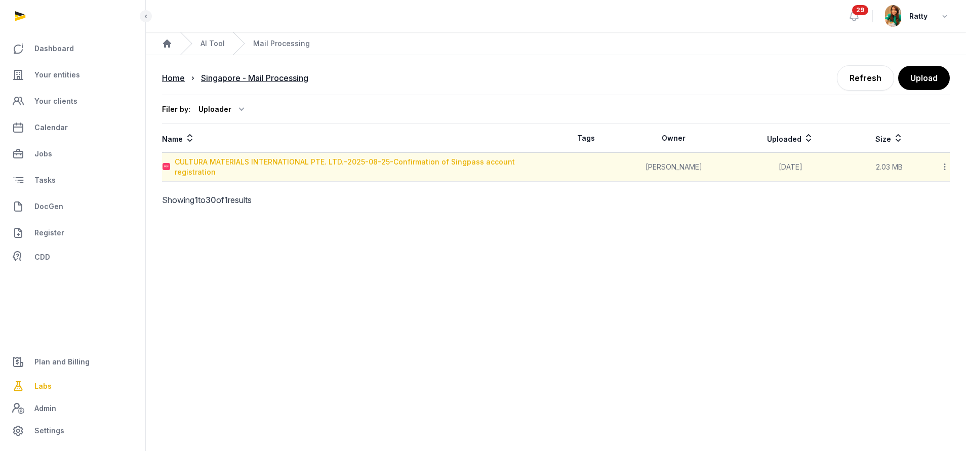
click at [212, 162] on div "CULTURA MATERIALS INTERNATIONAL PTE. LTD.-2025-08-25-Confirmation of Singpass a…" at bounding box center [365, 167] width 381 height 20
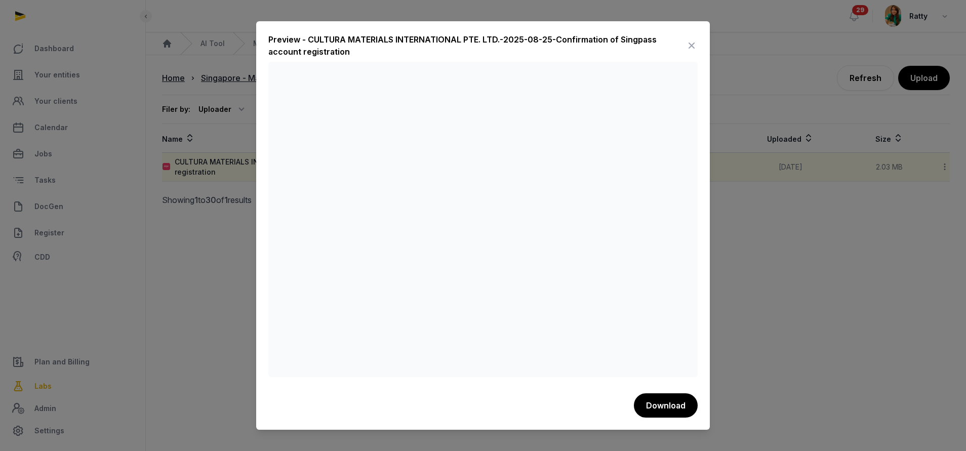
click at [692, 45] on icon at bounding box center [691, 45] width 12 height 16
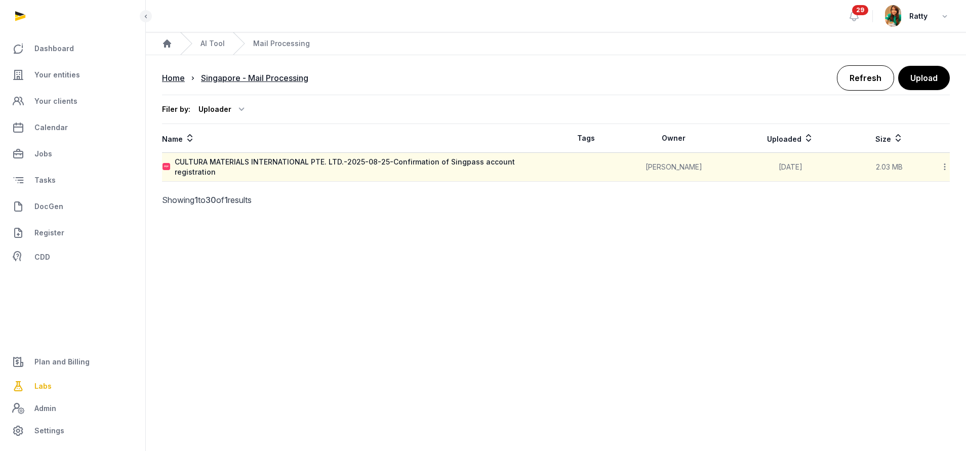
click at [841, 77] on link "Refresh" at bounding box center [865, 77] width 57 height 25
